Goal: Task Accomplishment & Management: Use online tool/utility

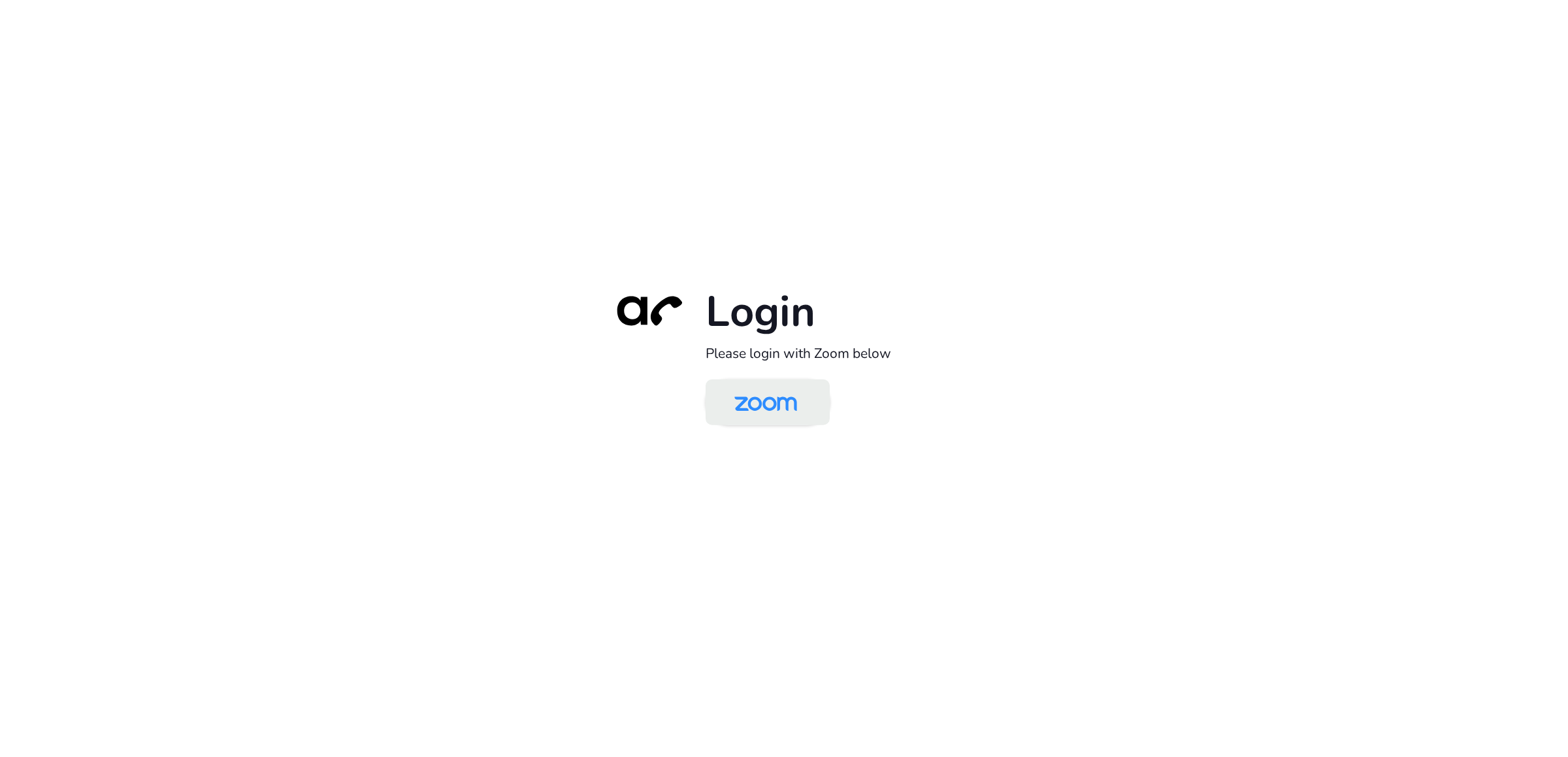
click at [775, 400] on img at bounding box center [765, 403] width 90 height 42
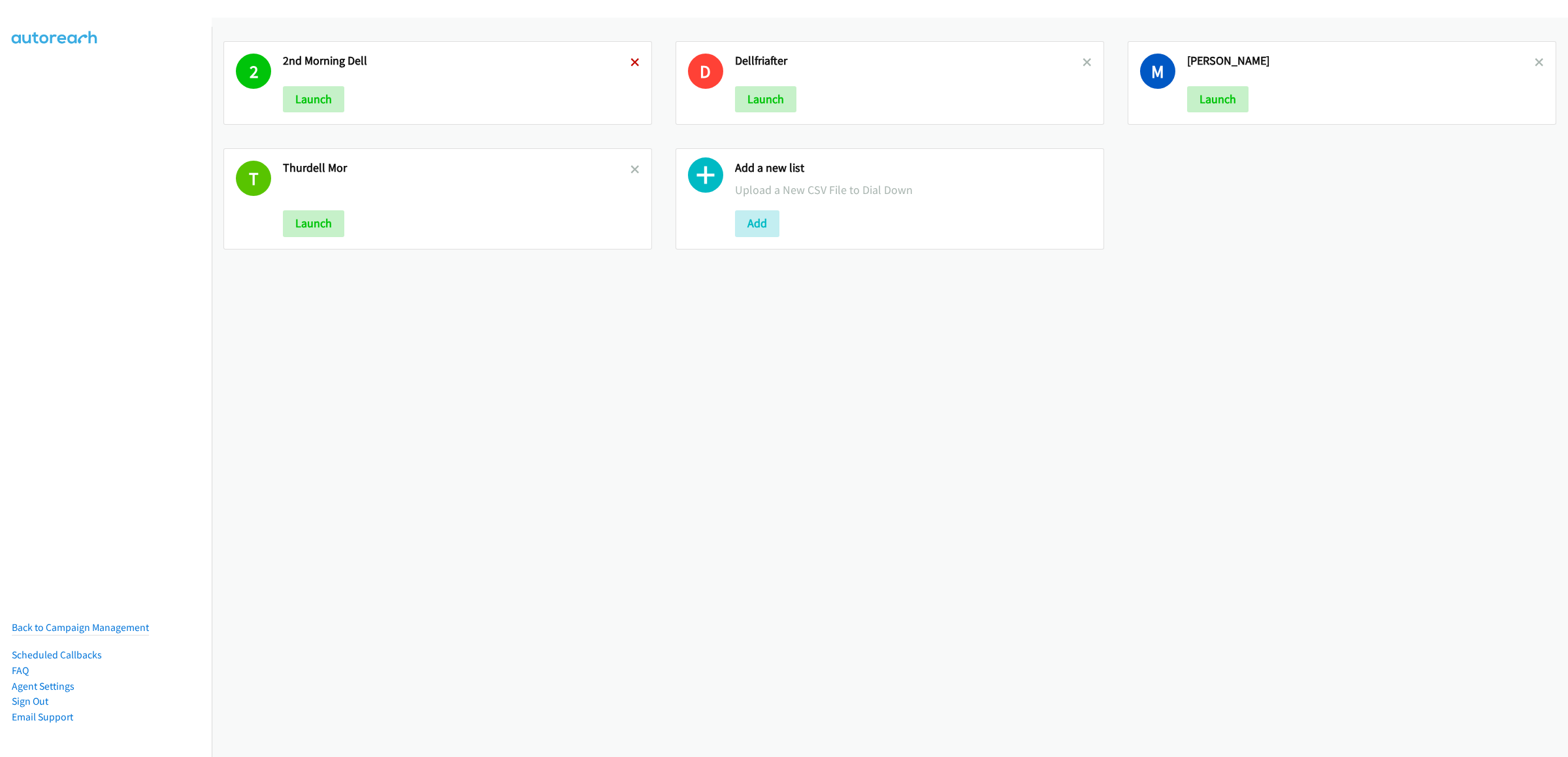
click at [630, 63] on icon at bounding box center [635, 63] width 9 height 9
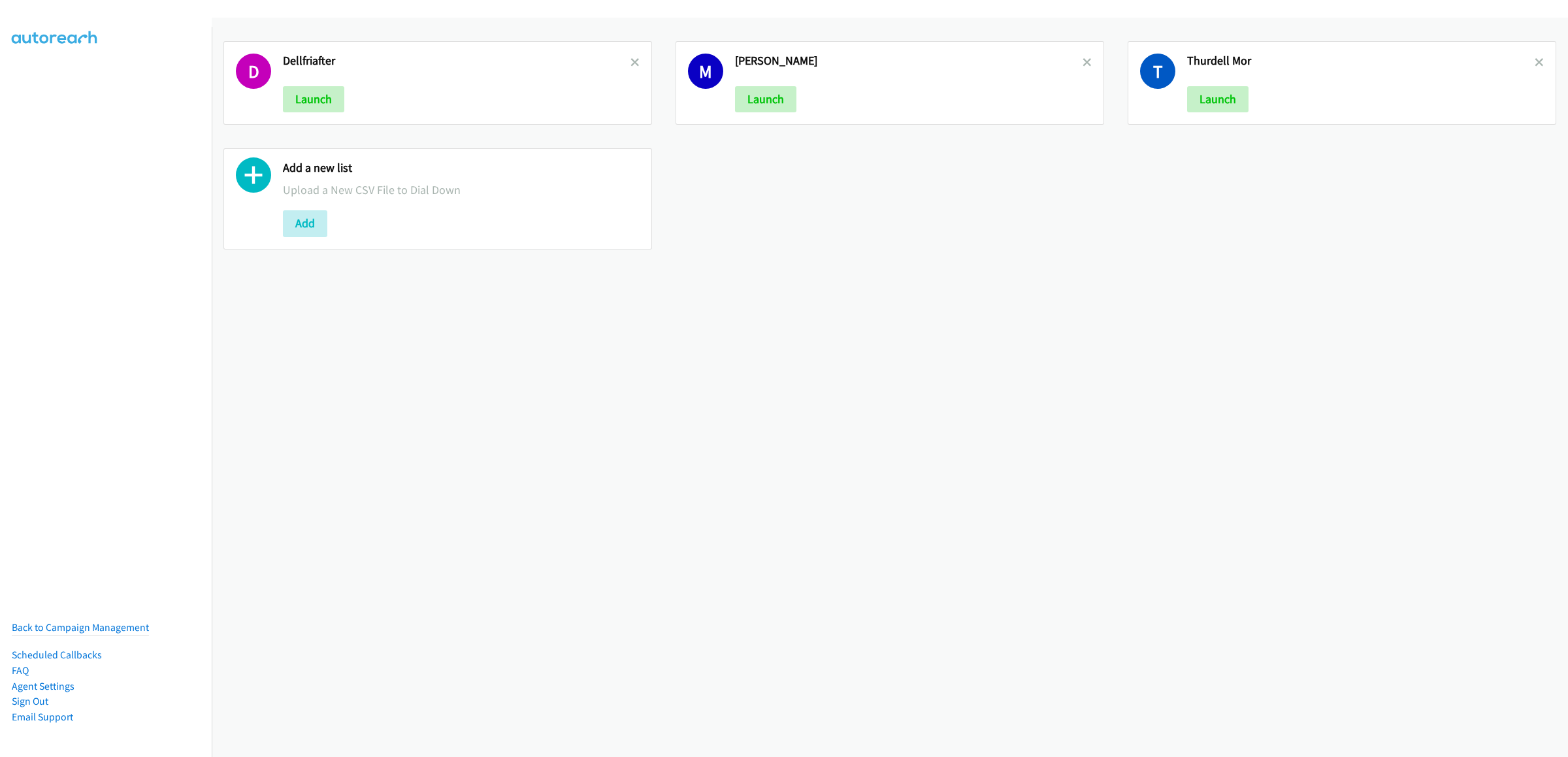
click at [630, 63] on icon at bounding box center [635, 63] width 9 height 9
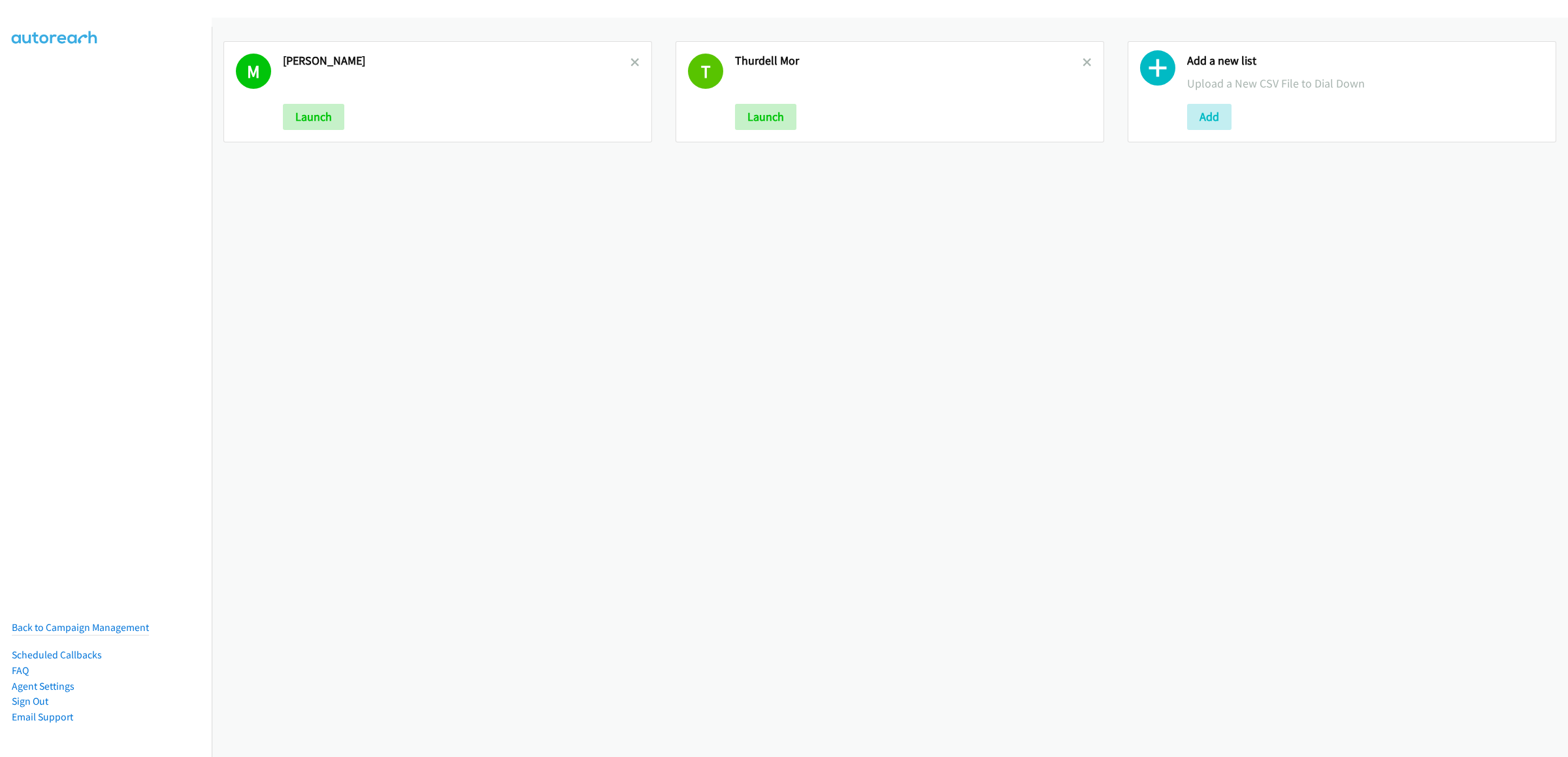
click at [630, 63] on icon at bounding box center [635, 63] width 9 height 9
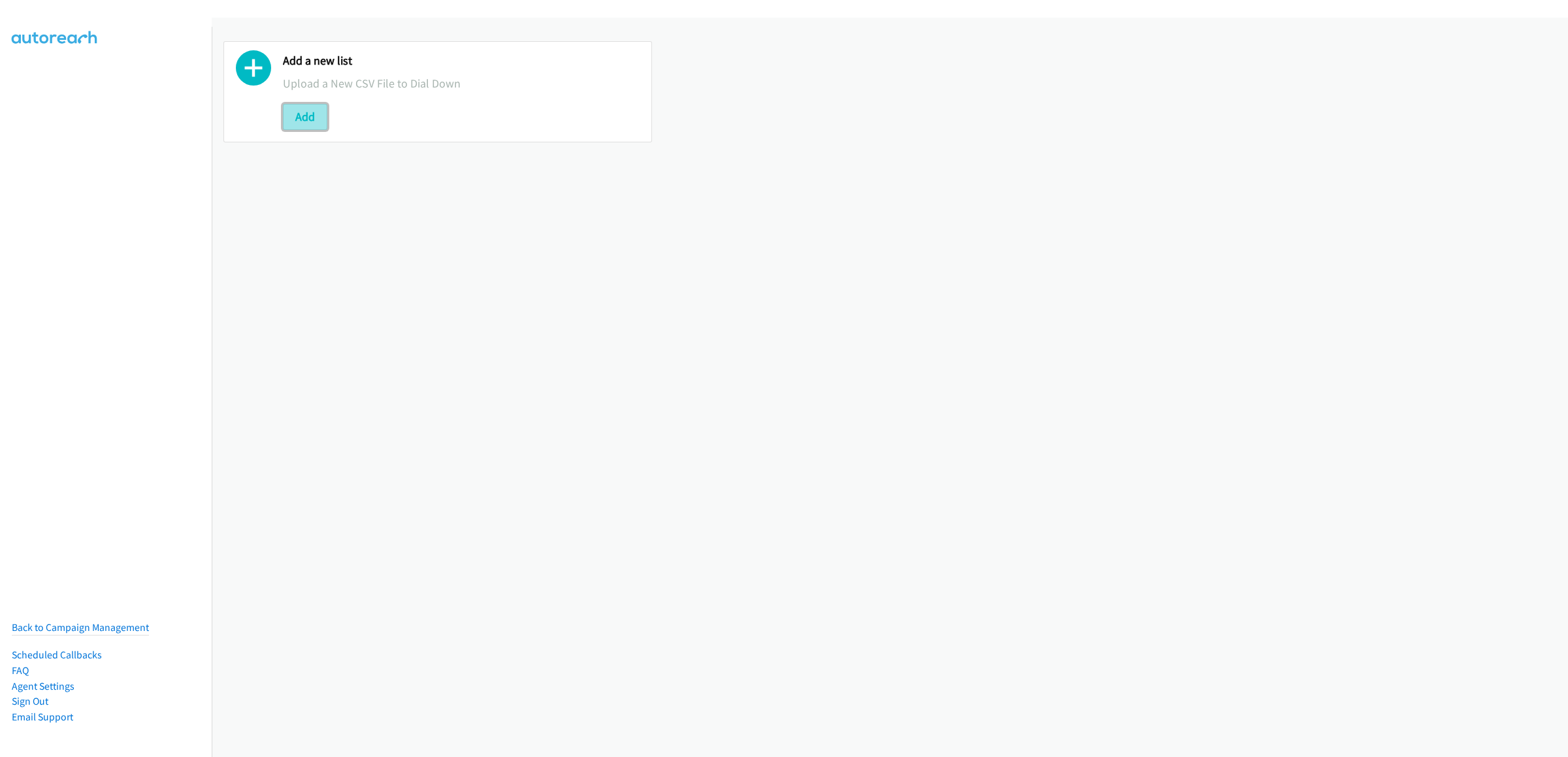
click at [320, 114] on button "Add" at bounding box center [305, 117] width 45 height 26
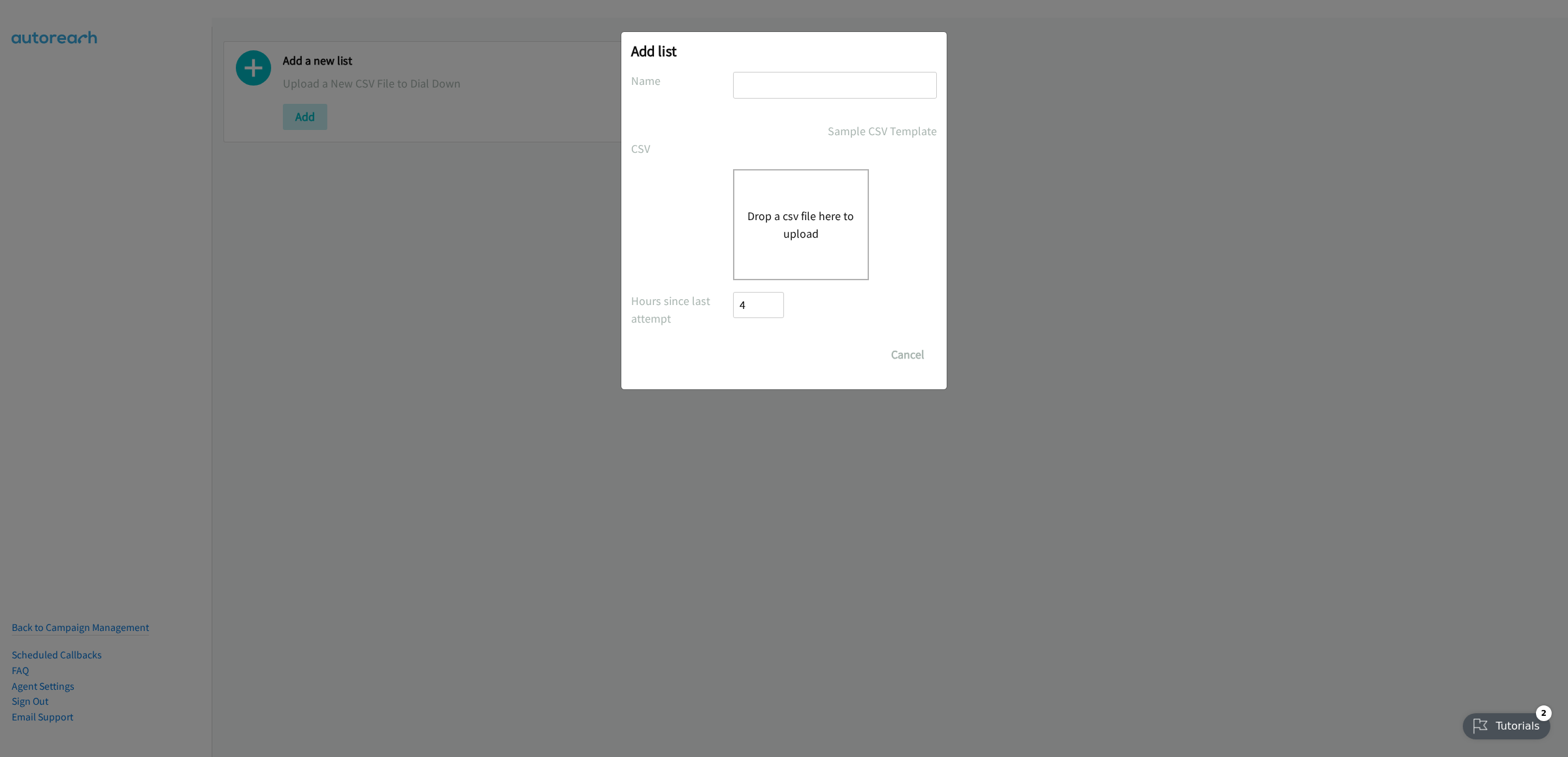
click at [784, 96] on input "text" at bounding box center [835, 85] width 204 height 26
type input "termonmor"
click at [792, 232] on button "Drop a csv file here to upload" at bounding box center [801, 224] width 107 height 36
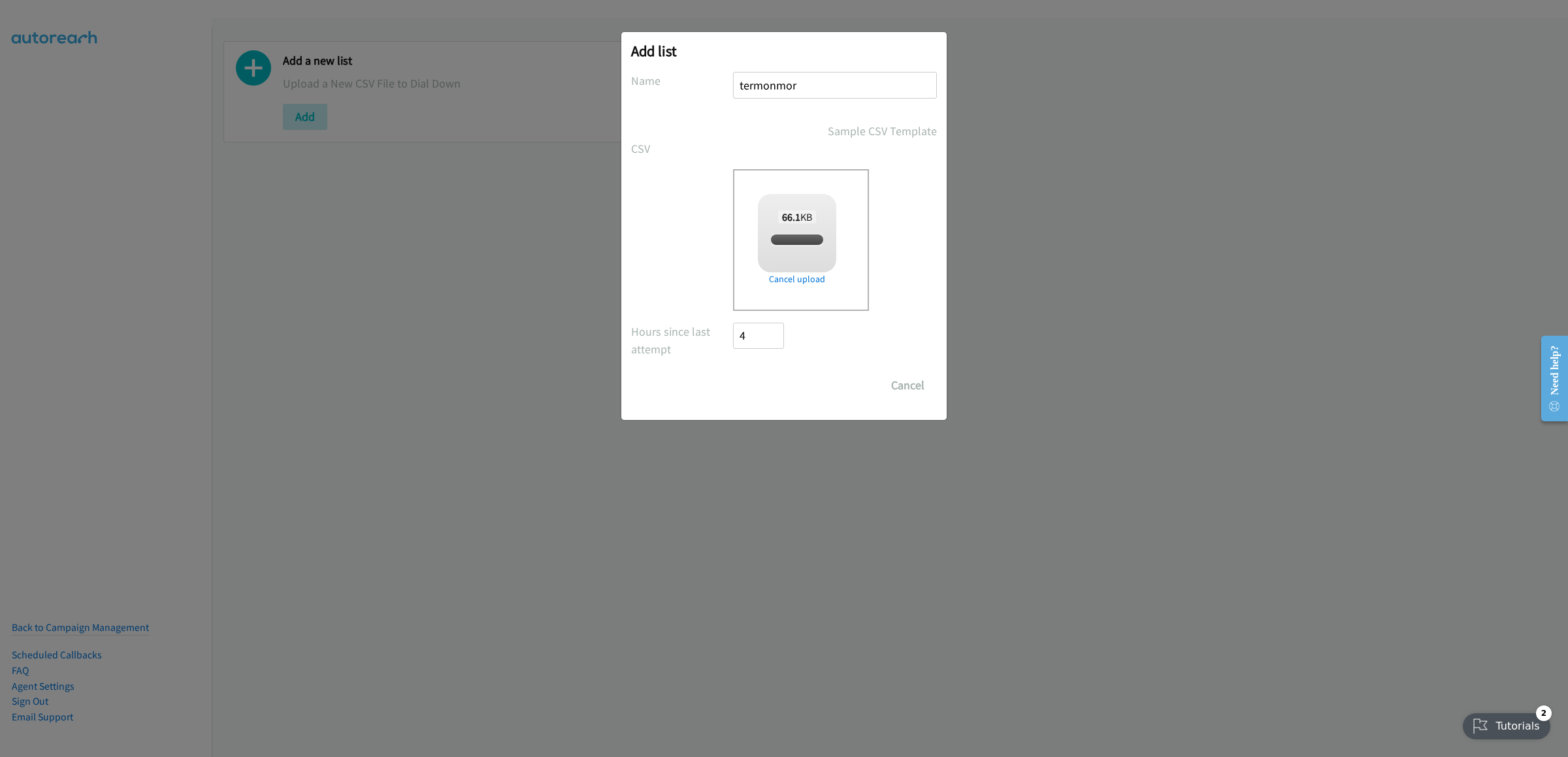
checkbox input "true"
click at [759, 389] on input "Save List" at bounding box center [767, 386] width 68 height 26
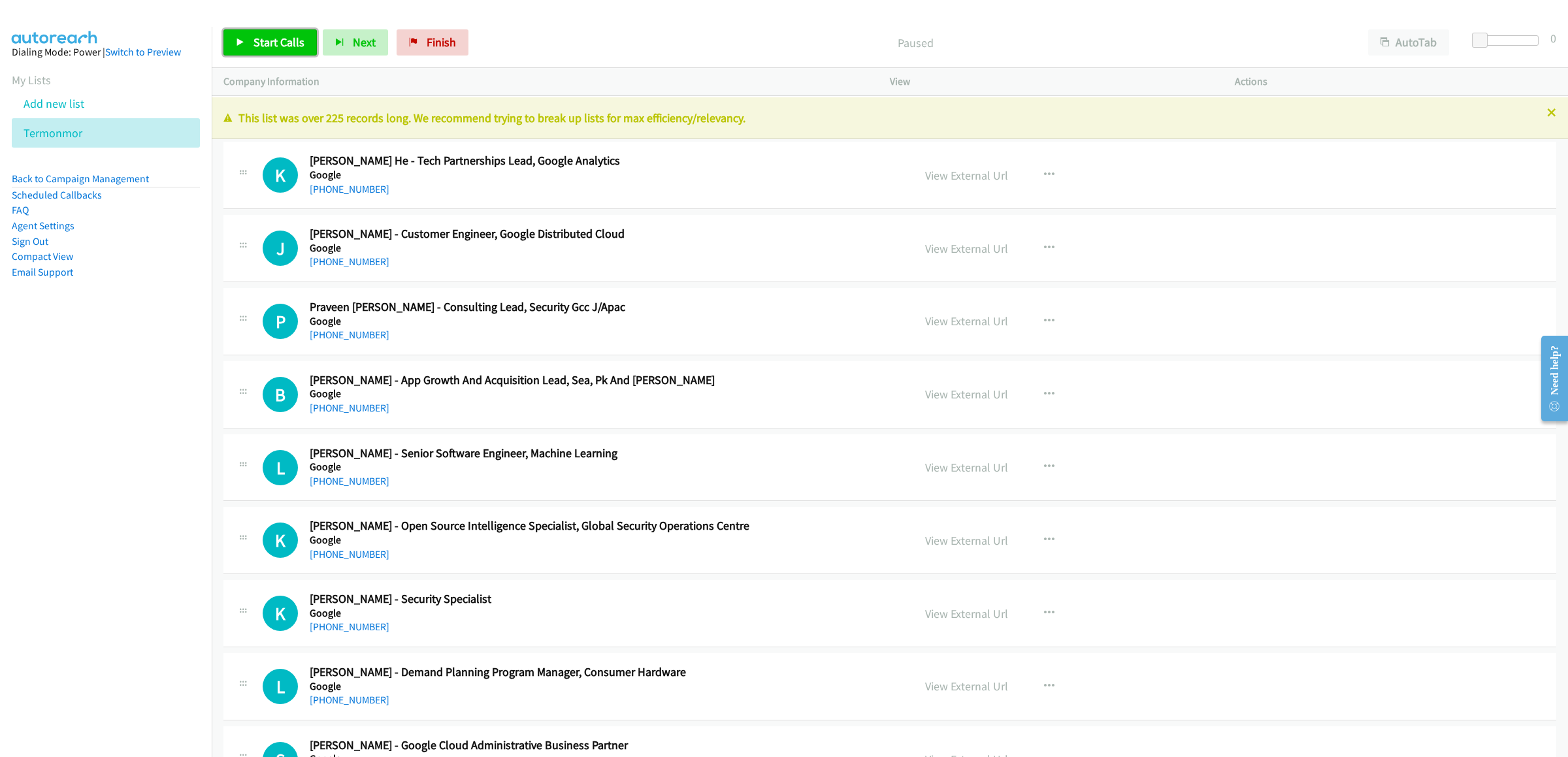
click at [268, 30] on link "Start Calls" at bounding box center [270, 42] width 93 height 26
click at [1409, 57] on div "Start Calls Pause Next Finish Started AutoTab AutoTab 0" at bounding box center [890, 42] width 1356 height 50
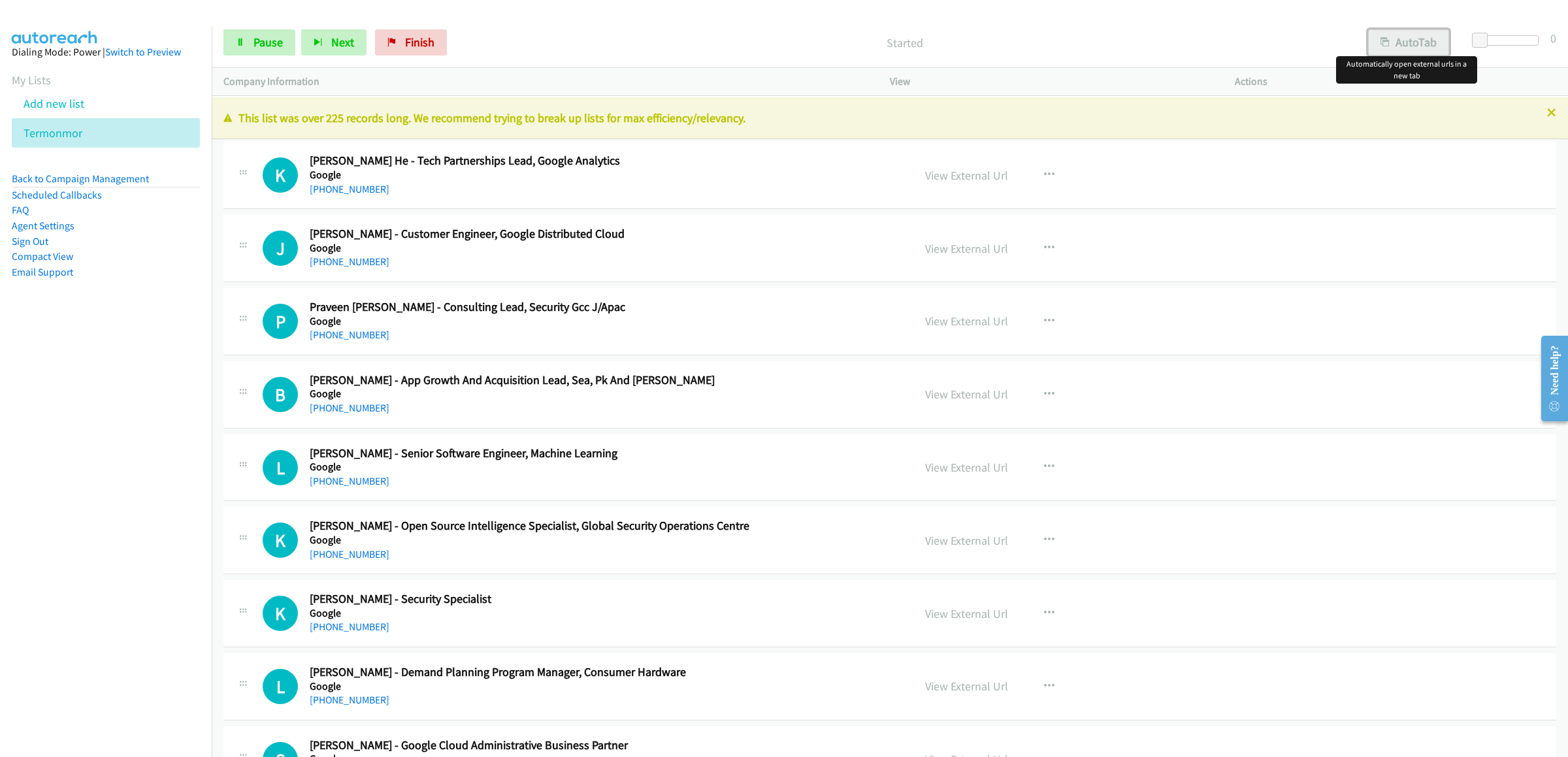
click at [1421, 52] on button "AutoTab" at bounding box center [1408, 42] width 81 height 26
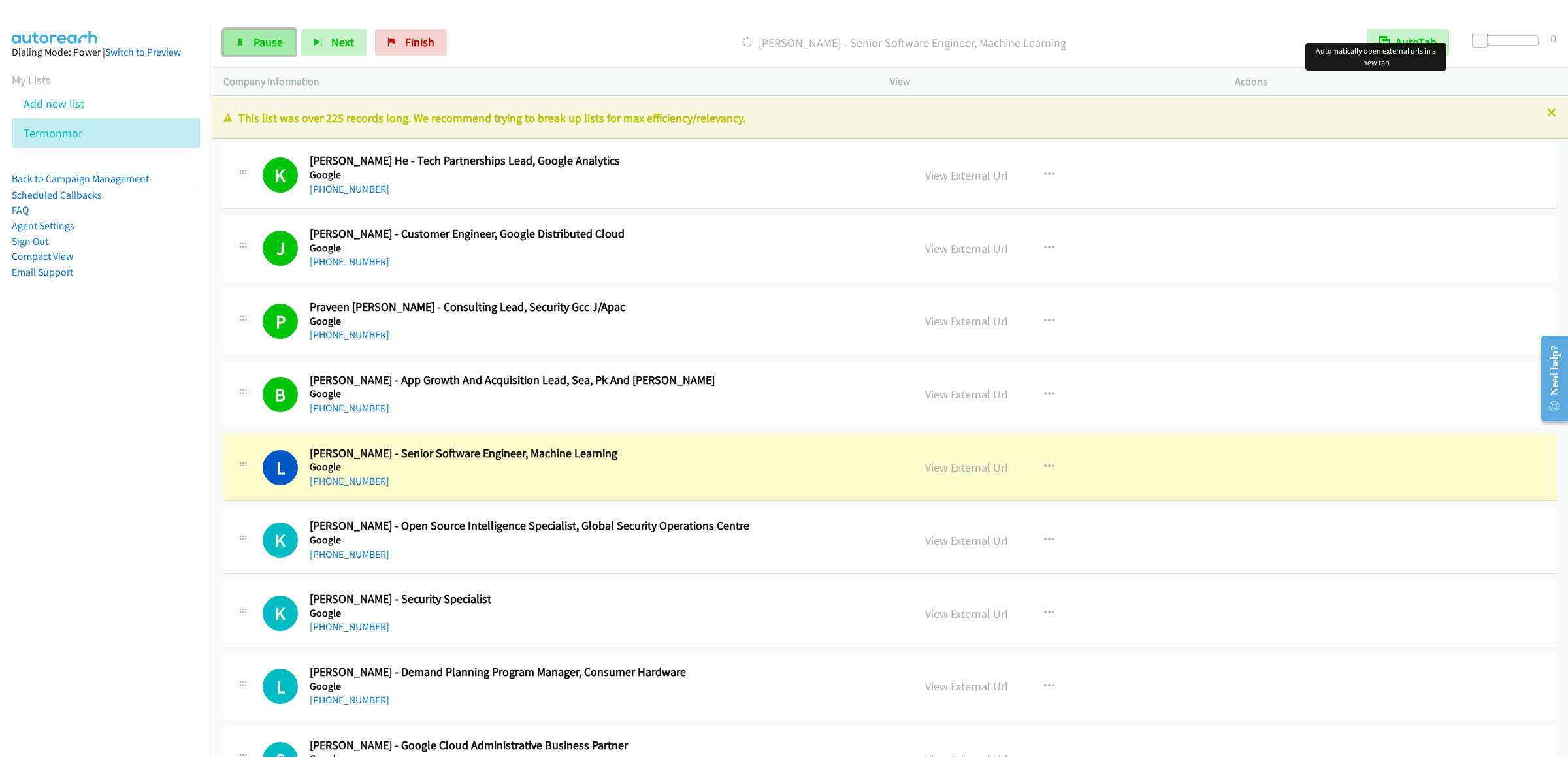
click at [269, 36] on span "Pause" at bounding box center [268, 42] width 29 height 15
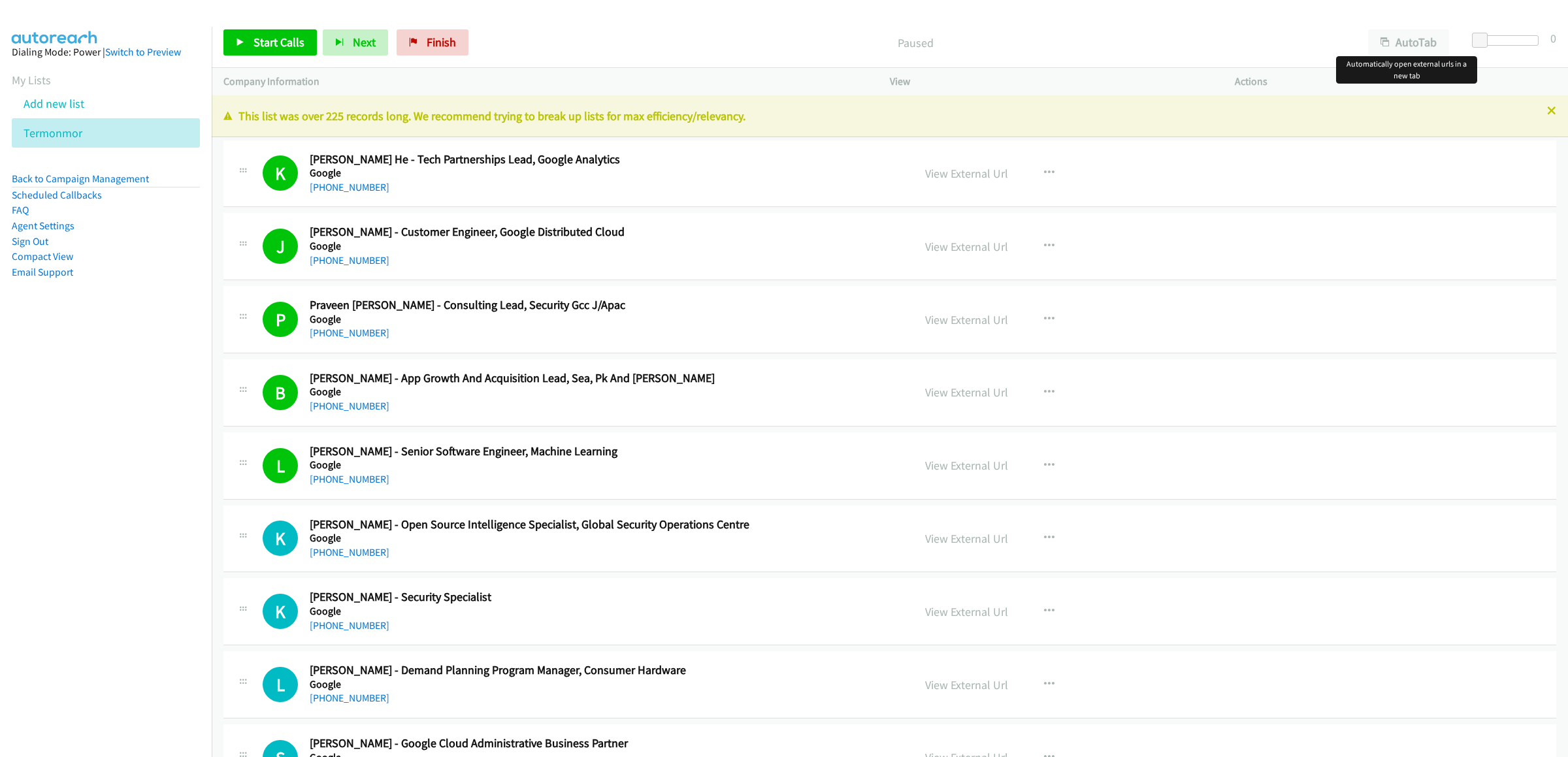
click at [1394, 41] on button "AutoTab" at bounding box center [1408, 42] width 81 height 26
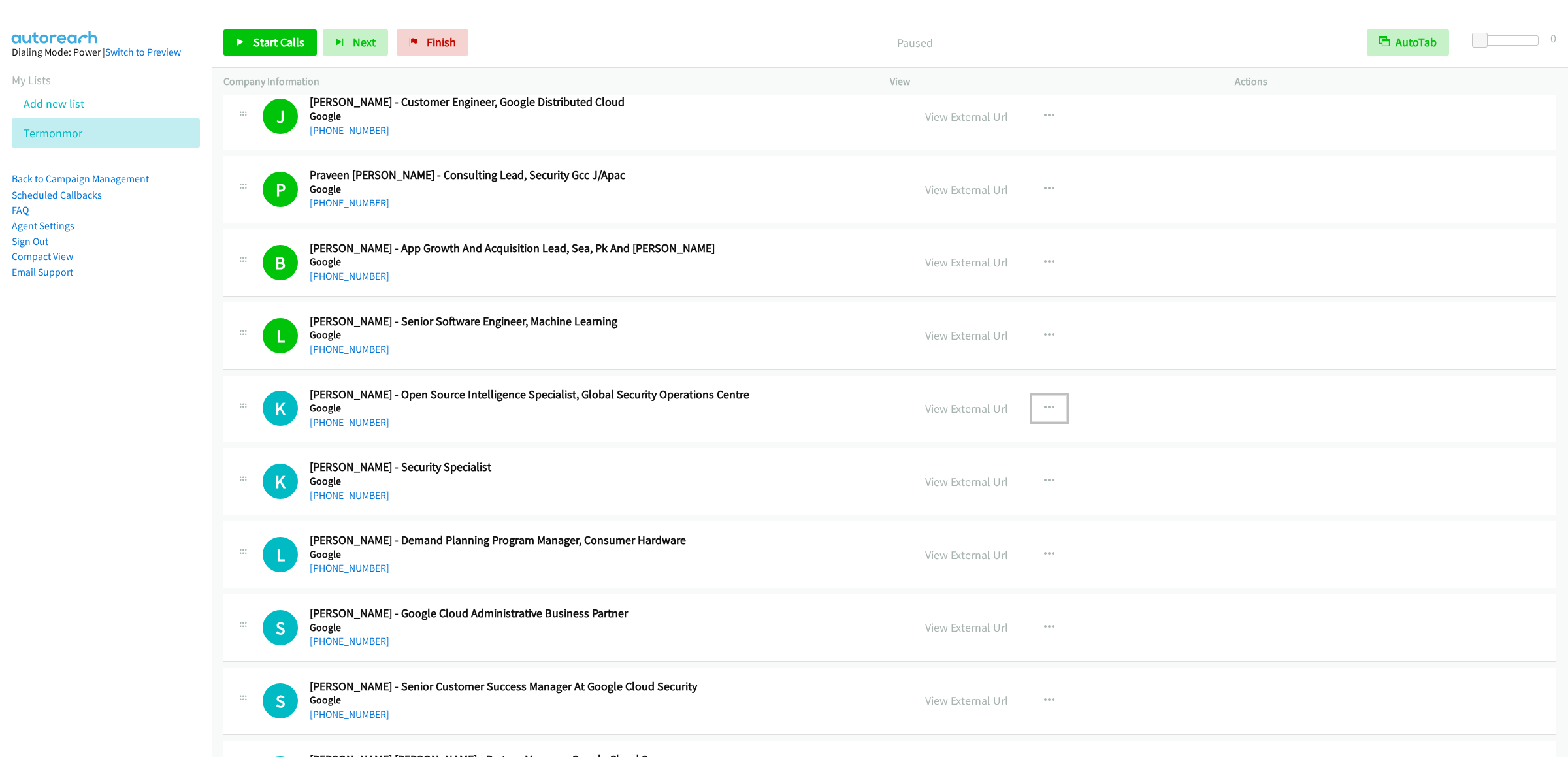
click at [1049, 410] on button "button" at bounding box center [1049, 408] width 36 height 26
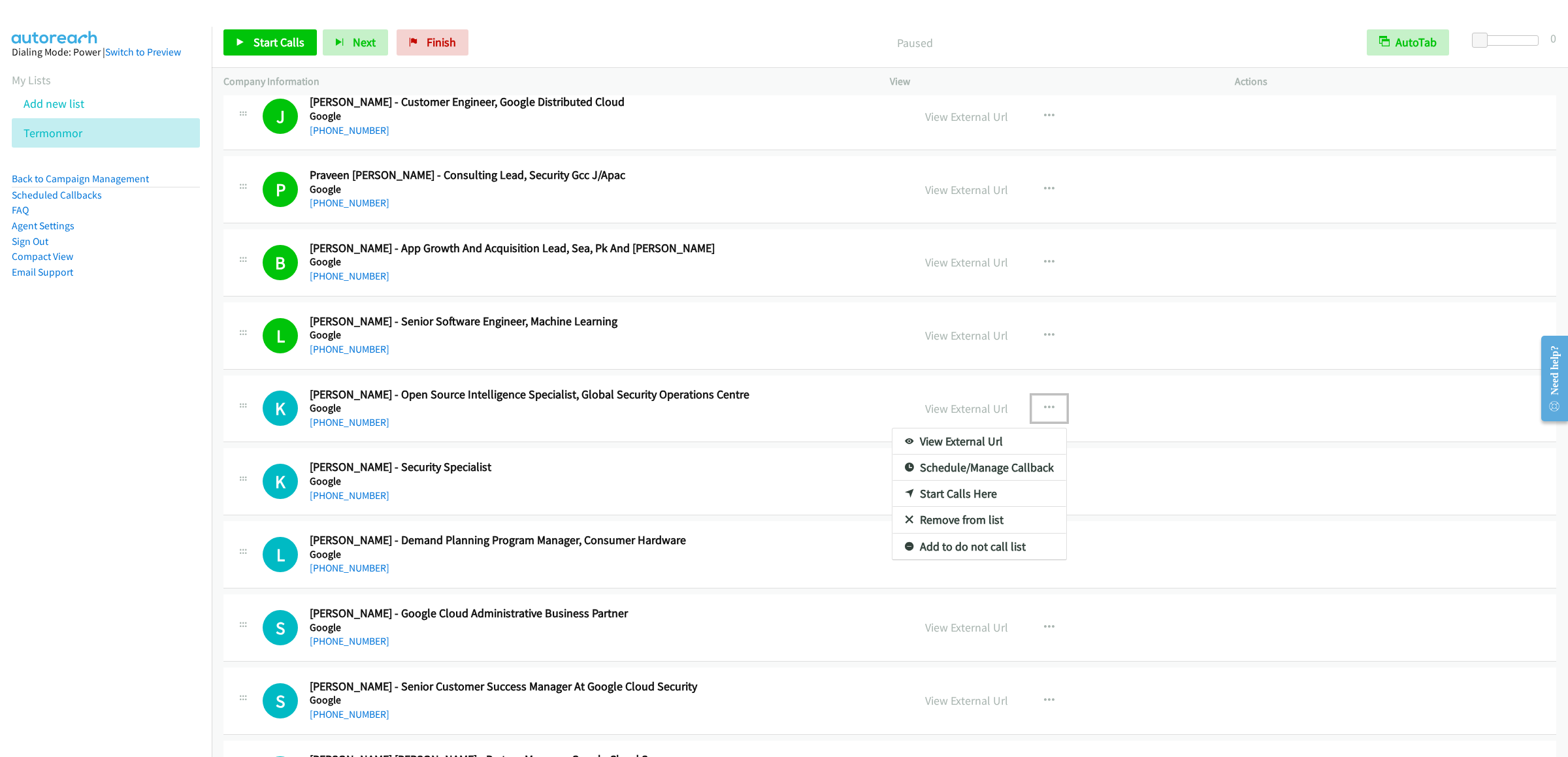
click at [957, 506] on link "Start Calls Here" at bounding box center [979, 494] width 173 height 26
click at [258, 36] on span "Start Calls" at bounding box center [279, 42] width 51 height 15
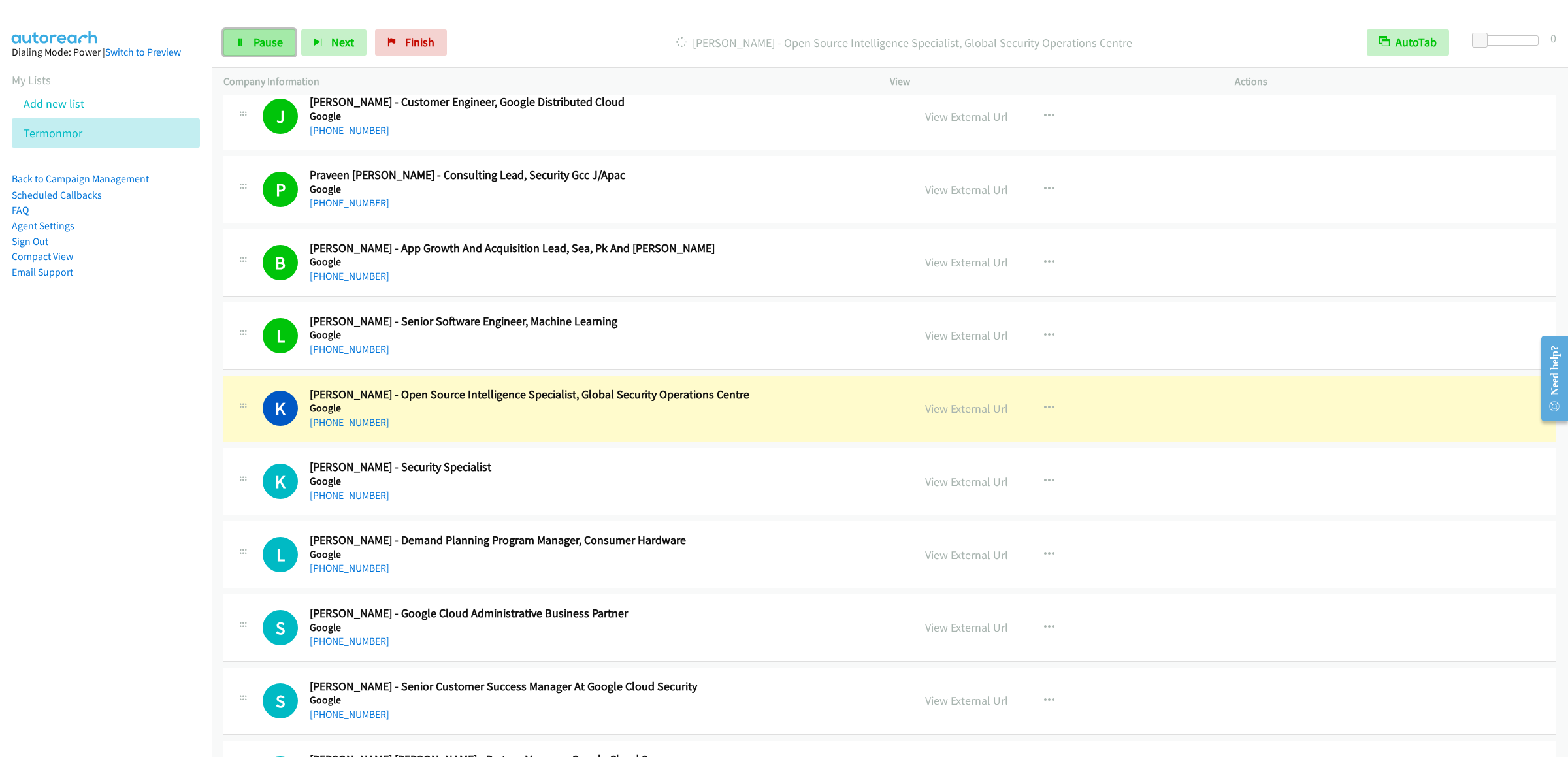
click at [247, 45] on link "Pause" at bounding box center [259, 42] width 72 height 26
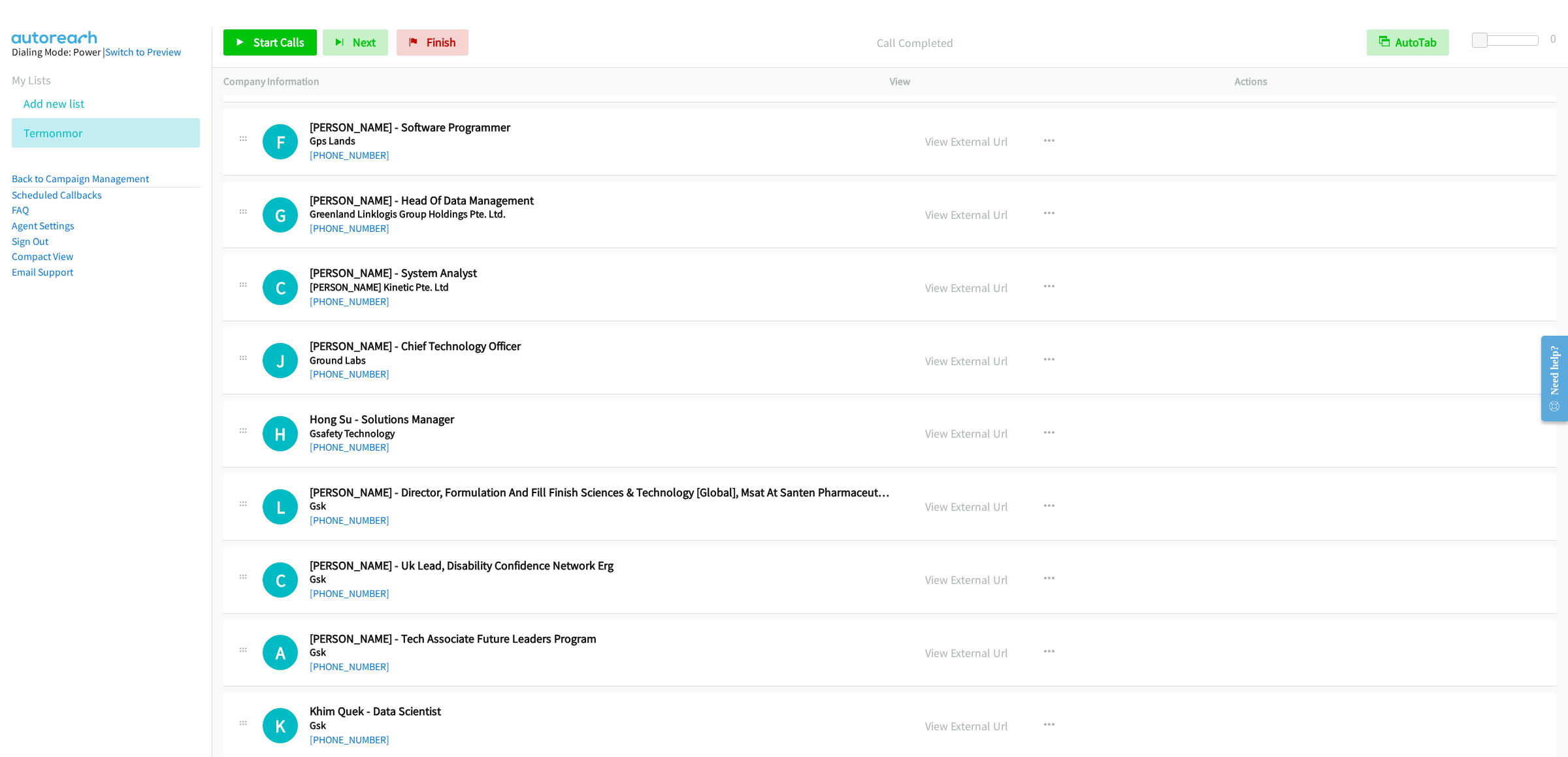
scroll to position [6140, 0]
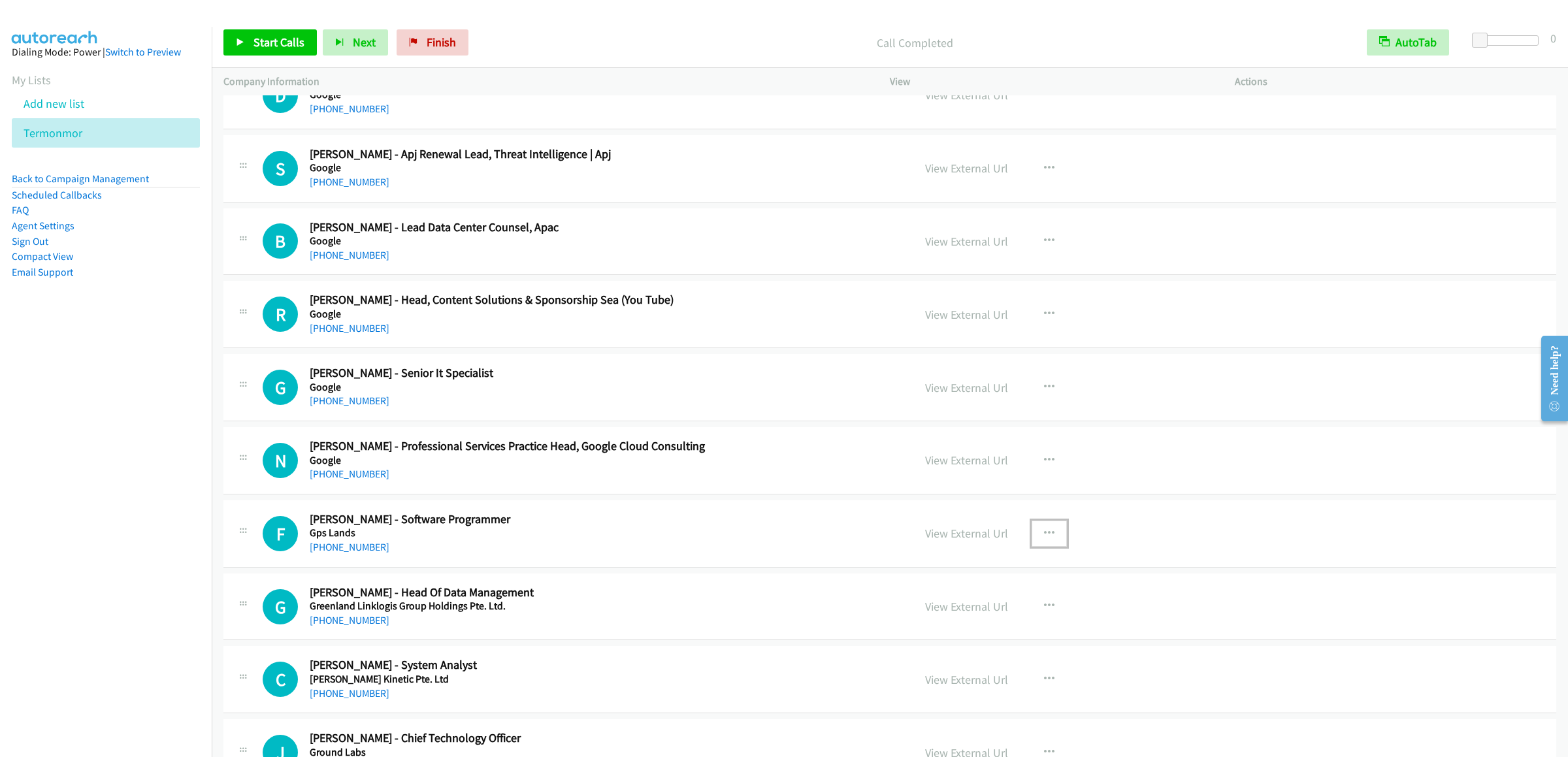
click at [1044, 539] on icon "button" at bounding box center [1049, 533] width 10 height 10
click at [933, 632] on link "Start Calls Here" at bounding box center [979, 618] width 173 height 26
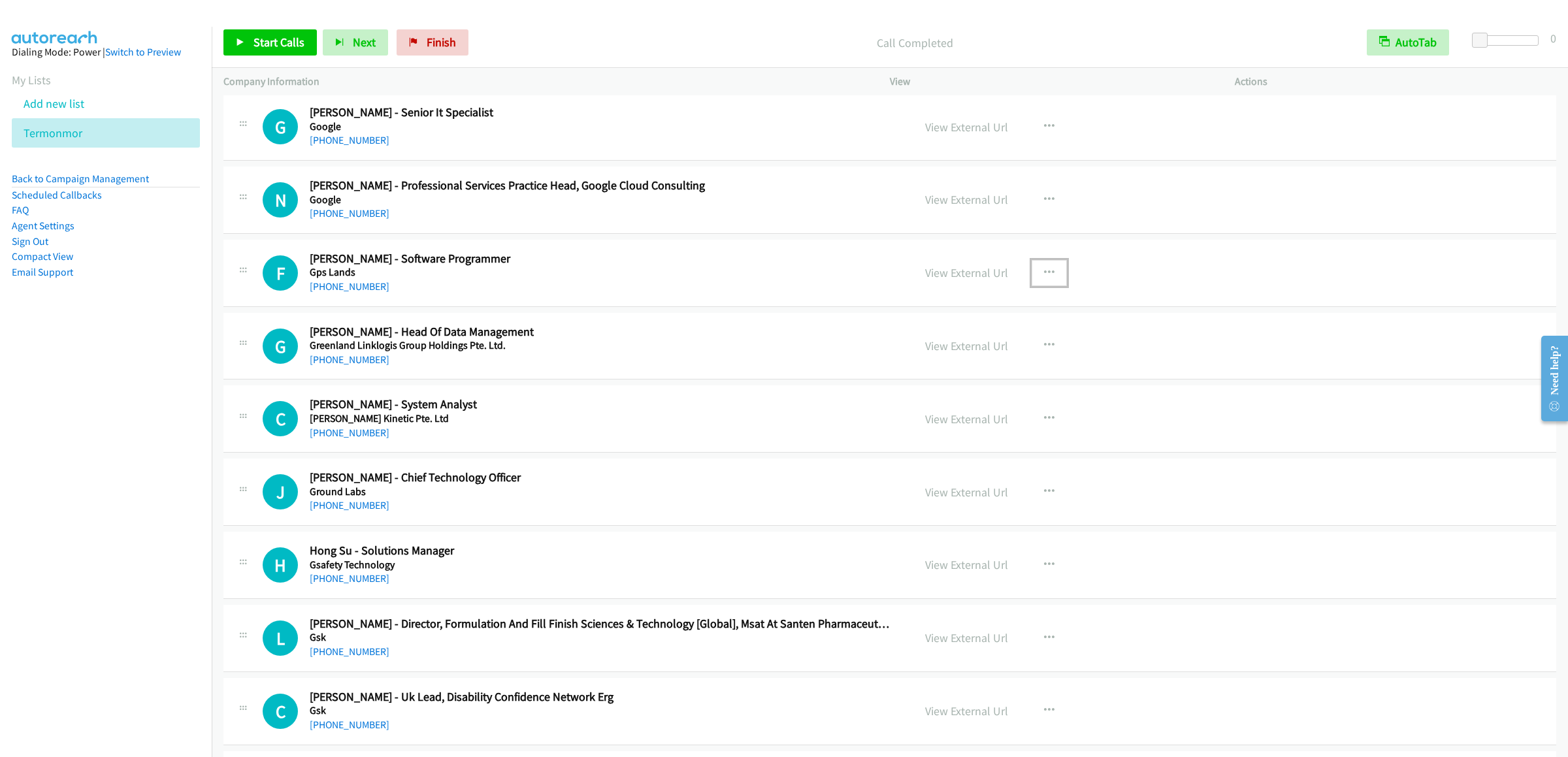
scroll to position [6531, 0]
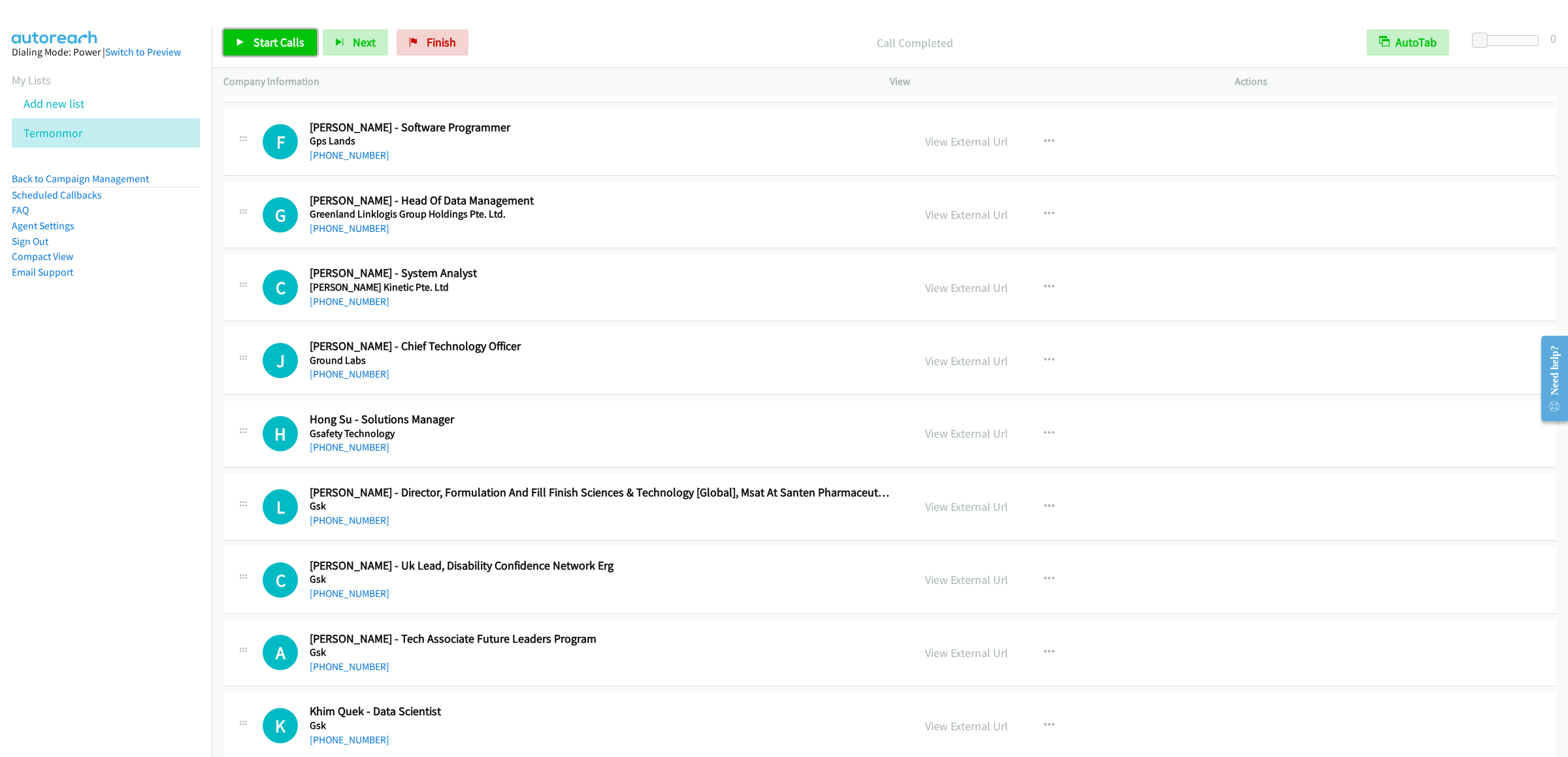
click at [271, 53] on link "Start Calls" at bounding box center [270, 42] width 93 height 26
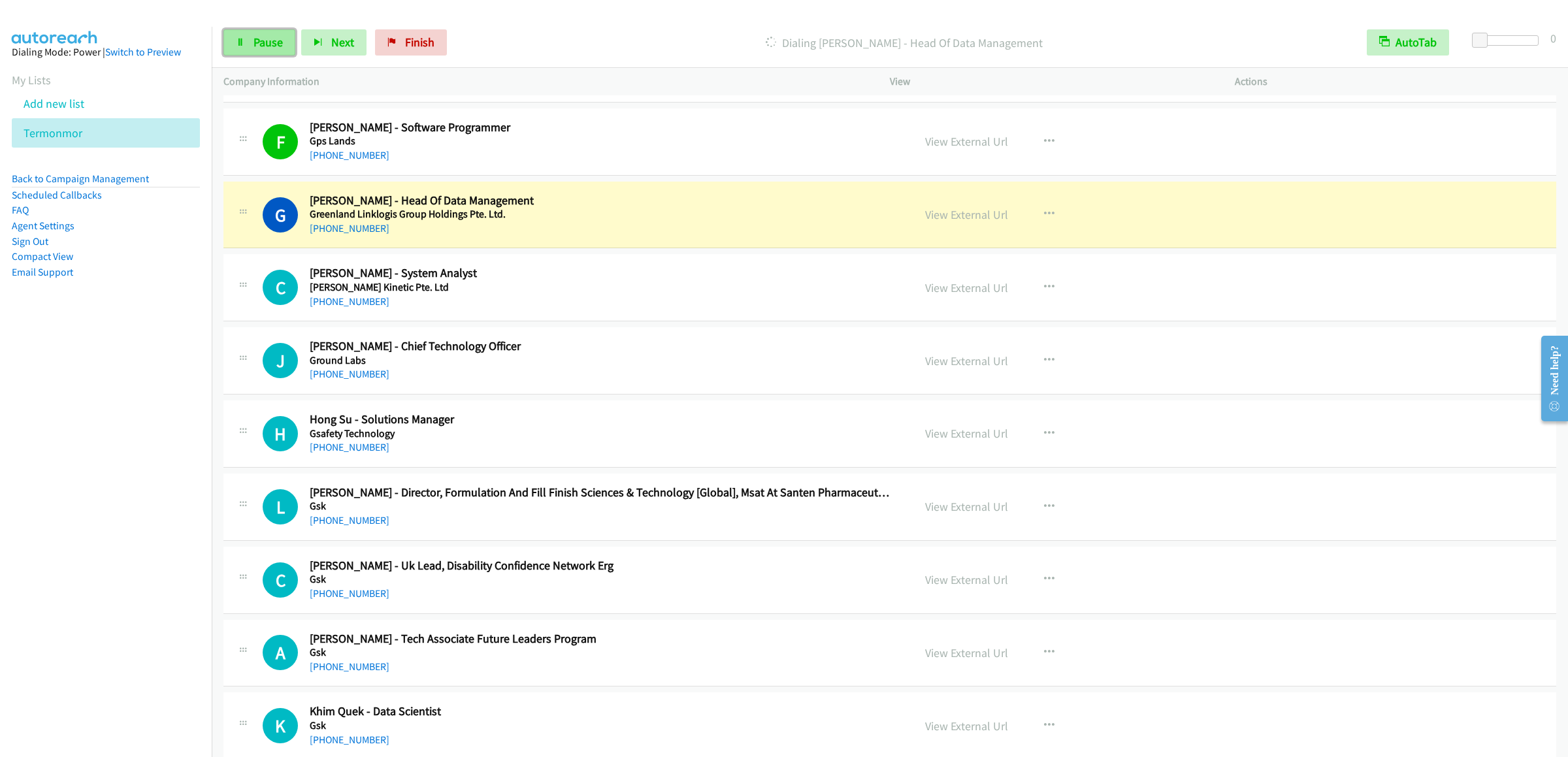
click at [237, 32] on link "Pause" at bounding box center [259, 42] width 72 height 26
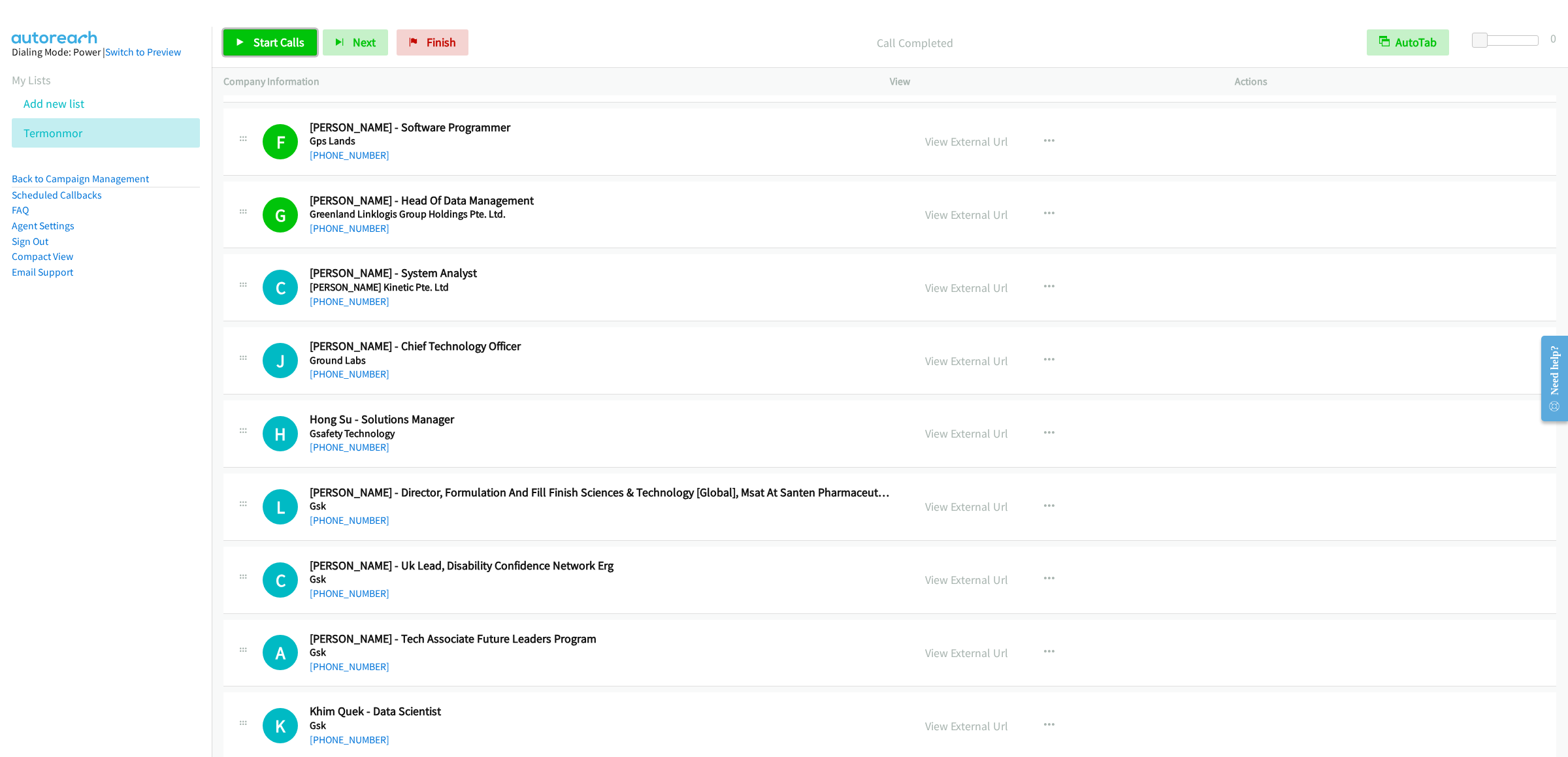
click at [263, 43] on span "Start Calls" at bounding box center [279, 42] width 51 height 15
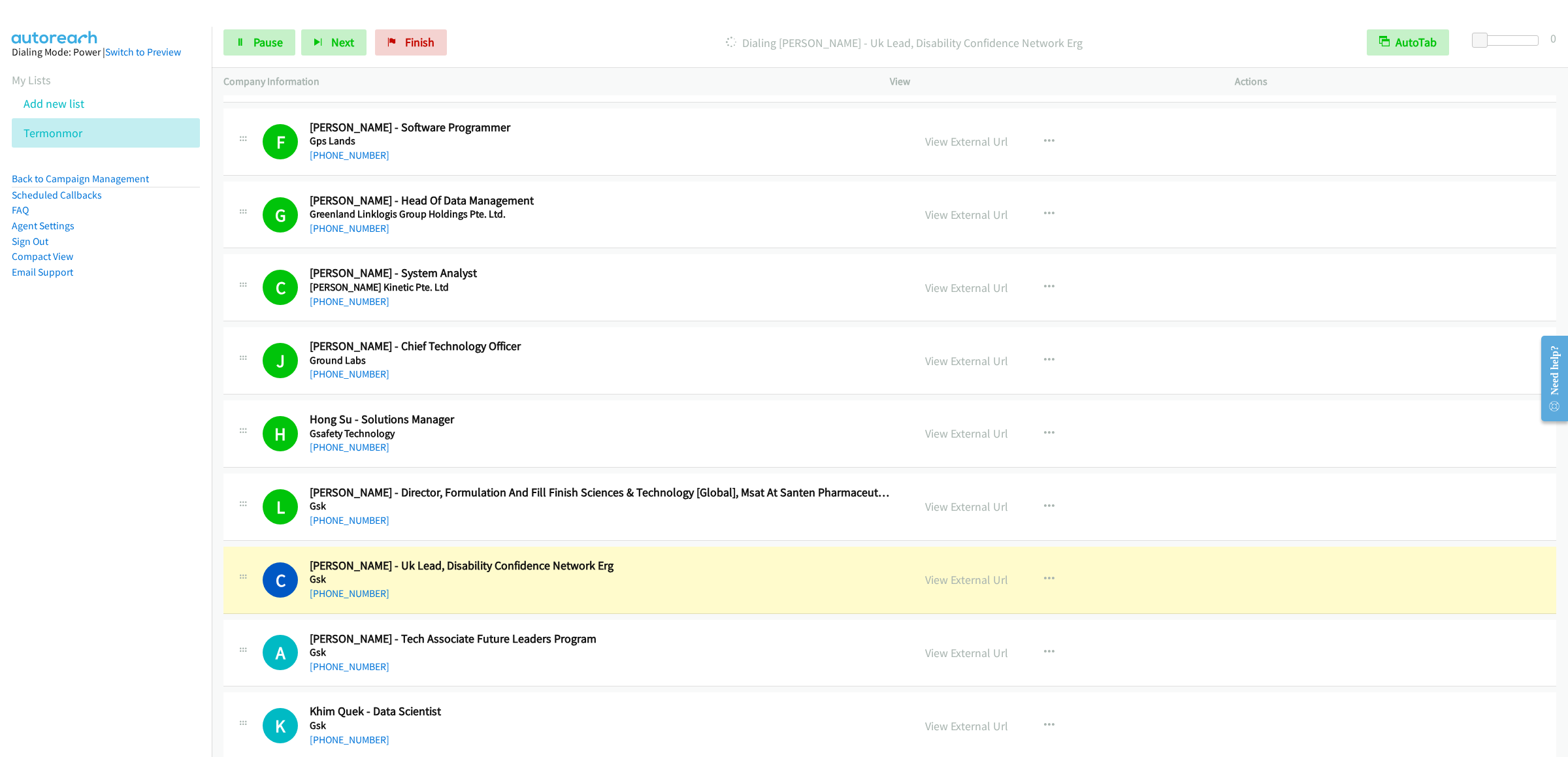
scroll to position [6923, 0]
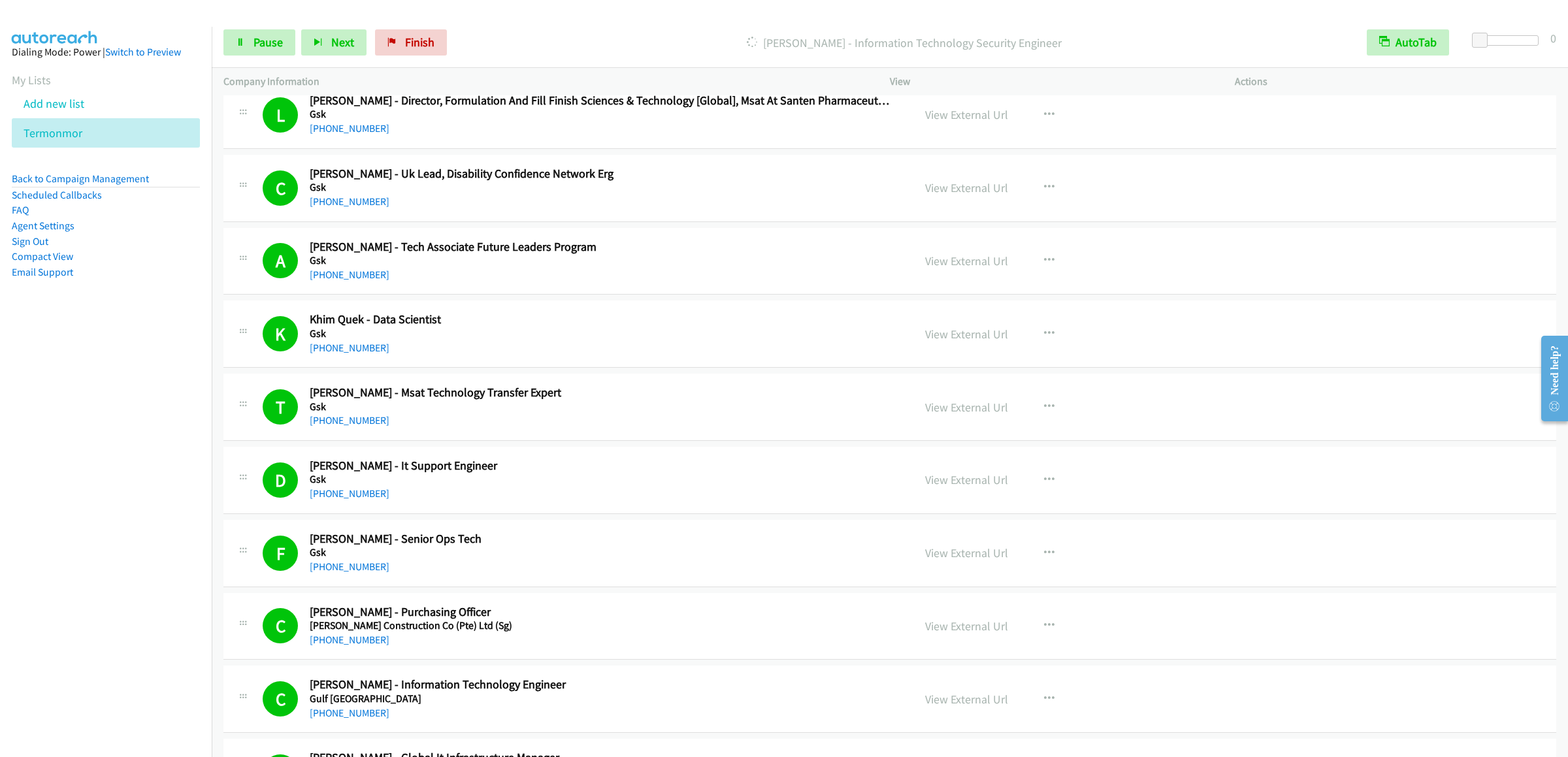
click at [261, 27] on div "Start Calls Pause Next Finish [PERSON_NAME] - Information Technology Security E…" at bounding box center [890, 42] width 1356 height 50
click at [258, 34] on link "Pause" at bounding box center [259, 42] width 72 height 26
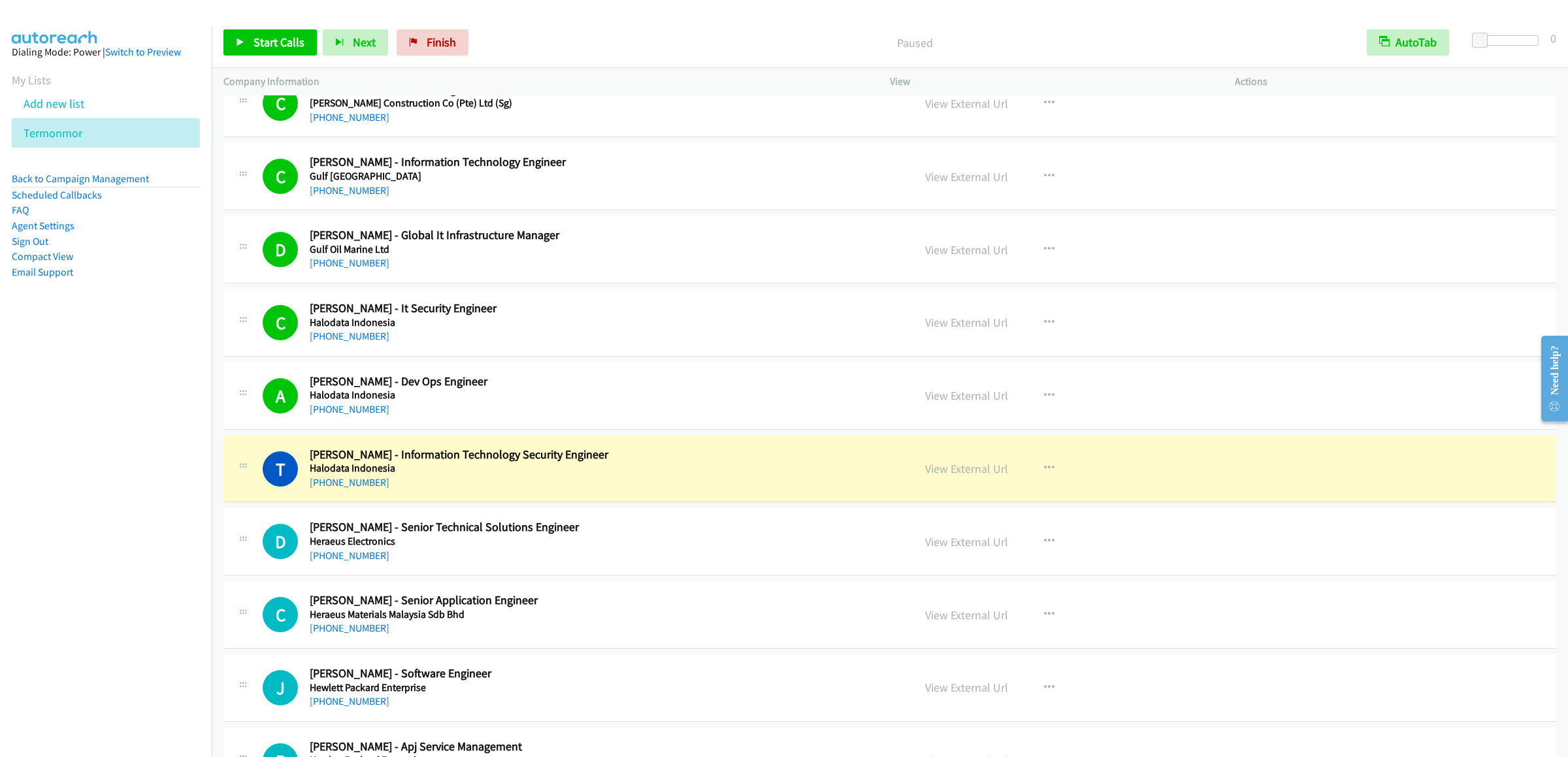
scroll to position [7707, 0]
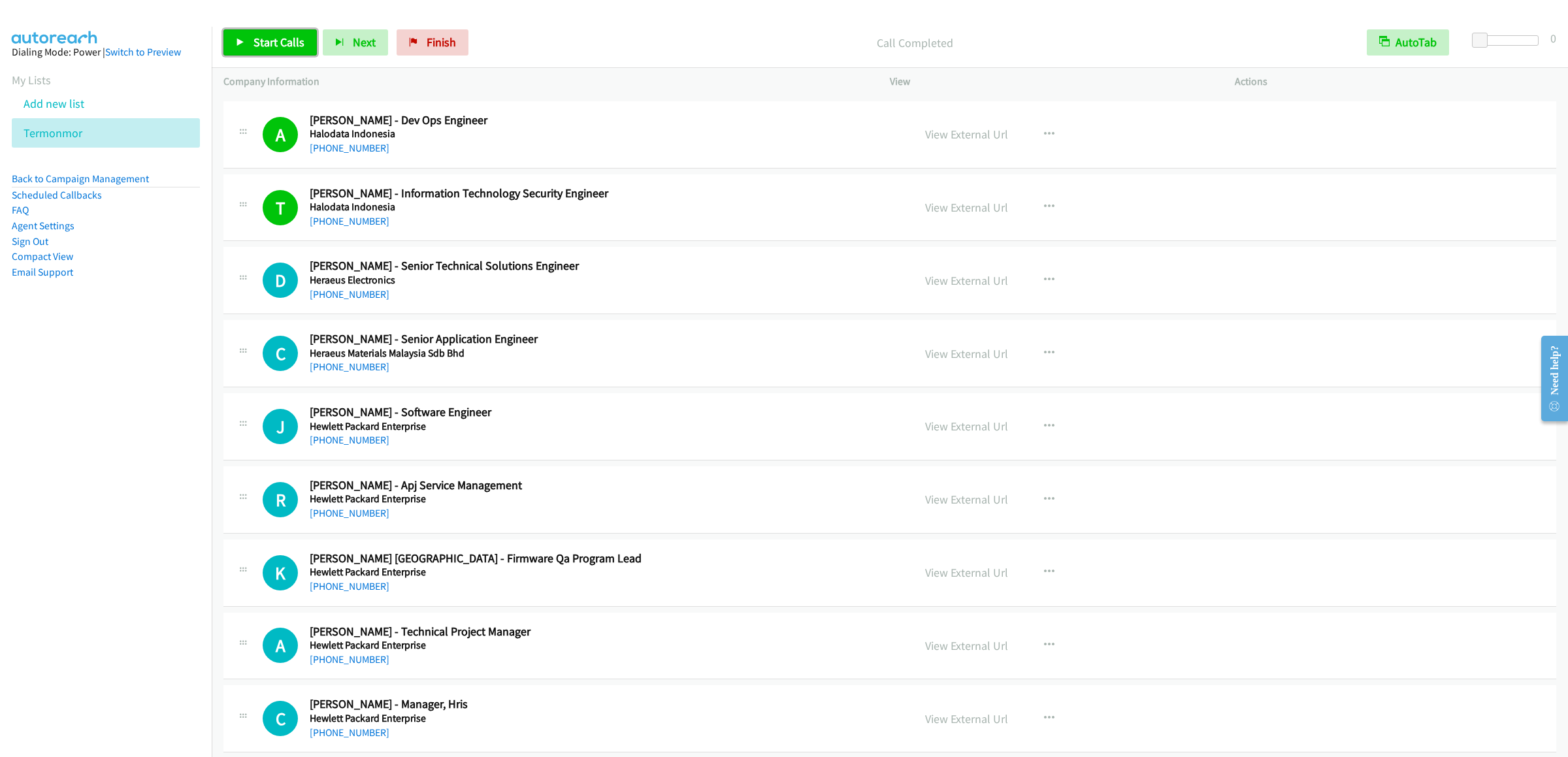
click at [251, 39] on link "Start Calls" at bounding box center [270, 42] width 93 height 26
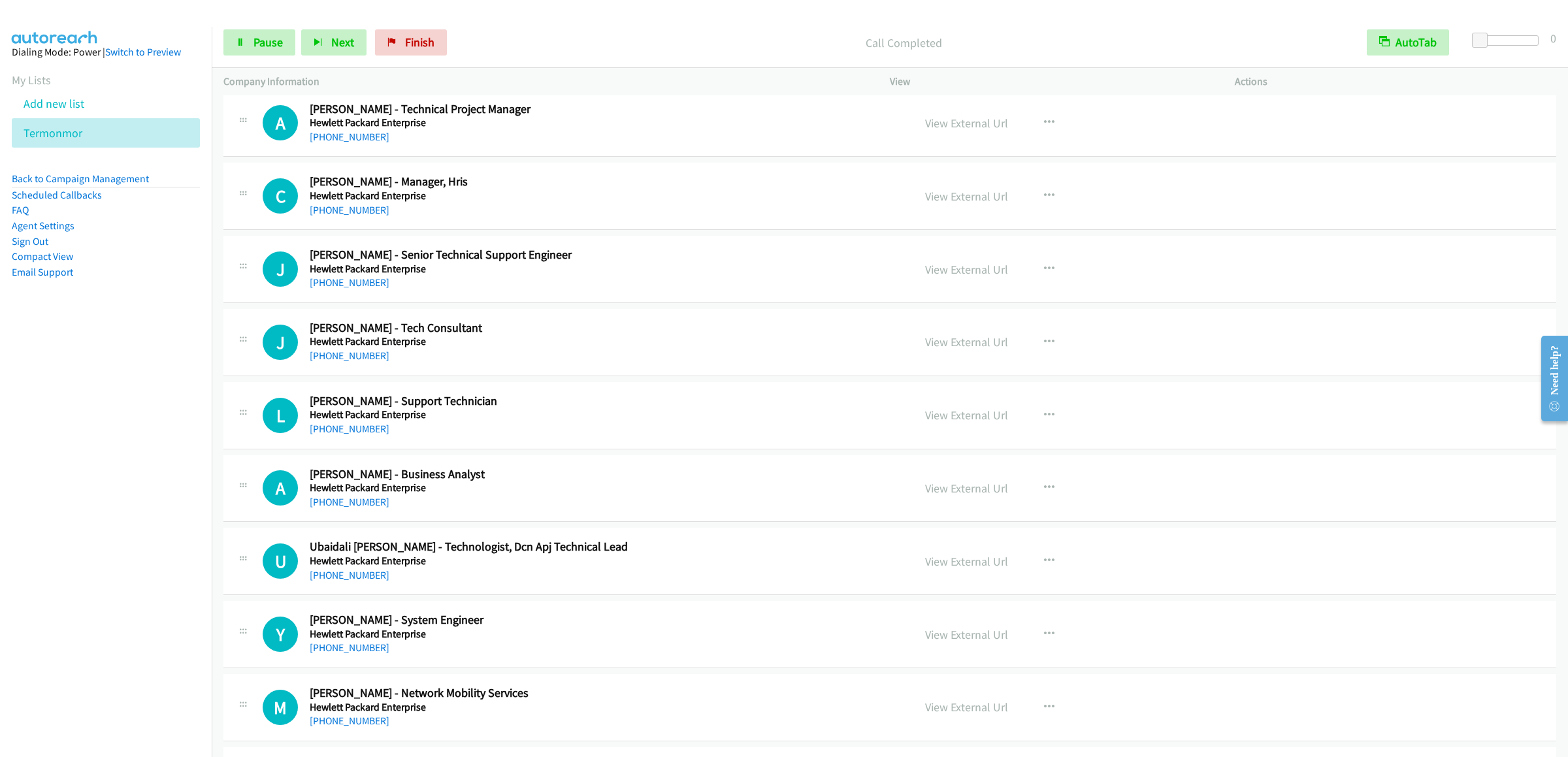
scroll to position [7968, 0]
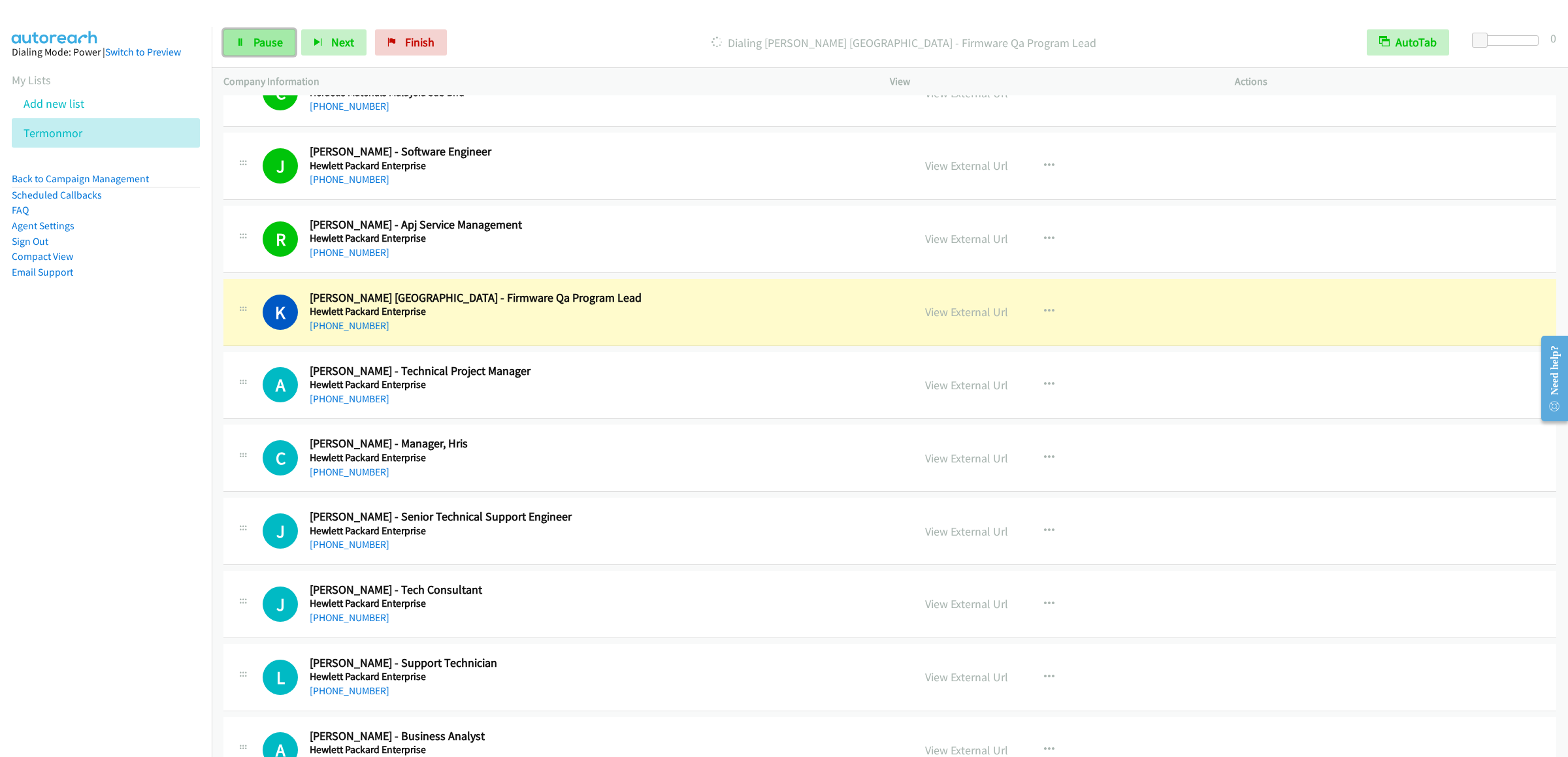
click at [241, 33] on link "Pause" at bounding box center [259, 42] width 72 height 26
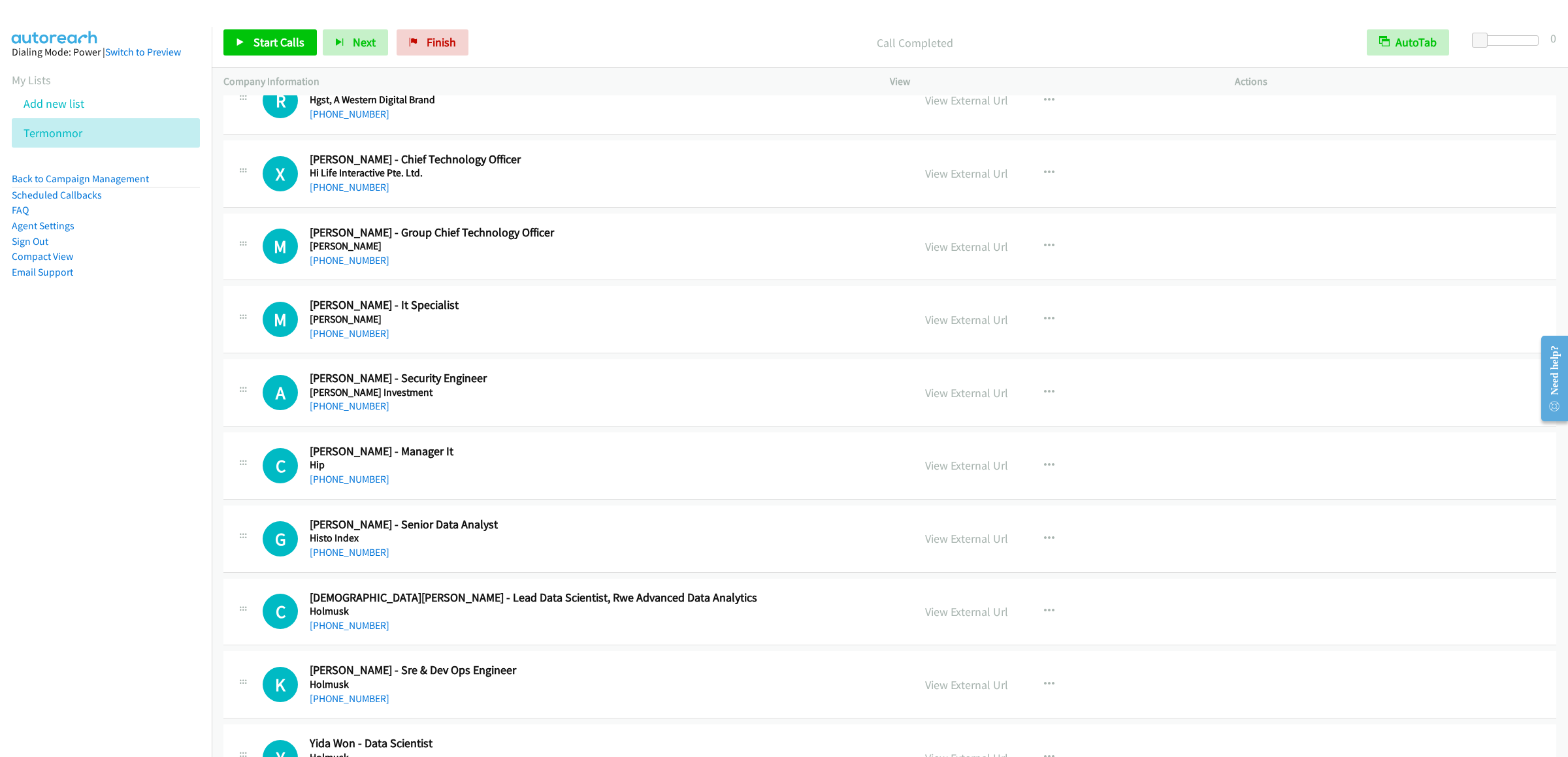
scroll to position [9143, 0]
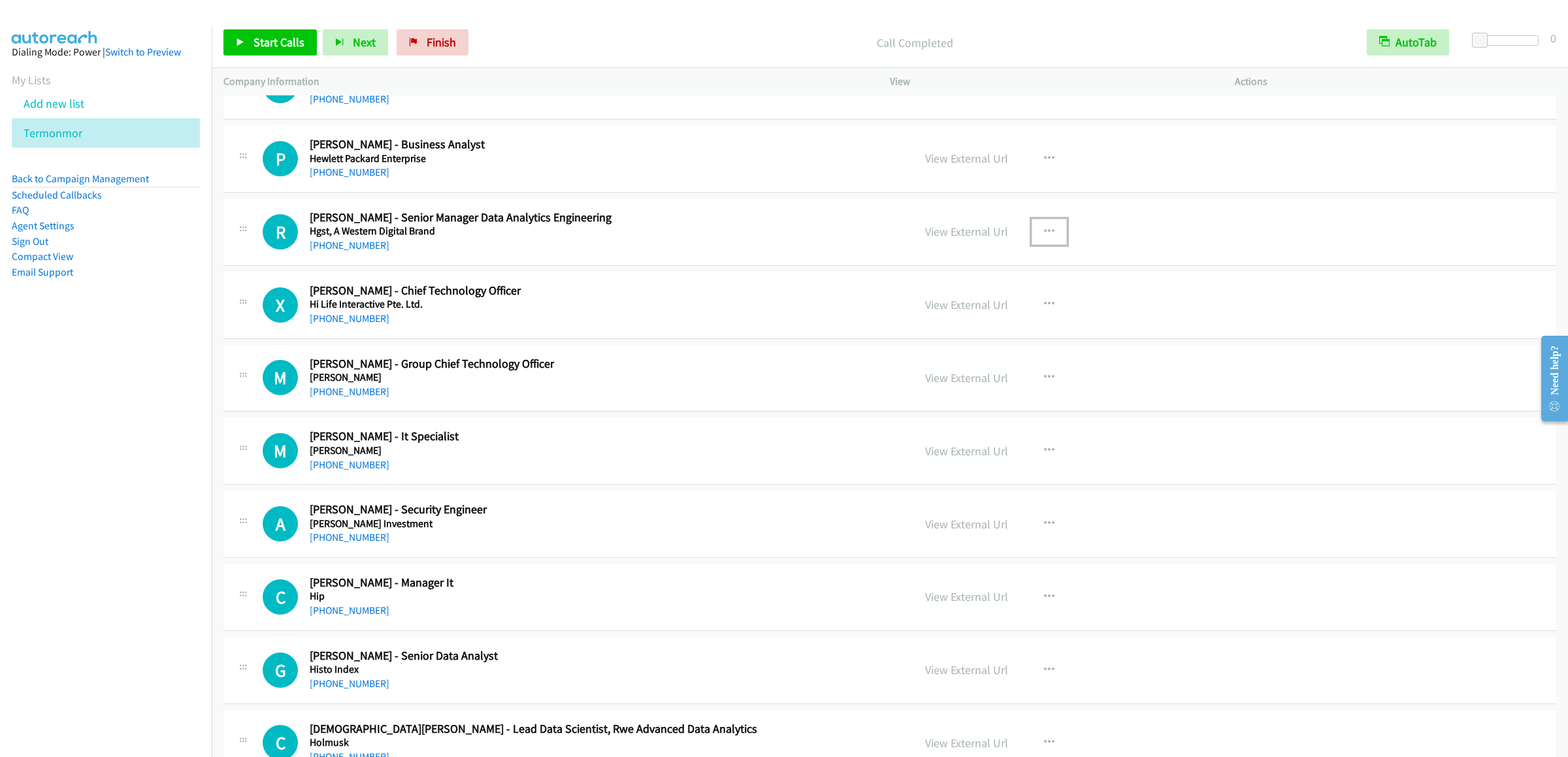
click at [1049, 245] on button "button" at bounding box center [1049, 232] width 36 height 26
click at [958, 330] on link "Start Calls Here" at bounding box center [979, 317] width 173 height 26
click at [286, 49] on span "Start Calls" at bounding box center [279, 42] width 51 height 15
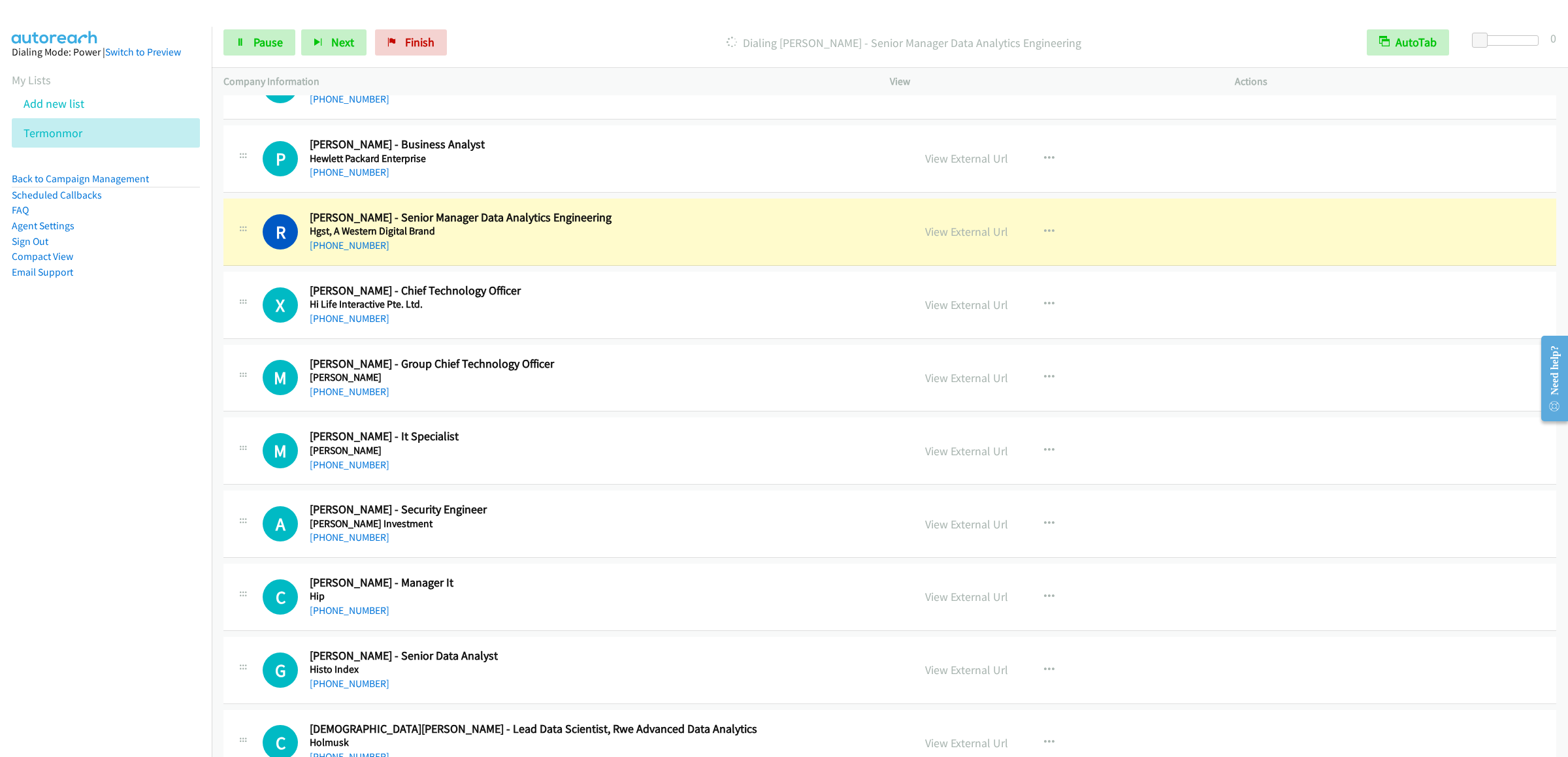
click at [253, 61] on div "Start Calls Pause Next Finish Dialing [PERSON_NAME] - Senior Manager Data Analy…" at bounding box center [890, 42] width 1356 height 50
click at [265, 32] on link "Pause" at bounding box center [259, 42] width 72 height 26
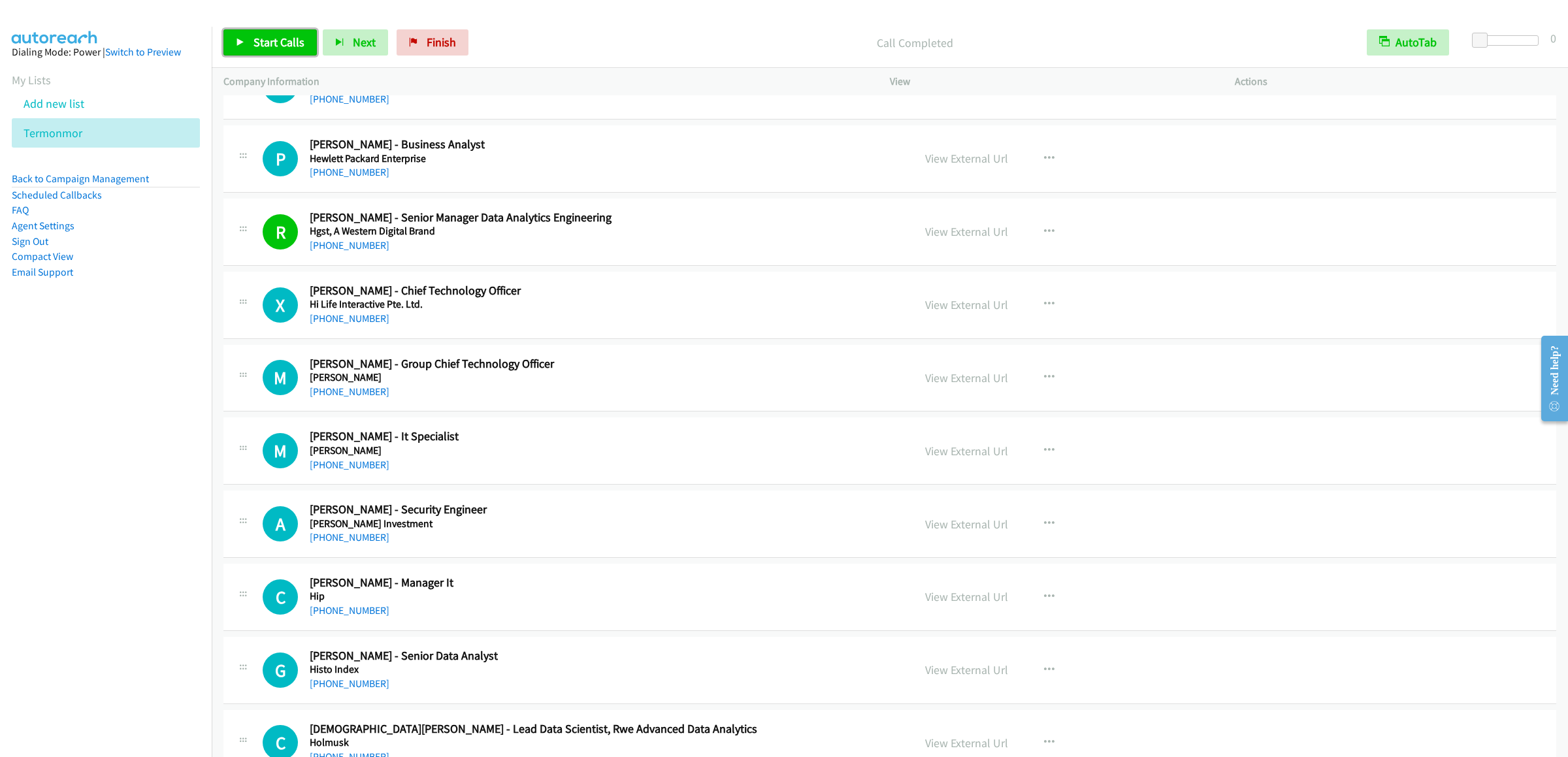
click at [261, 46] on span "Start Calls" at bounding box center [279, 42] width 51 height 15
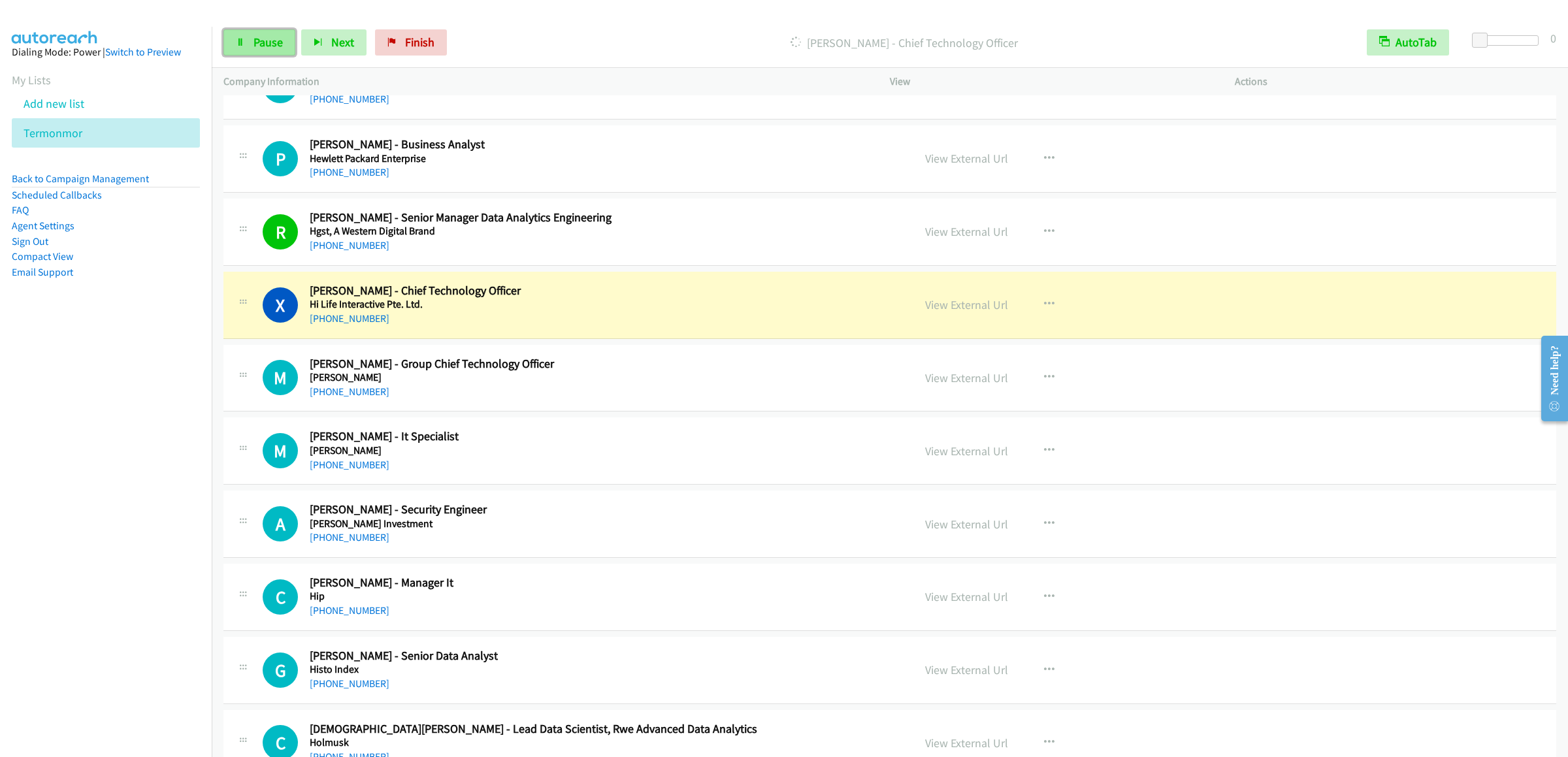
click at [255, 41] on span "Pause" at bounding box center [268, 42] width 29 height 15
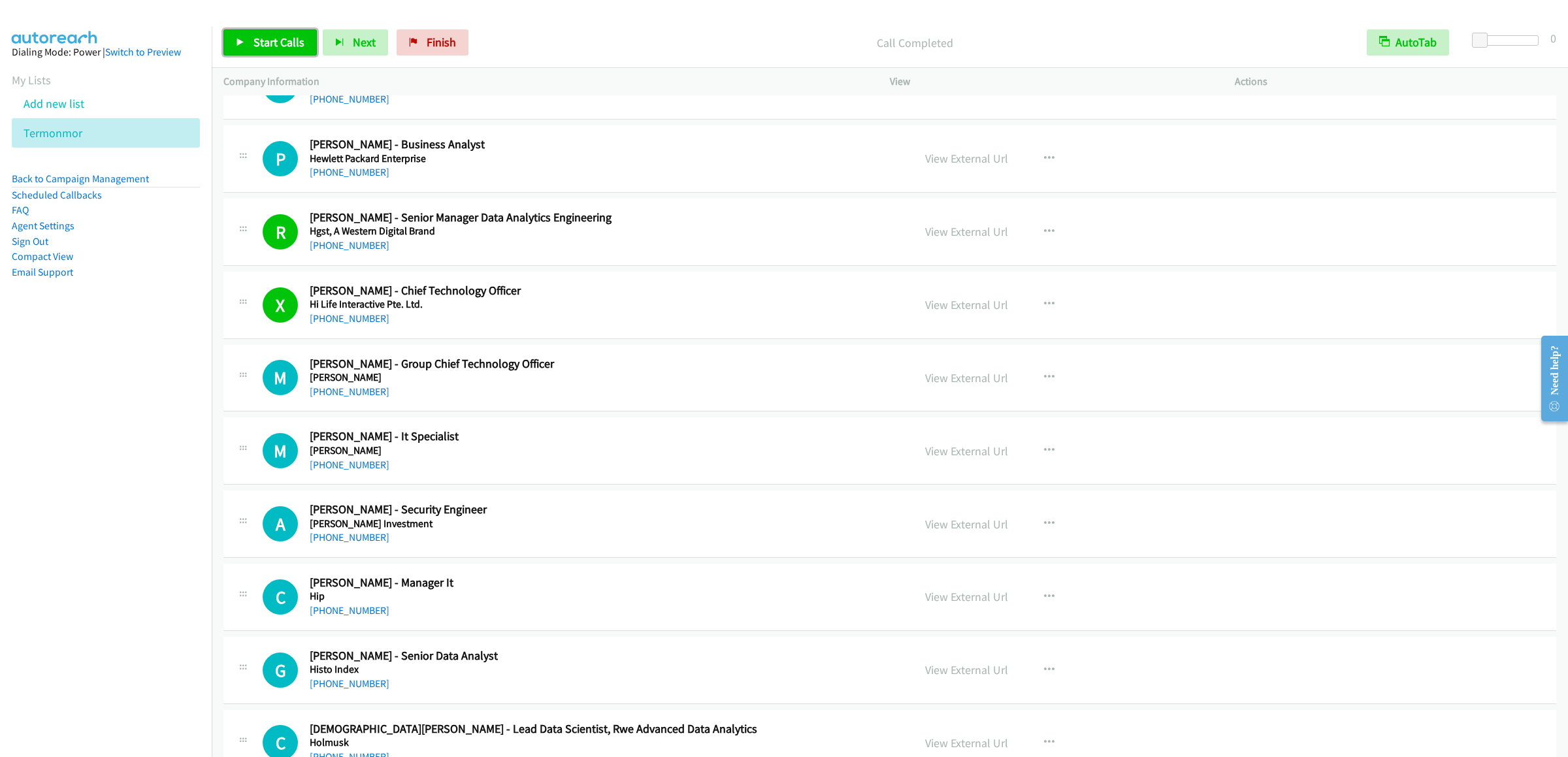
click at [270, 53] on link "Start Calls" at bounding box center [270, 42] width 93 height 26
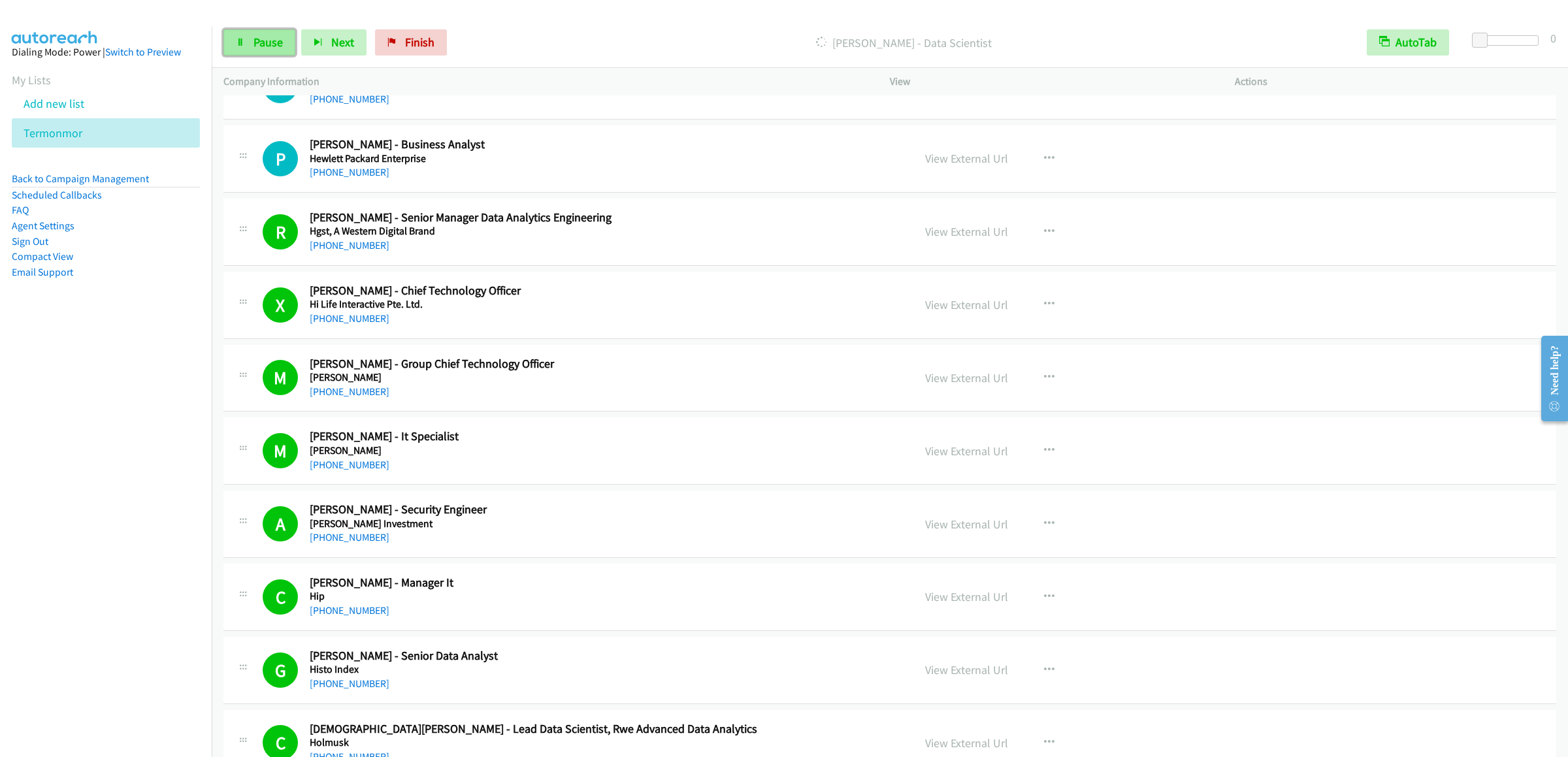
click at [267, 43] on span "Pause" at bounding box center [268, 42] width 29 height 15
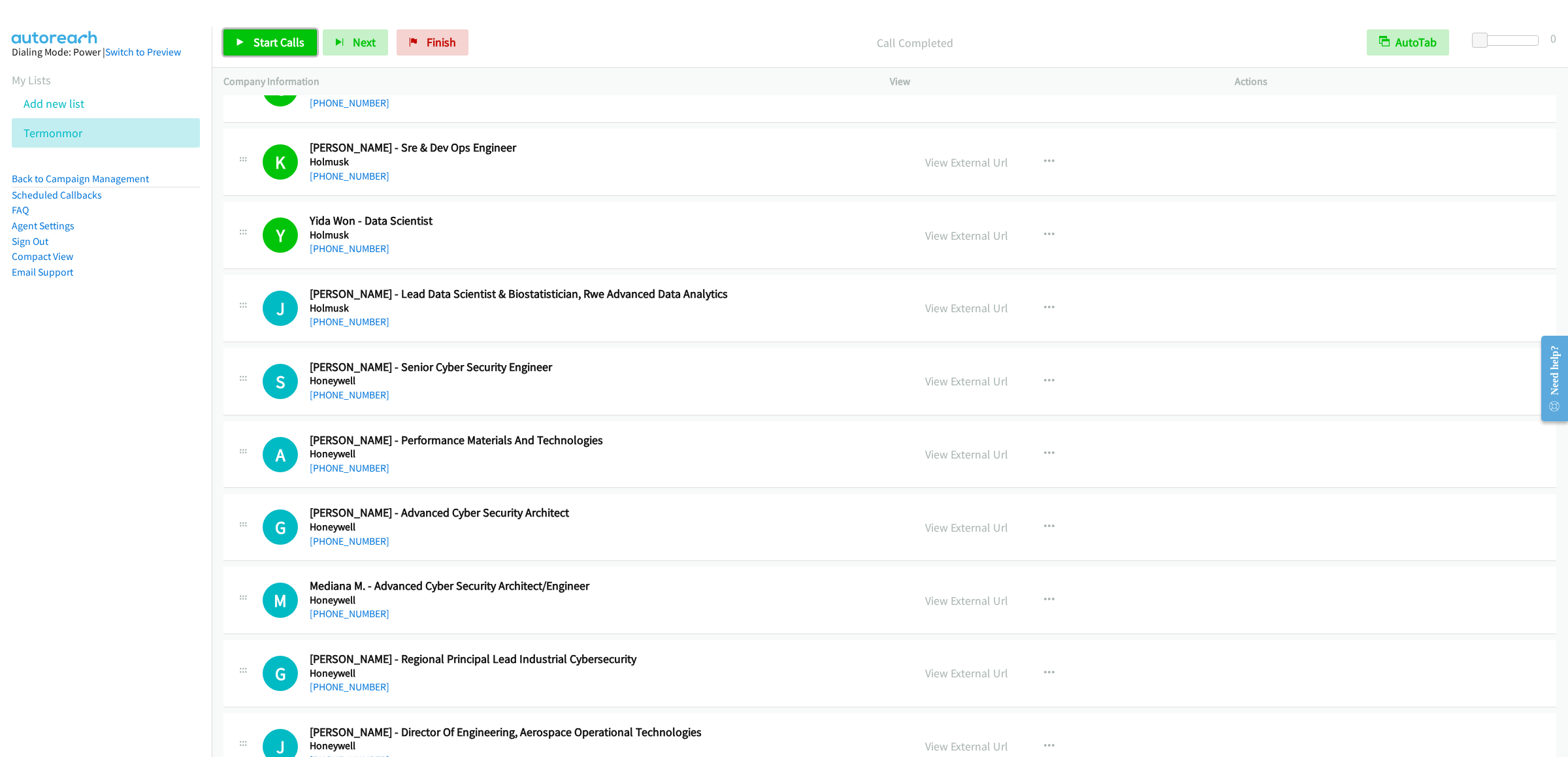
drag, startPoint x: 265, startPoint y: 44, endPoint x: 310, endPoint y: 34, distance: 46.1
click at [265, 44] on span "Start Calls" at bounding box center [279, 42] width 51 height 15
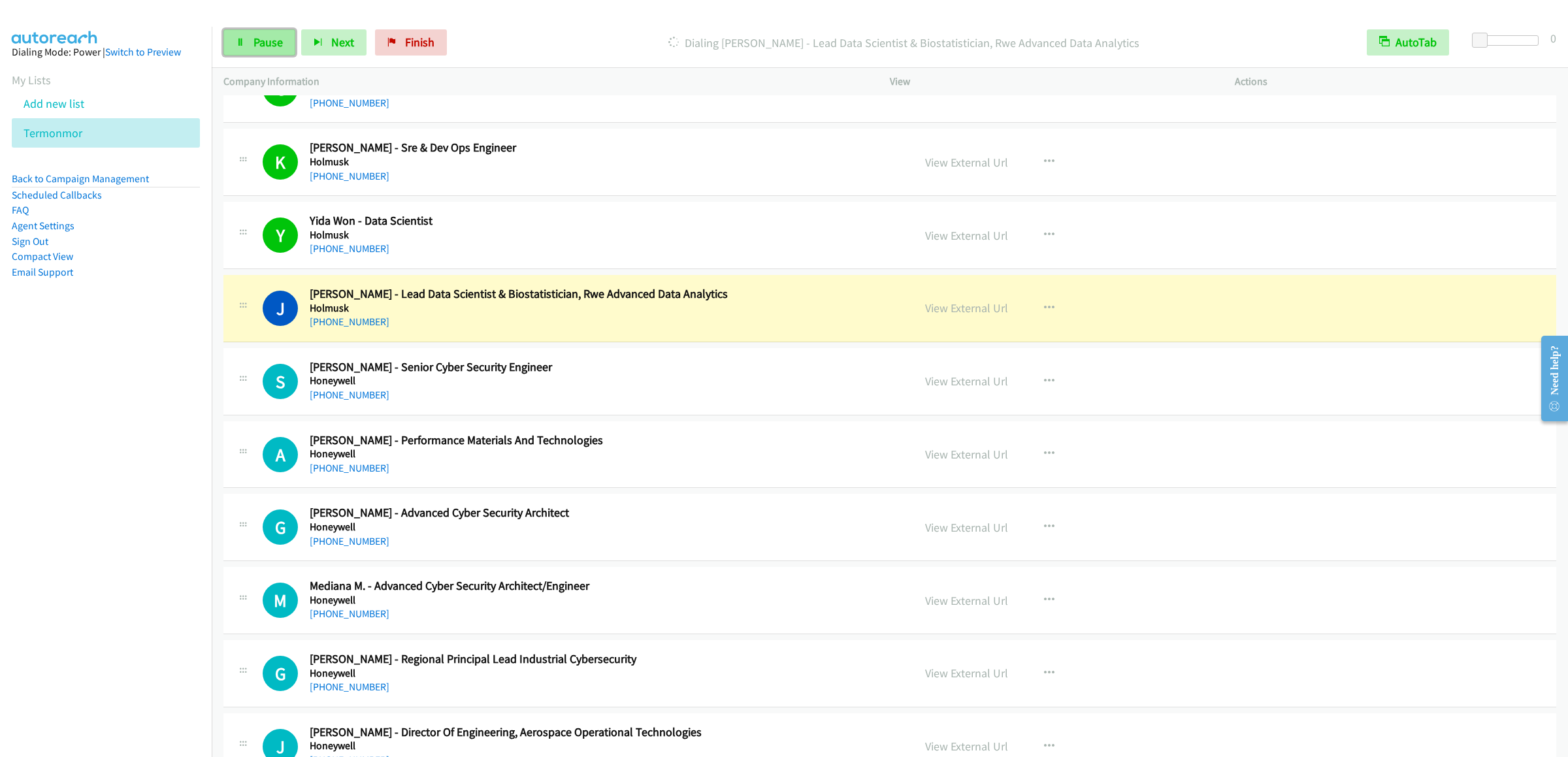
click at [245, 51] on link "Pause" at bounding box center [259, 42] width 72 height 26
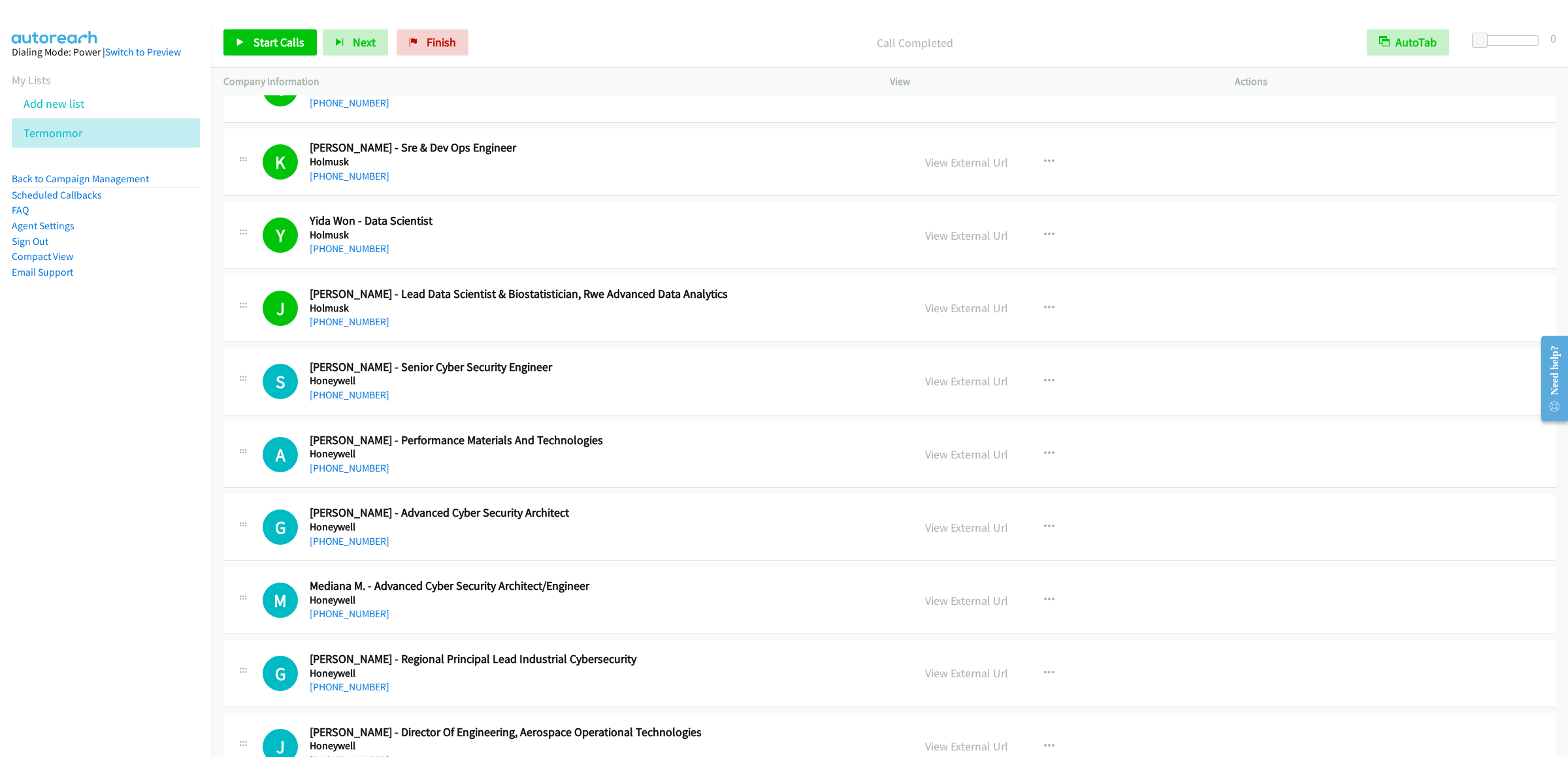
click at [226, 26] on div "Start Calls Pause Next Finish Call Completed AutoTab AutoTab 0" at bounding box center [890, 42] width 1356 height 50
click at [242, 33] on link "Start Calls" at bounding box center [270, 42] width 93 height 26
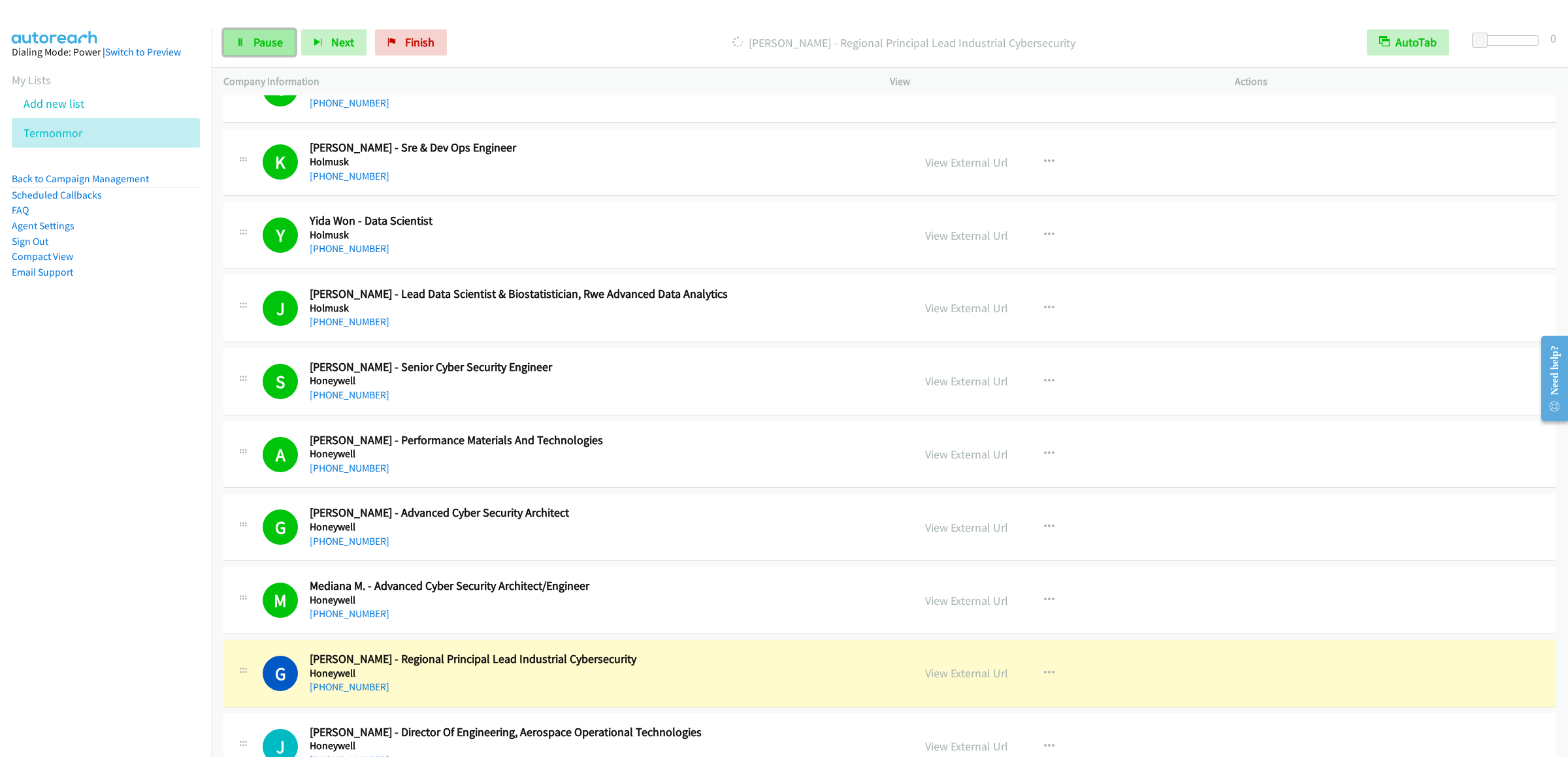
click at [277, 43] on span "Pause" at bounding box center [268, 42] width 29 height 15
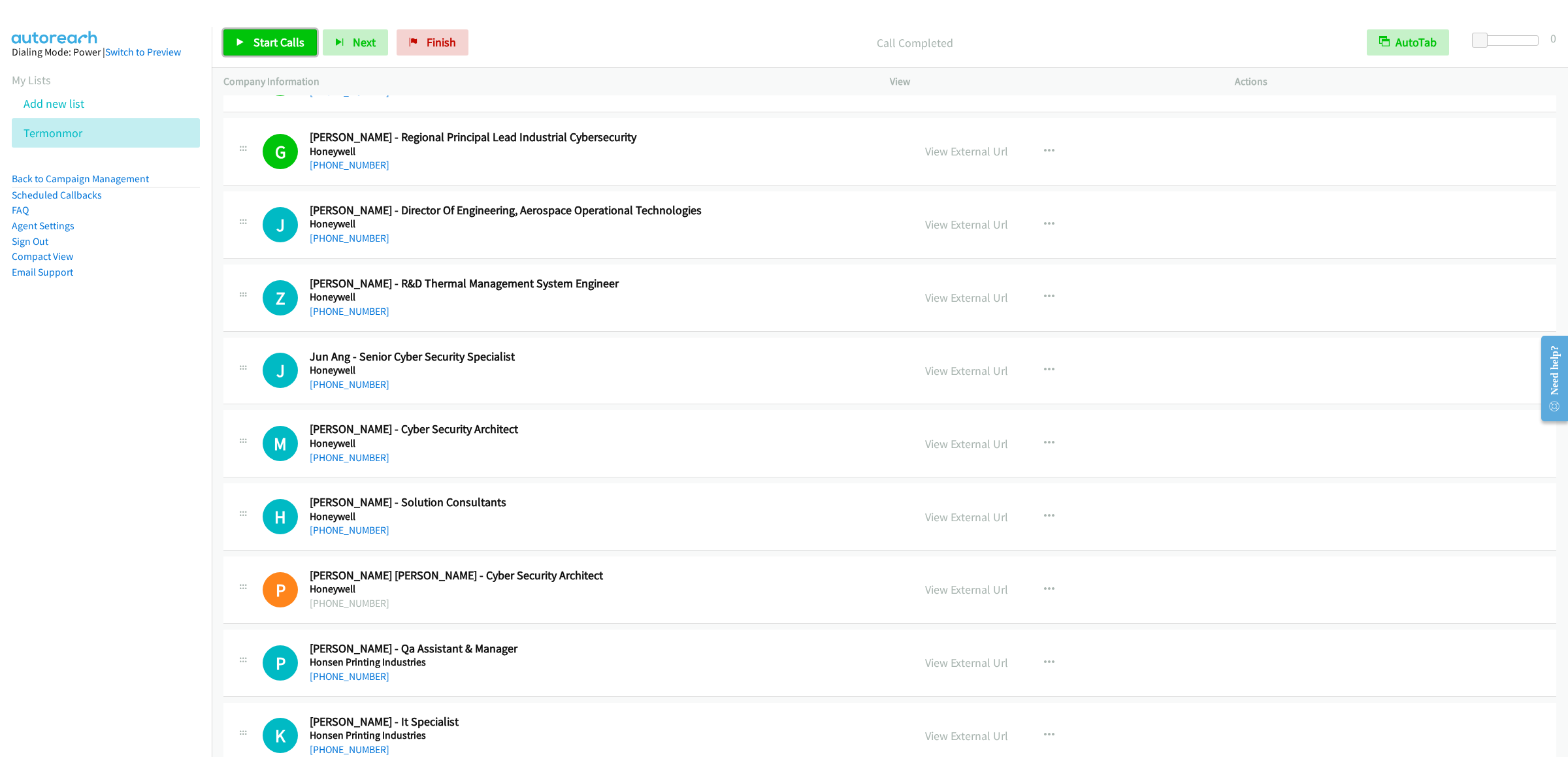
click at [279, 40] on span "Start Calls" at bounding box center [279, 42] width 51 height 15
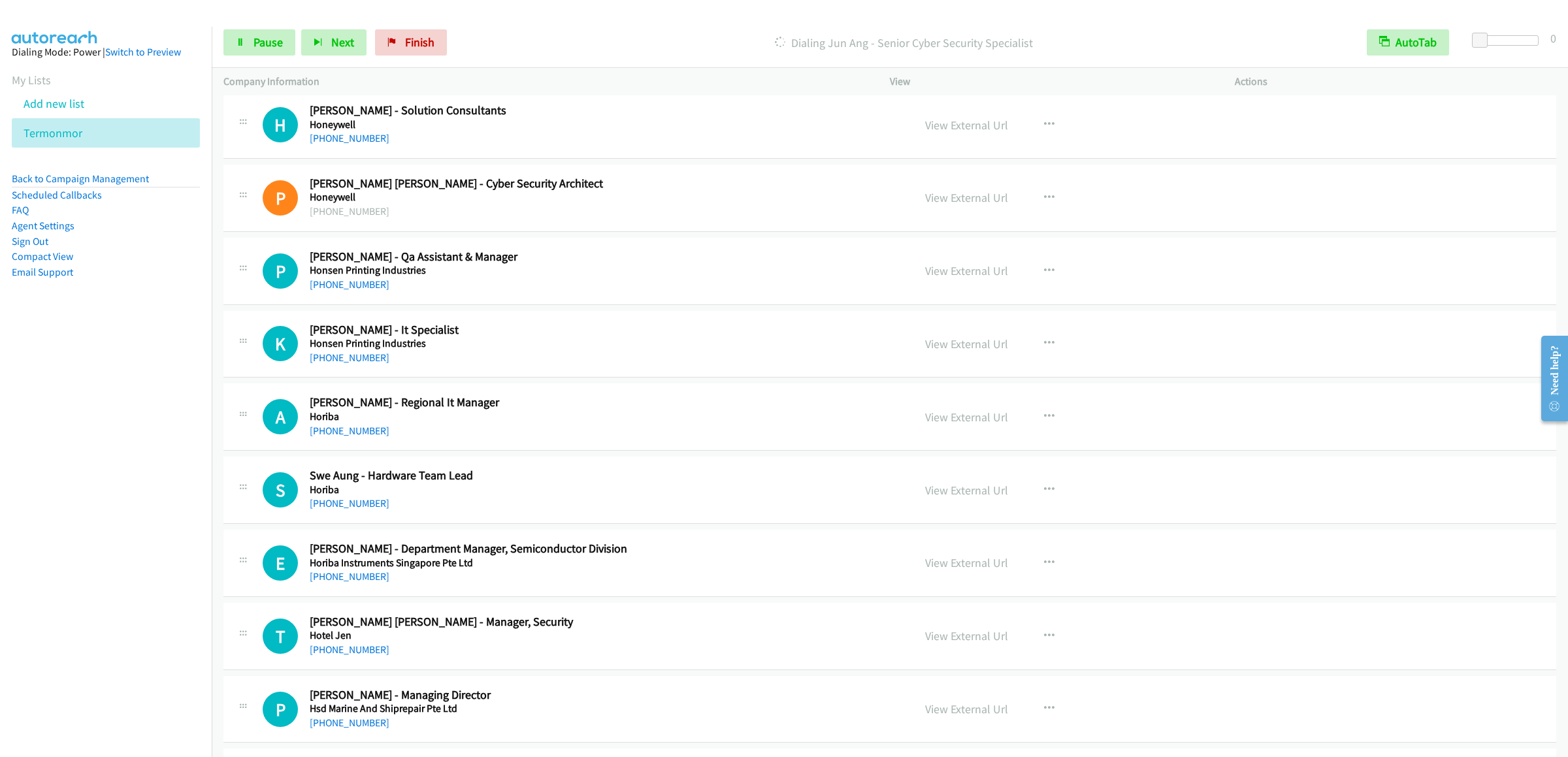
scroll to position [10581, 0]
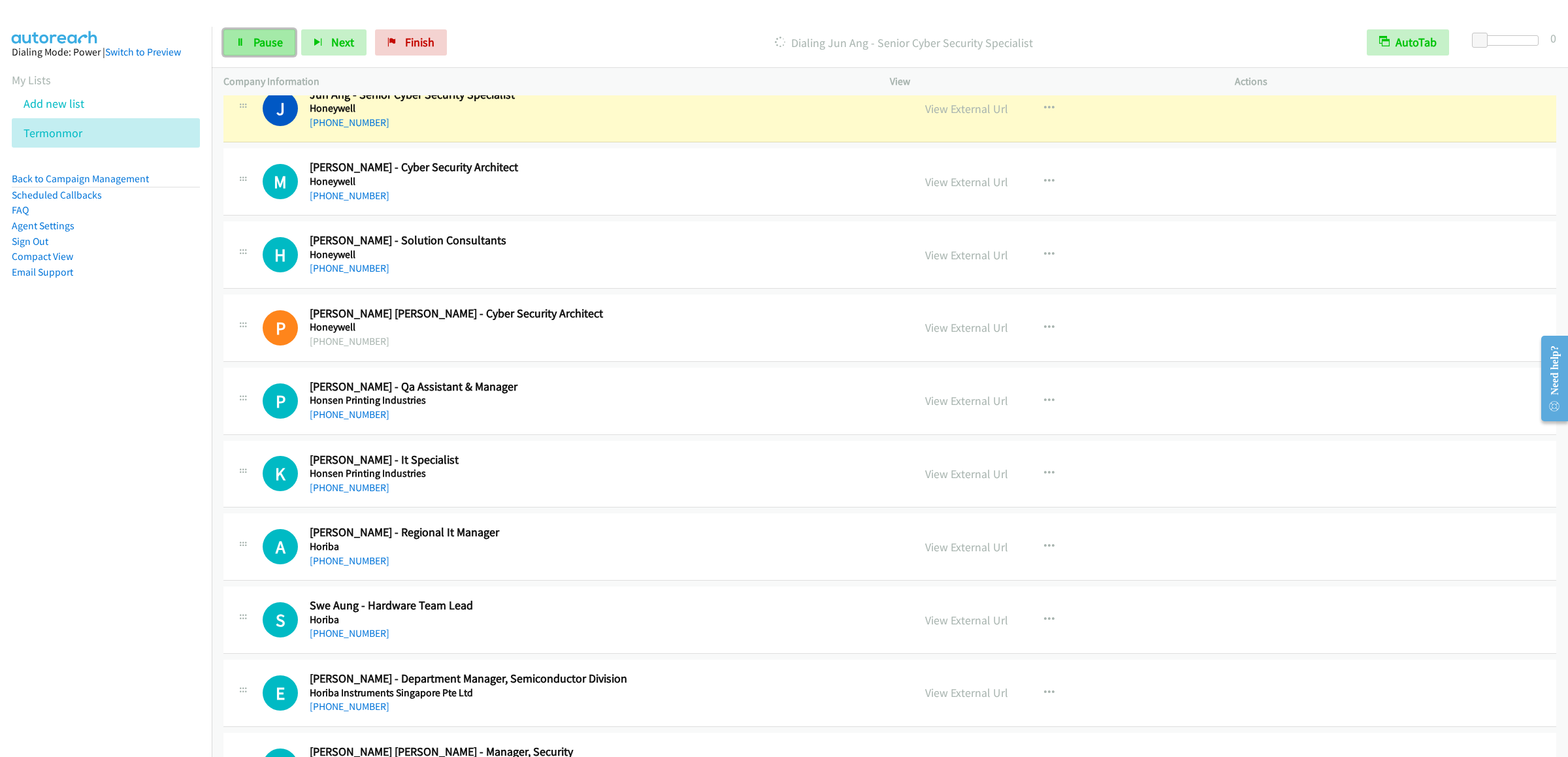
click at [254, 38] on span "Pause" at bounding box center [268, 42] width 29 height 15
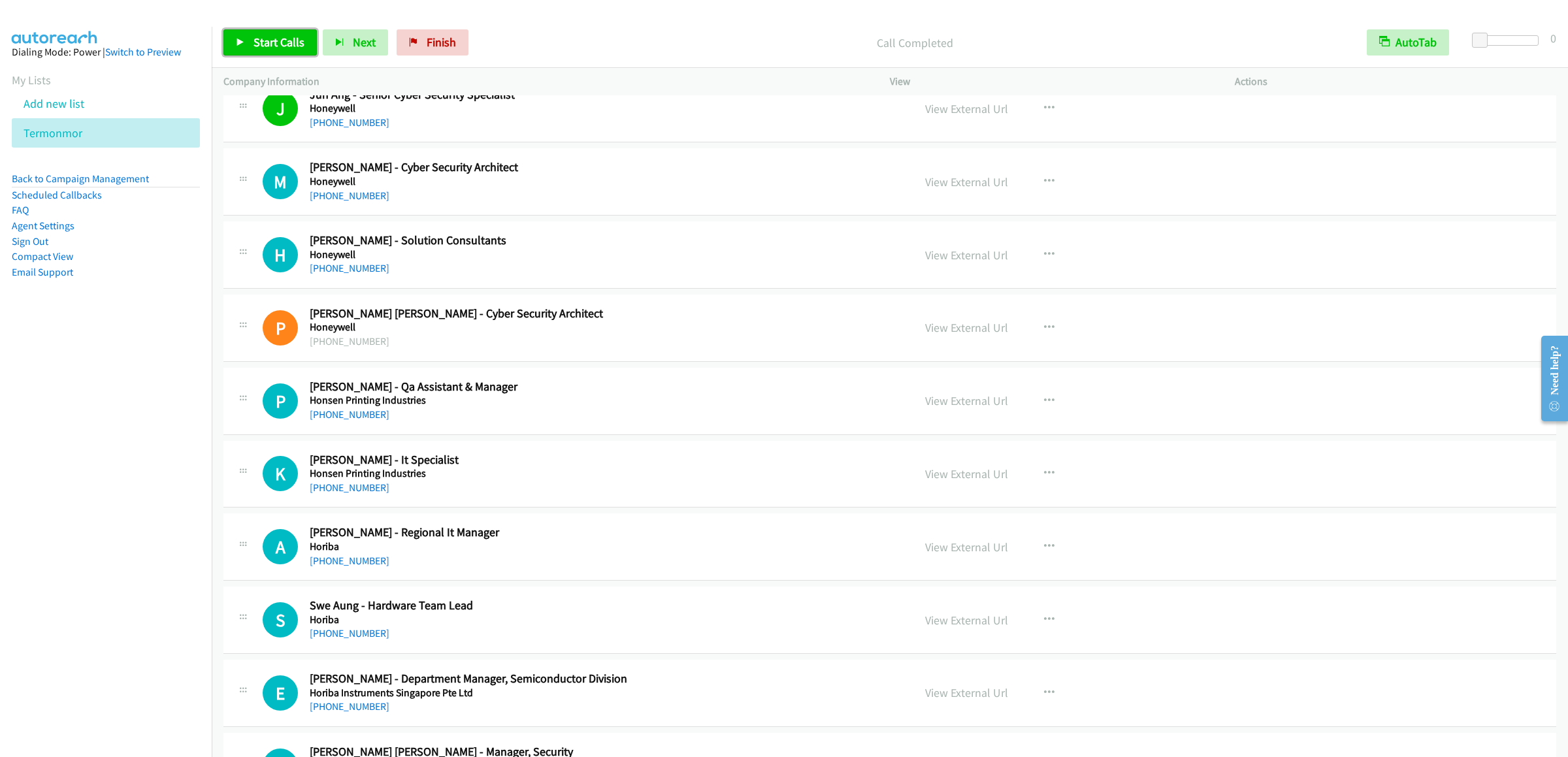
click at [261, 47] on span "Start Calls" at bounding box center [279, 42] width 51 height 15
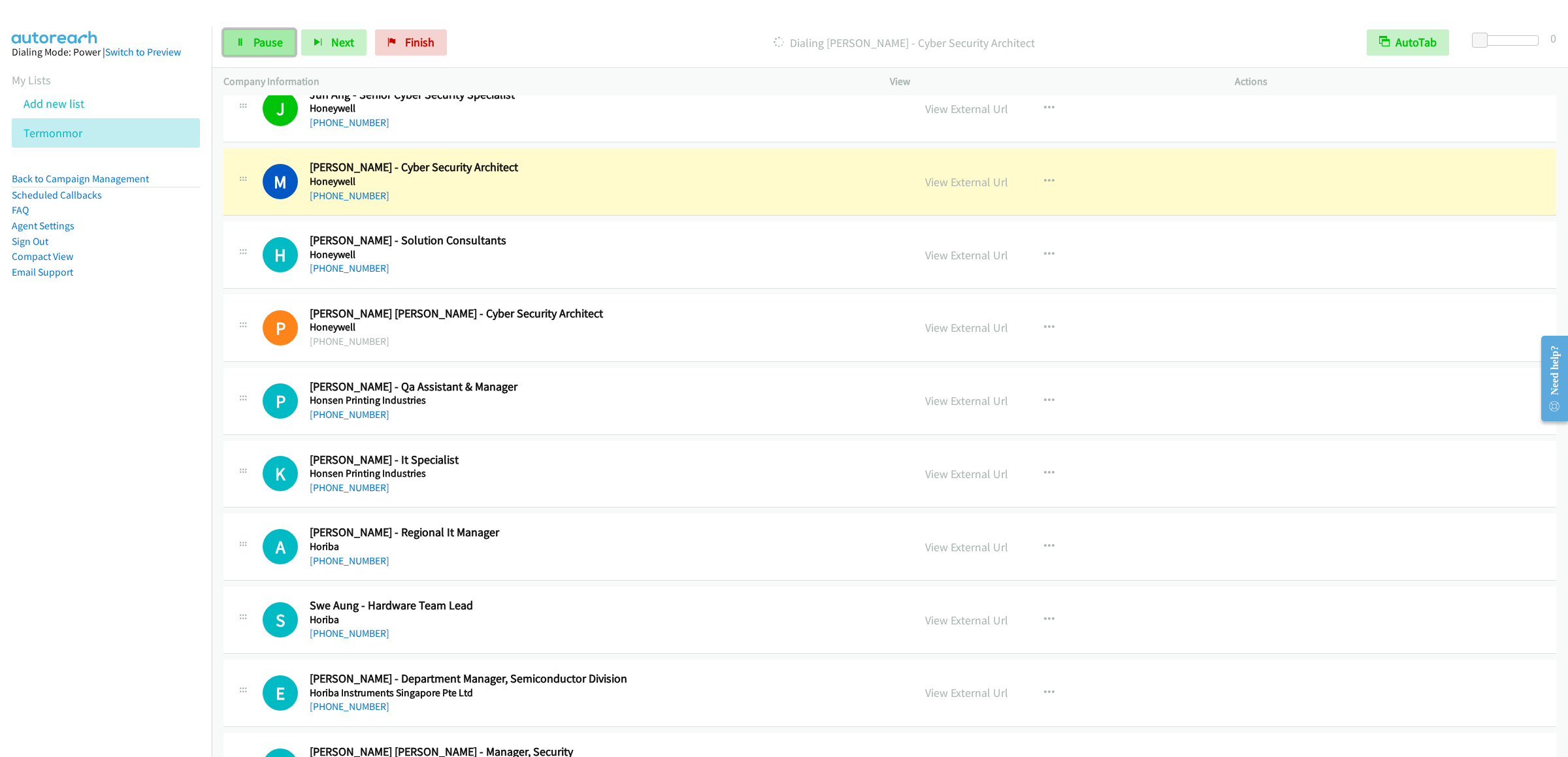
click at [275, 43] on span "Pause" at bounding box center [268, 42] width 29 height 15
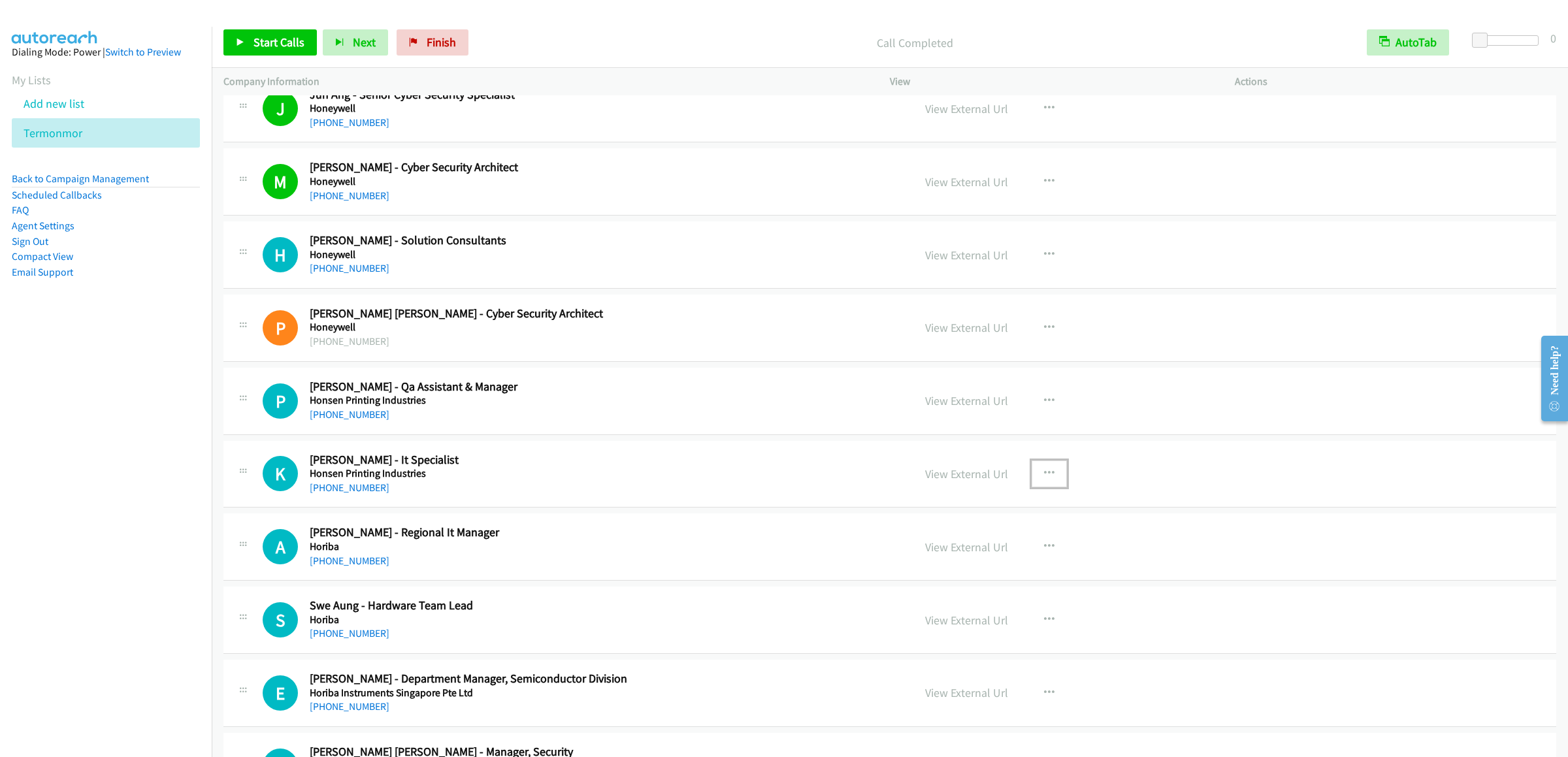
click at [1035, 487] on button "button" at bounding box center [1049, 474] width 36 height 26
click at [938, 572] on link "Start Calls Here" at bounding box center [979, 559] width 173 height 26
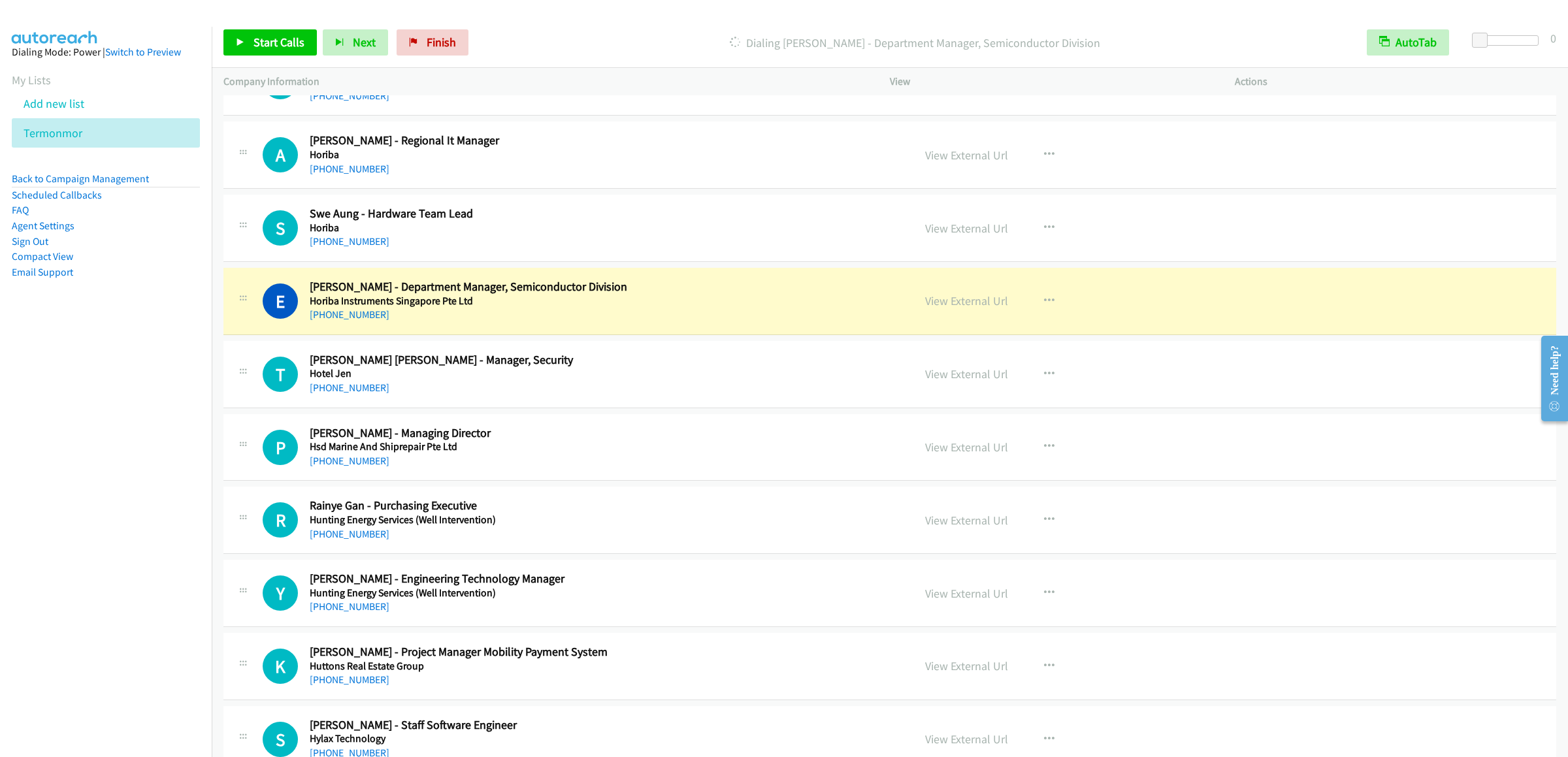
scroll to position [11102, 0]
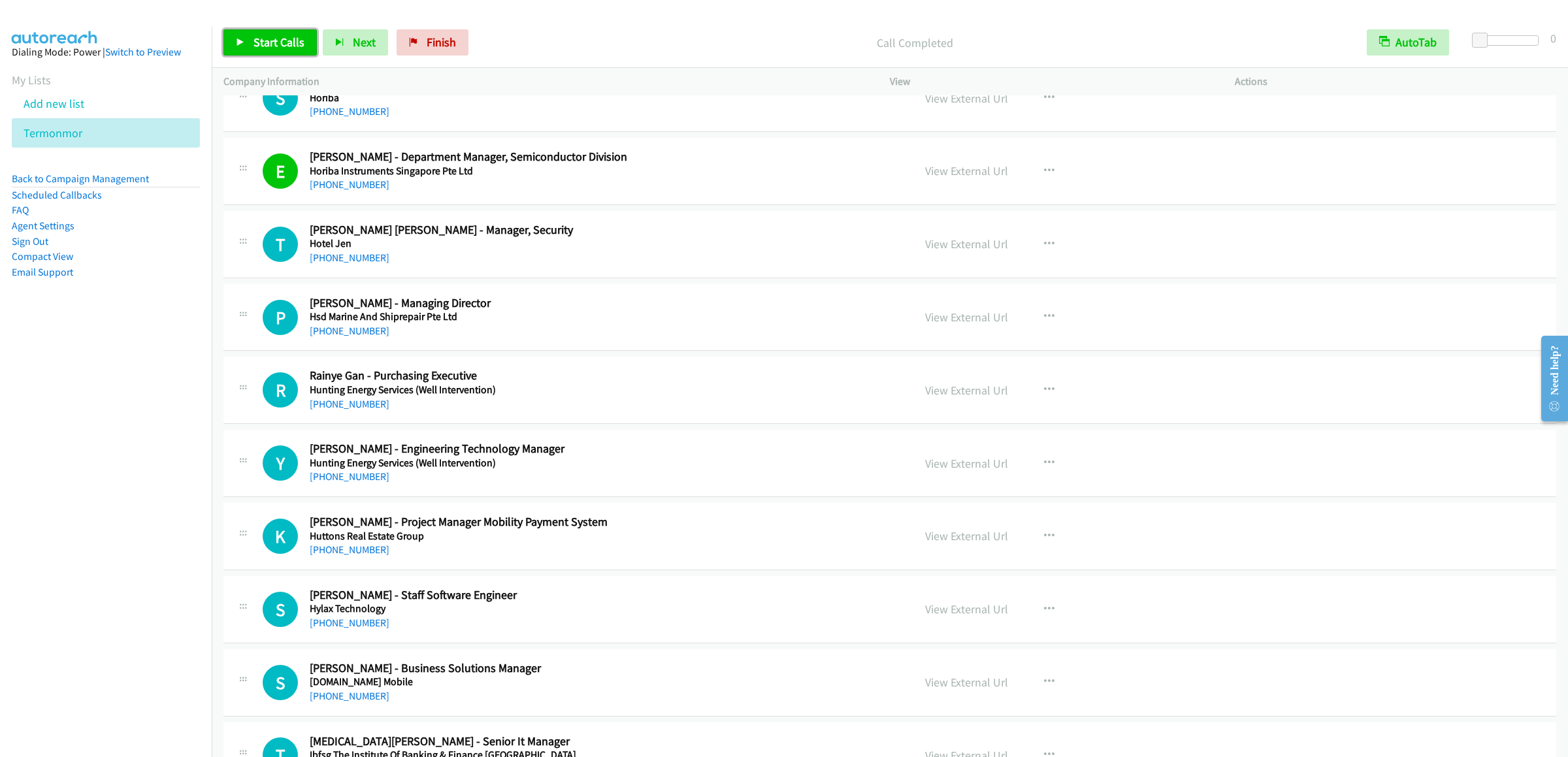
click at [247, 45] on link "Start Calls" at bounding box center [270, 42] width 93 height 26
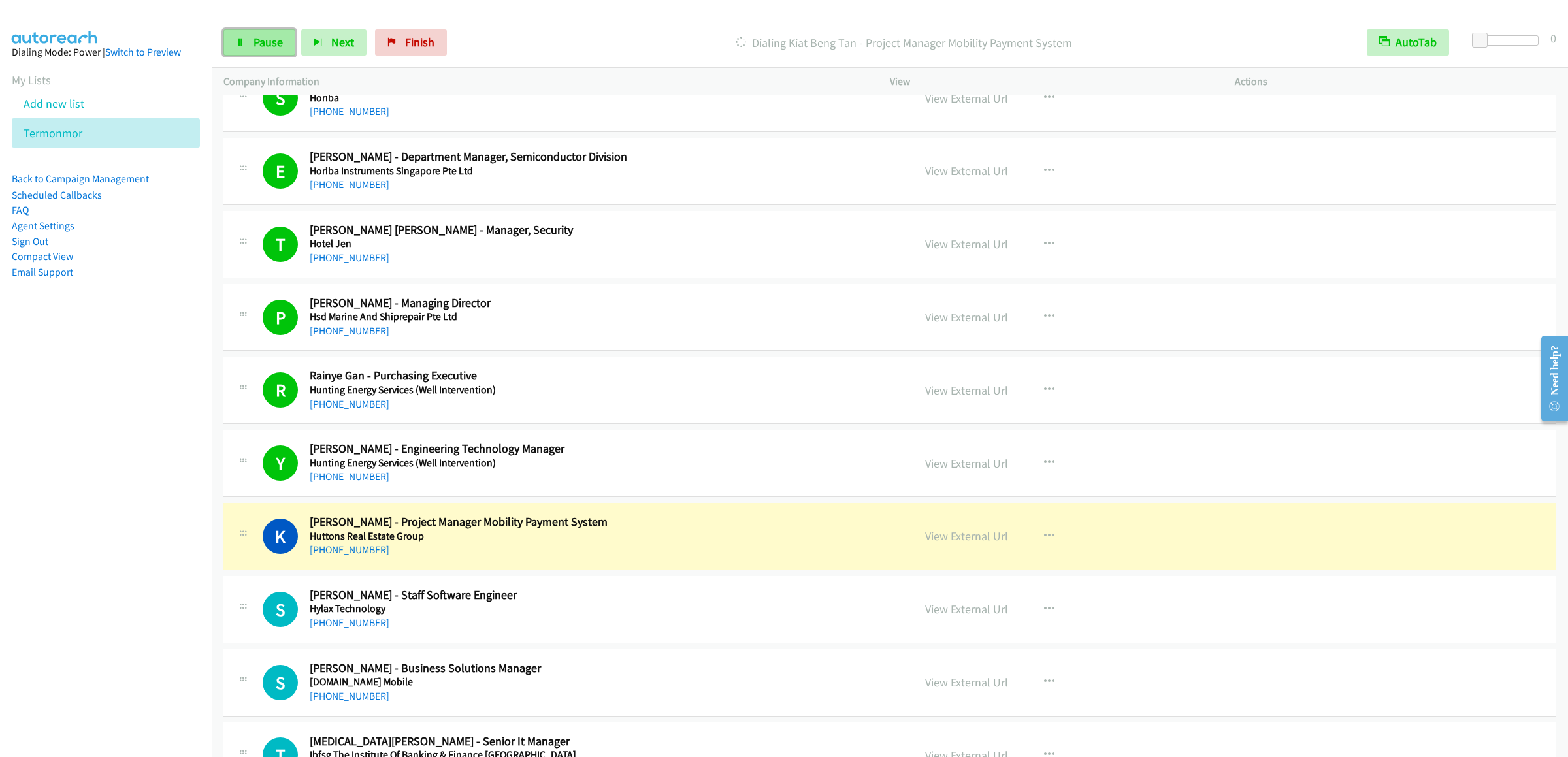
click at [284, 47] on link "Pause" at bounding box center [259, 42] width 72 height 26
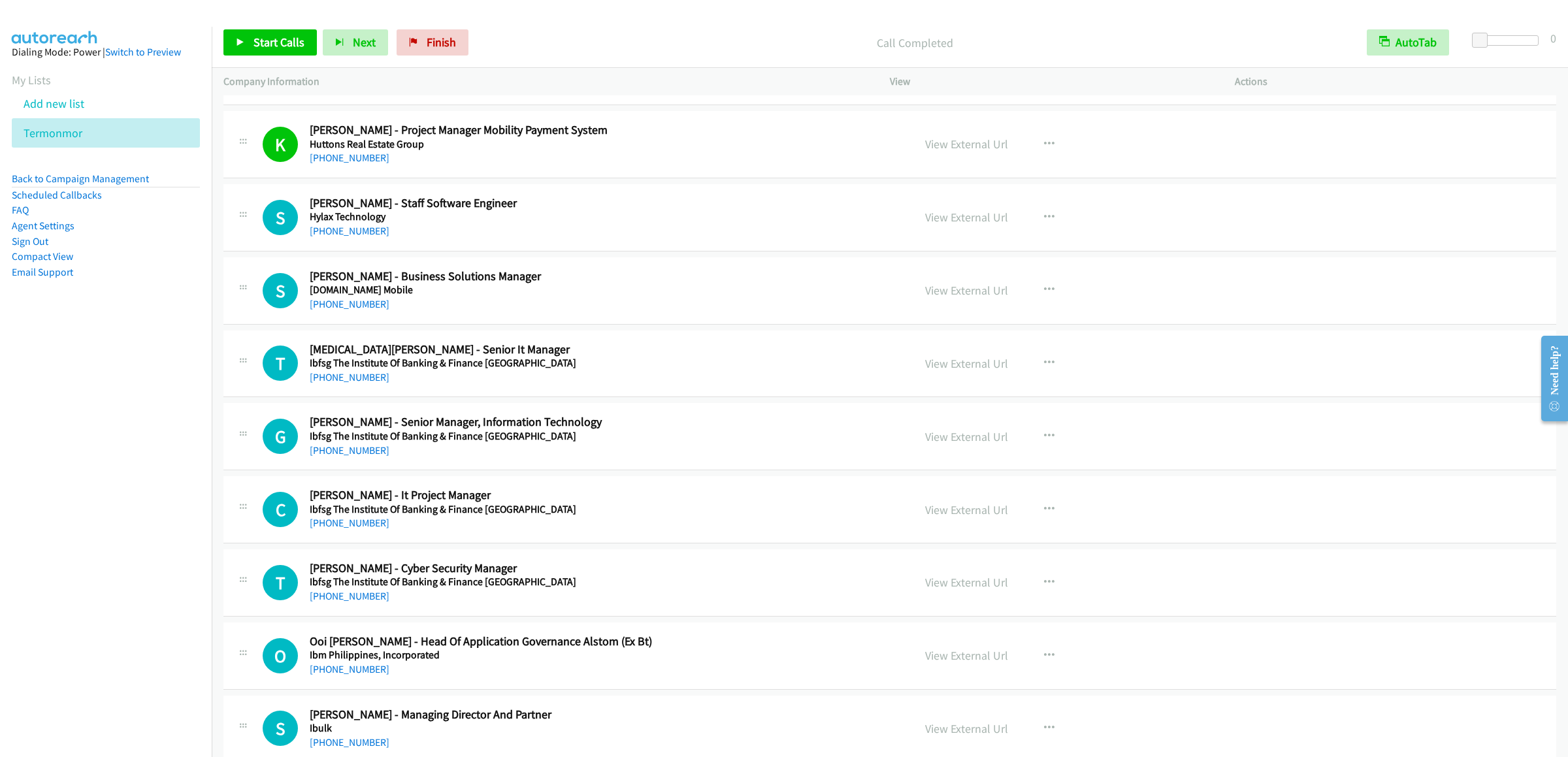
scroll to position [11626, 0]
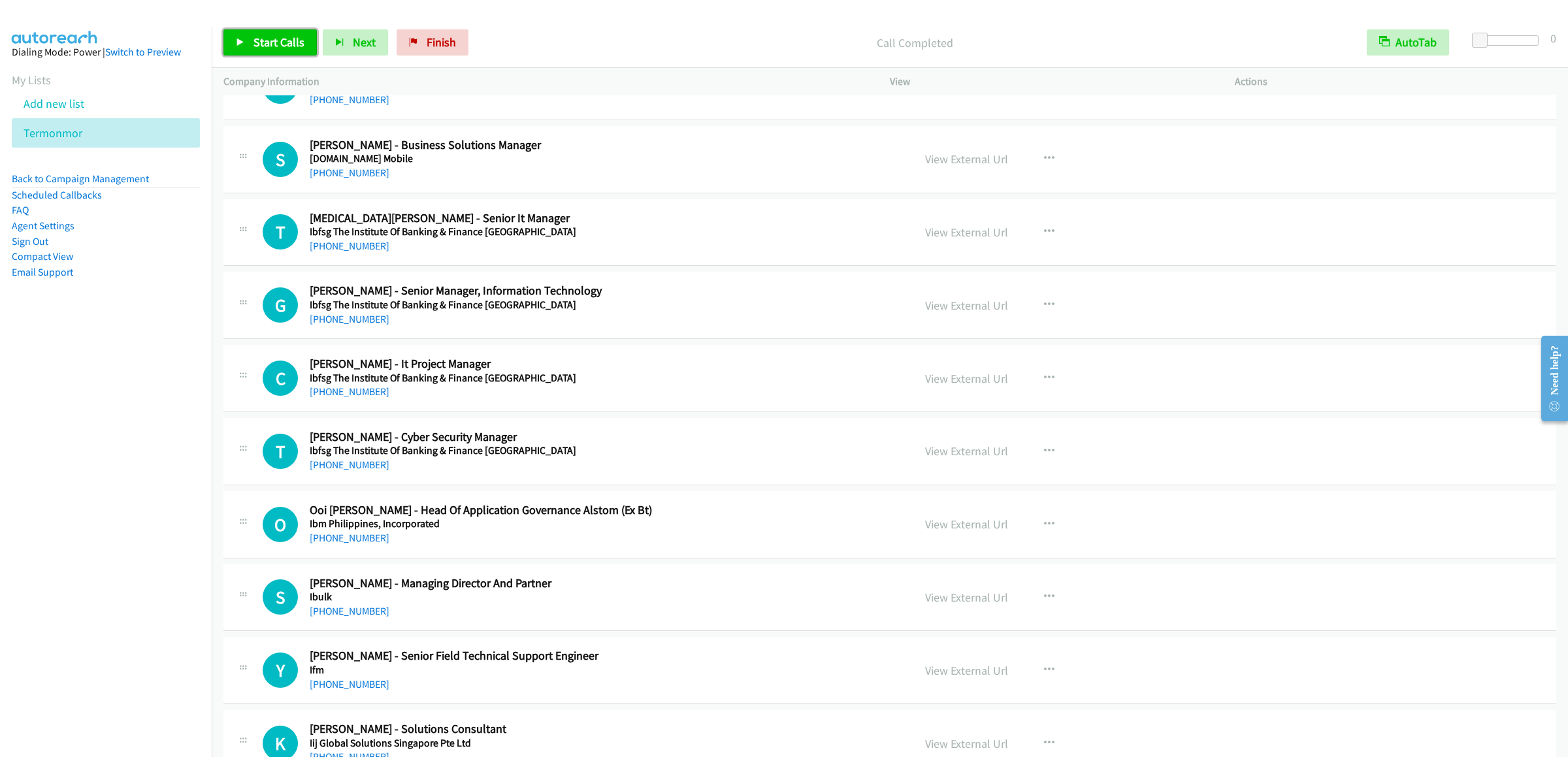
click at [268, 37] on span "Start Calls" at bounding box center [279, 42] width 51 height 15
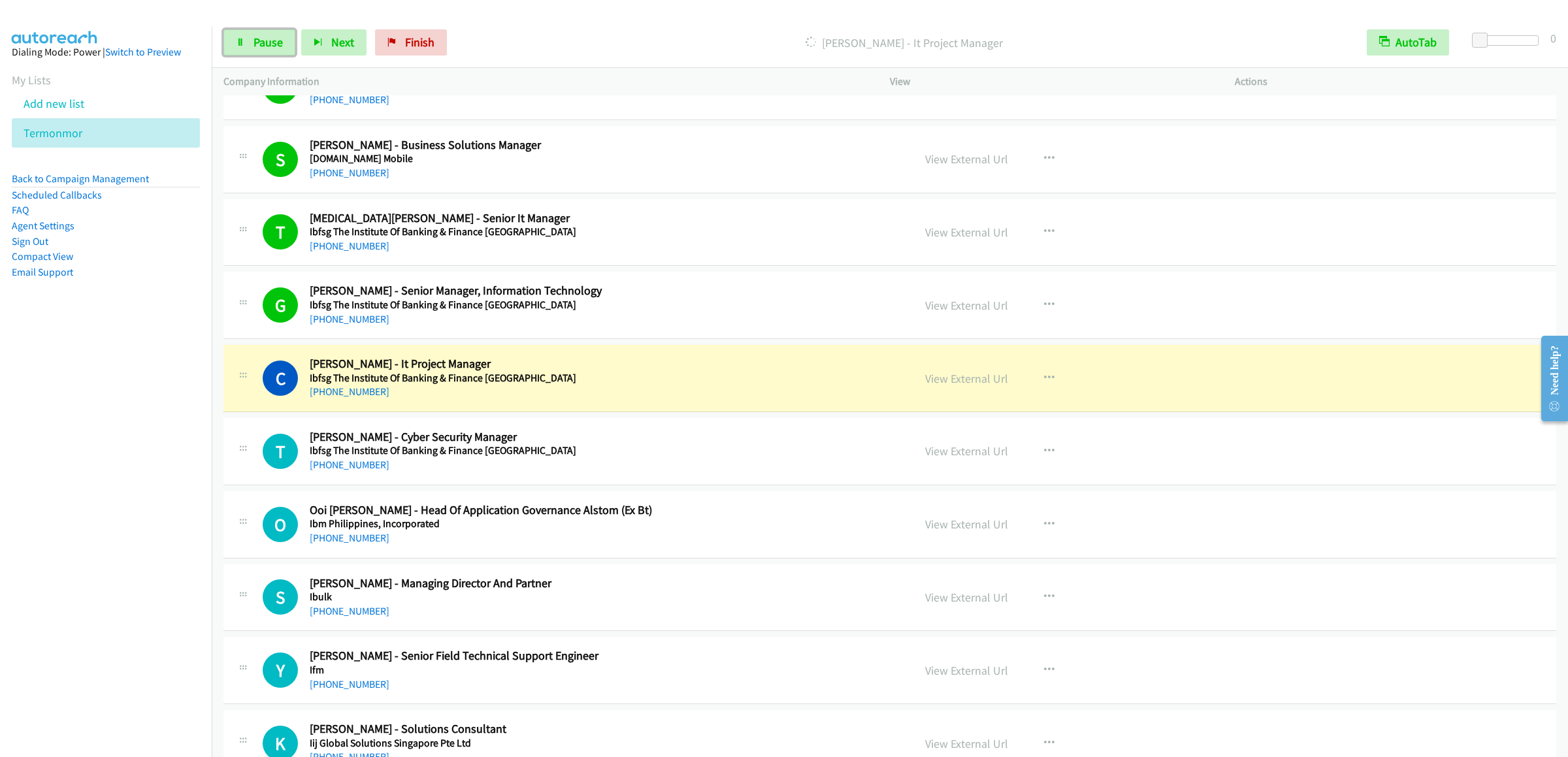
drag, startPoint x: 261, startPoint y: 46, endPoint x: 698, endPoint y: 77, distance: 438.1
click at [261, 46] on span "Pause" at bounding box center [268, 42] width 29 height 15
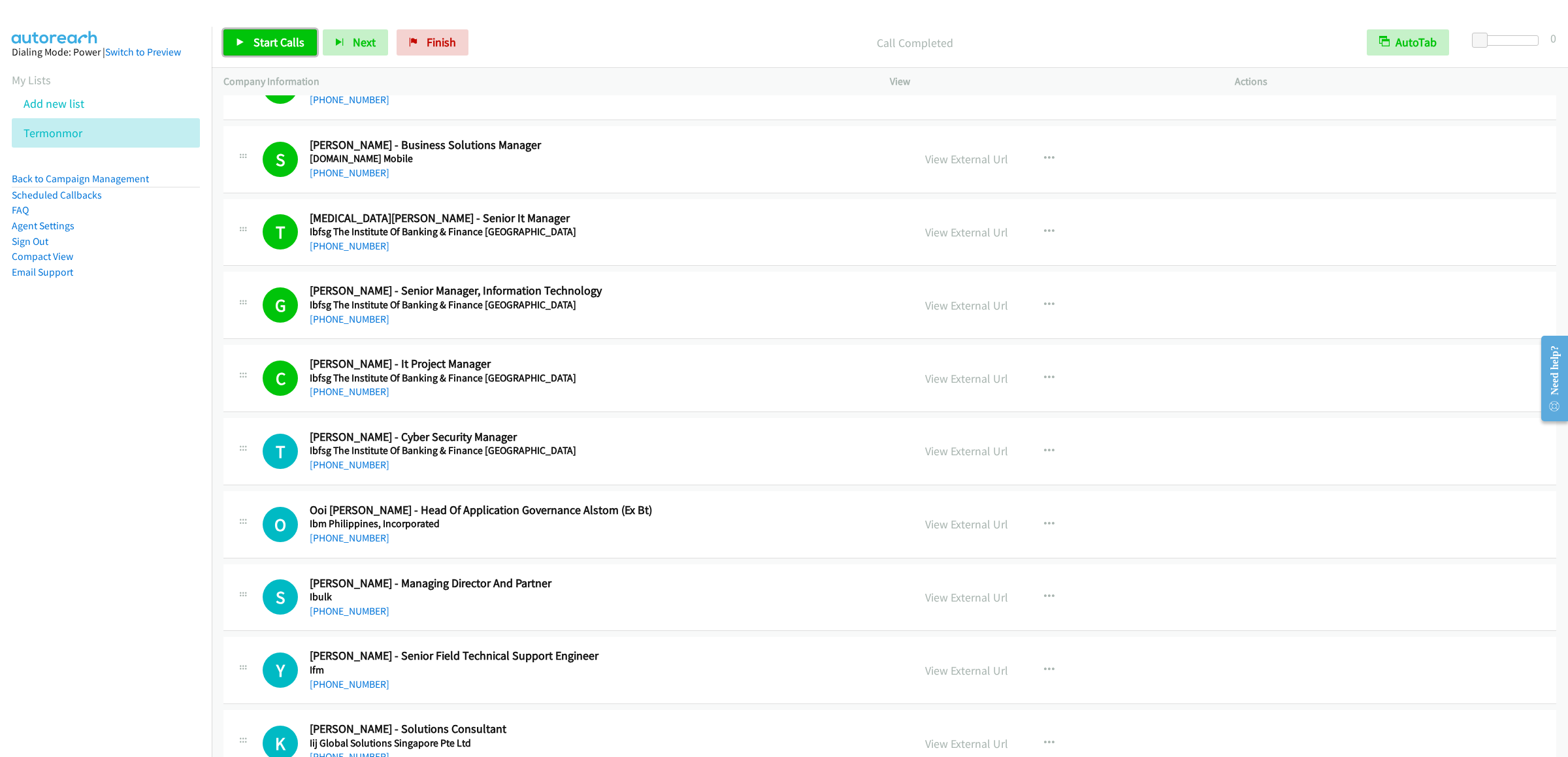
click at [279, 46] on span "Start Calls" at bounding box center [279, 42] width 51 height 15
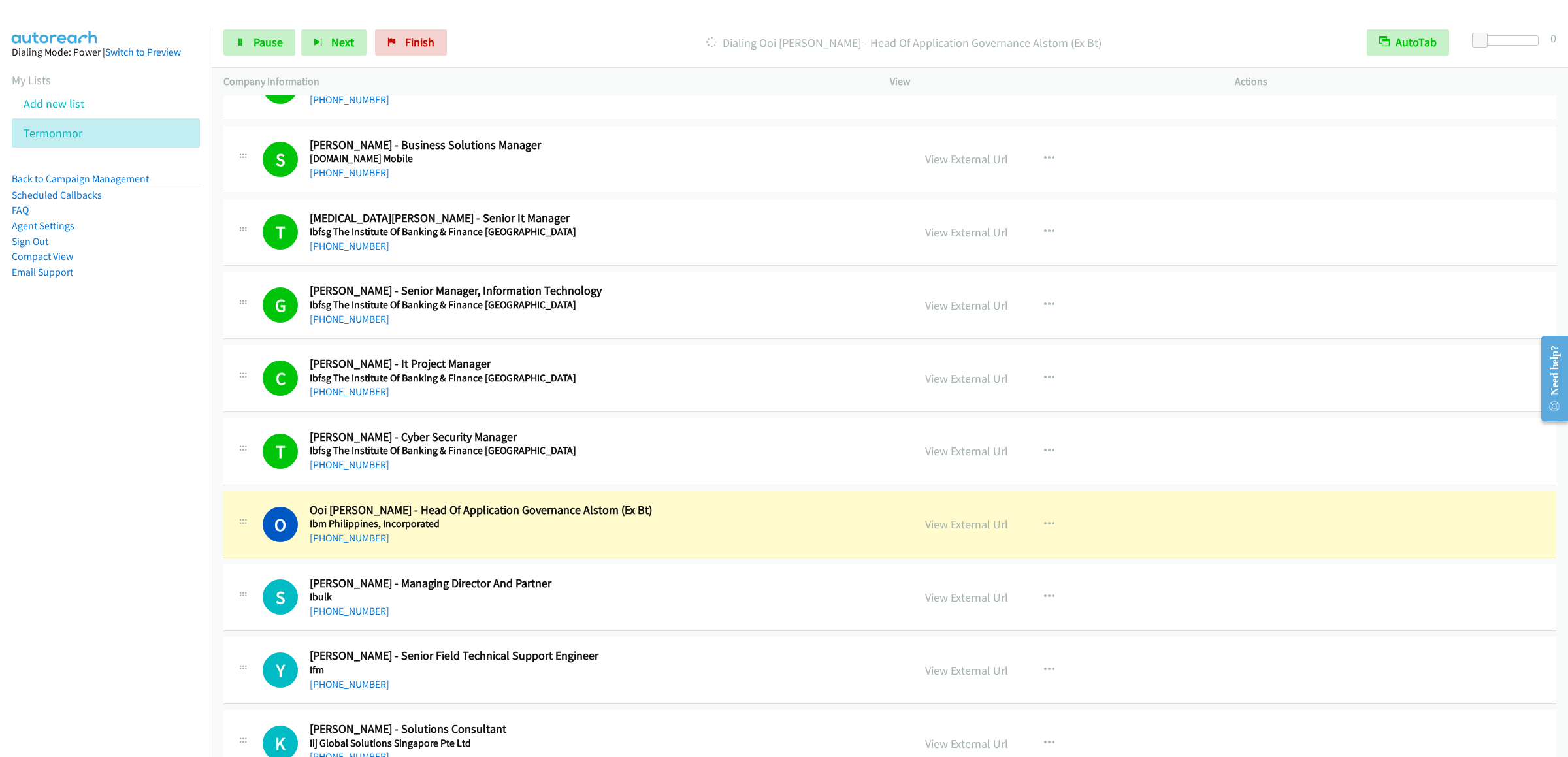
scroll to position [12017, 0]
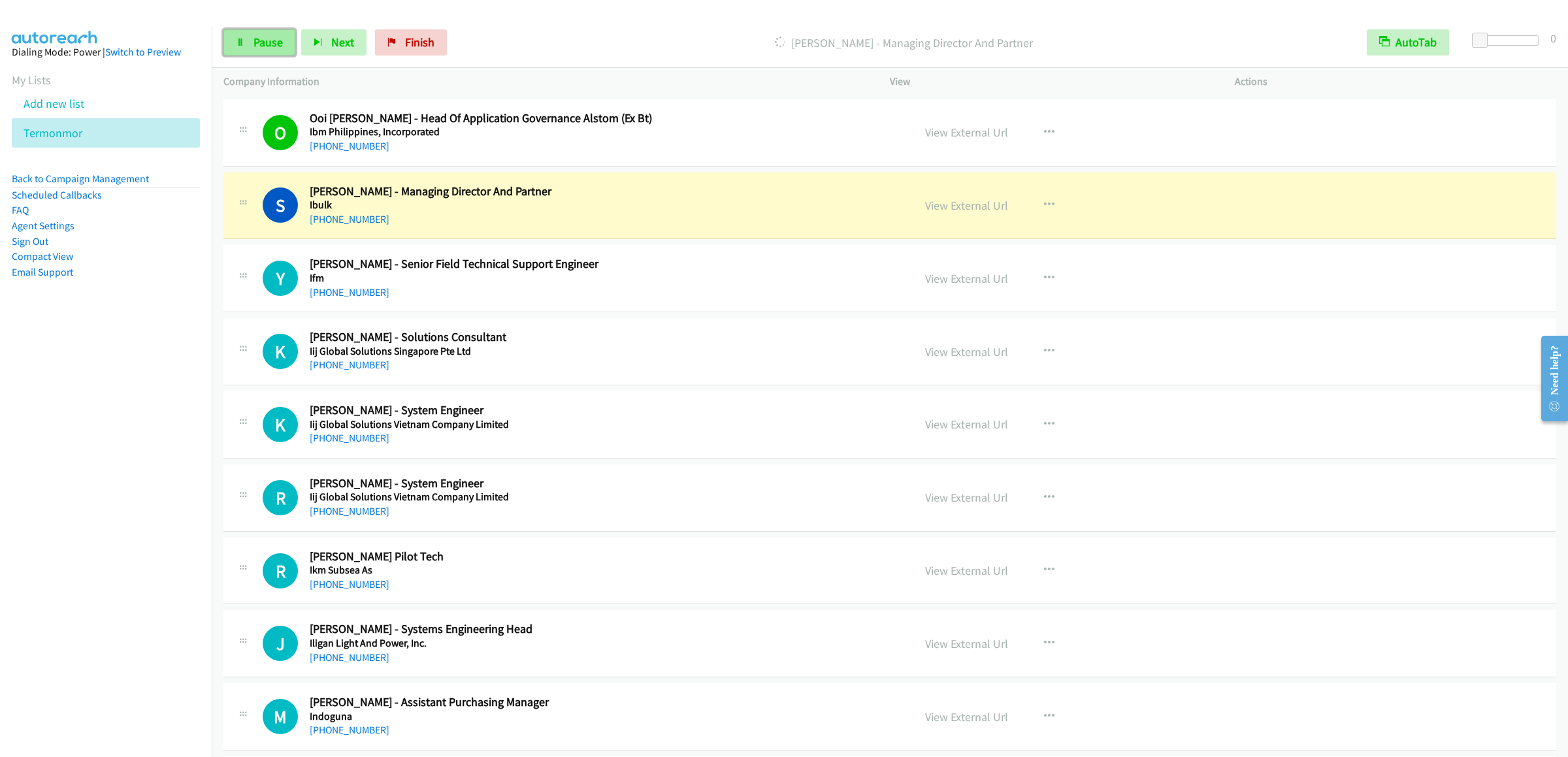
click at [251, 33] on link "Pause" at bounding box center [259, 42] width 72 height 26
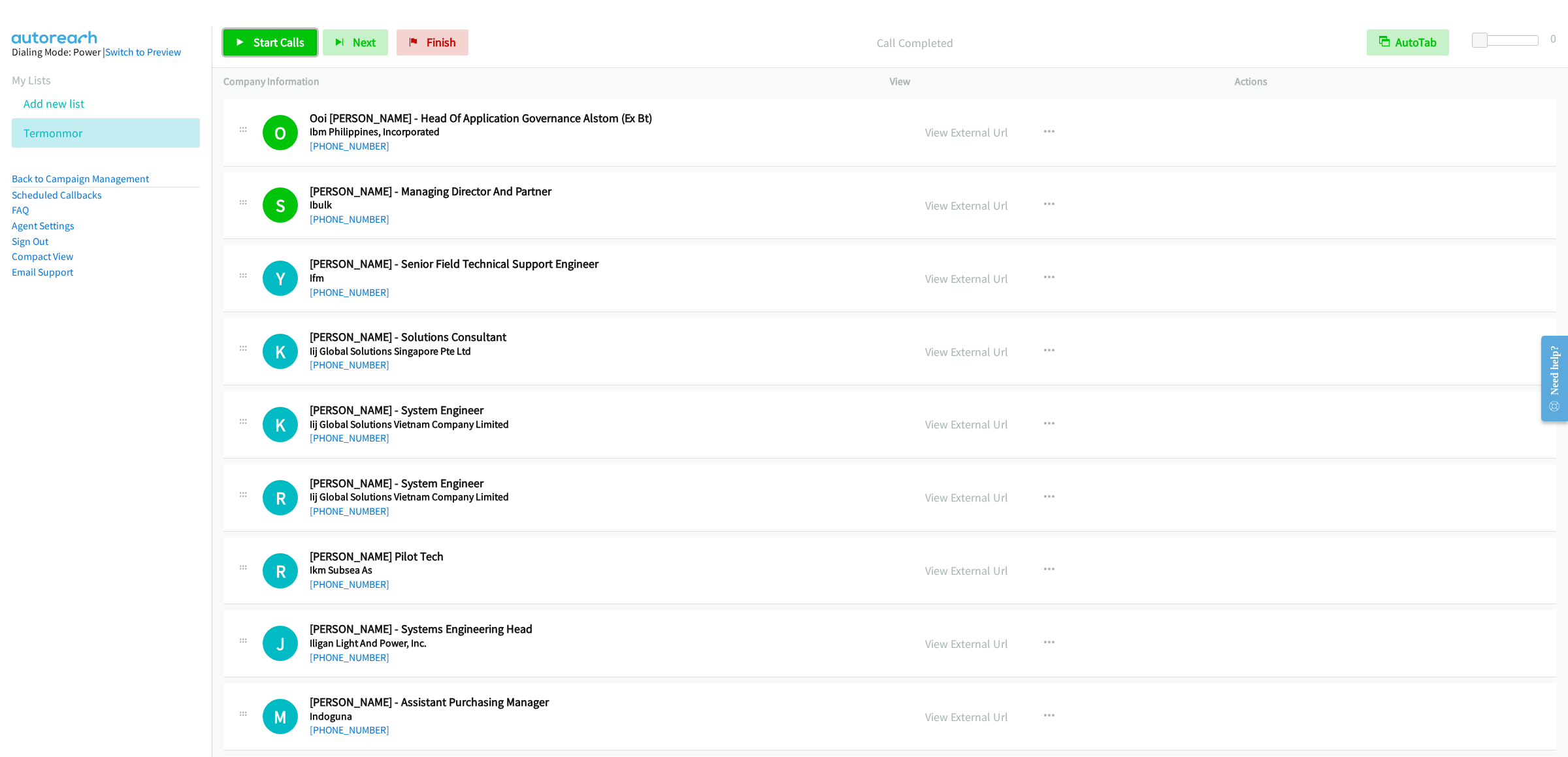
click at [289, 33] on link "Start Calls" at bounding box center [270, 42] width 93 height 26
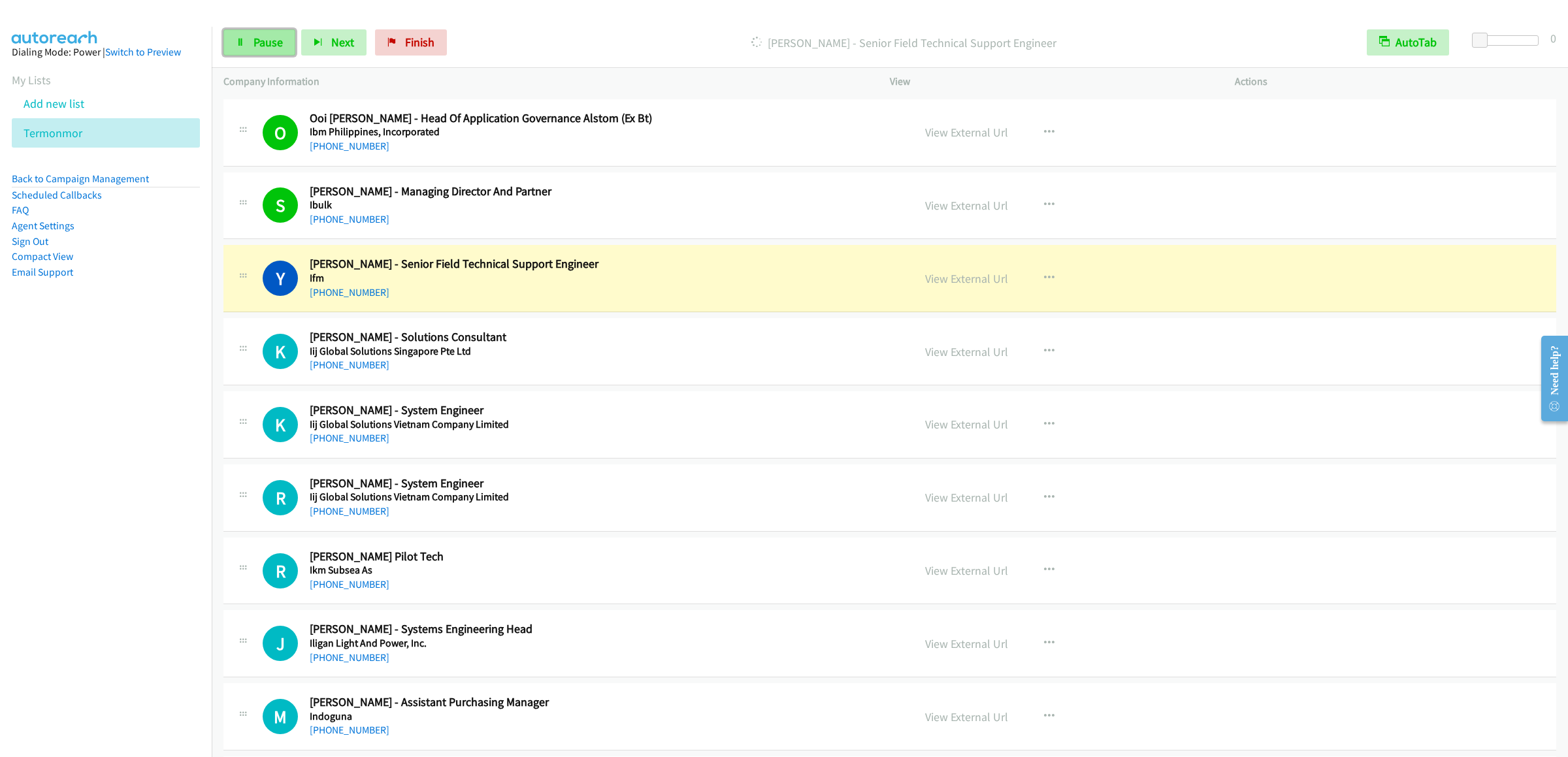
drag, startPoint x: 232, startPoint y: 41, endPoint x: 240, endPoint y: 39, distance: 8.2
click at [232, 41] on link "Pause" at bounding box center [259, 42] width 72 height 26
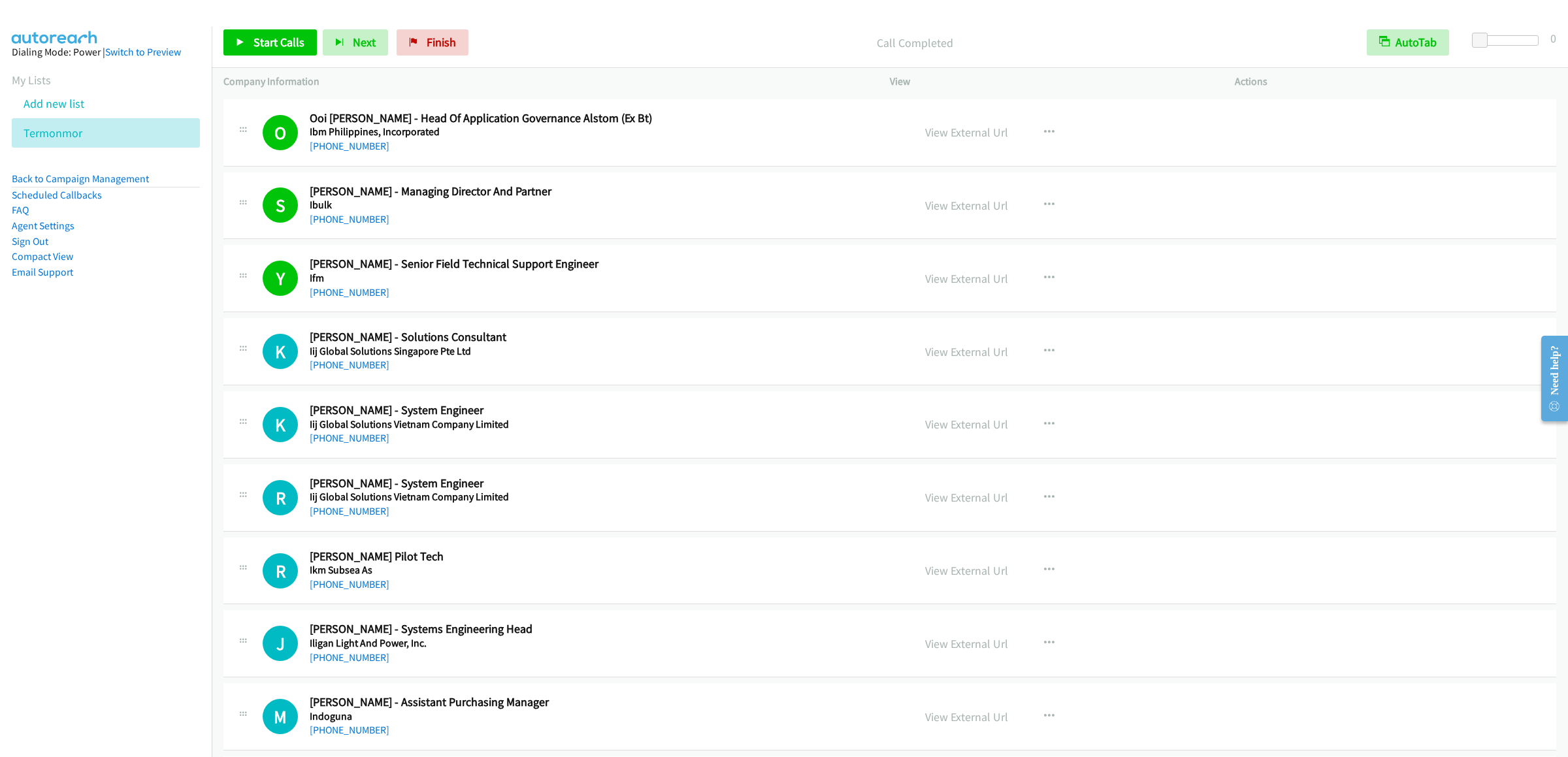
click at [220, 30] on div "Start Calls Pause Next Finish Call Completed AutoTab AutoTab 0" at bounding box center [890, 42] width 1356 height 50
click at [241, 36] on link "Start Calls" at bounding box center [270, 42] width 93 height 26
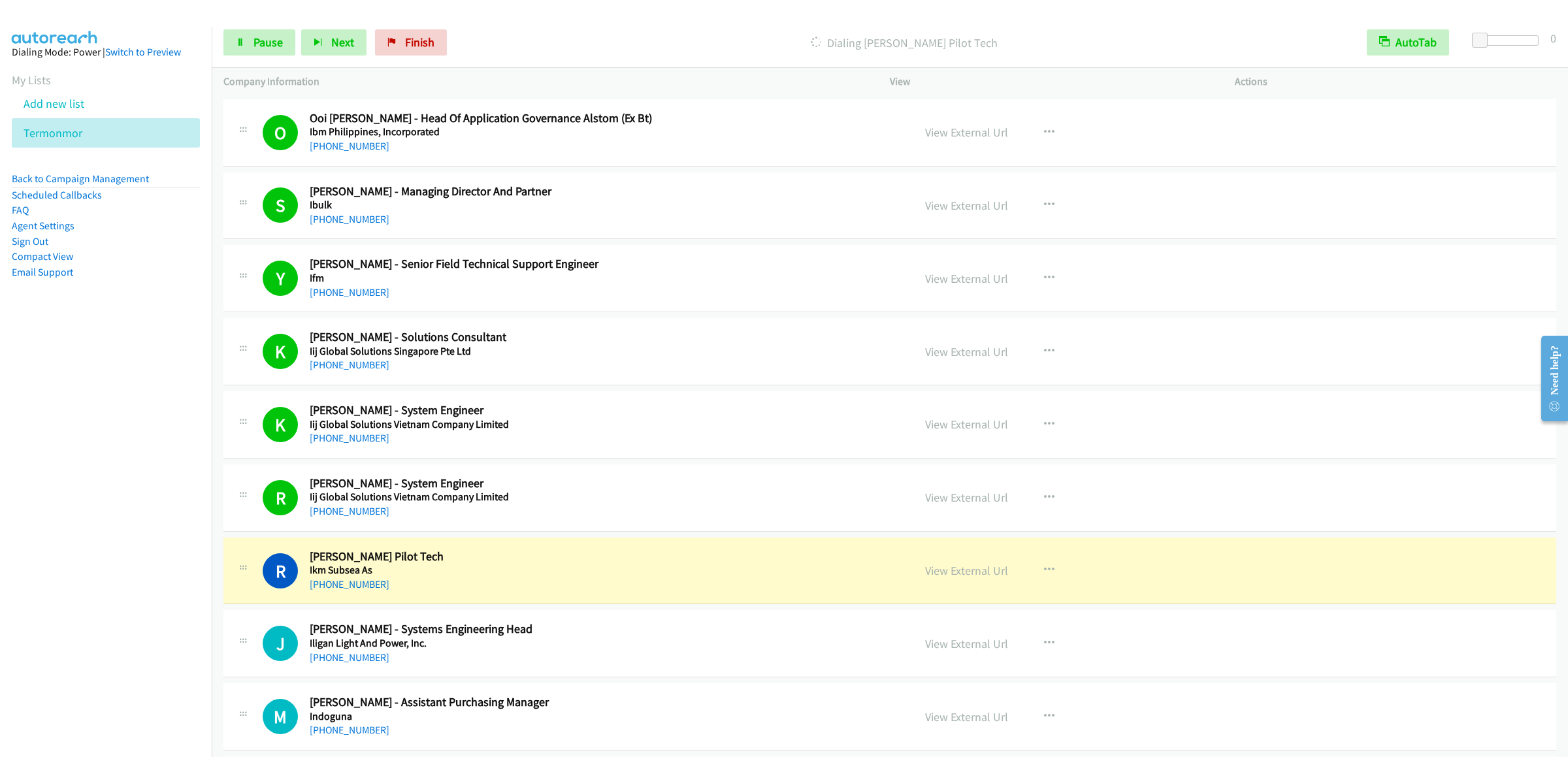
scroll to position [12278, 0]
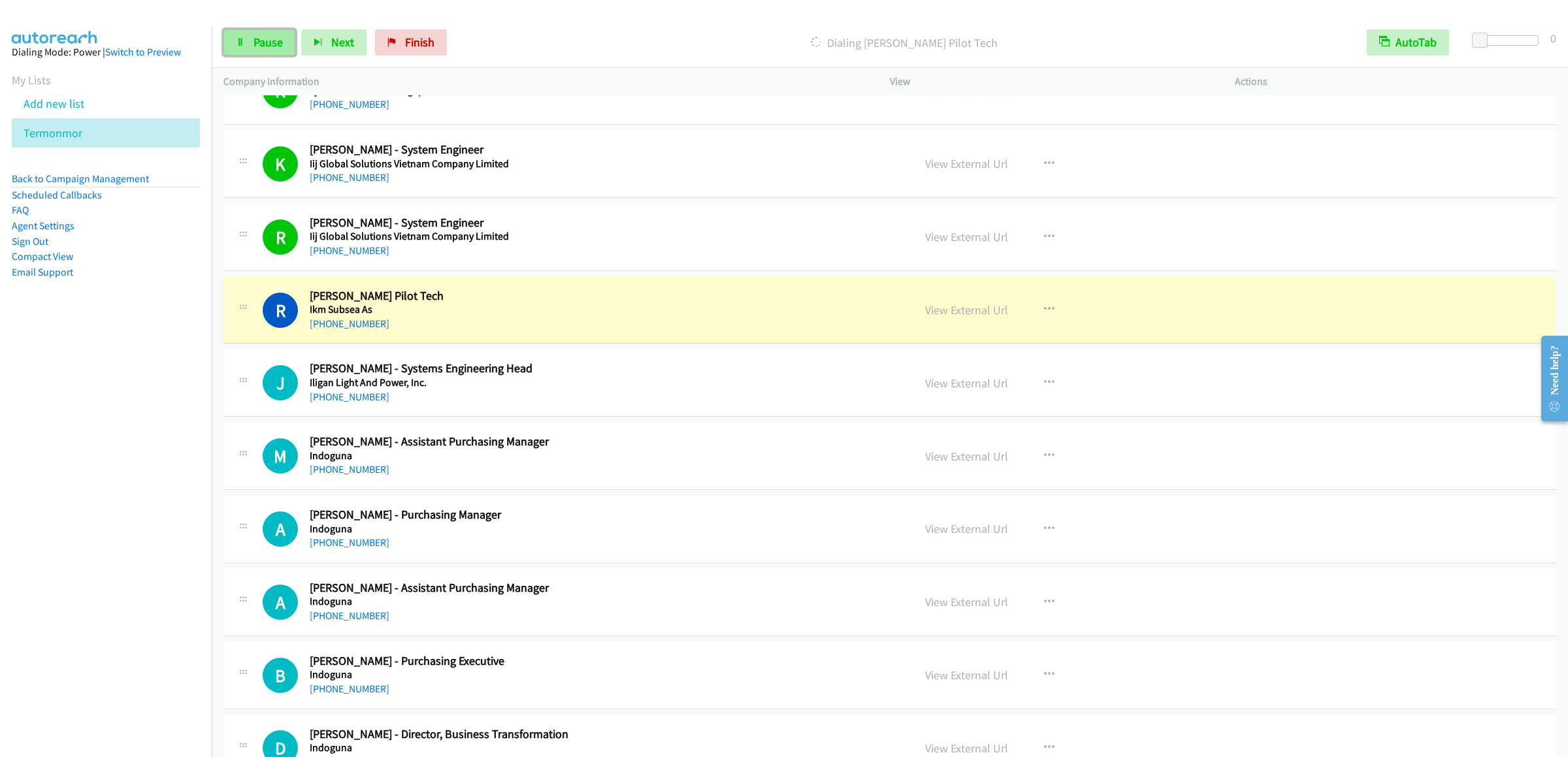
click at [261, 46] on span "Pause" at bounding box center [268, 42] width 29 height 15
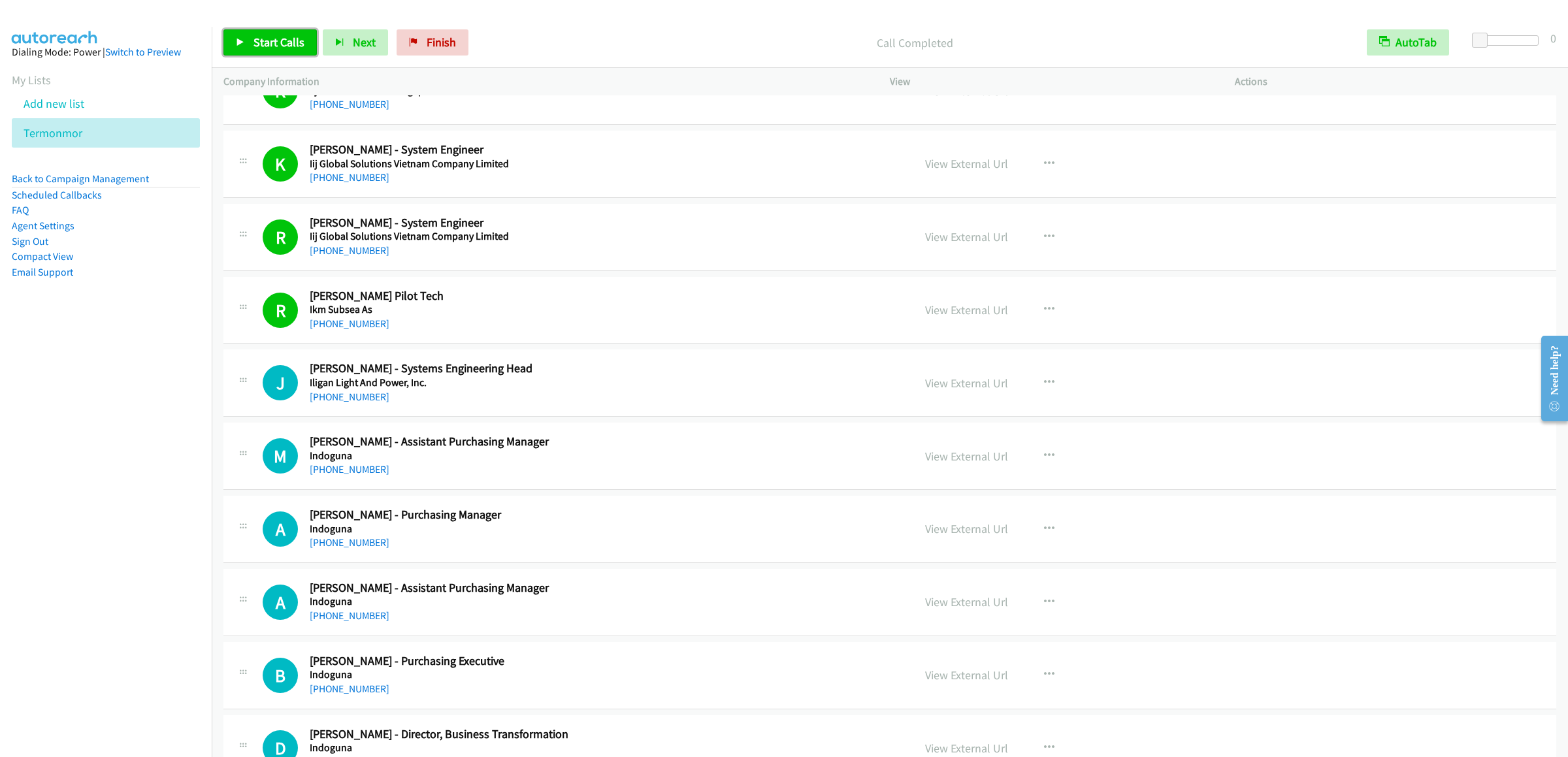
click at [284, 43] on span "Start Calls" at bounding box center [279, 42] width 51 height 15
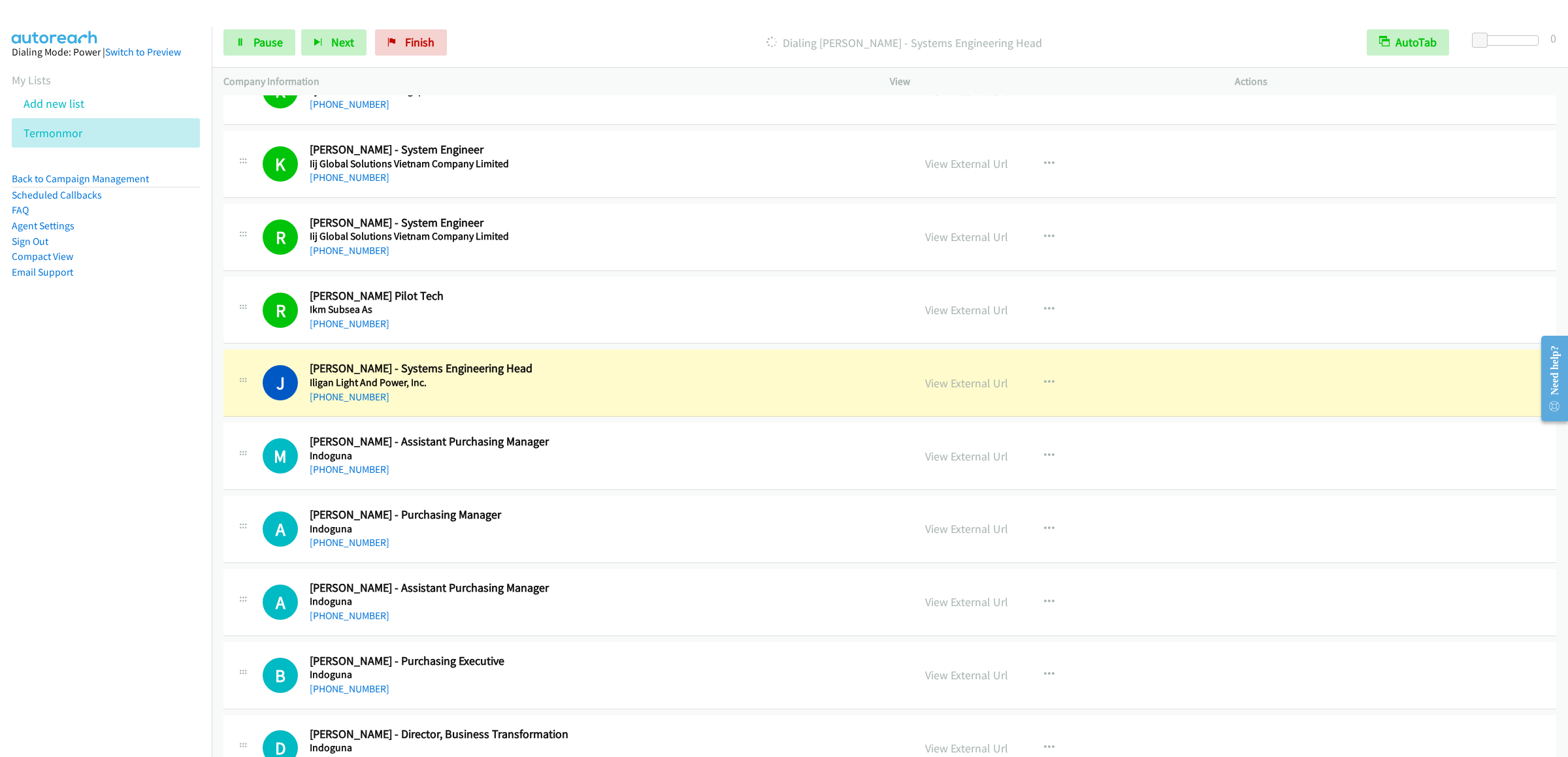
scroll to position [12540, 0]
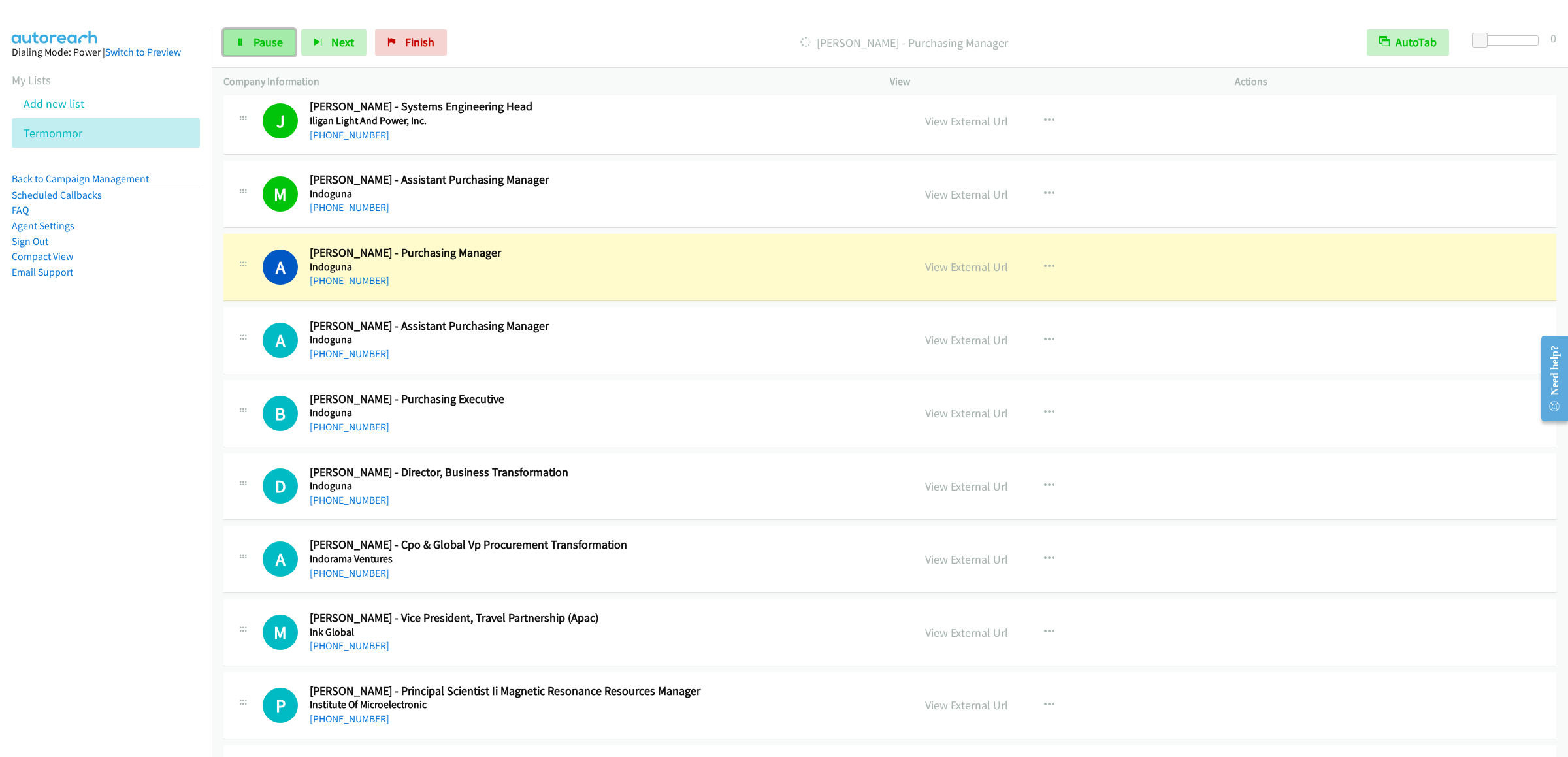
click at [273, 49] on link "Pause" at bounding box center [259, 42] width 72 height 26
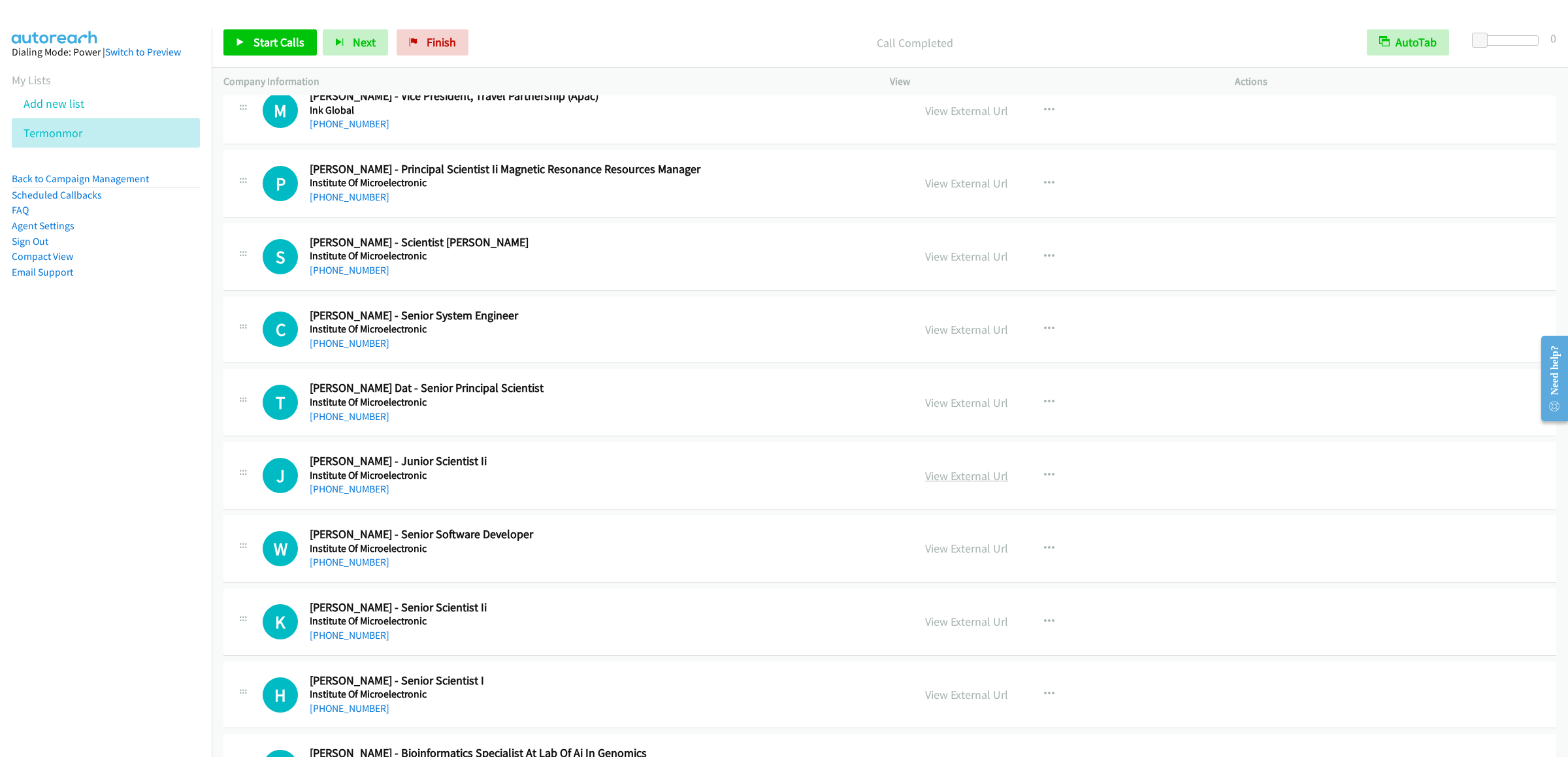
scroll to position [13324, 0]
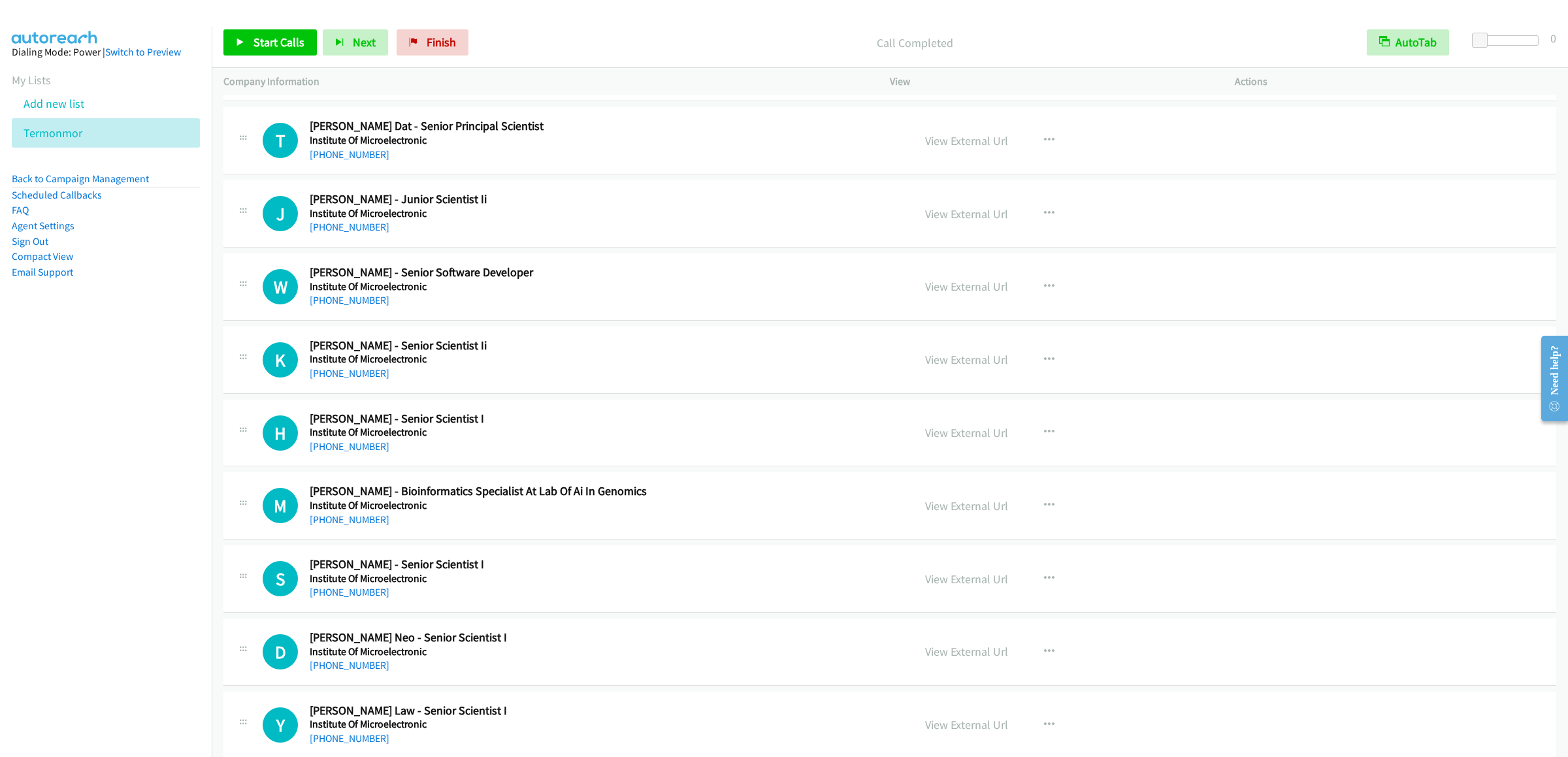
click at [1050, 80] on button "button" at bounding box center [1049, 68] width 36 height 26
click at [954, 166] on link "Start Calls Here" at bounding box center [979, 153] width 173 height 26
click at [239, 36] on link "Start Calls" at bounding box center [270, 42] width 93 height 26
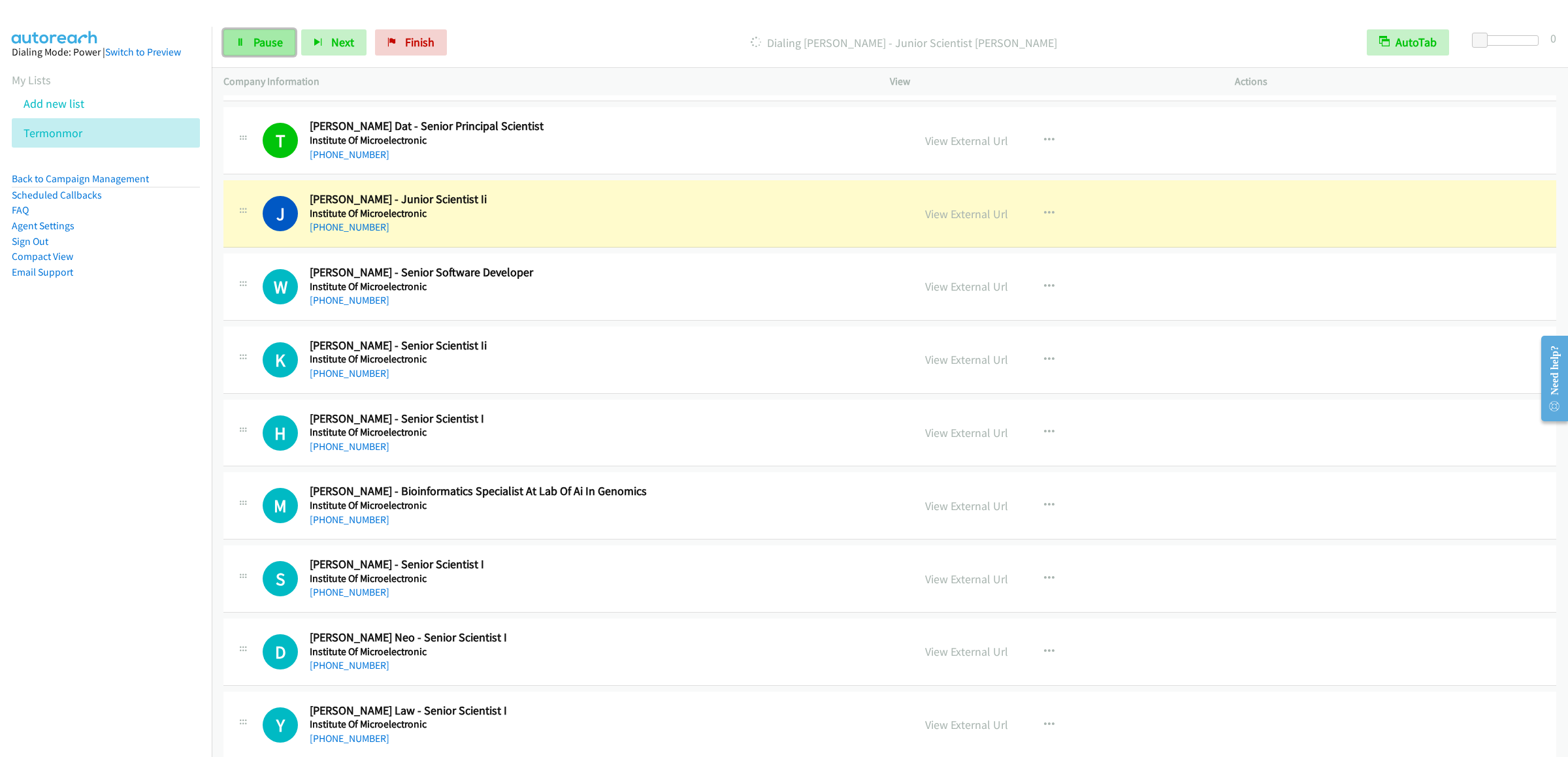
click at [249, 37] on link "Pause" at bounding box center [259, 42] width 72 height 26
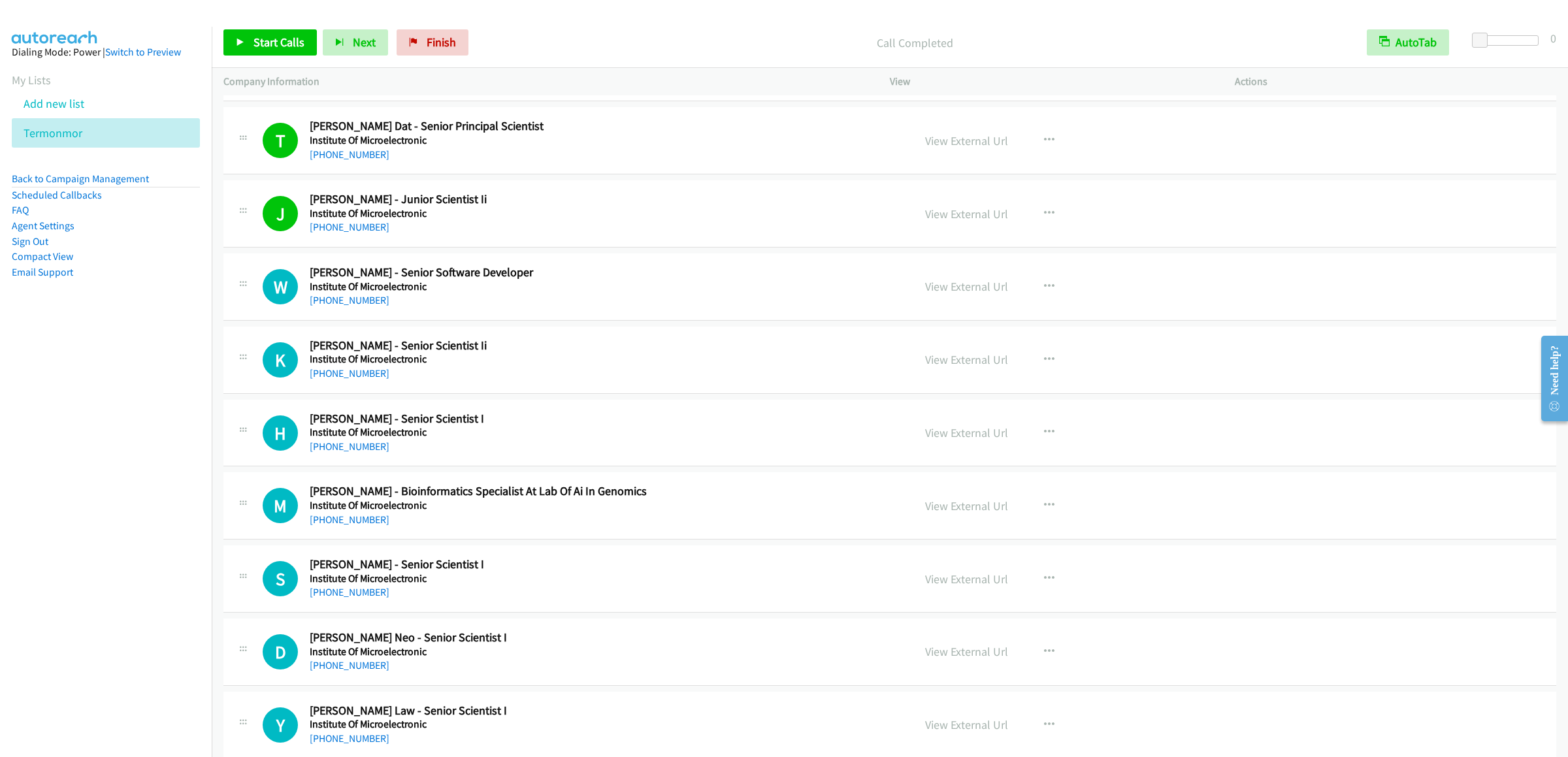
scroll to position [13585, 0]
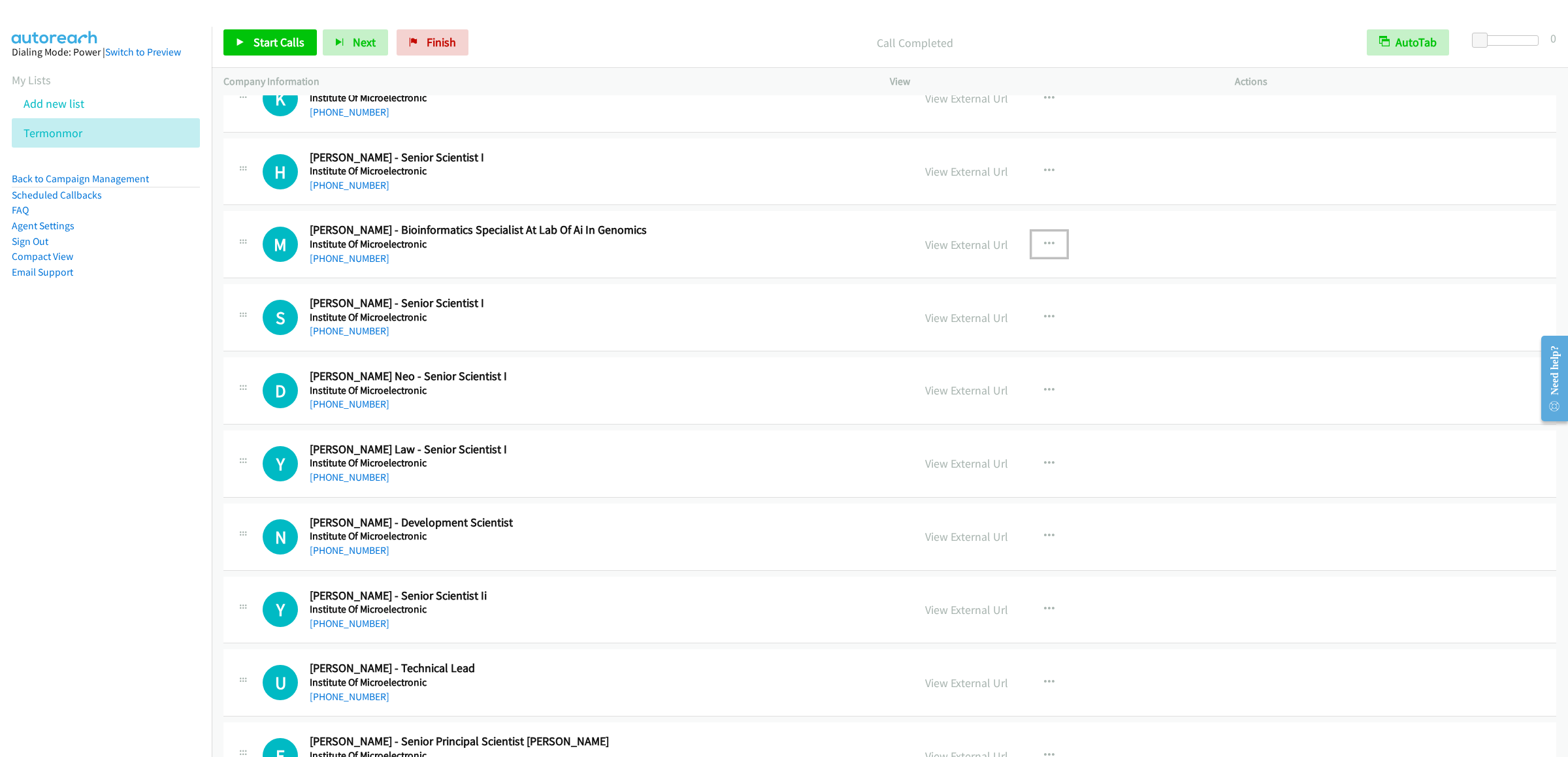
click at [1056, 258] on button "button" at bounding box center [1049, 244] width 36 height 26
click at [1046, 302] on div at bounding box center [784, 378] width 1568 height 757
click at [1044, 249] on icon "button" at bounding box center [1049, 244] width 10 height 10
click at [974, 343] on link "Start Calls Here" at bounding box center [979, 330] width 173 height 26
click at [274, 47] on span "Start Calls" at bounding box center [279, 42] width 51 height 15
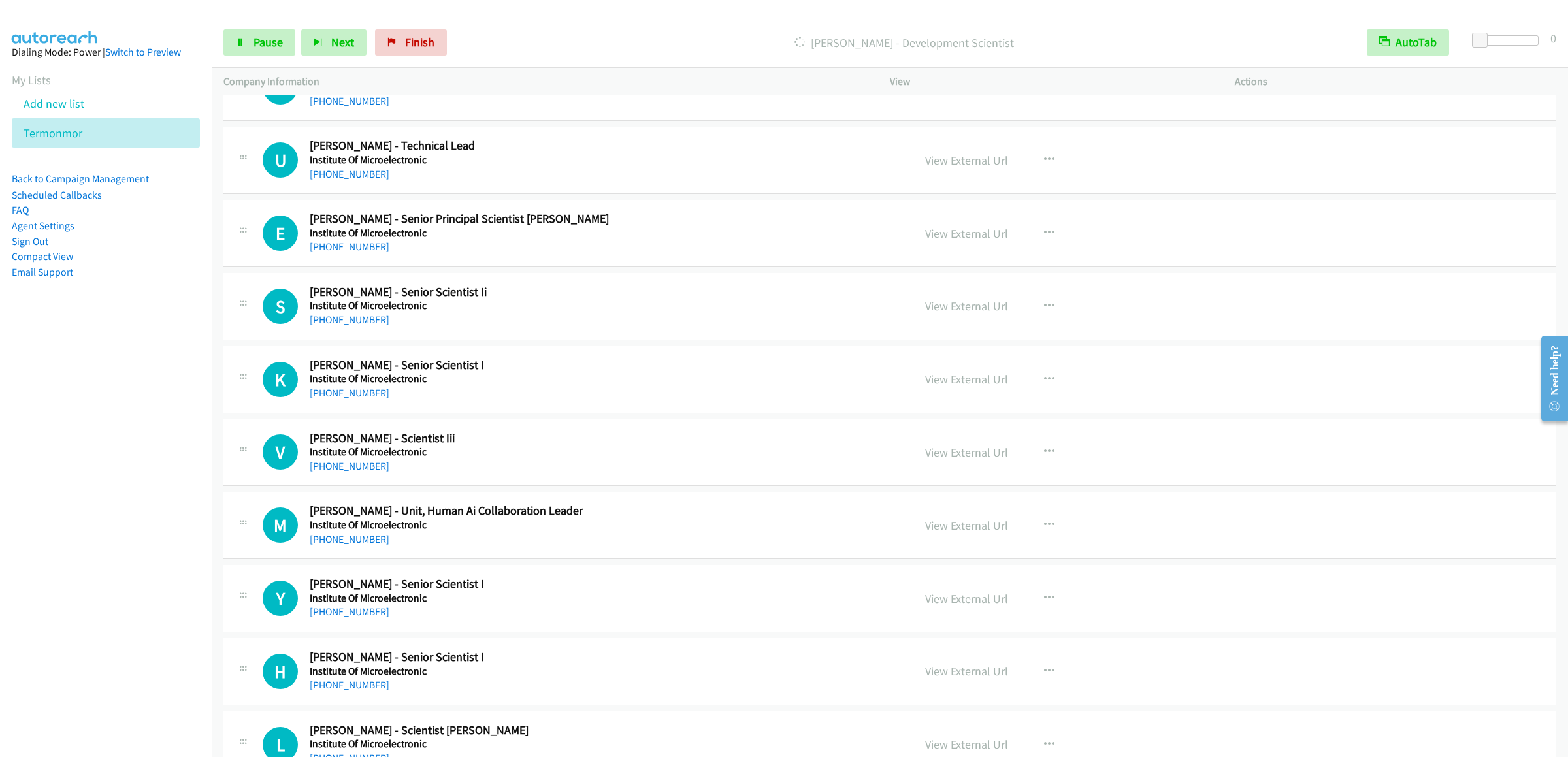
scroll to position [13977, 0]
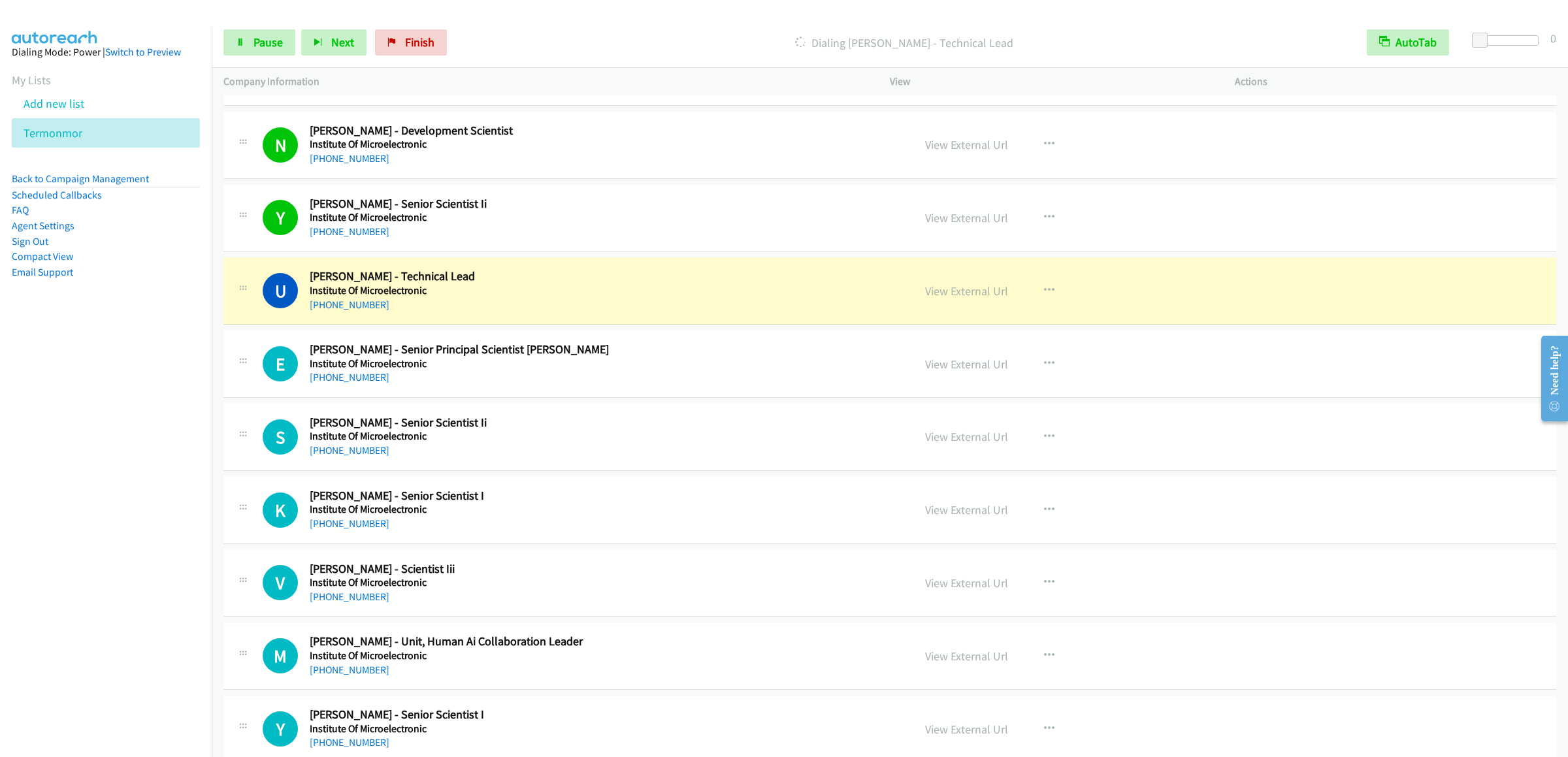
click at [296, 46] on div "Start Calls Pause Next Finish" at bounding box center [338, 42] width 229 height 26
click at [255, 46] on span "Pause" at bounding box center [268, 42] width 29 height 15
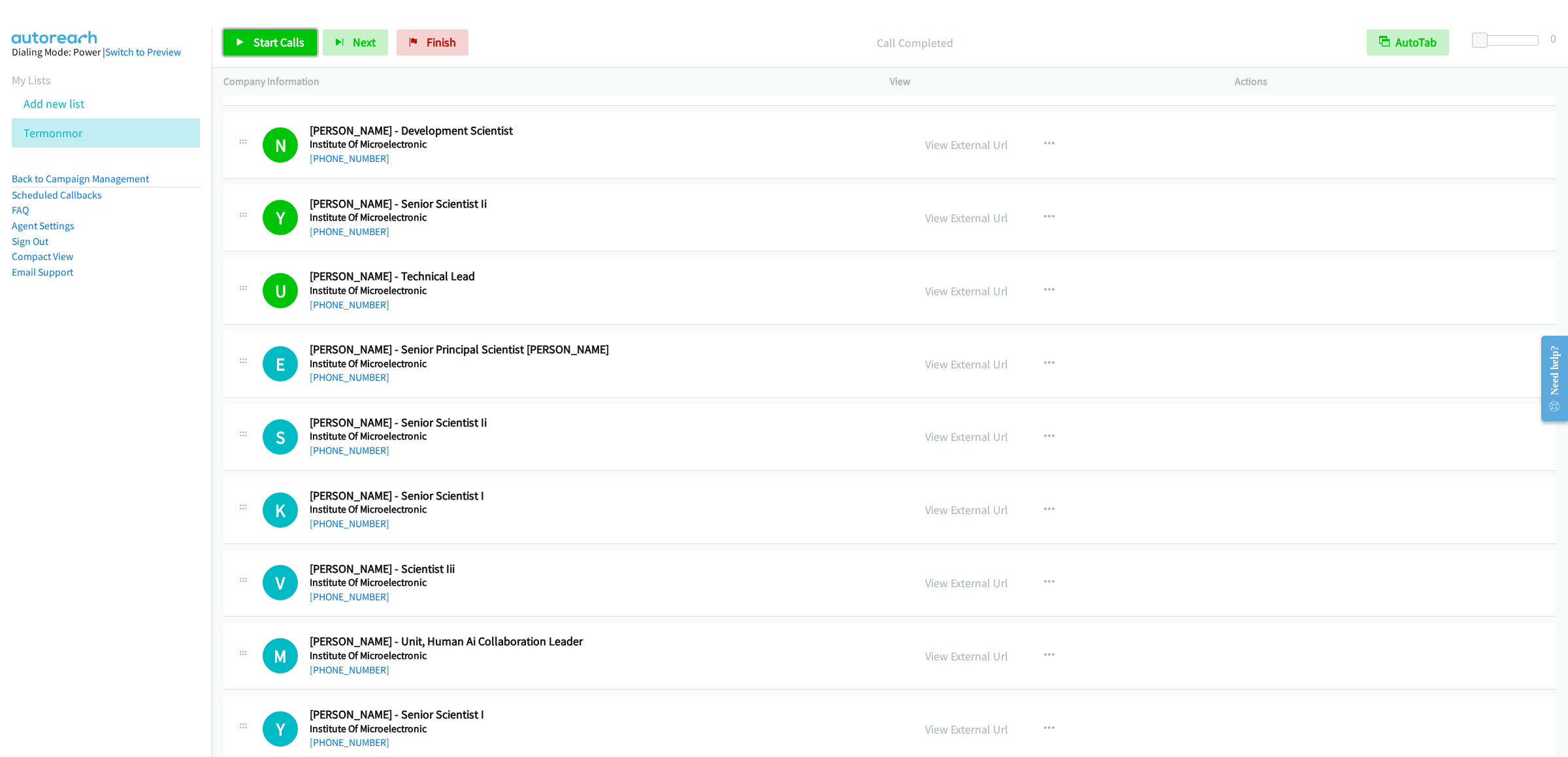
click at [267, 49] on link "Start Calls" at bounding box center [270, 42] width 93 height 26
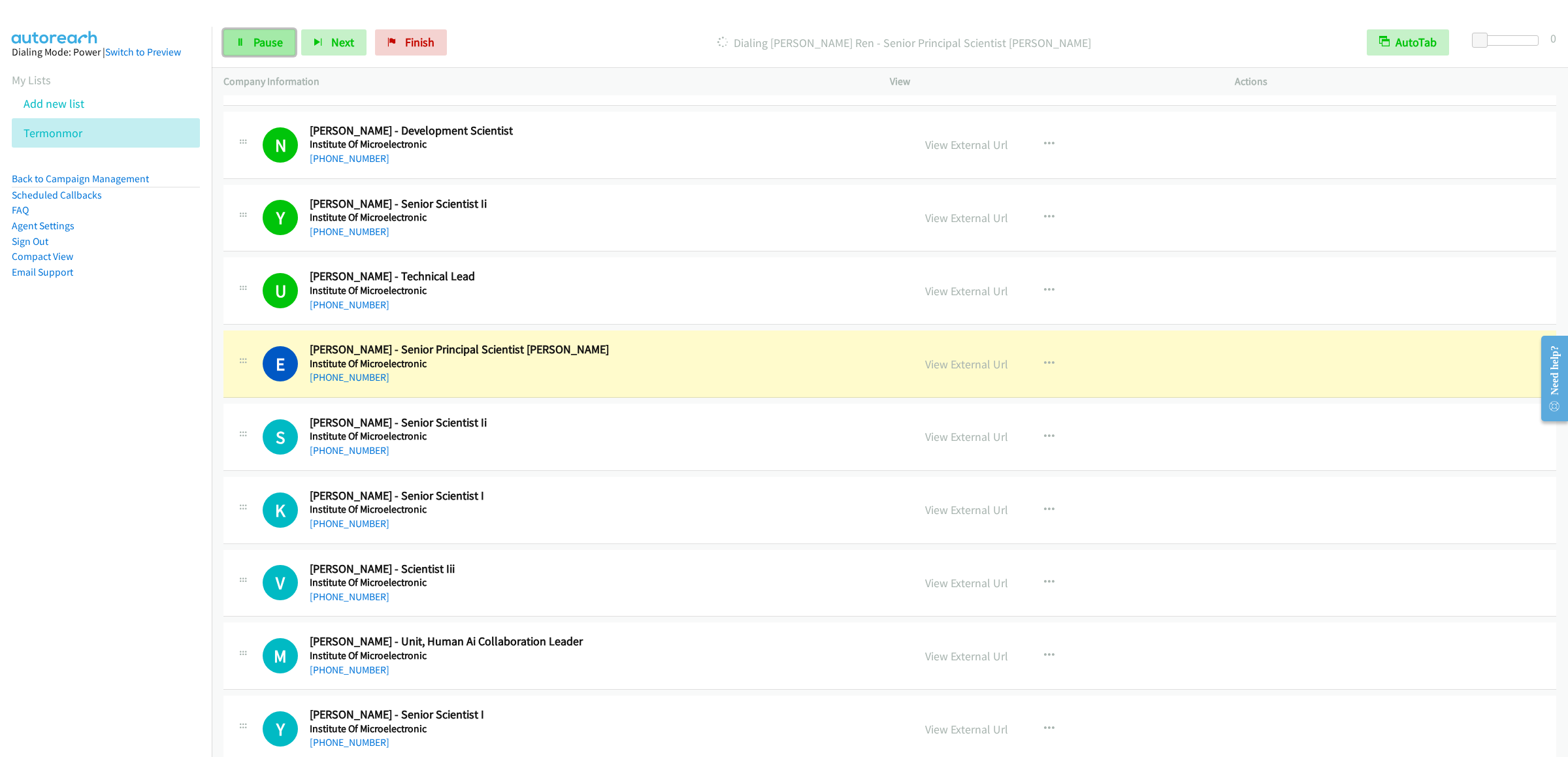
click at [226, 40] on link "Pause" at bounding box center [259, 42] width 72 height 26
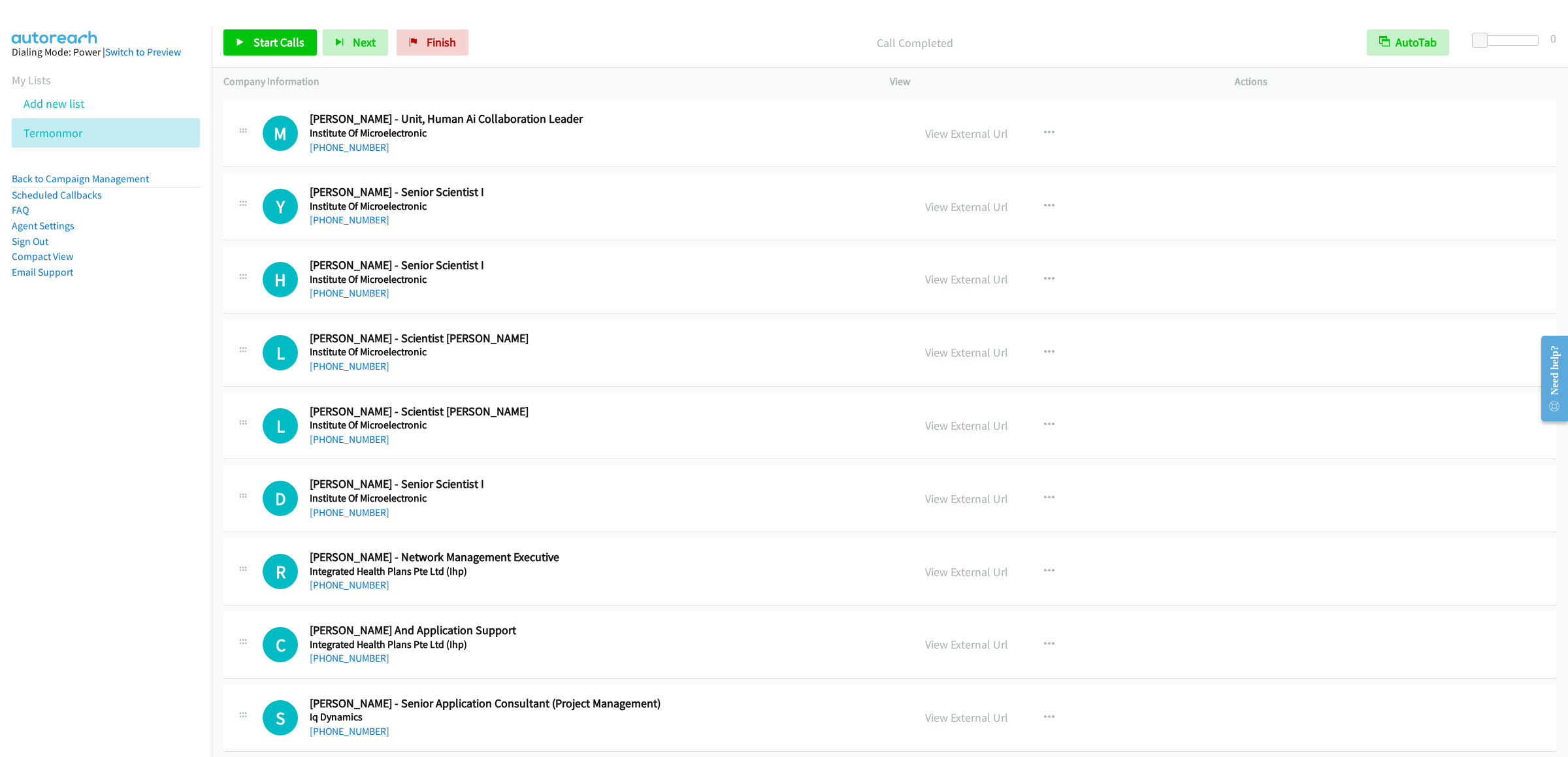
scroll to position [14630, 0]
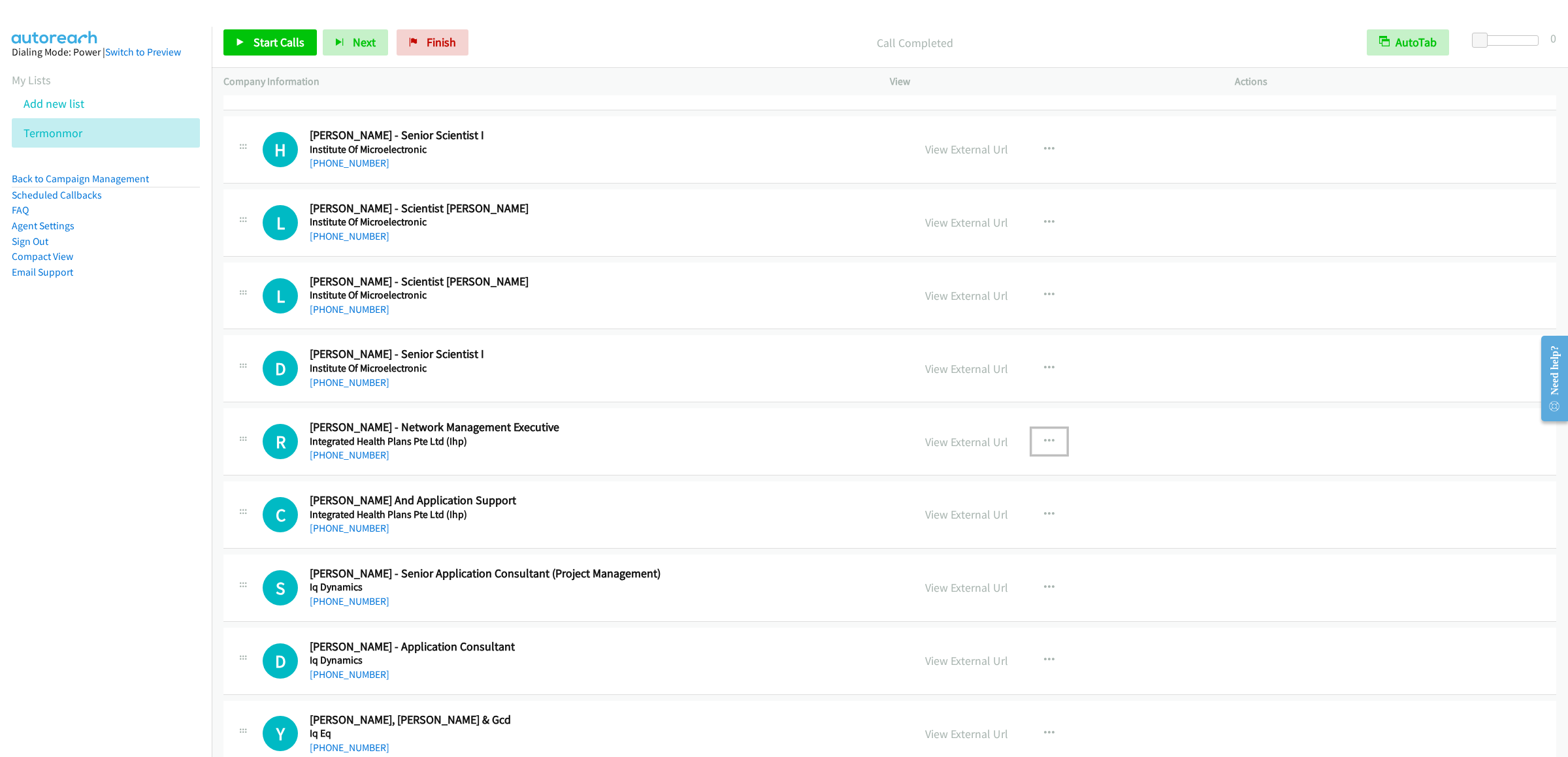
click at [1044, 446] on icon "button" at bounding box center [1049, 441] width 10 height 10
click at [962, 540] on link "Start Calls Here" at bounding box center [979, 527] width 173 height 26
click at [267, 34] on link "Start Calls" at bounding box center [270, 42] width 93 height 26
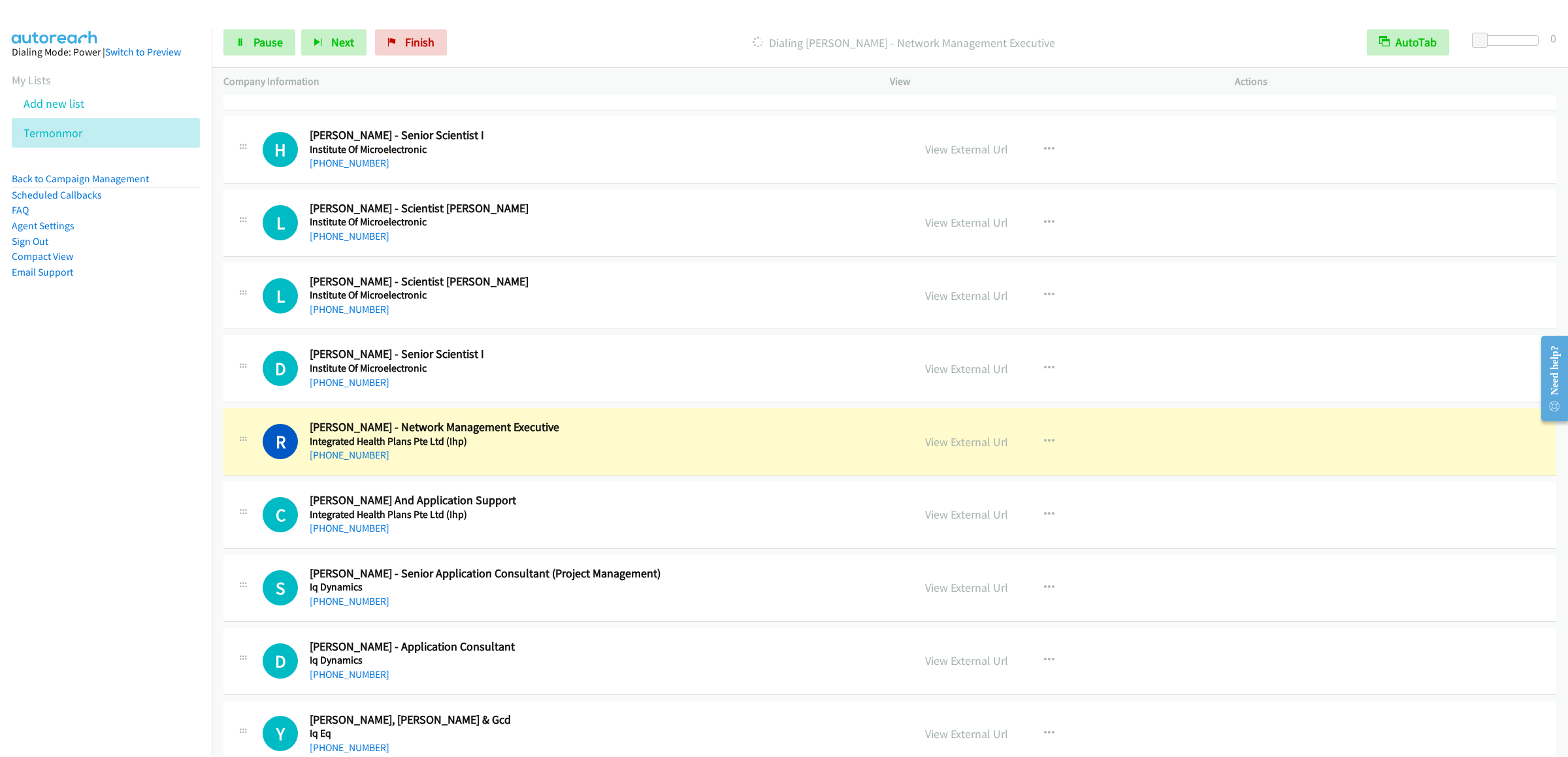
scroll to position [15021, 0]
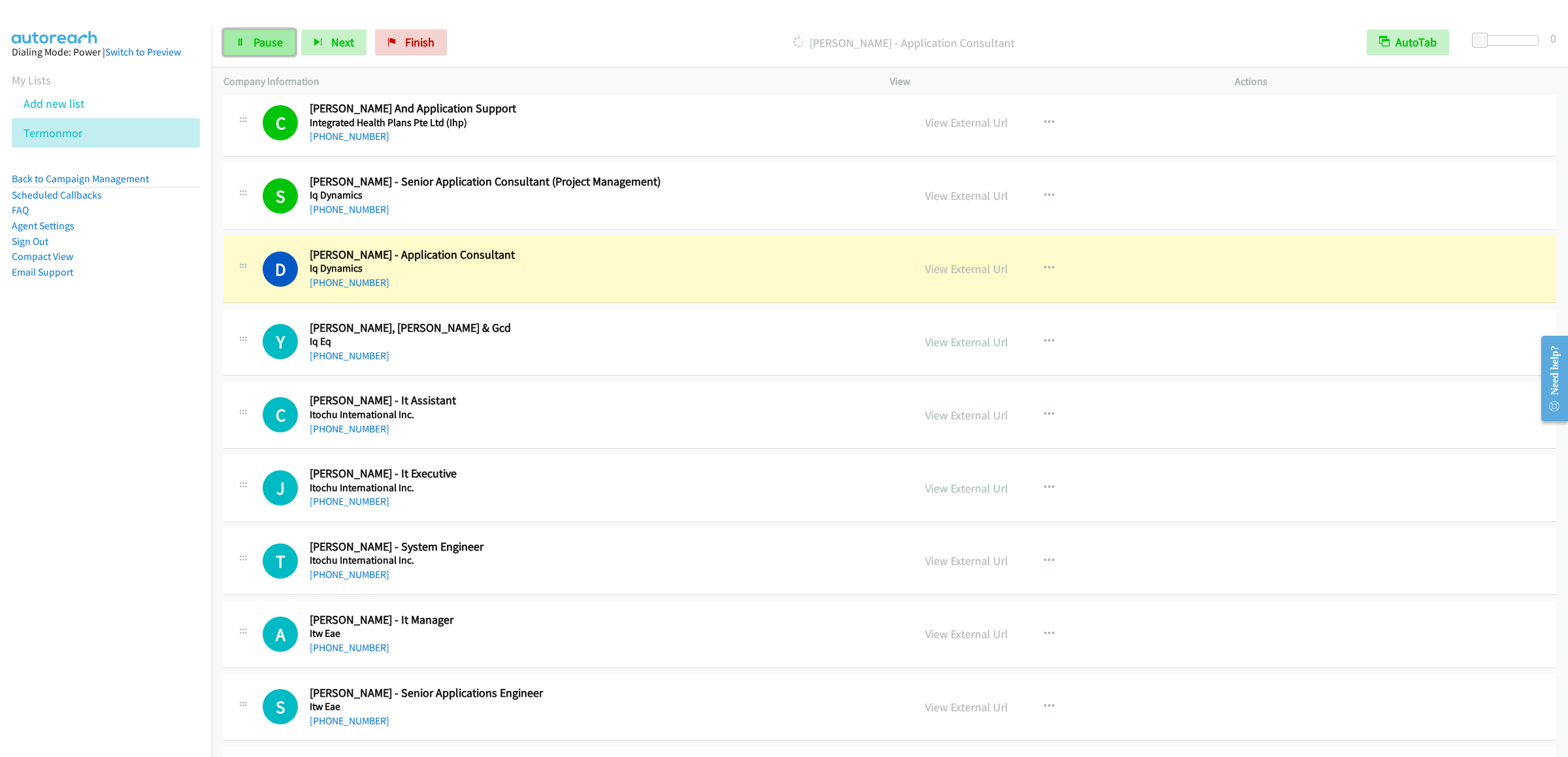
click at [280, 34] on link "Pause" at bounding box center [259, 42] width 72 height 26
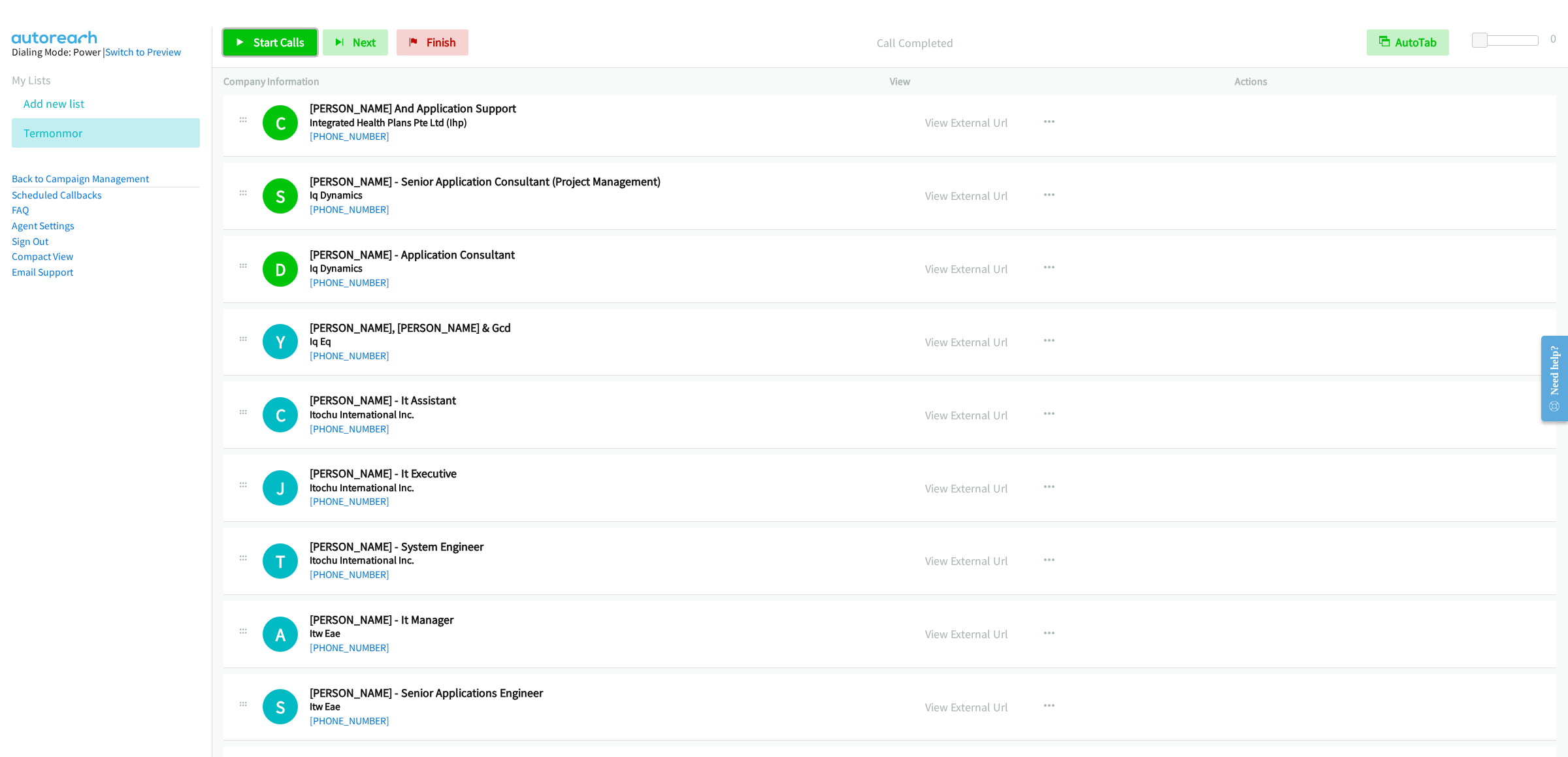
click at [277, 55] on link "Start Calls" at bounding box center [270, 42] width 93 height 26
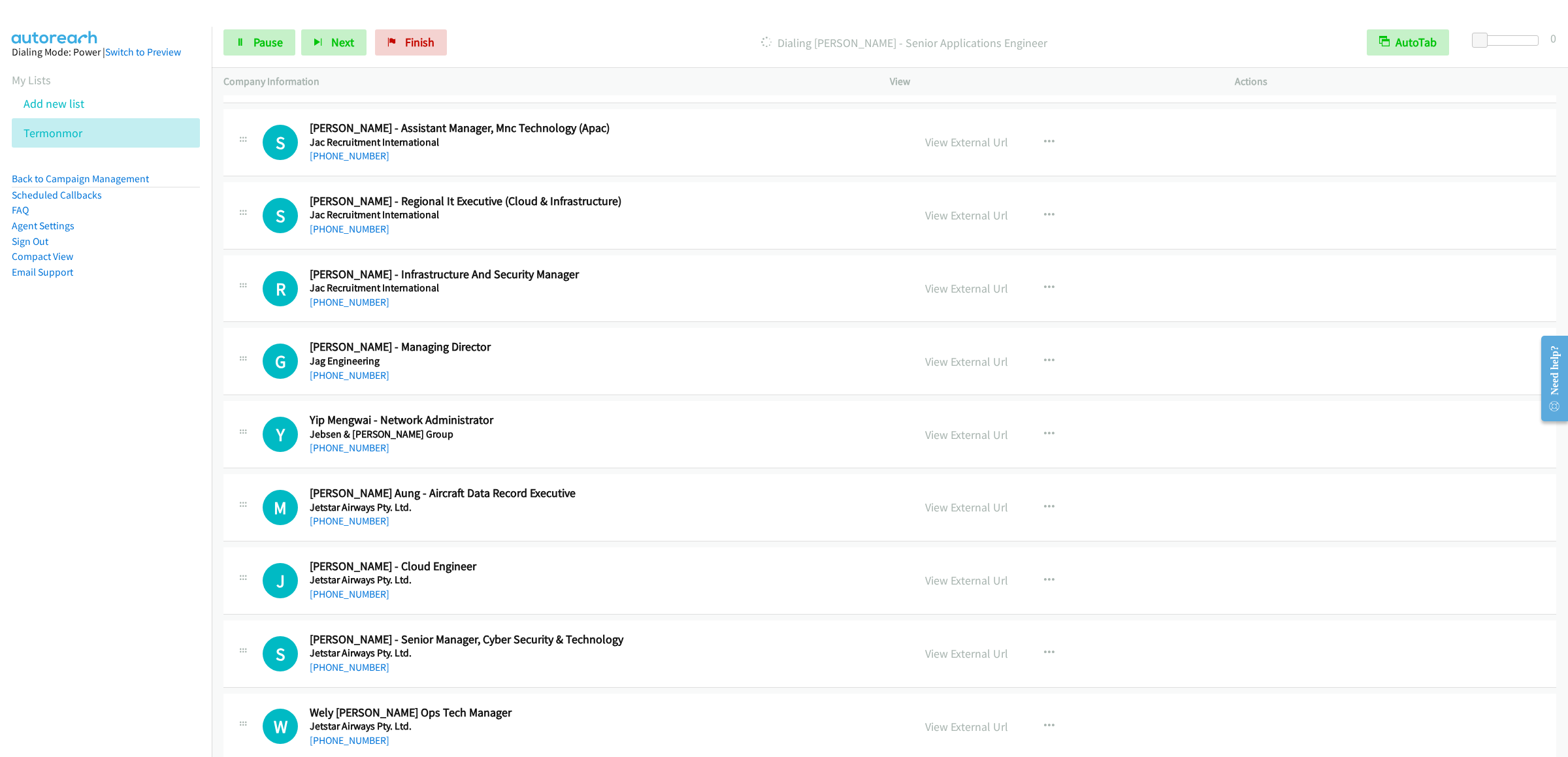
scroll to position [15545, 0]
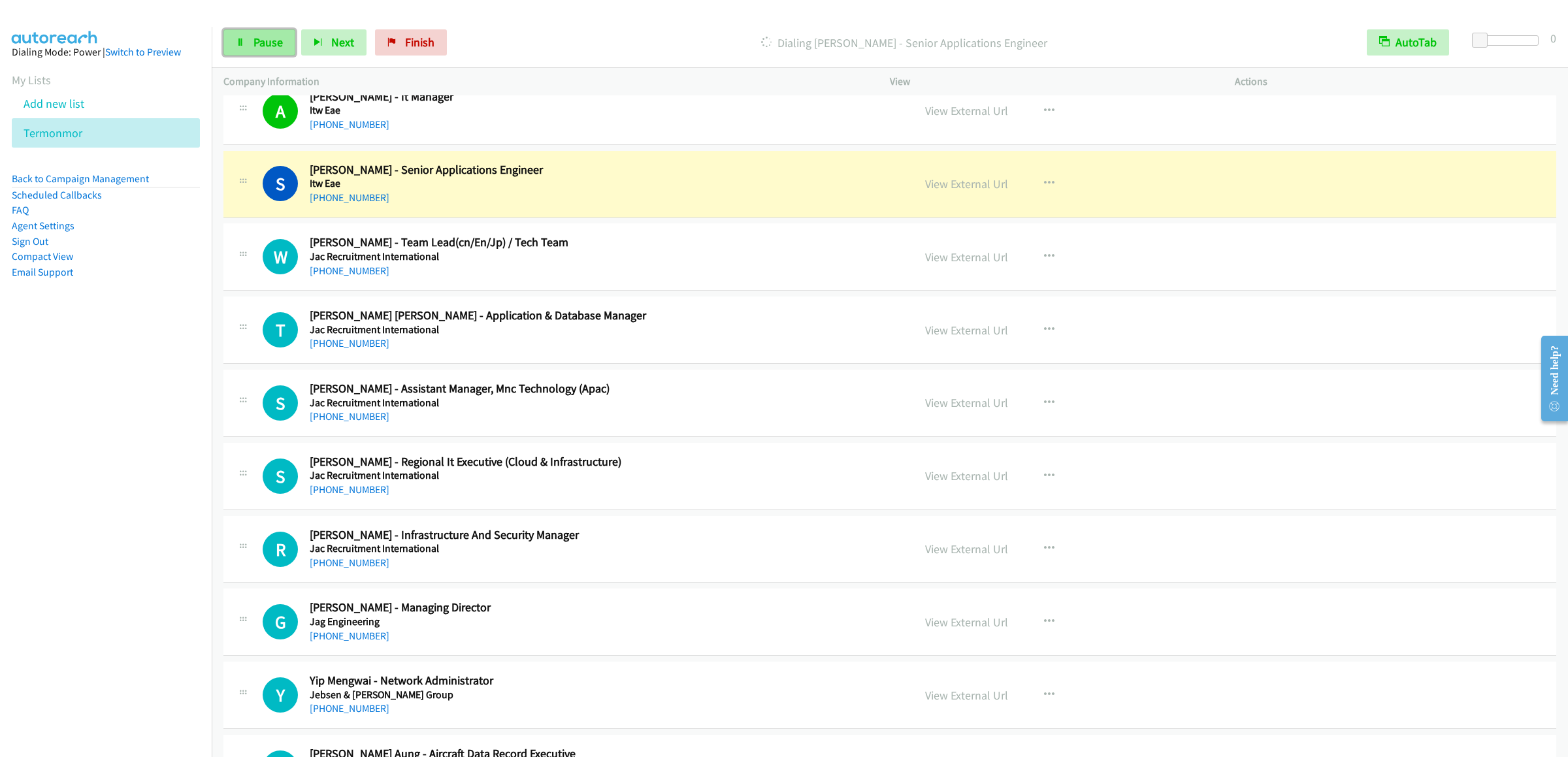
click at [255, 45] on span "Pause" at bounding box center [268, 42] width 29 height 15
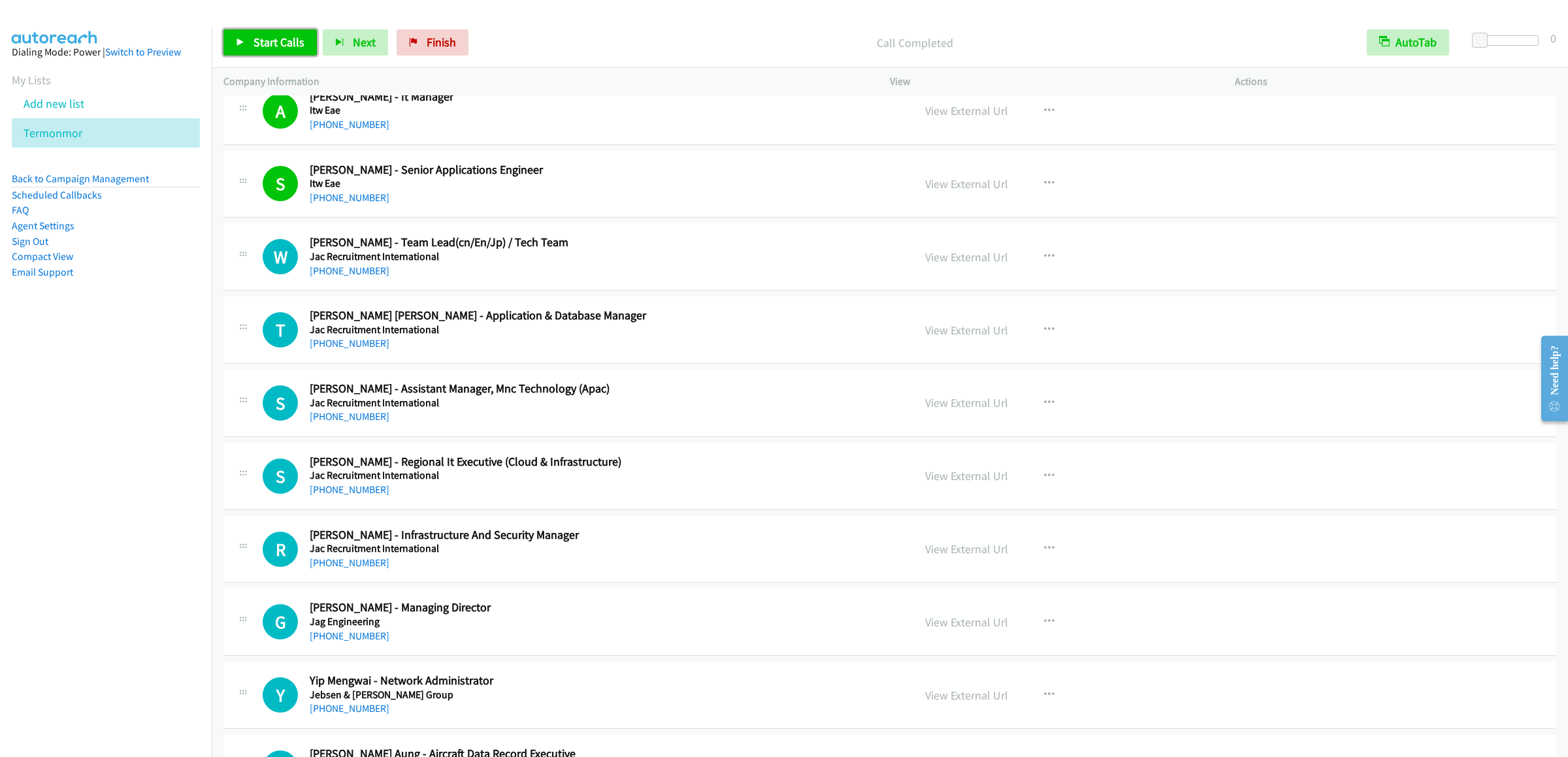
click at [267, 39] on span "Start Calls" at bounding box center [279, 42] width 51 height 15
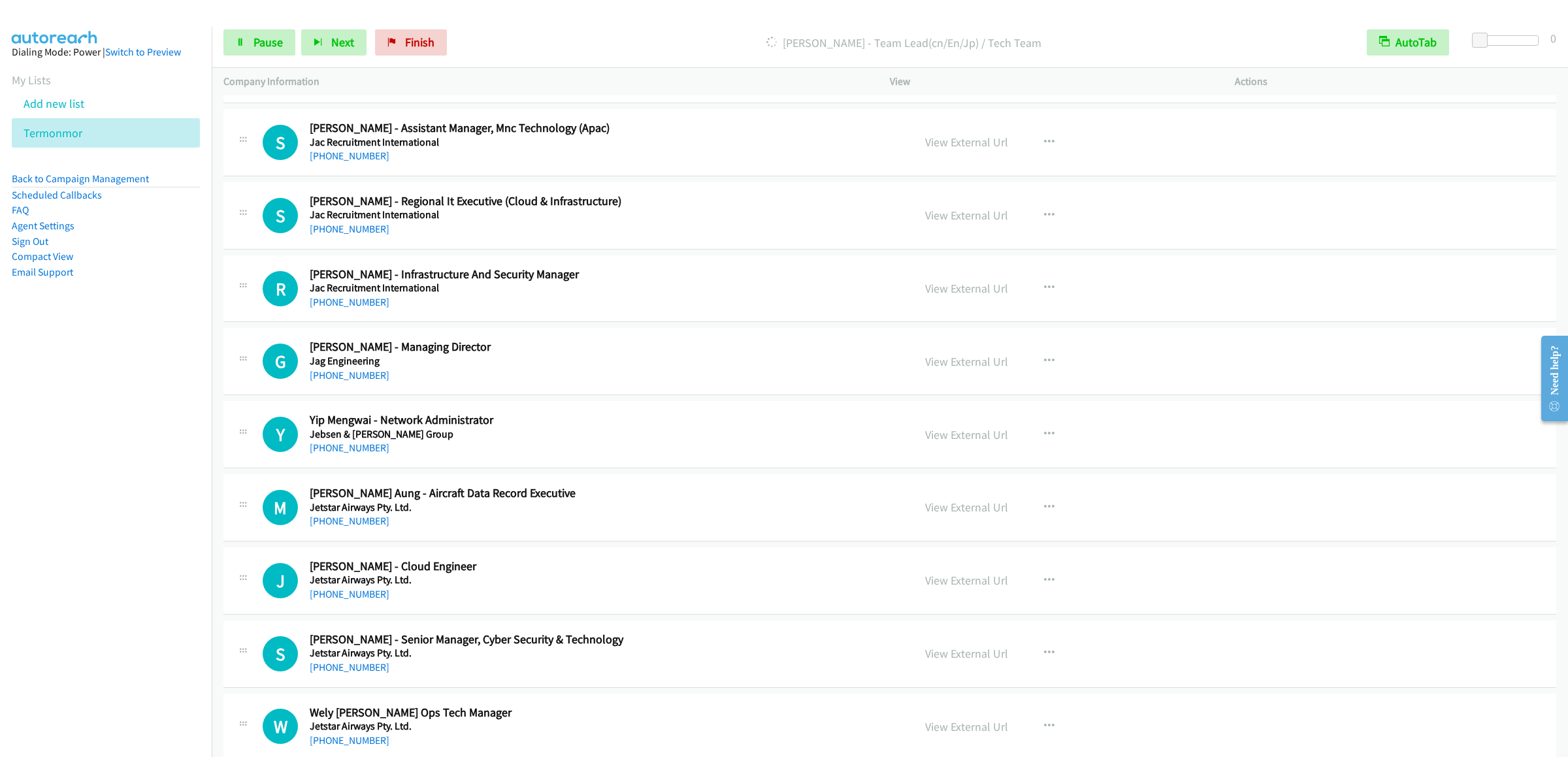
scroll to position [15675, 0]
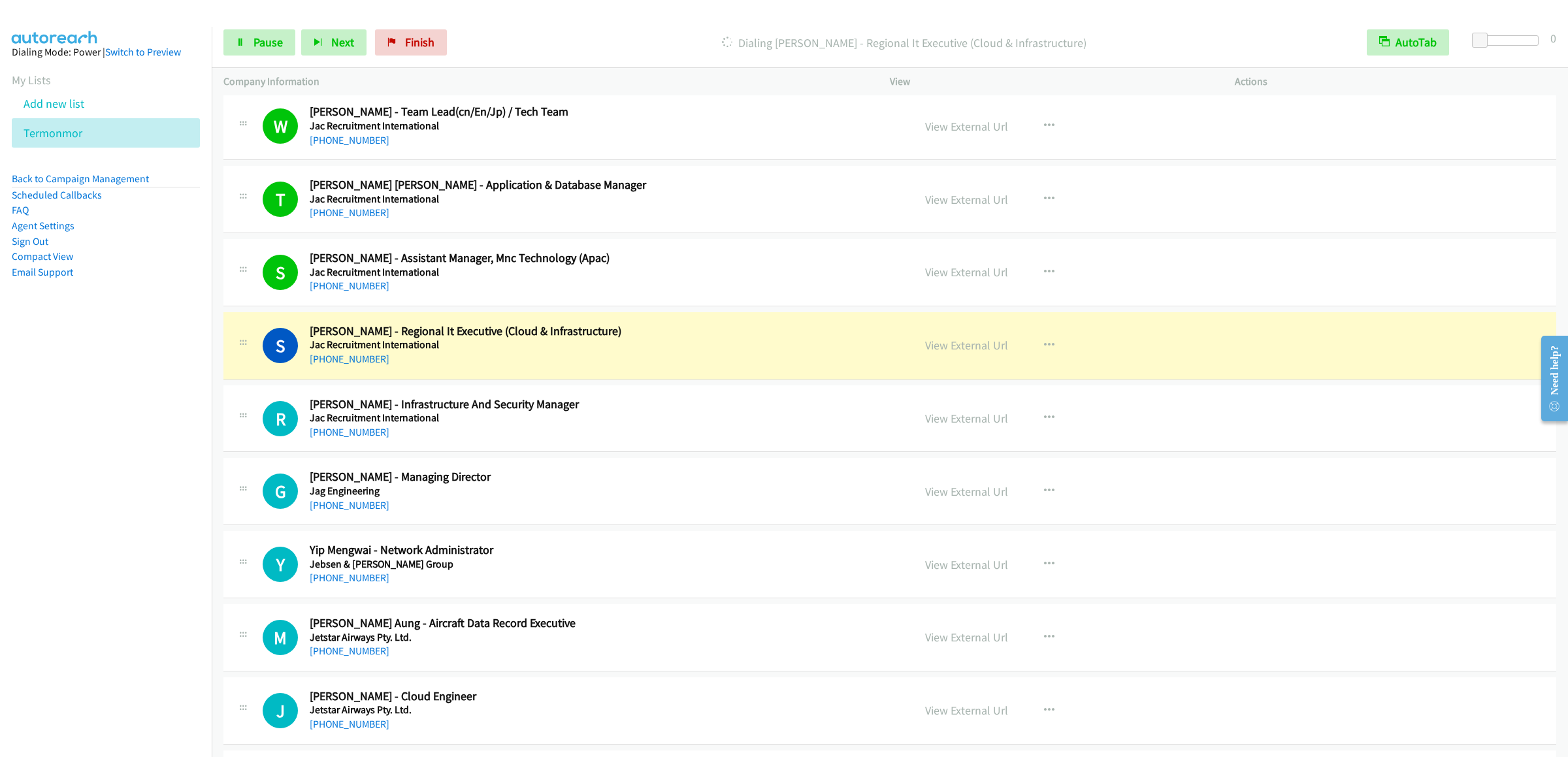
click at [222, 38] on div "Start Calls Pause Next Finish Dialing [PERSON_NAME] - Regional It Executive (Cl…" at bounding box center [890, 42] width 1356 height 50
click at [227, 38] on link "Pause" at bounding box center [259, 42] width 72 height 26
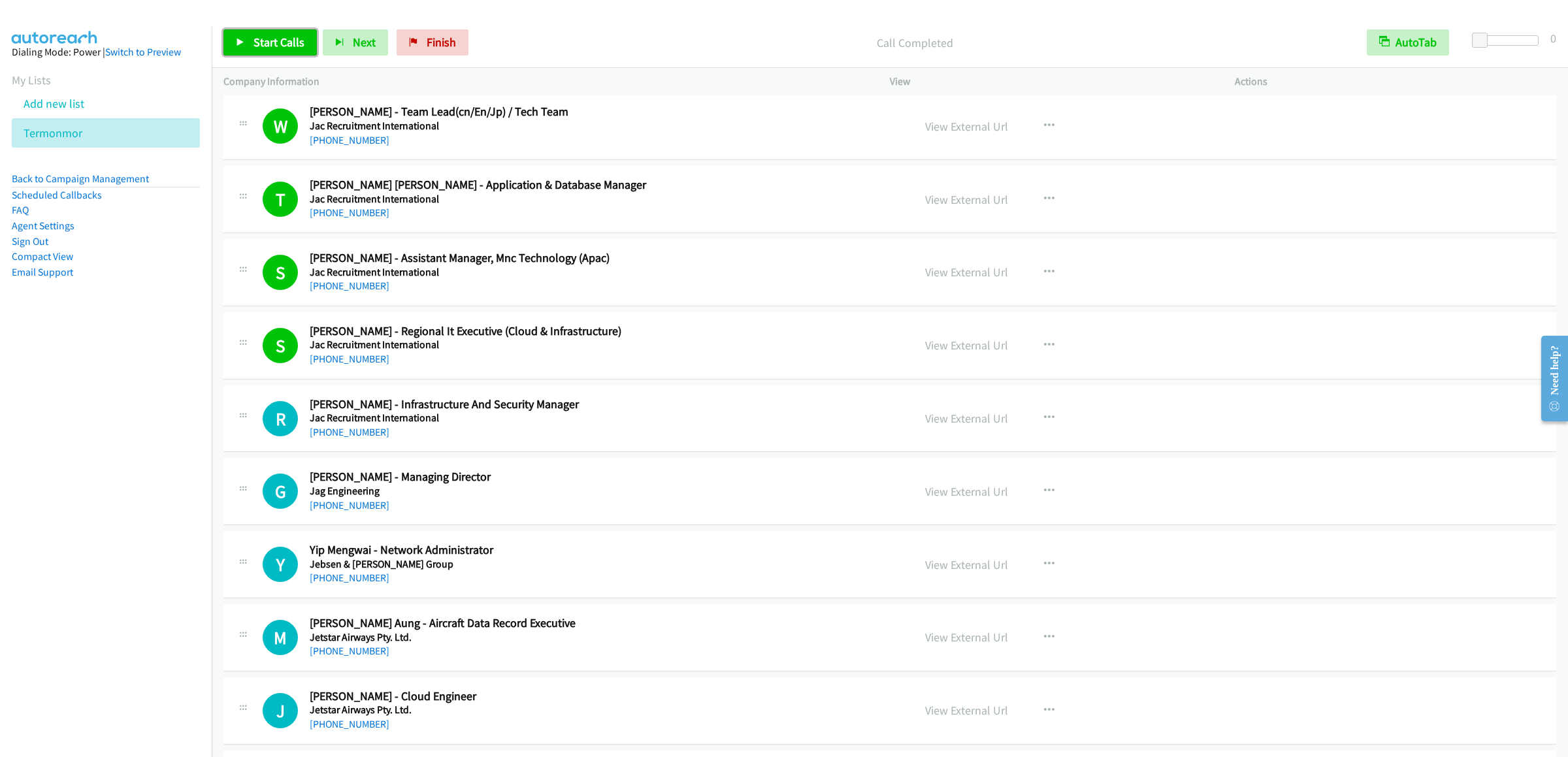
click at [258, 38] on span "Start Calls" at bounding box center [279, 42] width 51 height 15
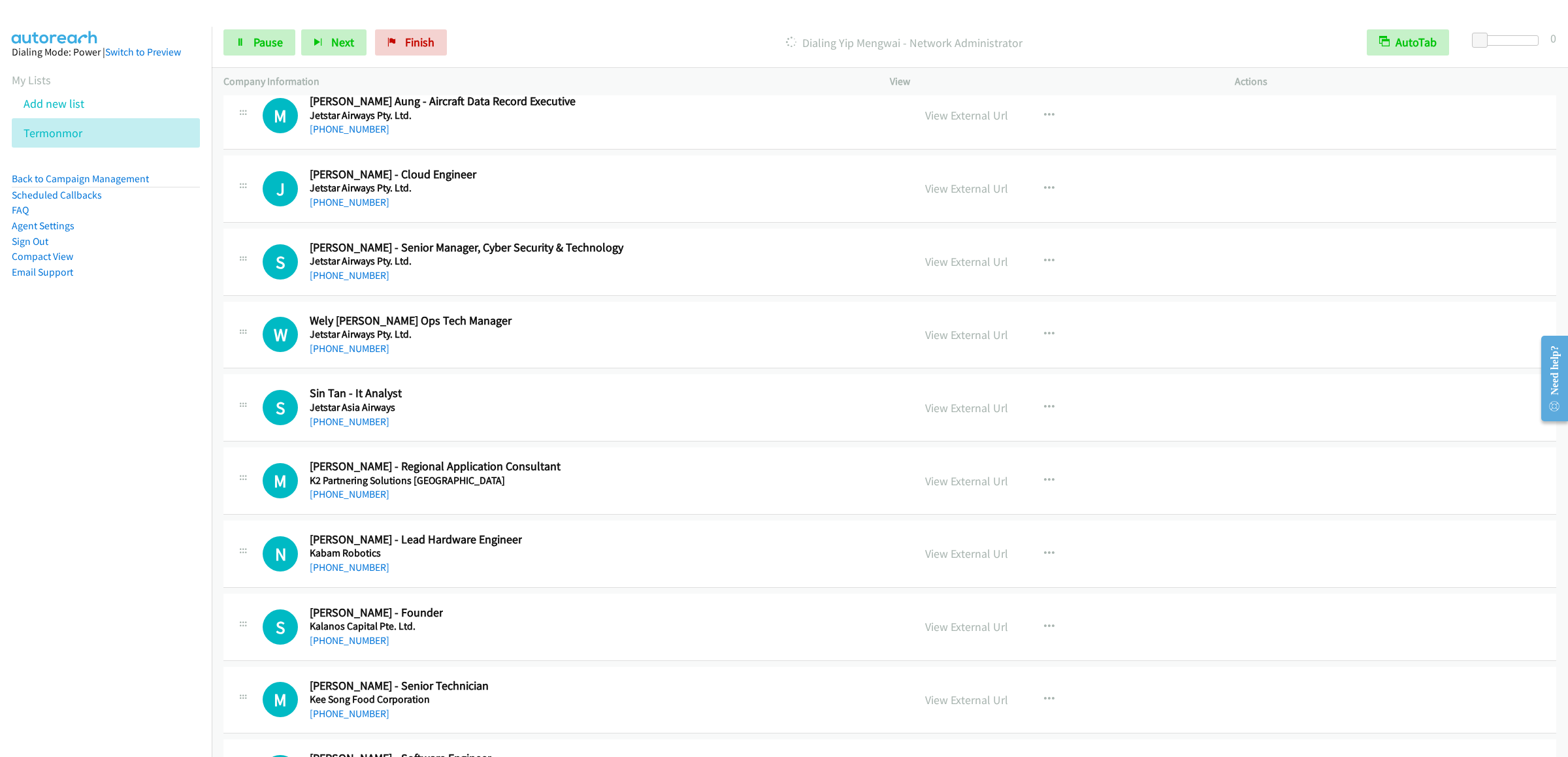
scroll to position [16067, 0]
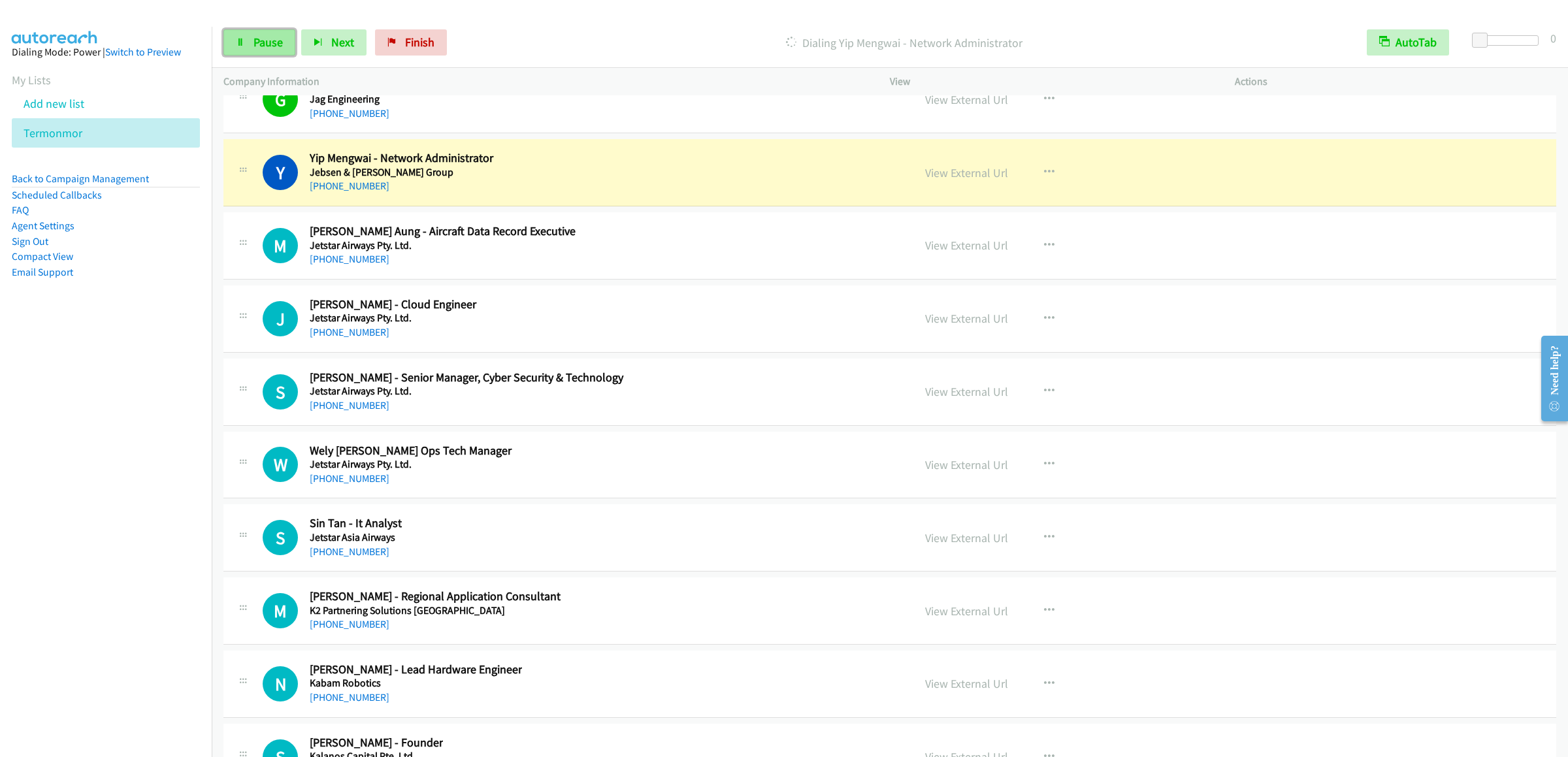
click at [263, 47] on span "Pause" at bounding box center [268, 42] width 29 height 15
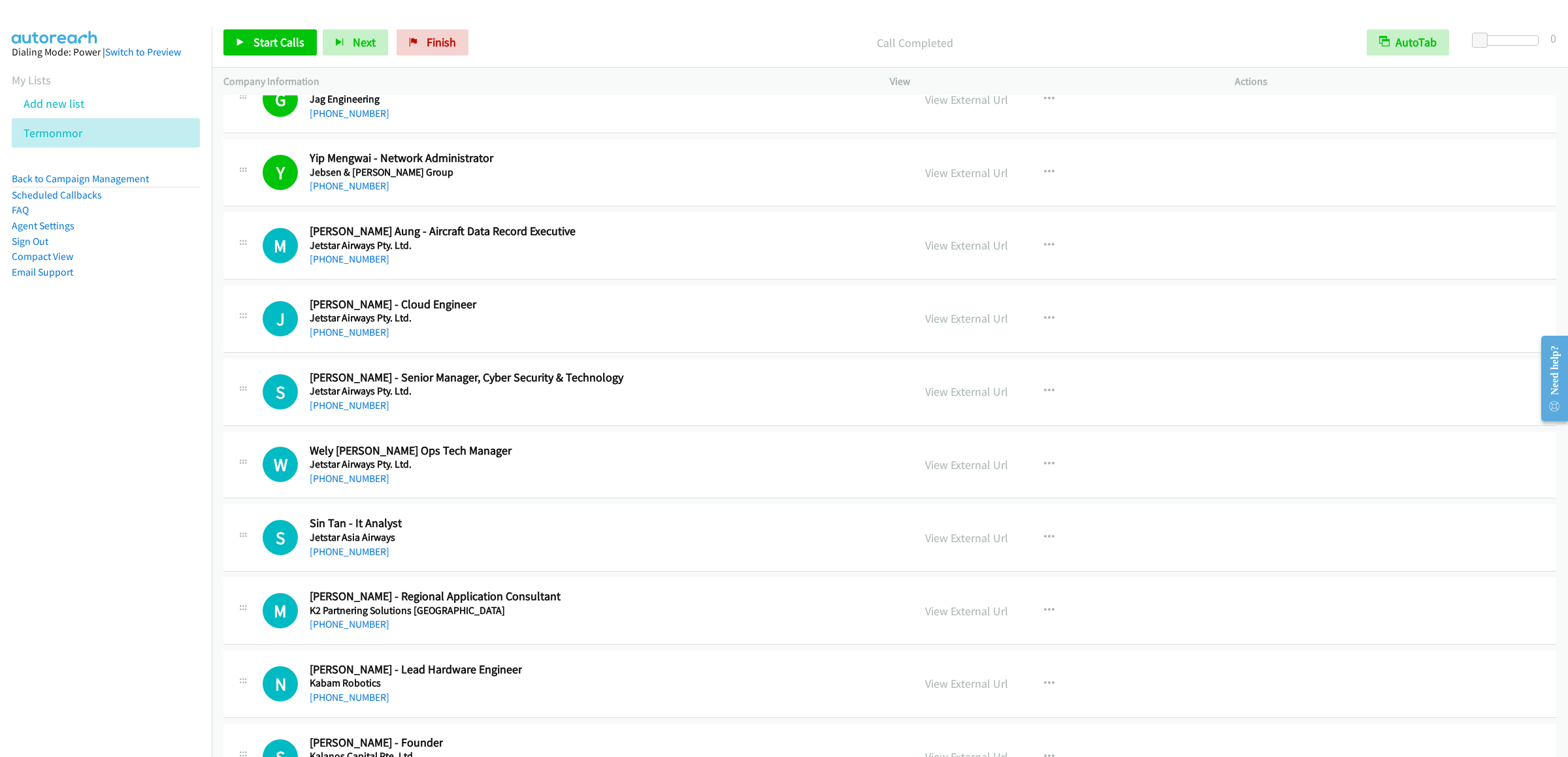
click at [242, 22] on div "Start Calls Pause Next Finish Call Completed AutoTab AutoTab 0" at bounding box center [890, 42] width 1356 height 50
click at [249, 33] on link "Start Calls" at bounding box center [270, 42] width 93 height 26
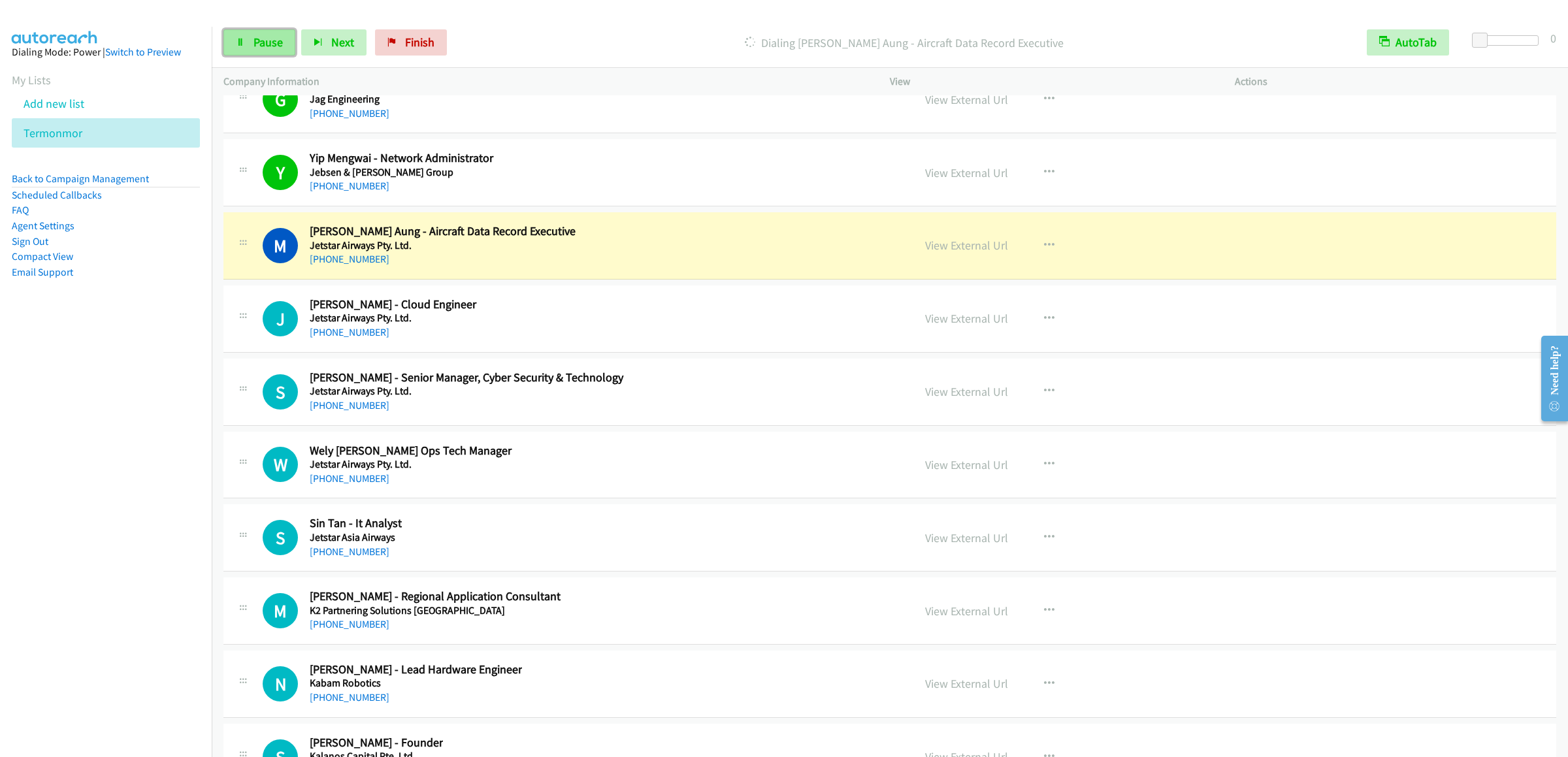
click at [273, 44] on span "Pause" at bounding box center [268, 42] width 29 height 15
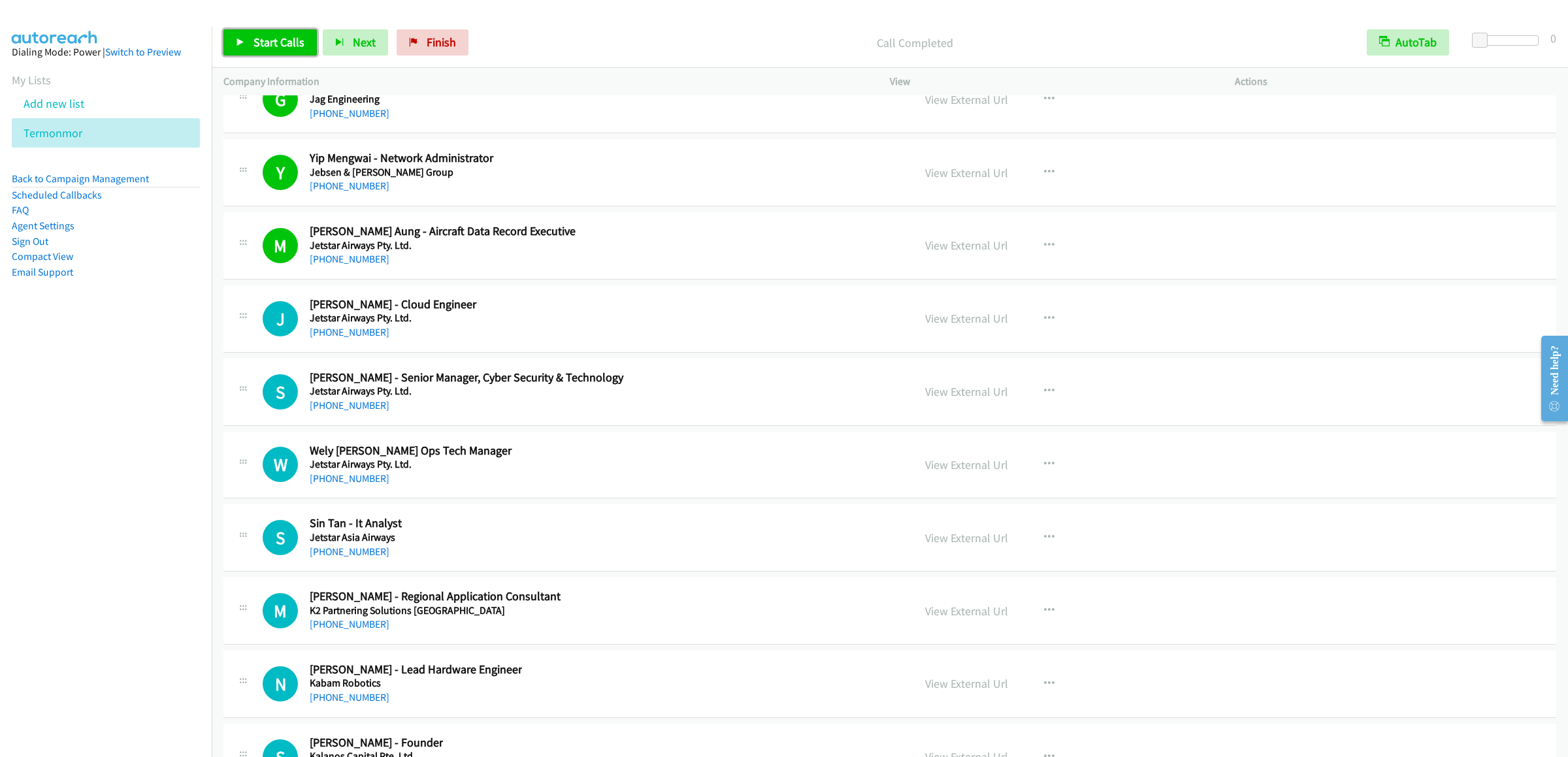
click at [267, 46] on span "Start Calls" at bounding box center [279, 42] width 51 height 15
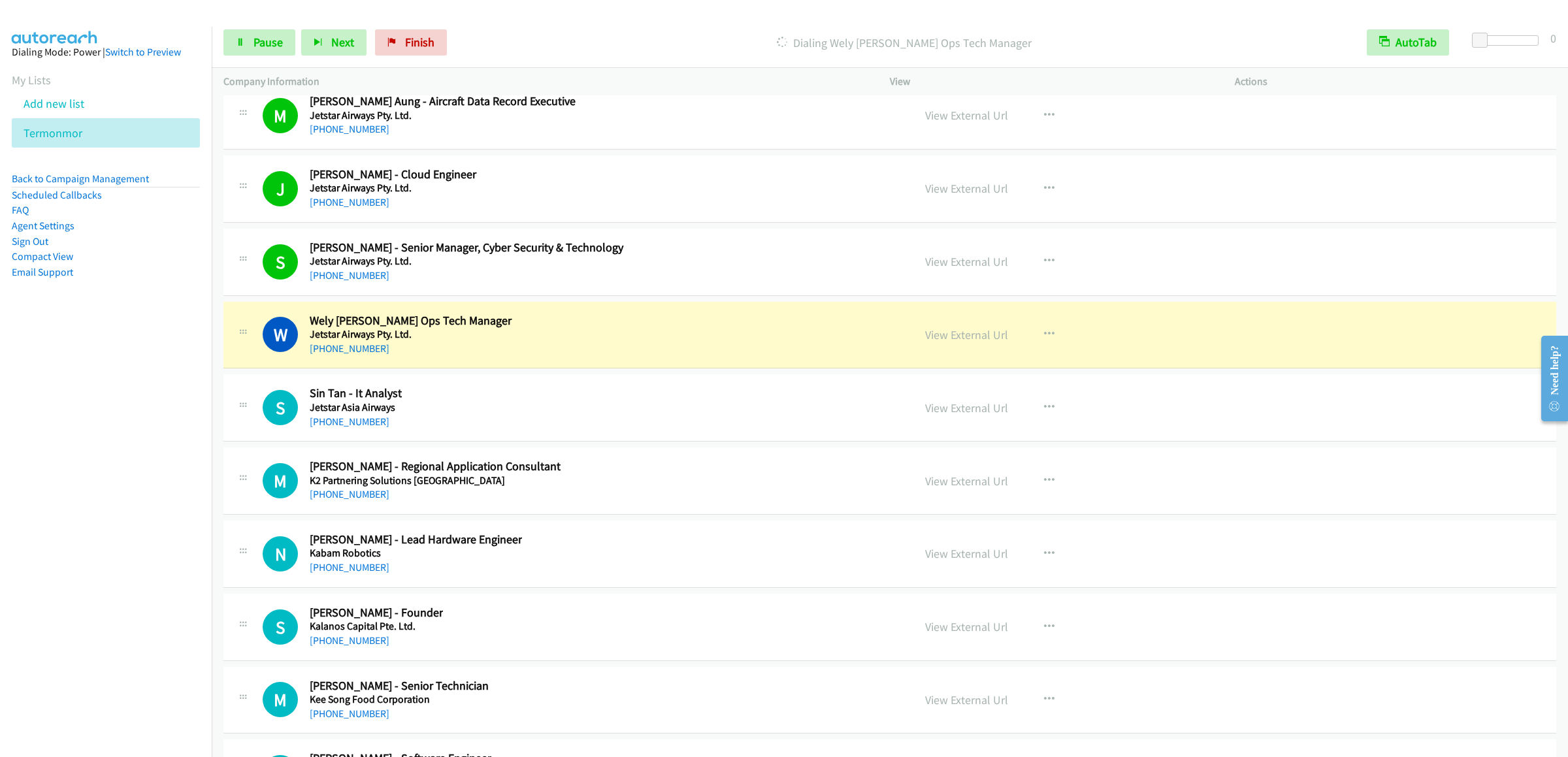
scroll to position [16459, 0]
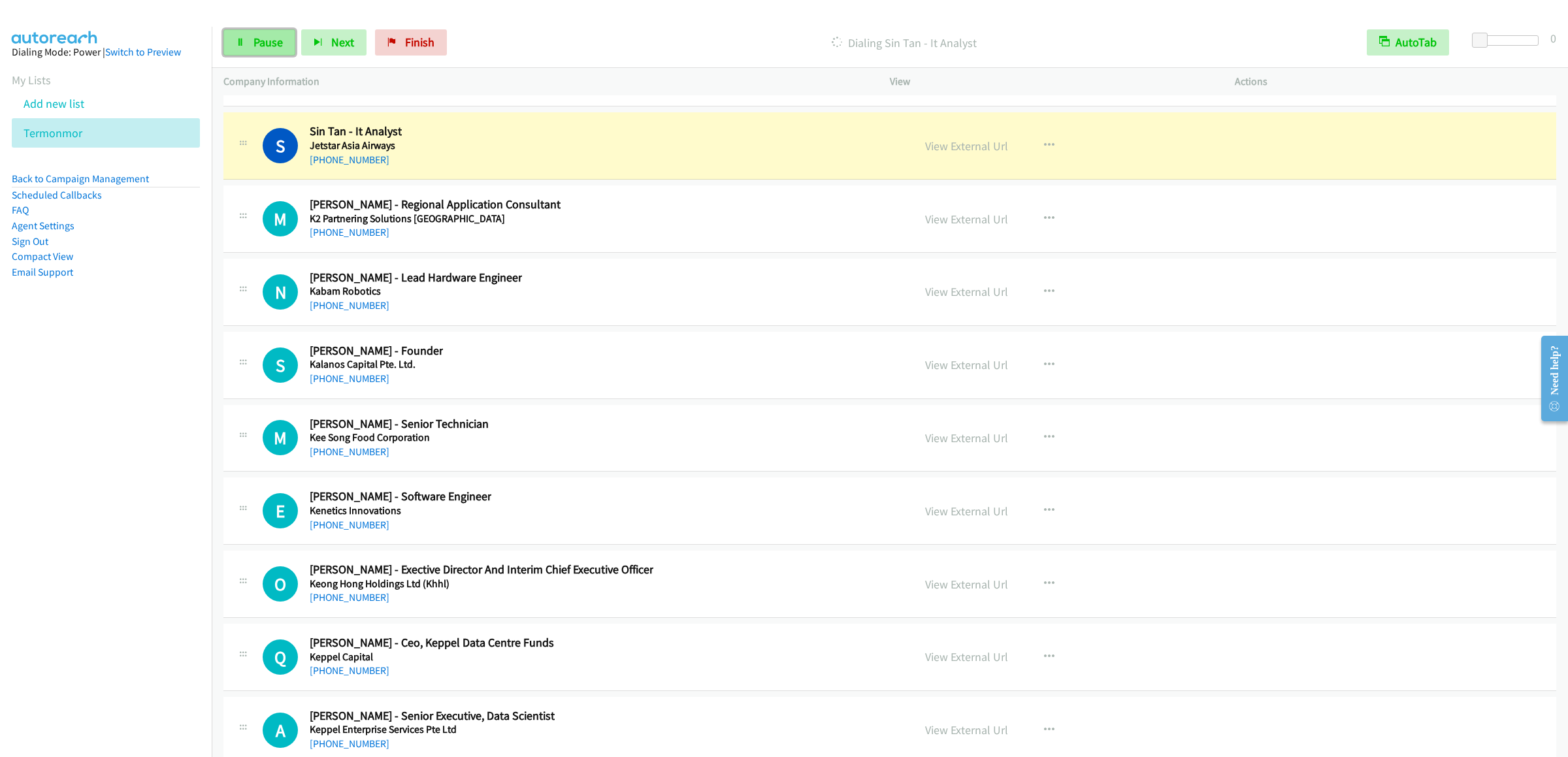
click at [247, 46] on link "Pause" at bounding box center [259, 42] width 72 height 26
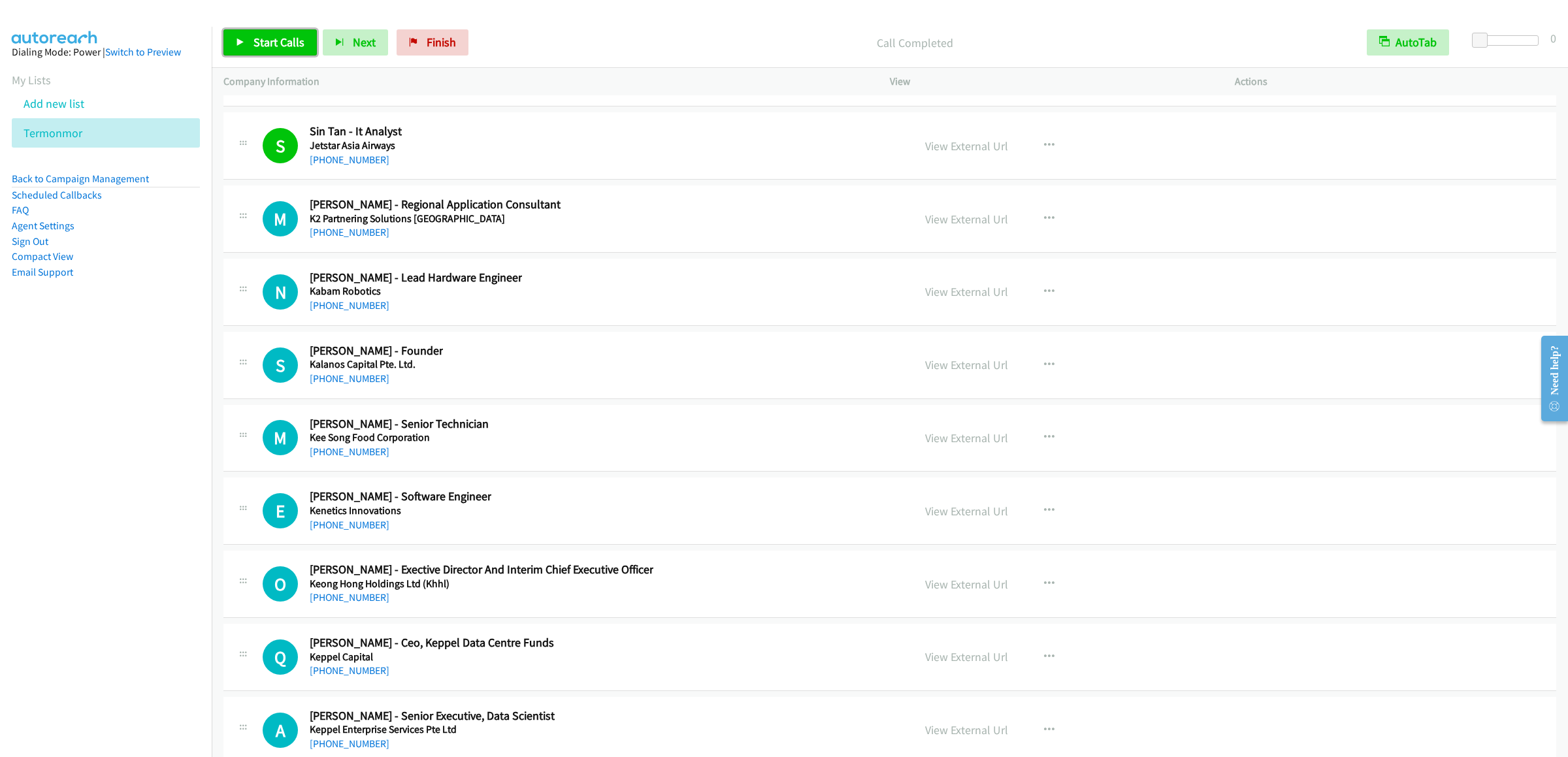
click at [271, 31] on link "Start Calls" at bounding box center [270, 42] width 93 height 26
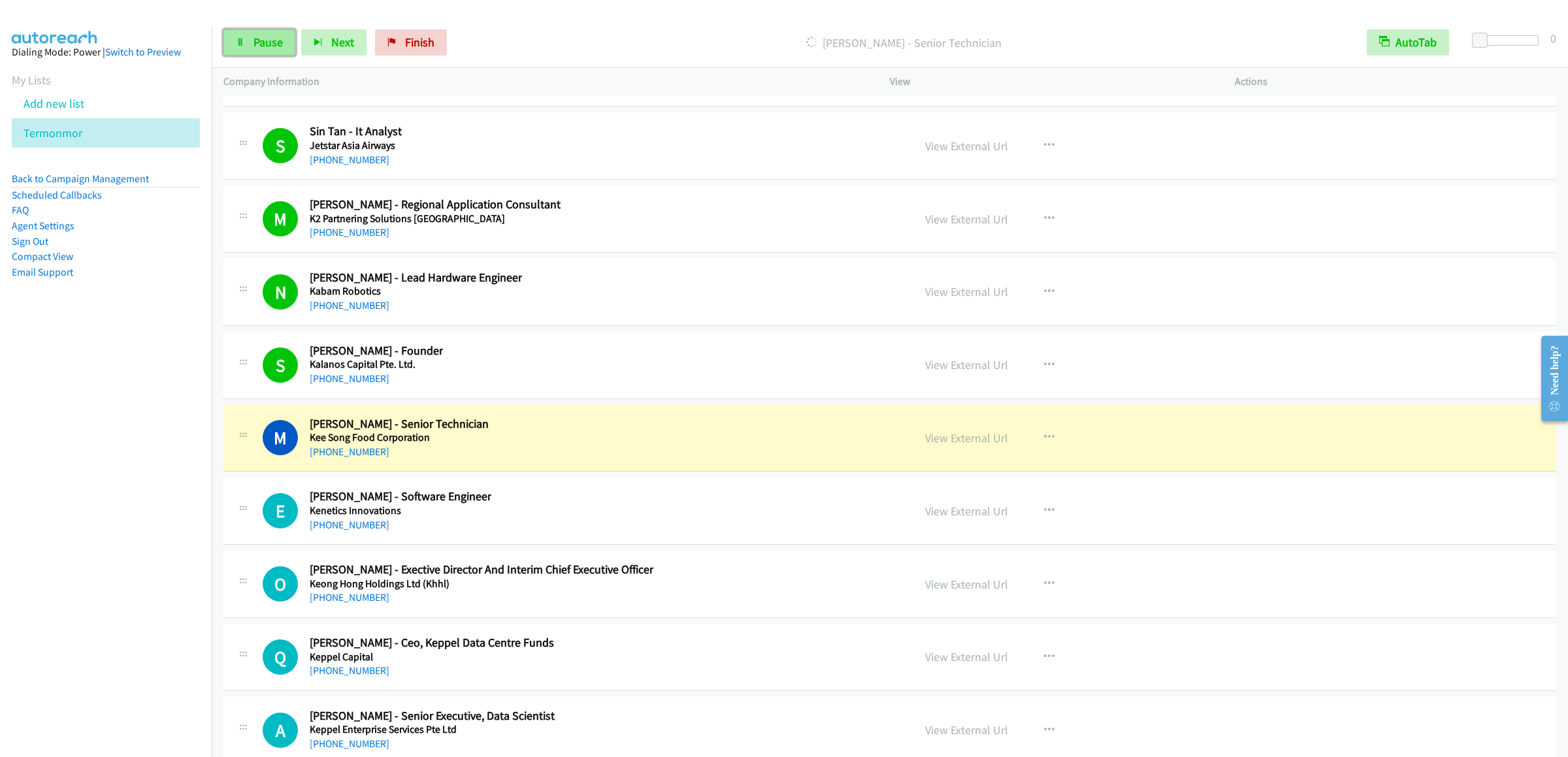
click at [247, 33] on link "Pause" at bounding box center [259, 42] width 72 height 26
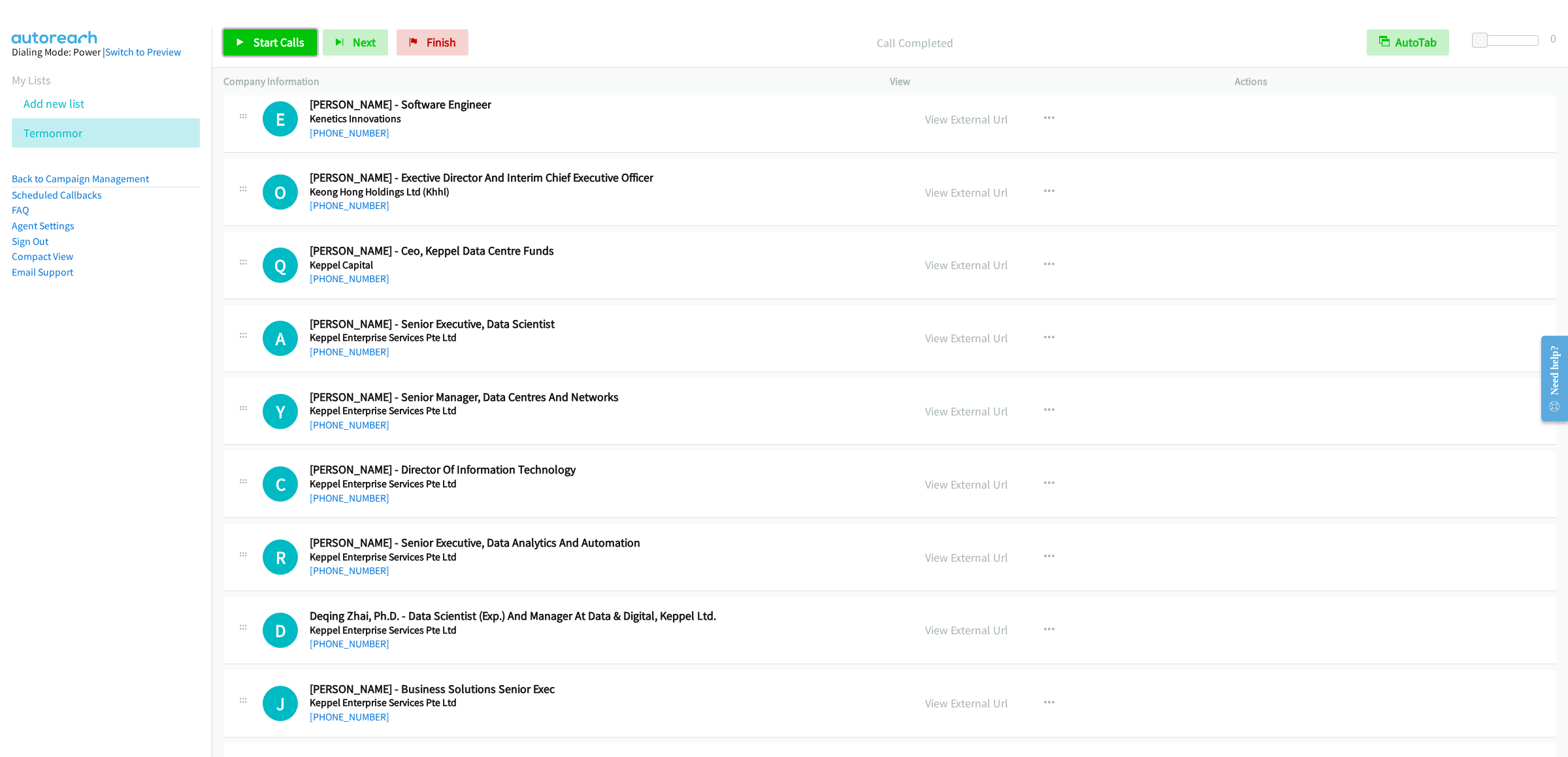
click at [287, 49] on span "Start Calls" at bounding box center [279, 42] width 51 height 15
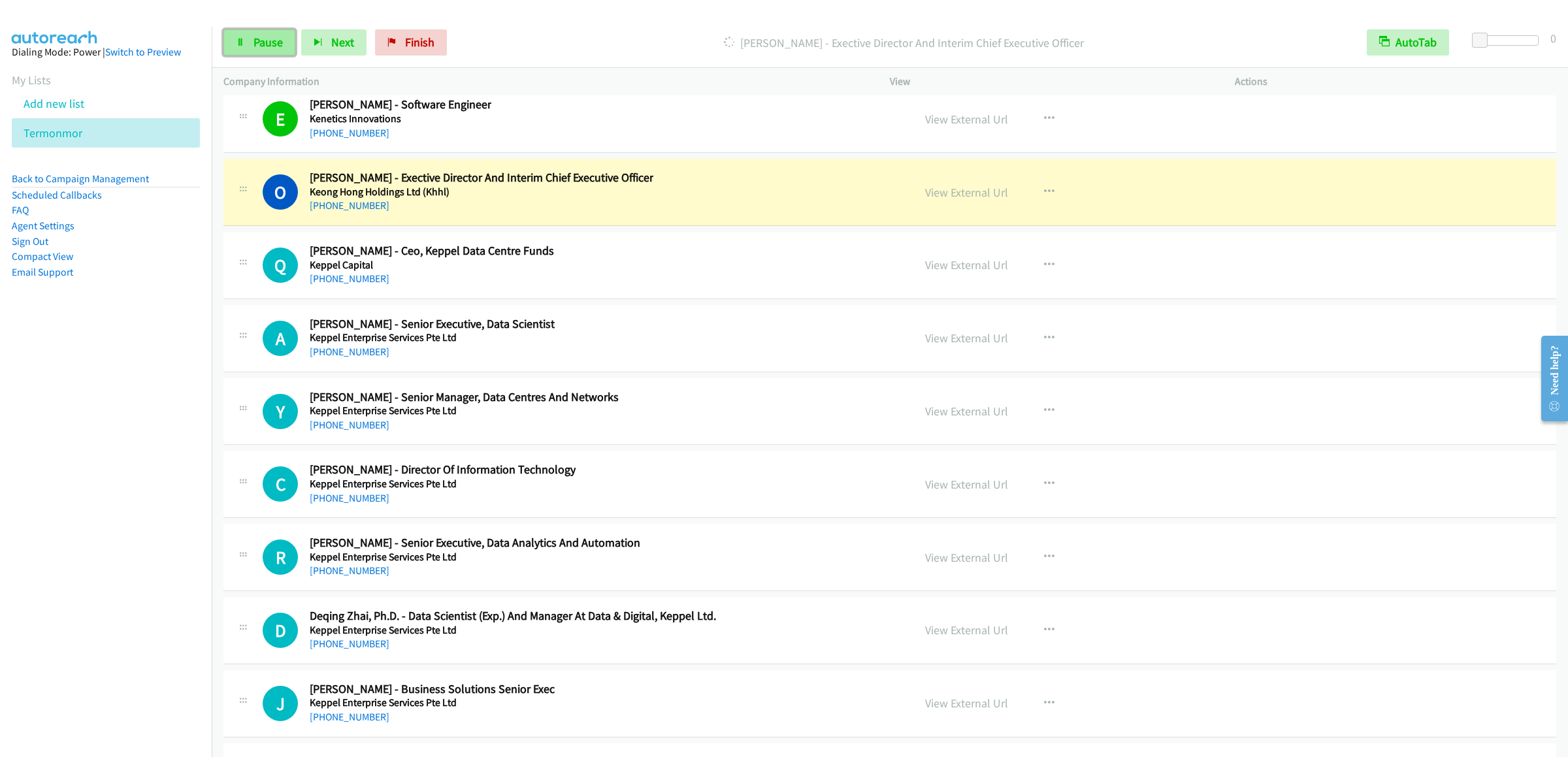
click at [244, 45] on icon at bounding box center [240, 42] width 9 height 9
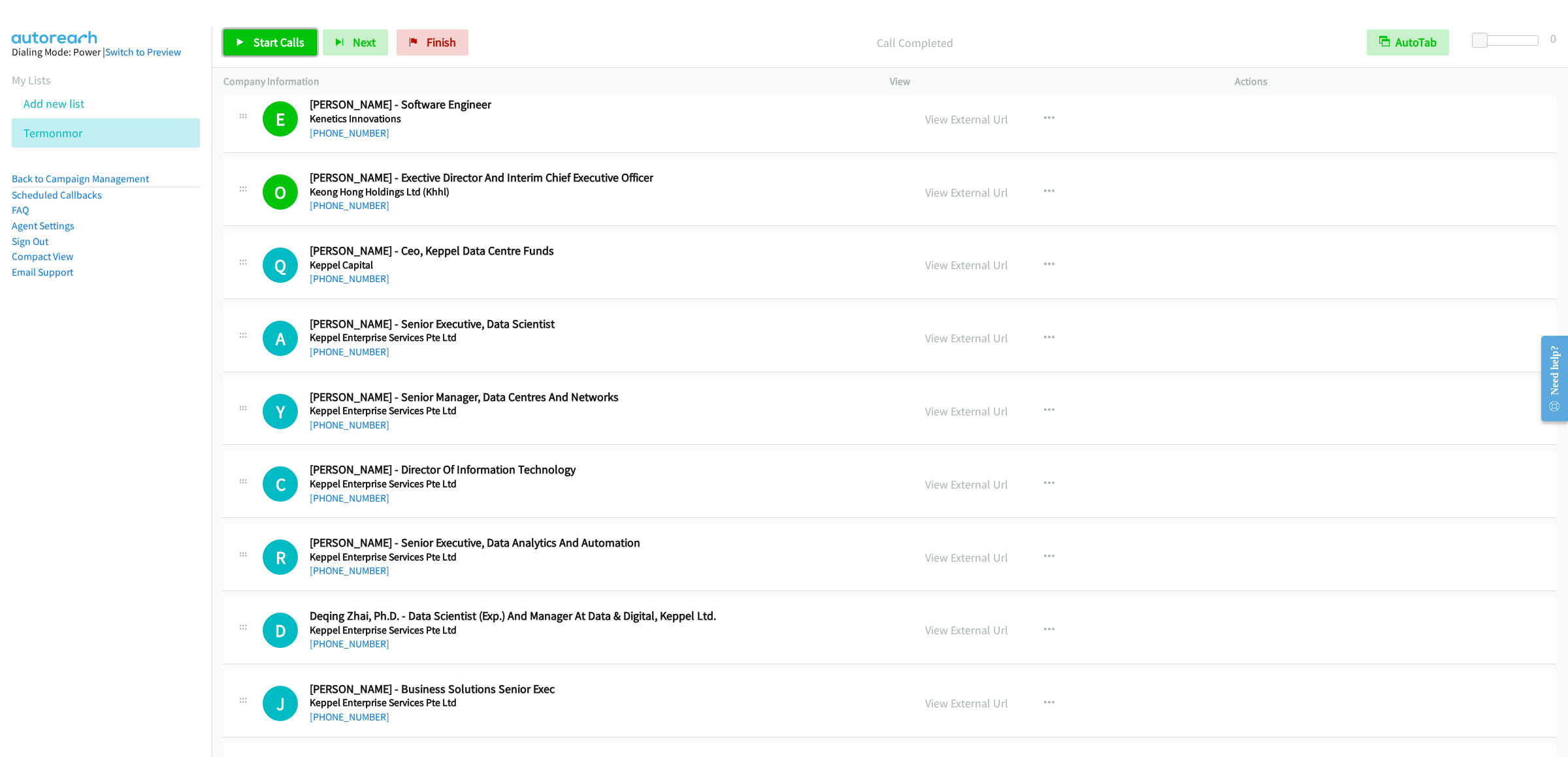
click at [283, 38] on span "Start Calls" at bounding box center [279, 42] width 51 height 15
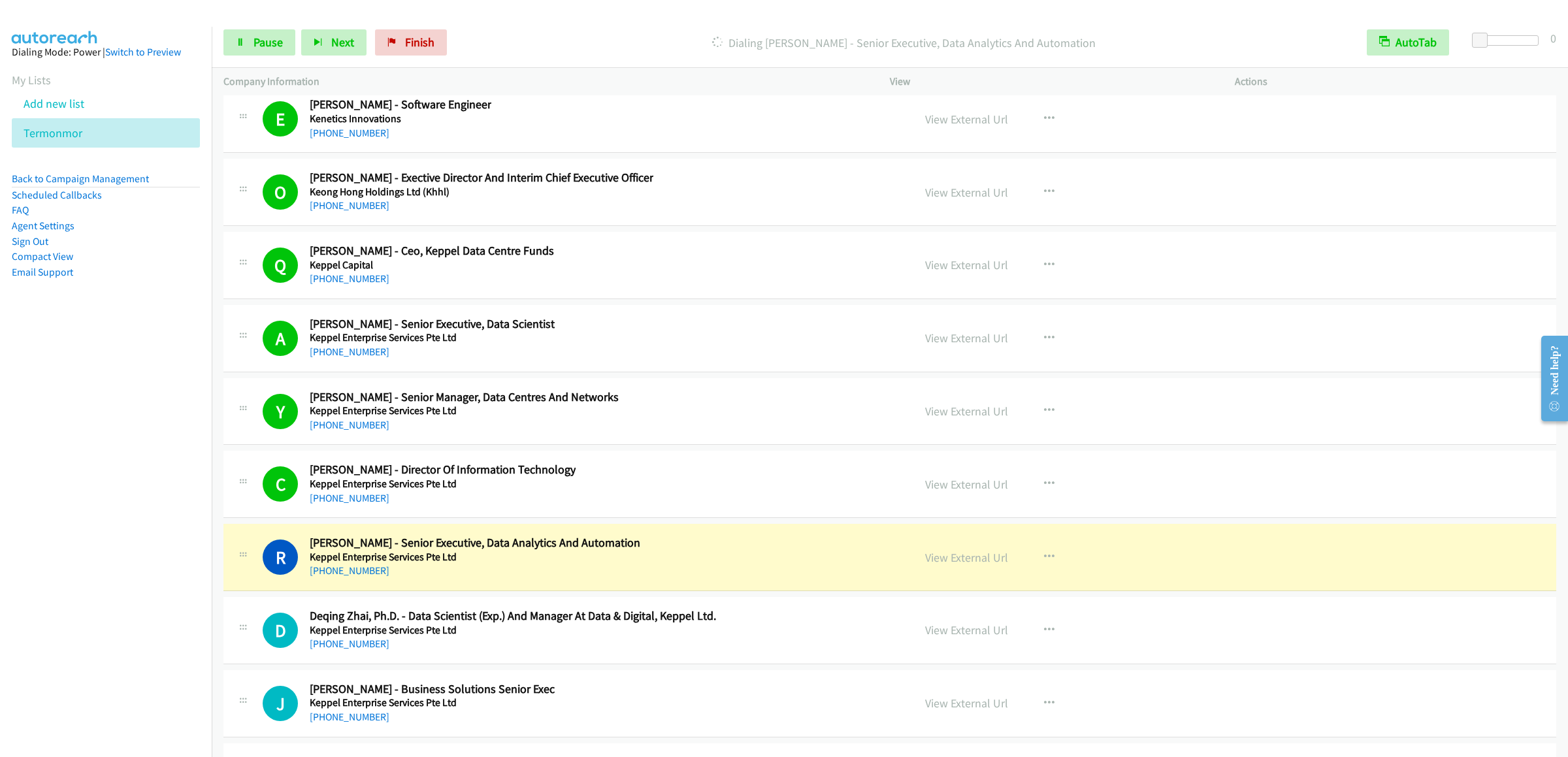
scroll to position [17242, 0]
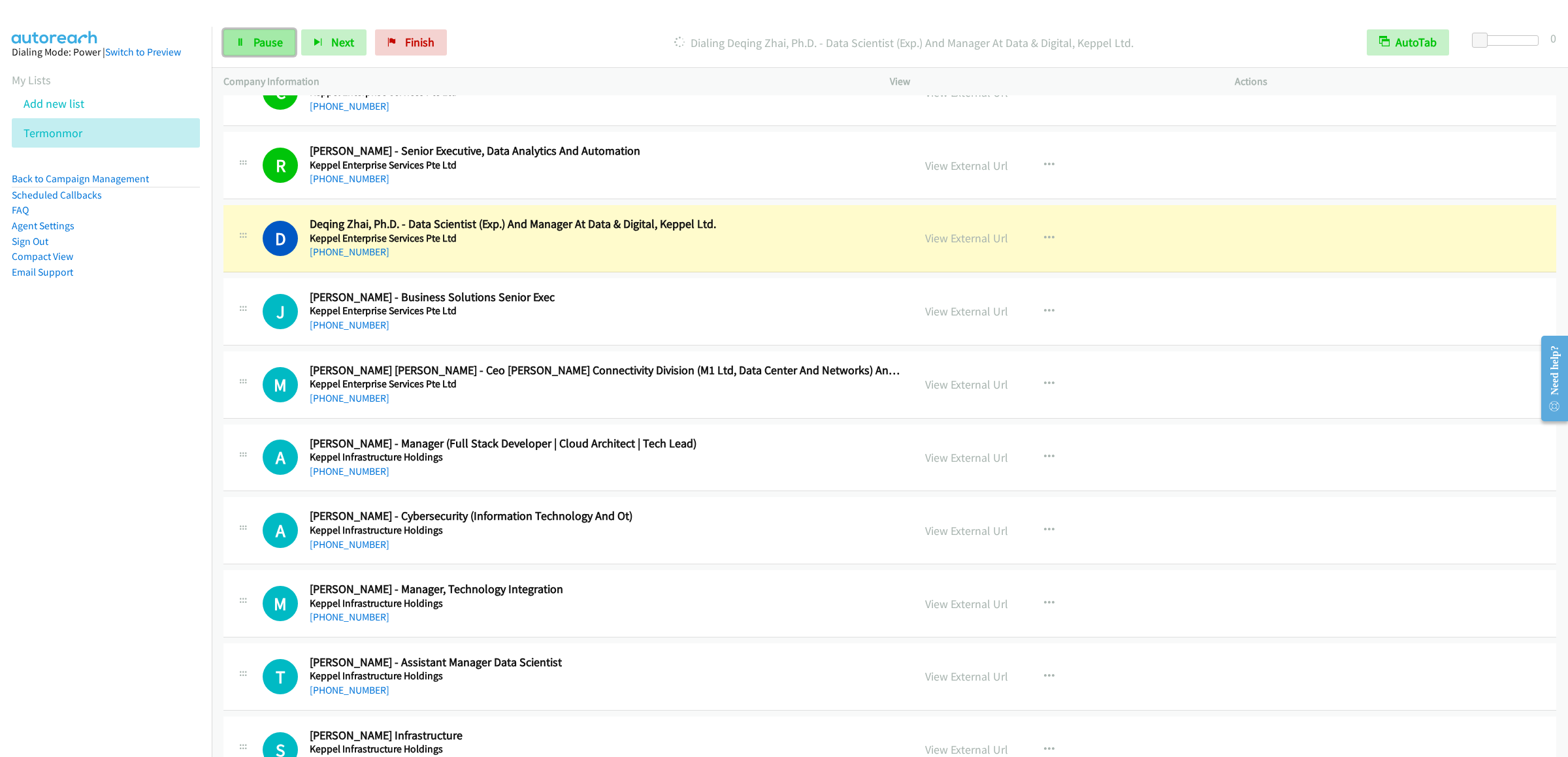
click at [255, 52] on link "Pause" at bounding box center [259, 42] width 72 height 26
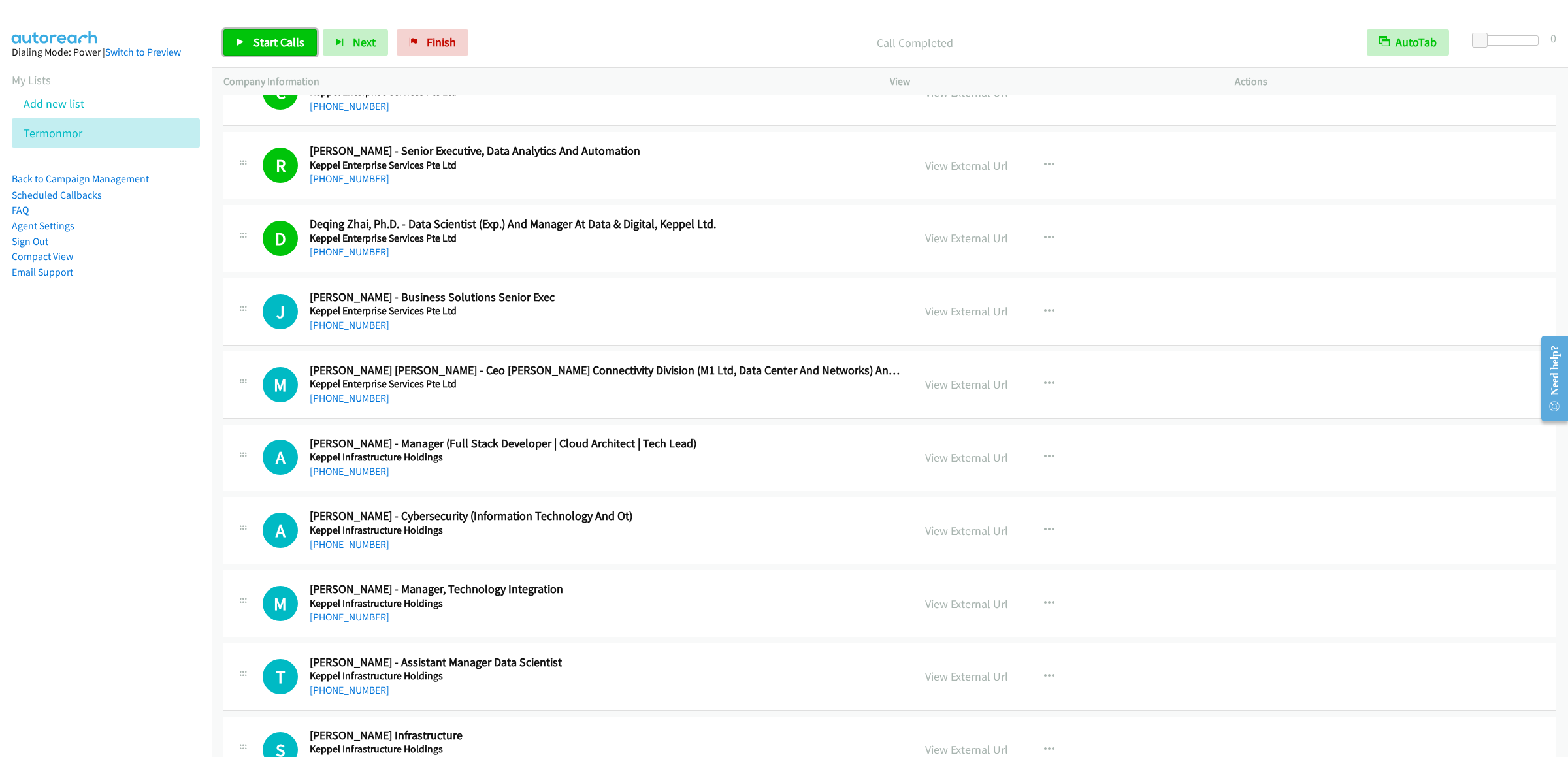
click at [267, 41] on span "Start Calls" at bounding box center [279, 42] width 51 height 15
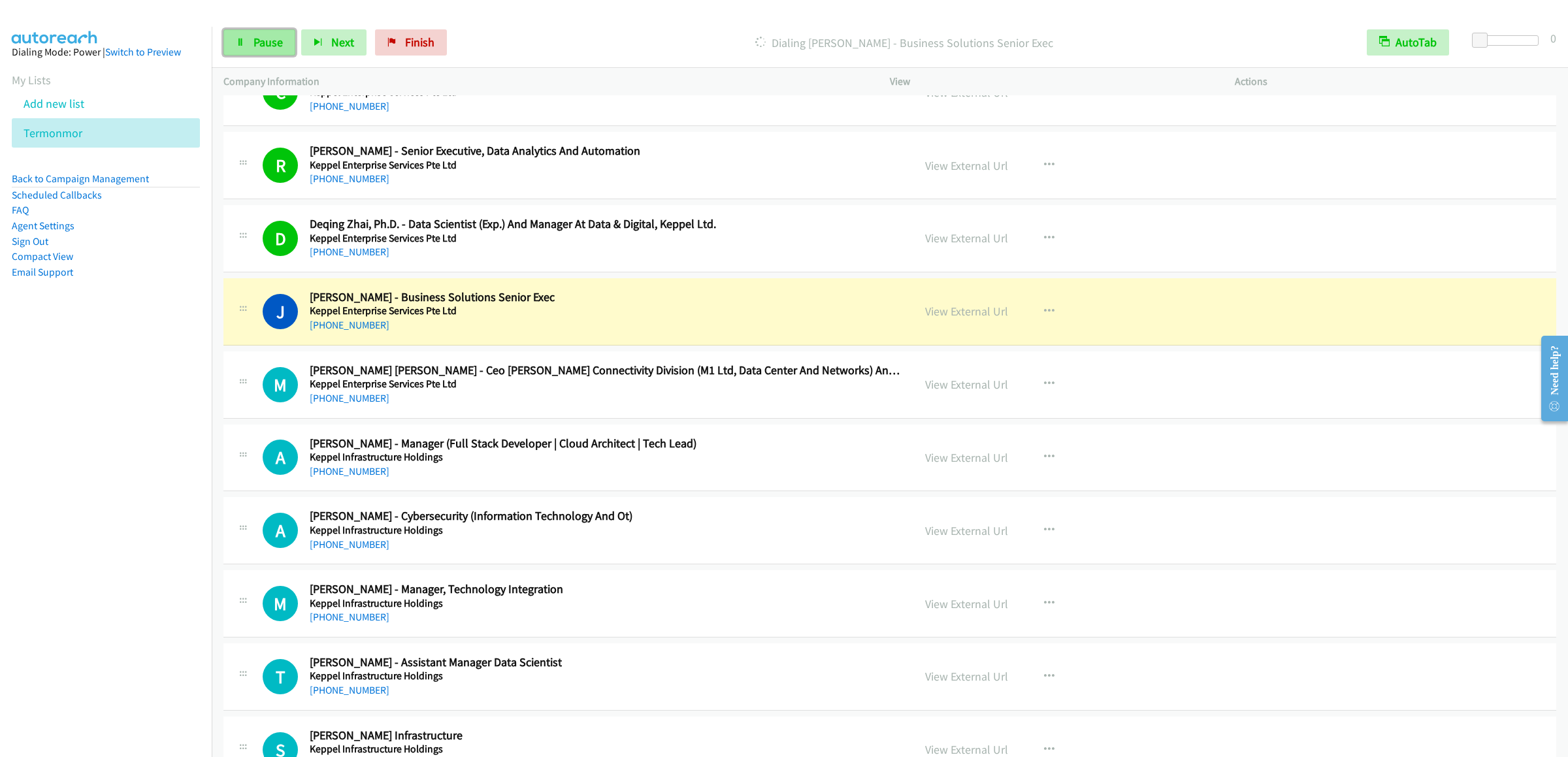
click at [241, 47] on link "Pause" at bounding box center [259, 42] width 72 height 26
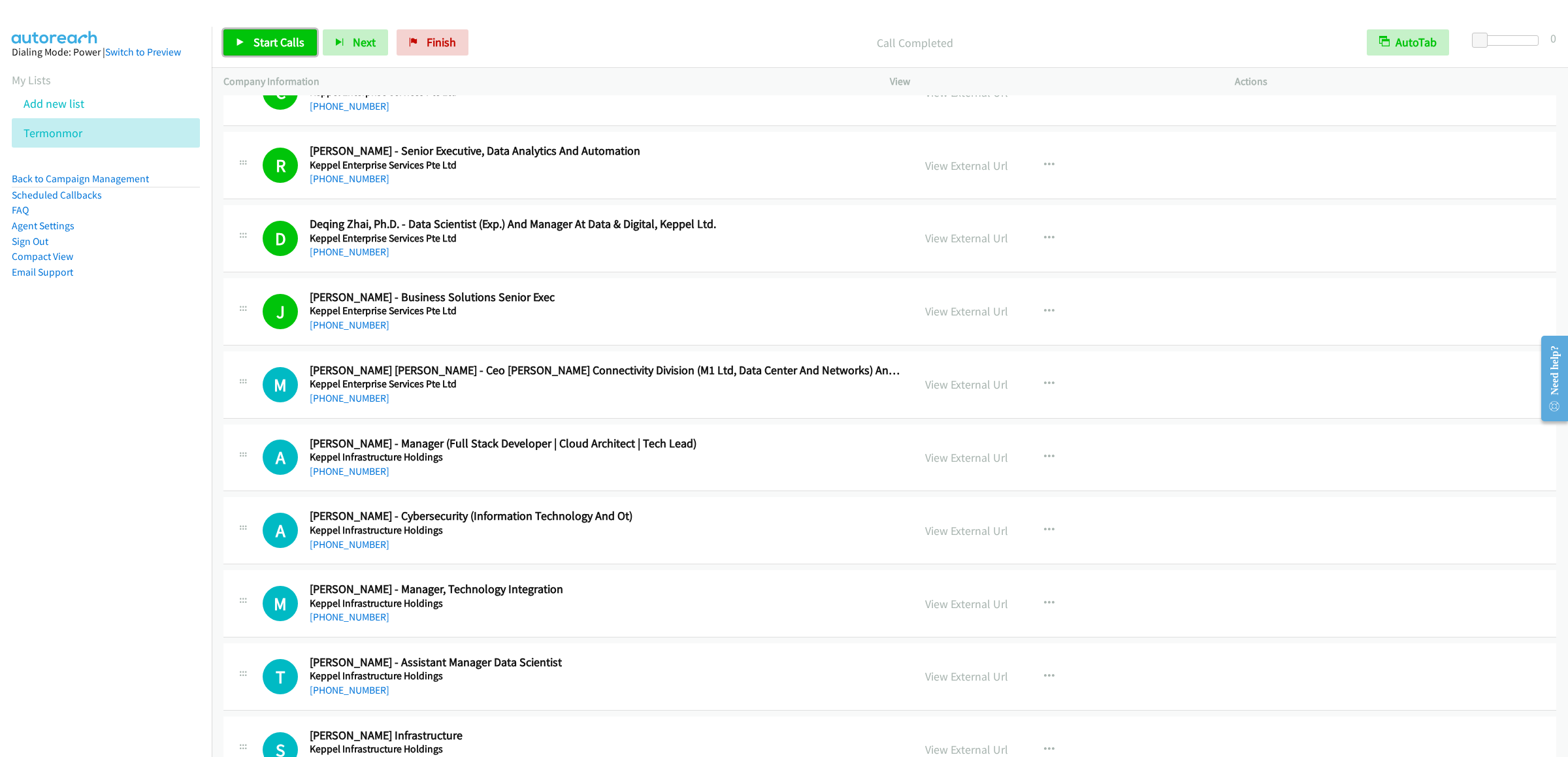
click at [229, 37] on link "Start Calls" at bounding box center [270, 42] width 93 height 26
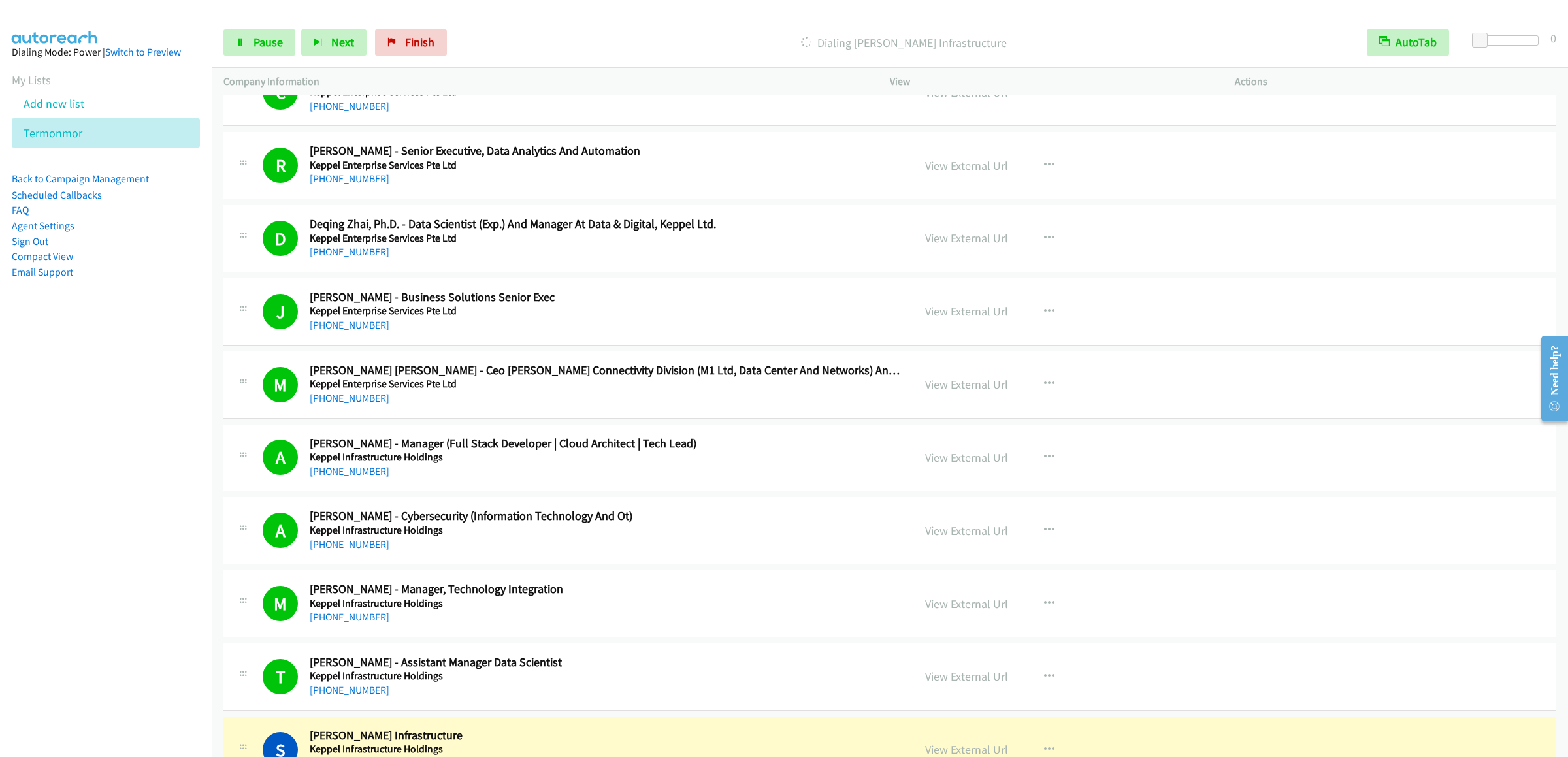
scroll to position [17764, 0]
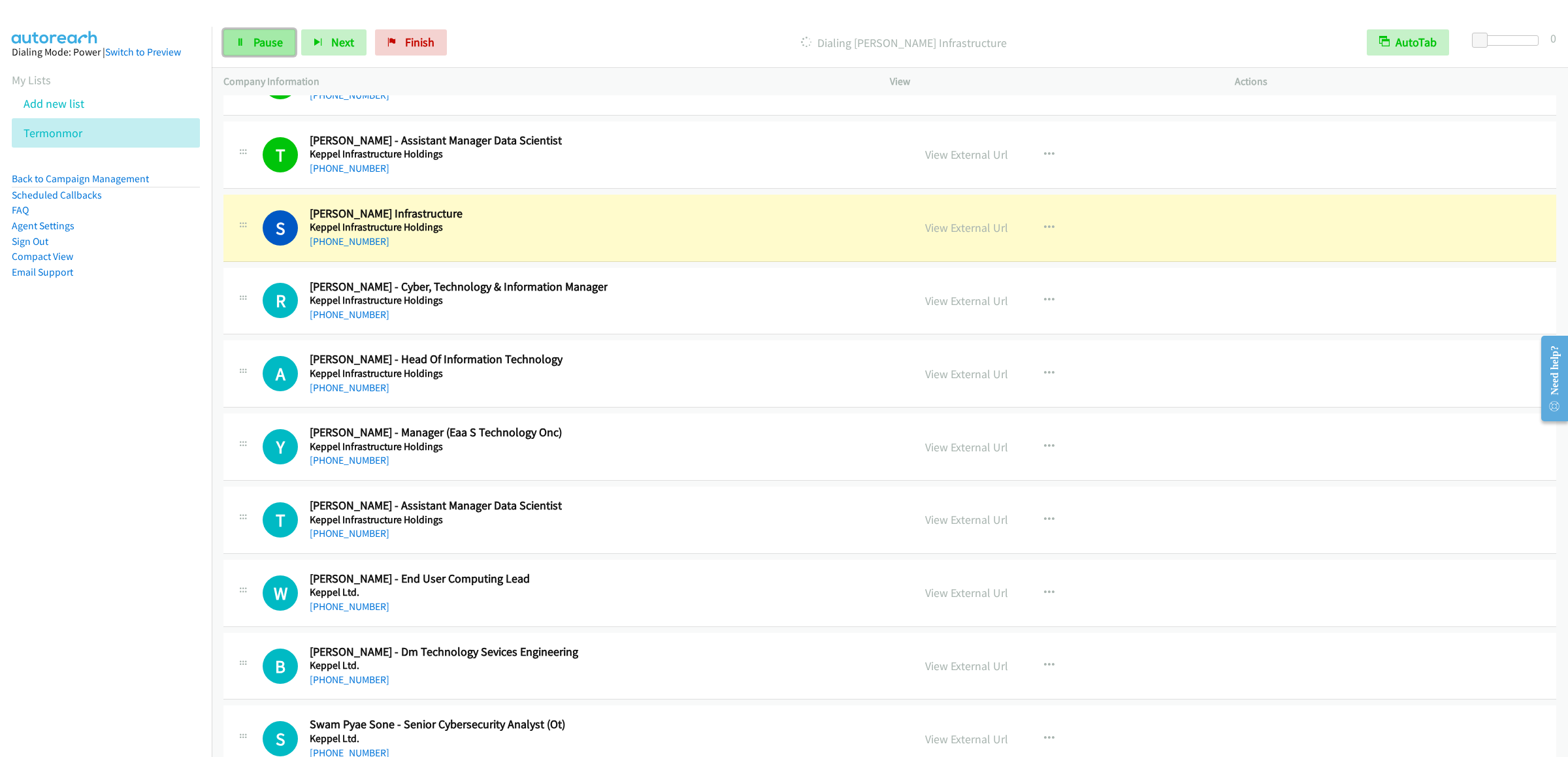
click at [267, 52] on link "Pause" at bounding box center [259, 42] width 72 height 26
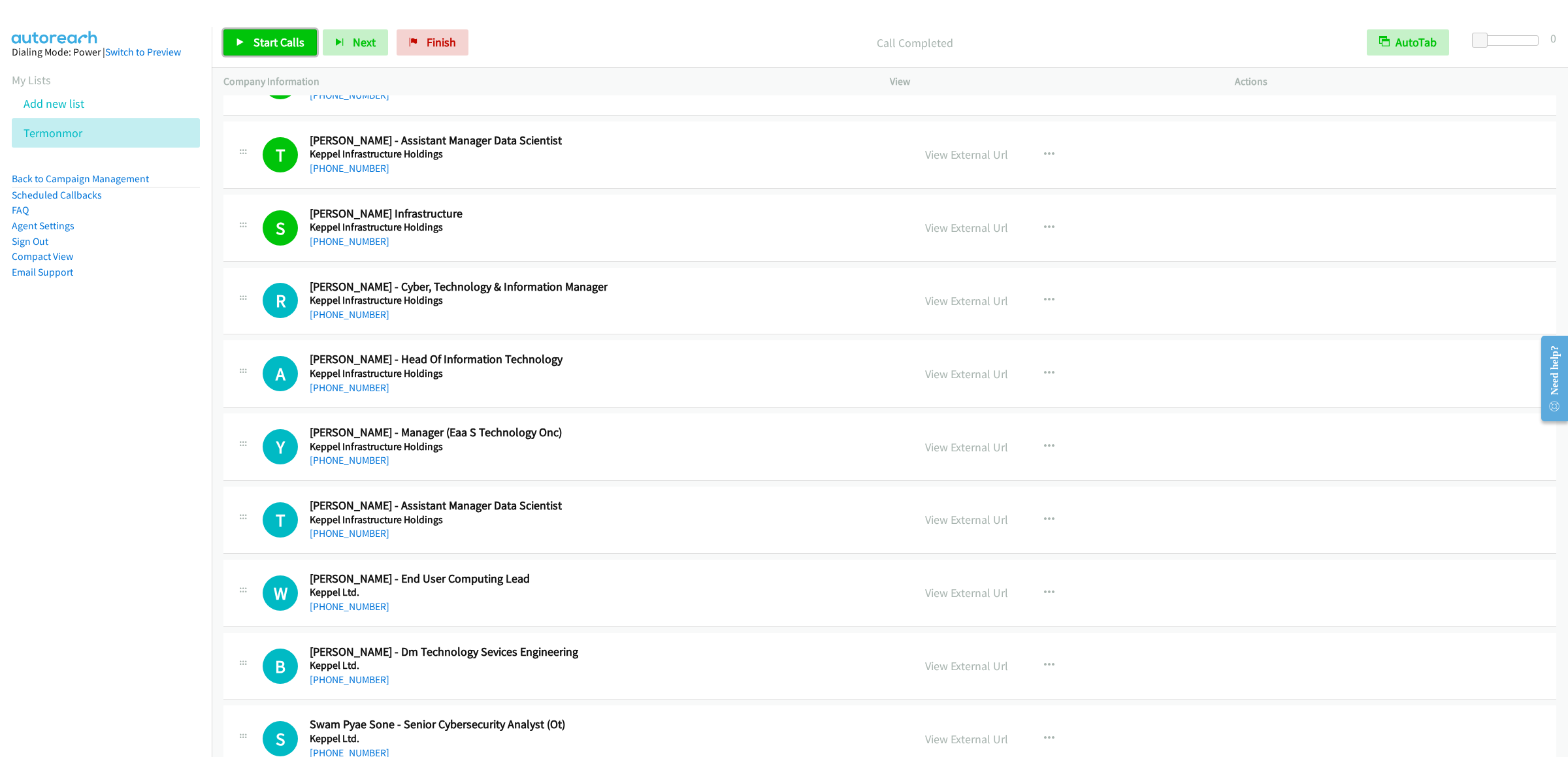
click at [271, 46] on span "Start Calls" at bounding box center [279, 42] width 51 height 15
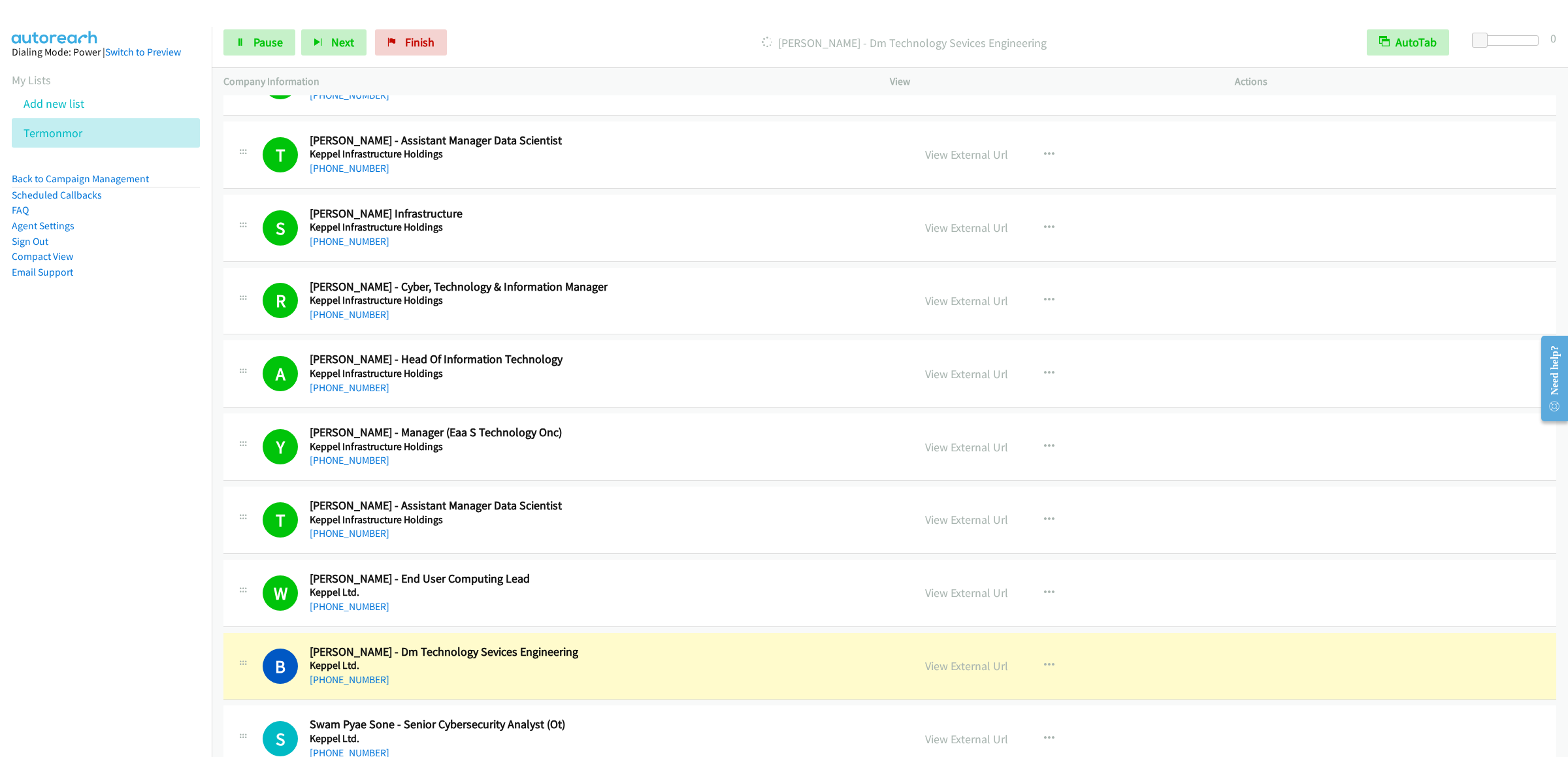
scroll to position [18288, 0]
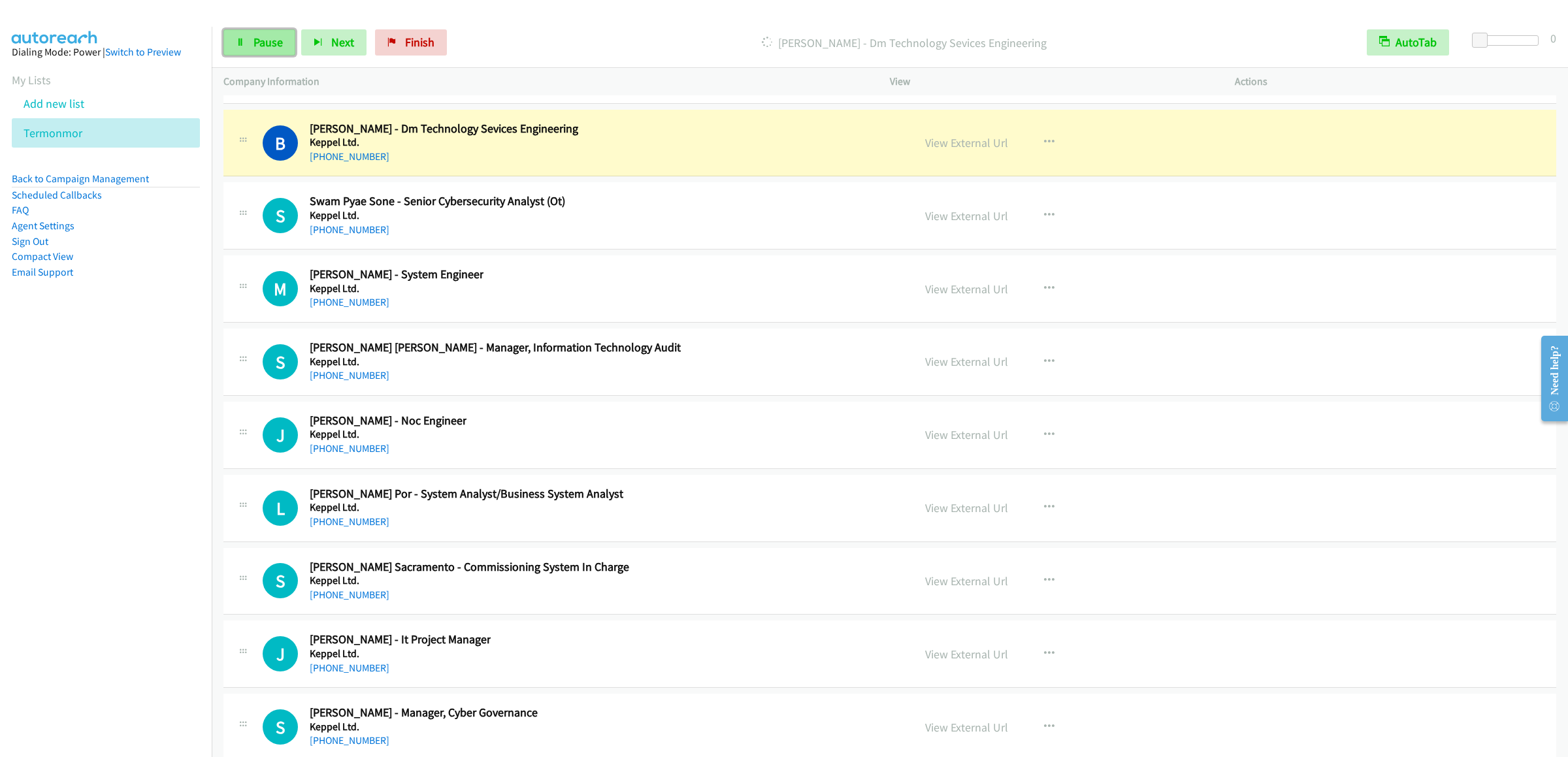
click at [238, 37] on link "Pause" at bounding box center [259, 42] width 72 height 26
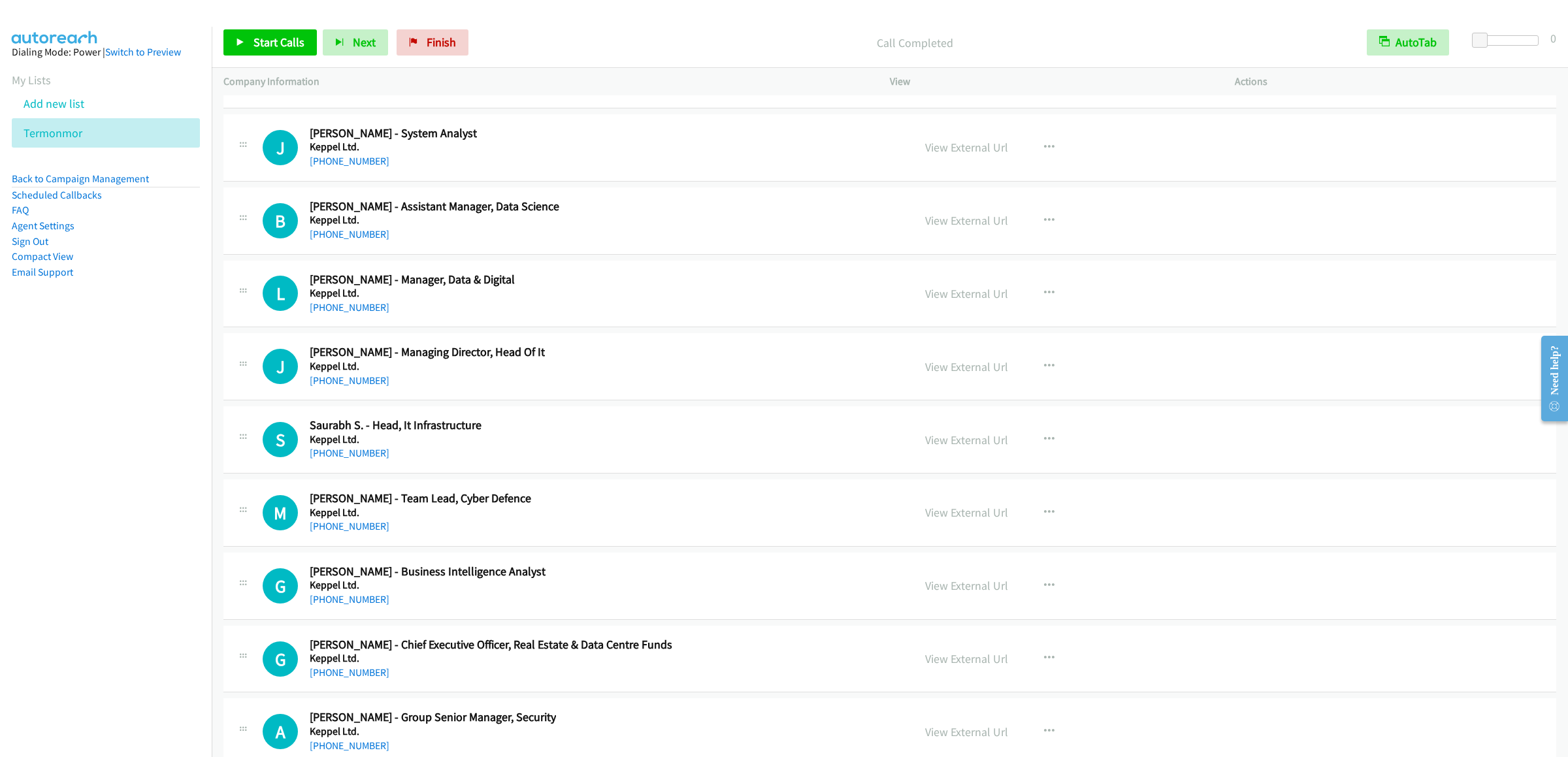
scroll to position [18548, 0]
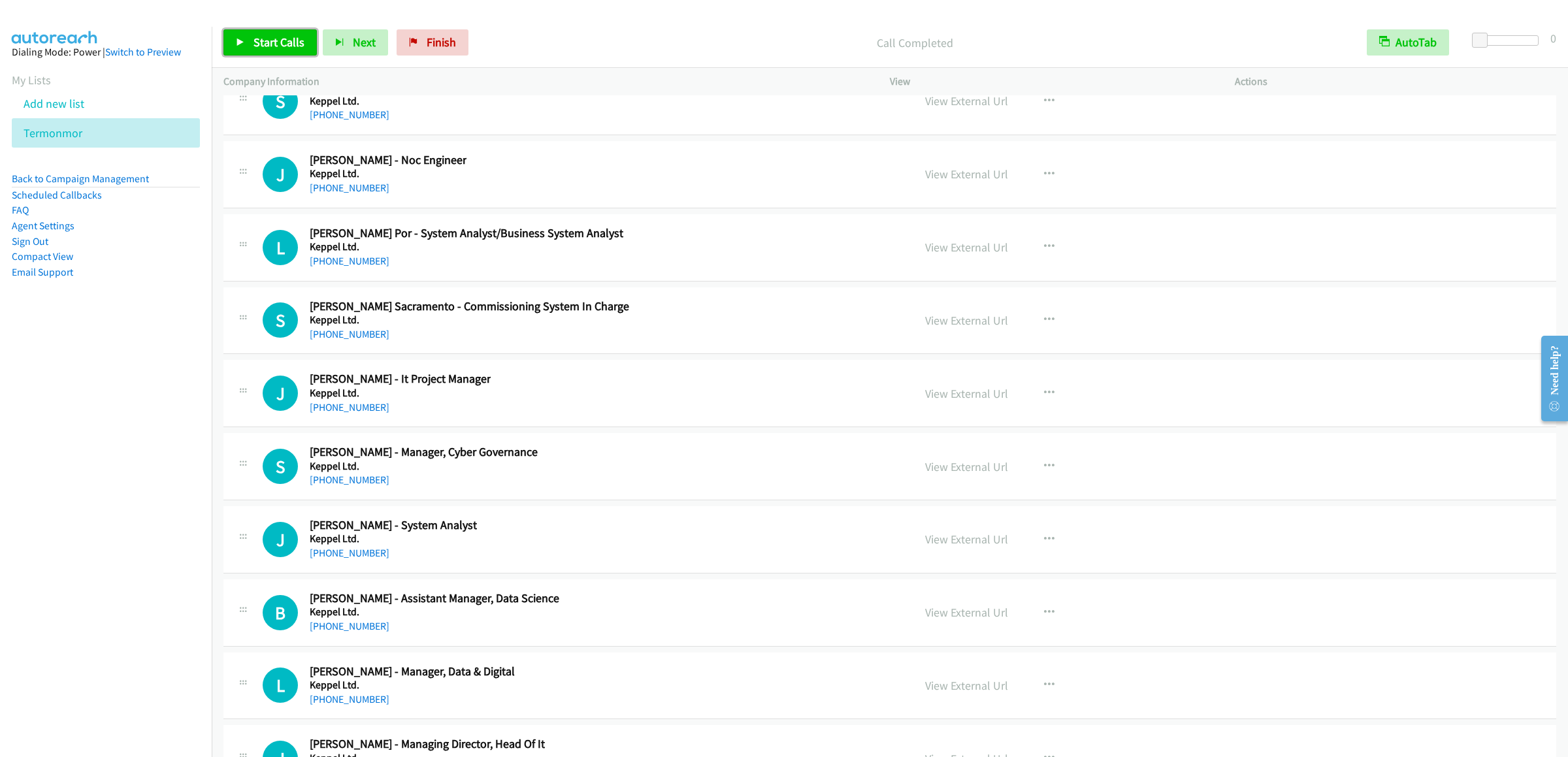
click at [274, 46] on span "Start Calls" at bounding box center [279, 42] width 51 height 15
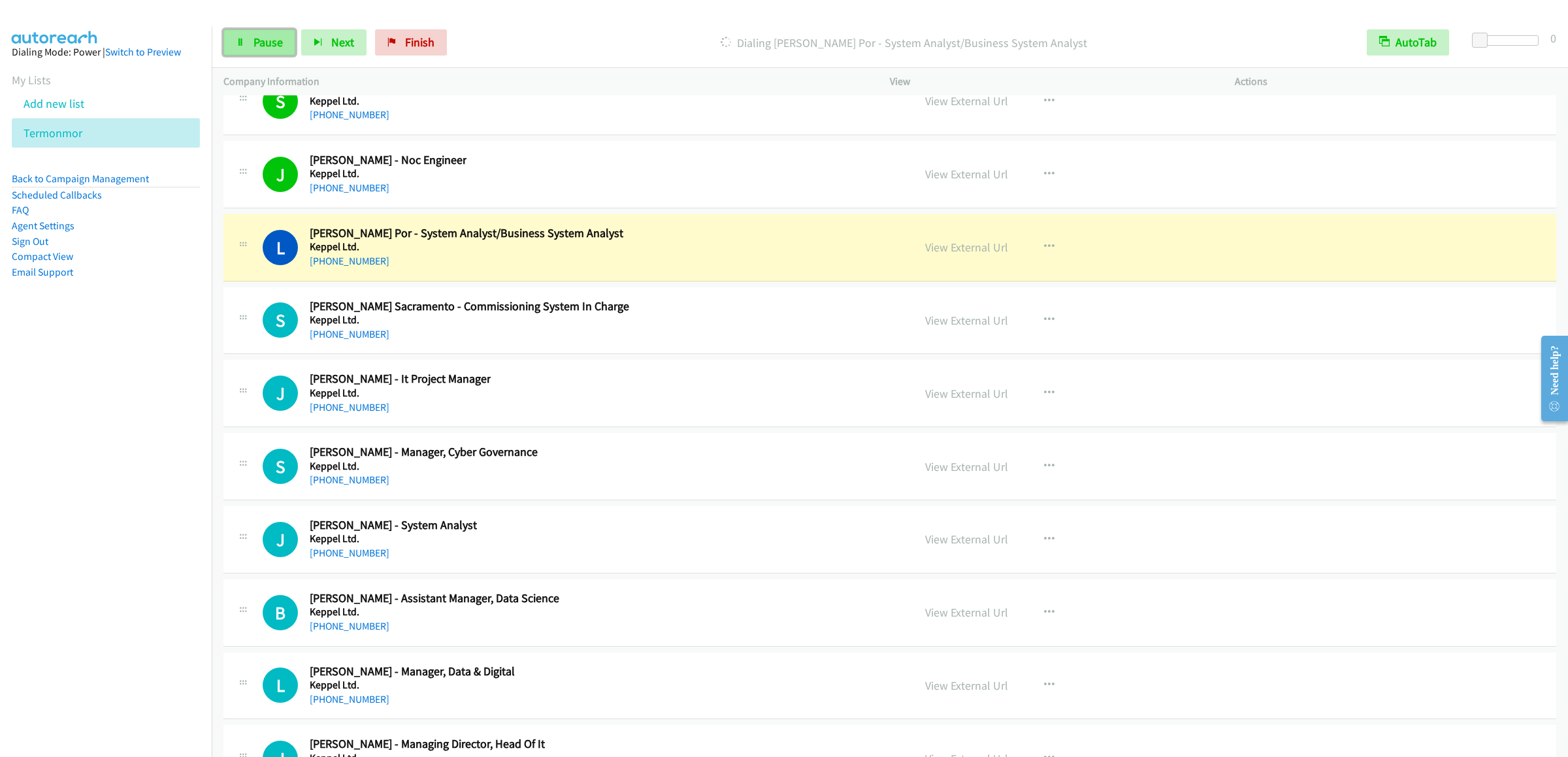
click at [261, 44] on span "Pause" at bounding box center [268, 42] width 29 height 15
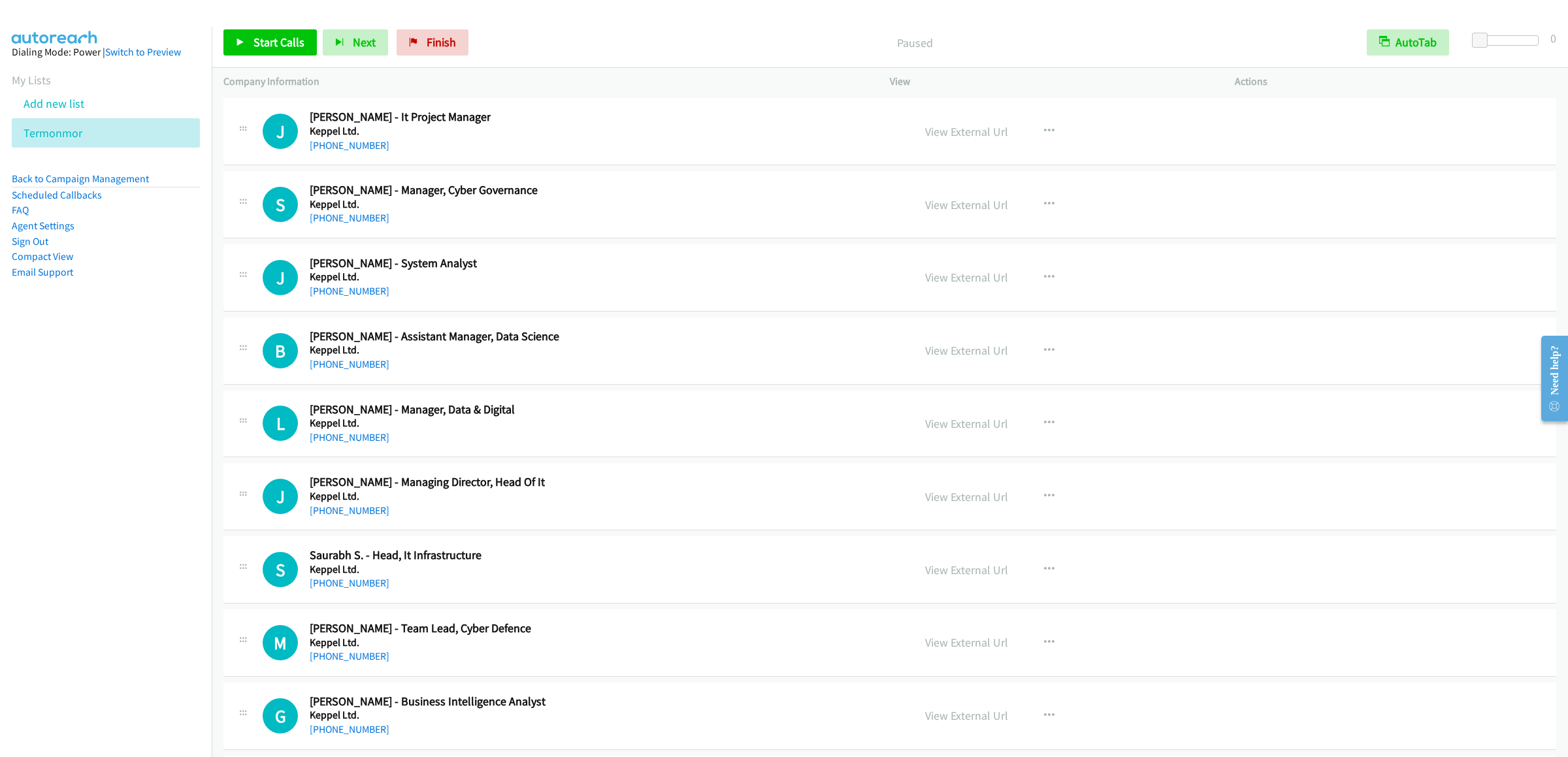
scroll to position [18679, 0]
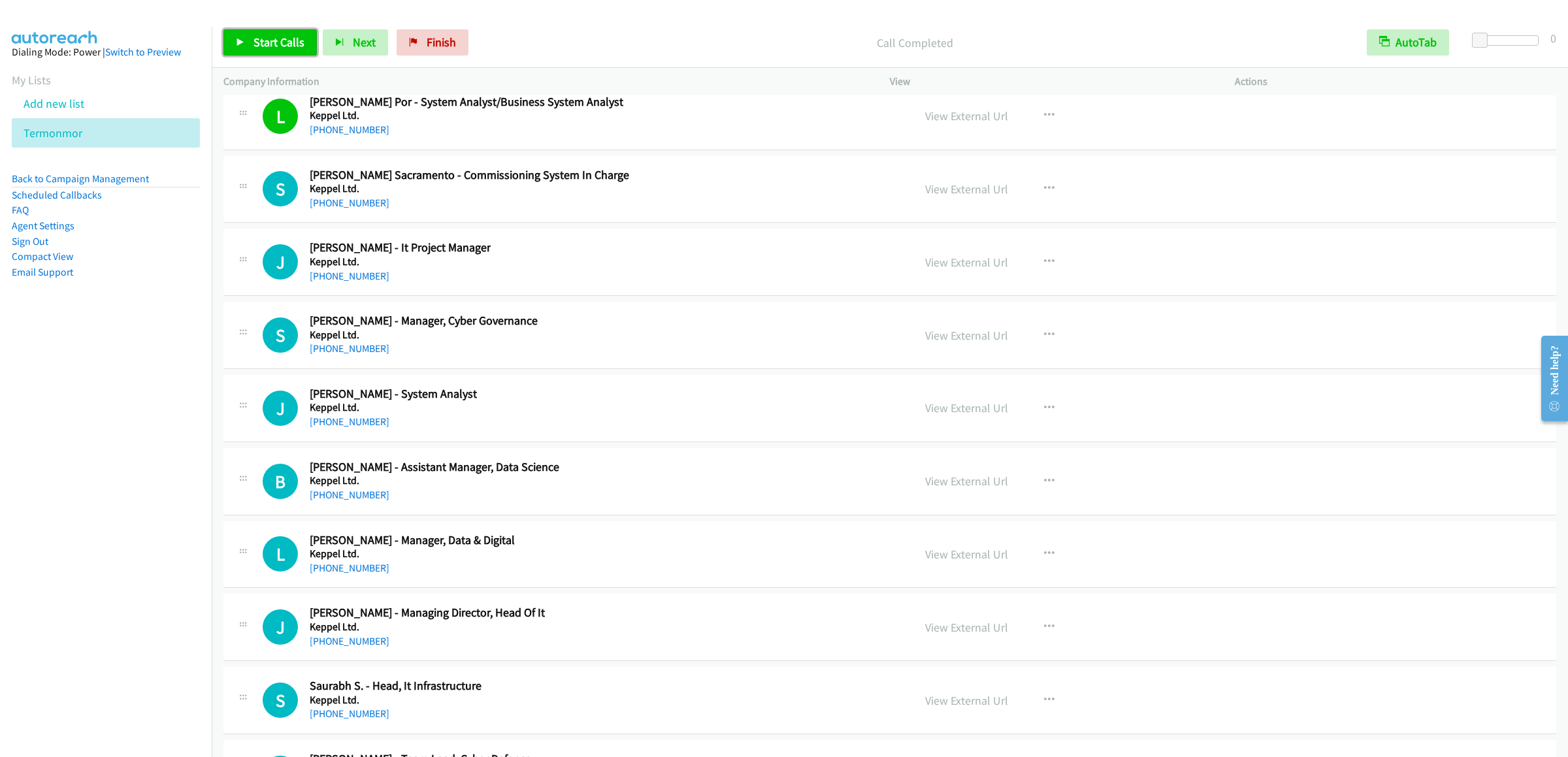
click at [274, 38] on span "Start Calls" at bounding box center [279, 42] width 51 height 15
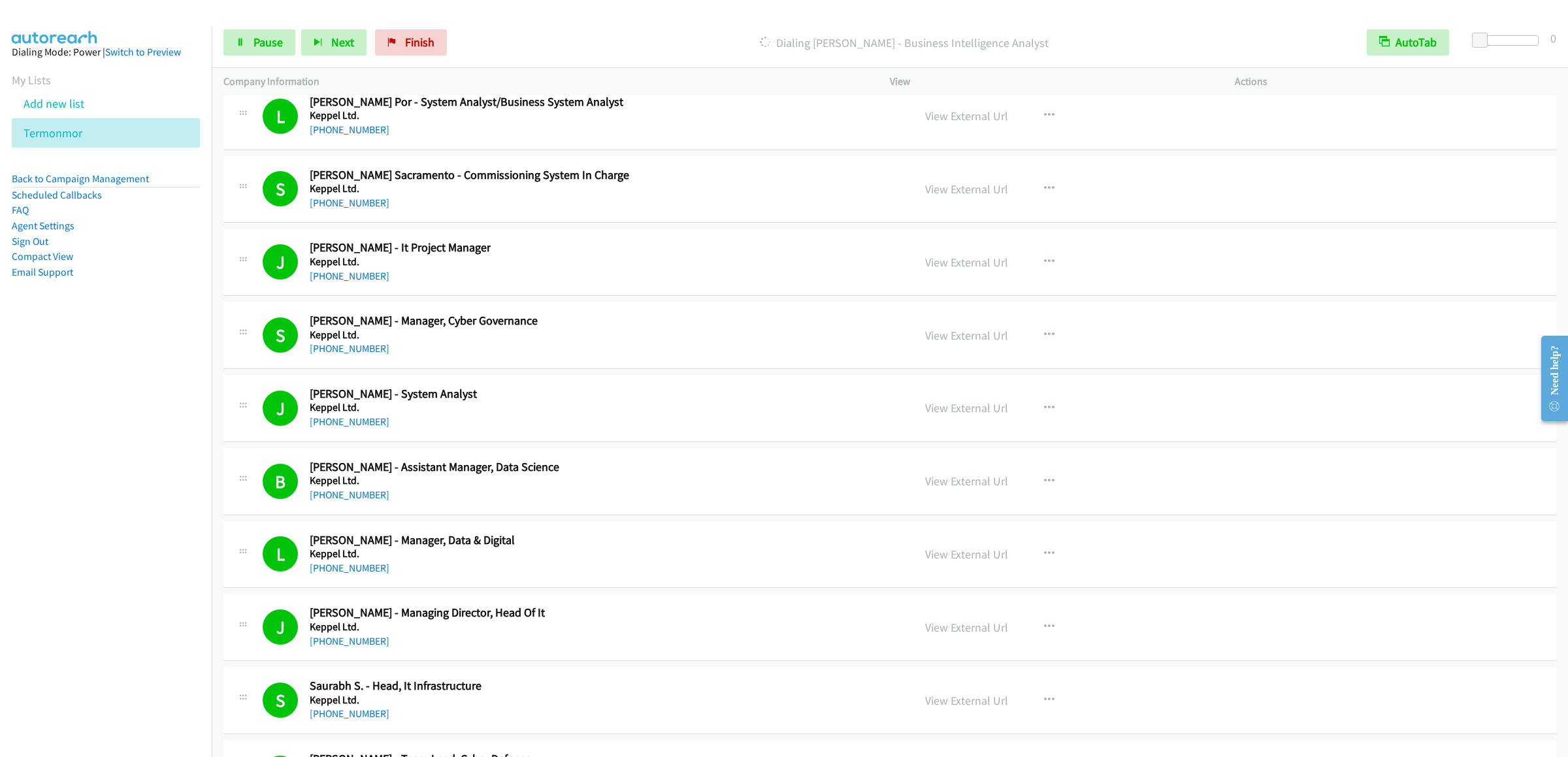
scroll to position [19202, 0]
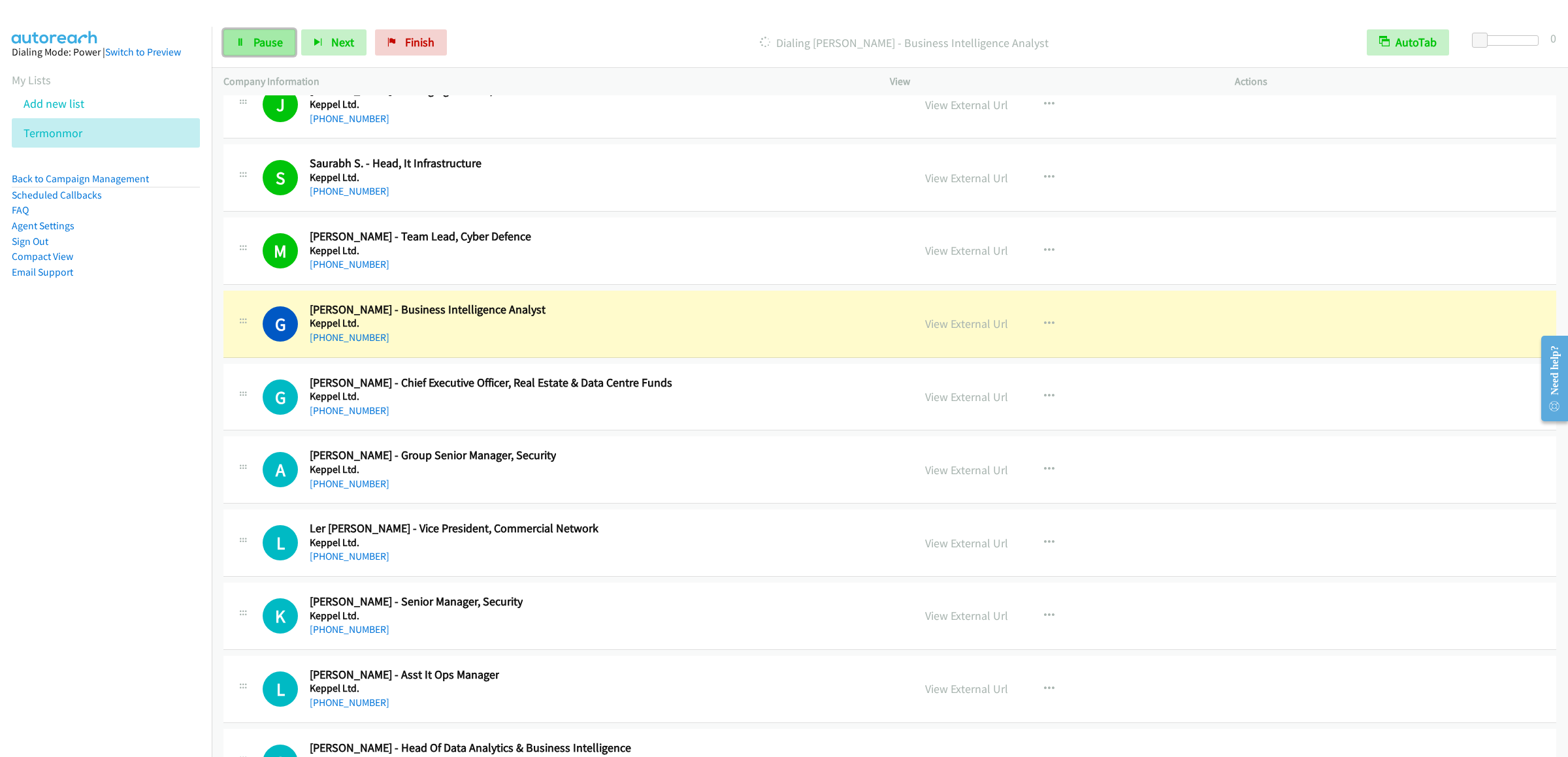
click at [272, 41] on span "Pause" at bounding box center [268, 42] width 29 height 15
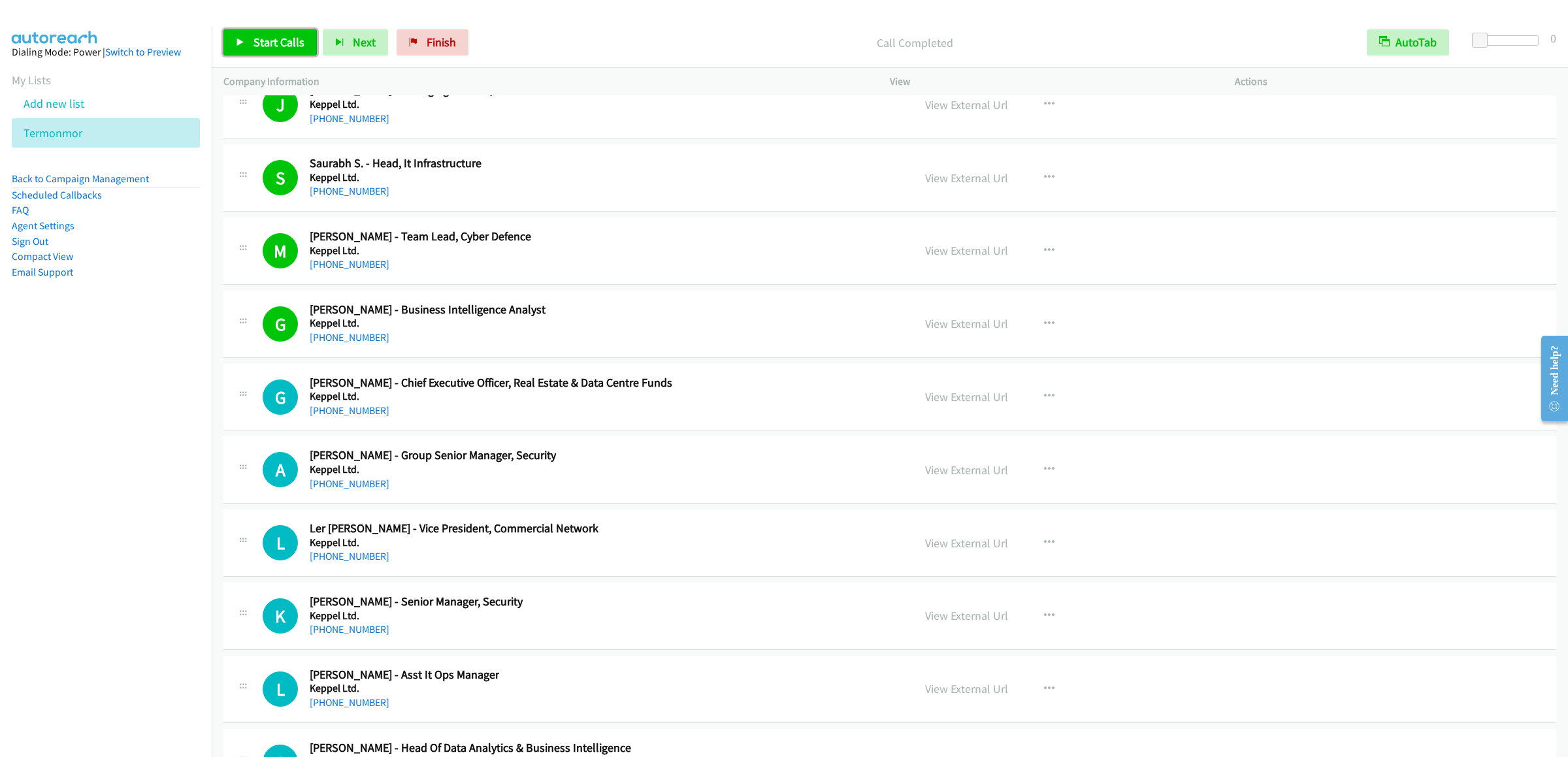
click at [277, 49] on link "Start Calls" at bounding box center [270, 42] width 93 height 26
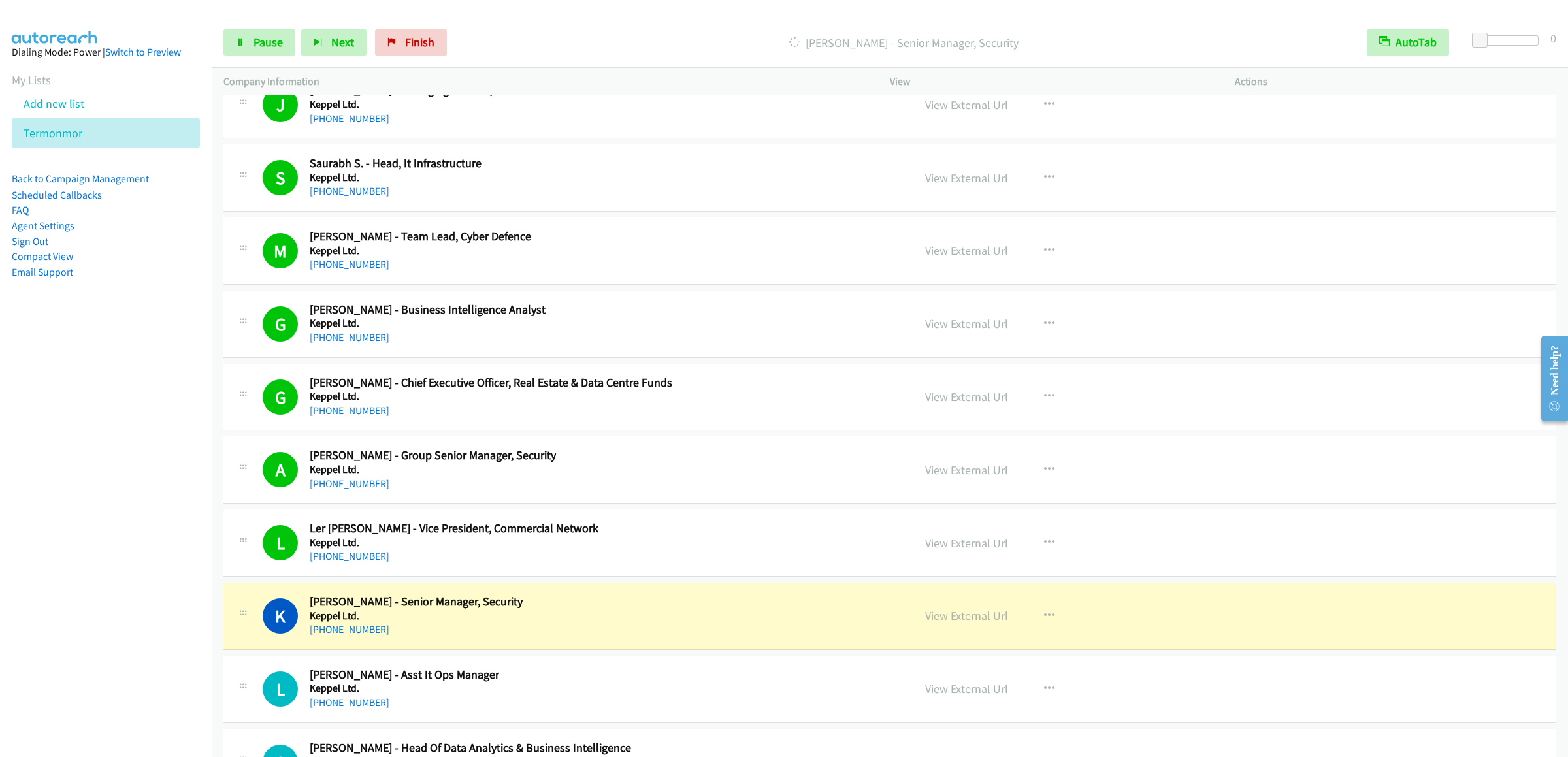
scroll to position [19724, 0]
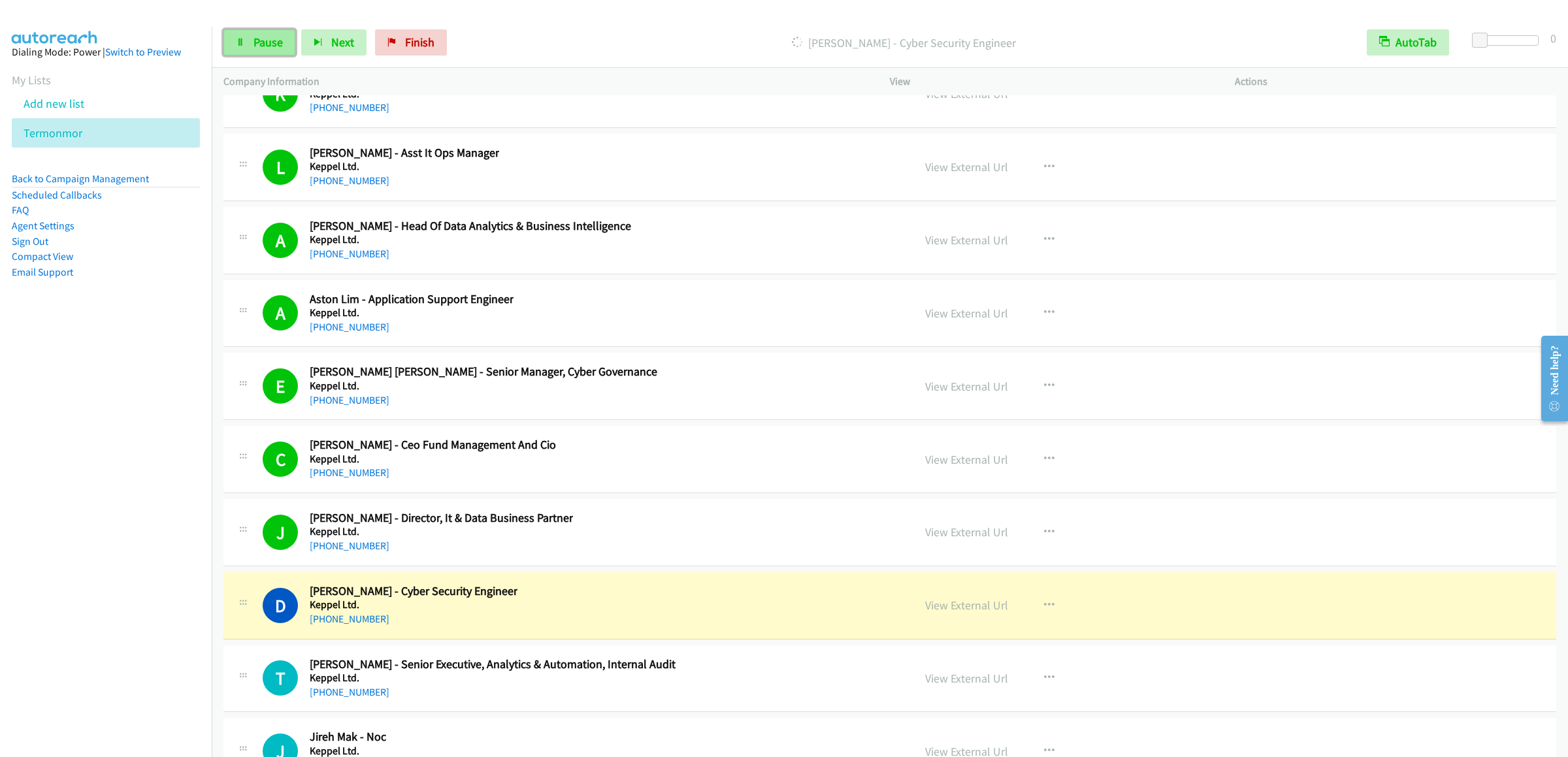
click at [241, 47] on link "Pause" at bounding box center [259, 42] width 72 height 26
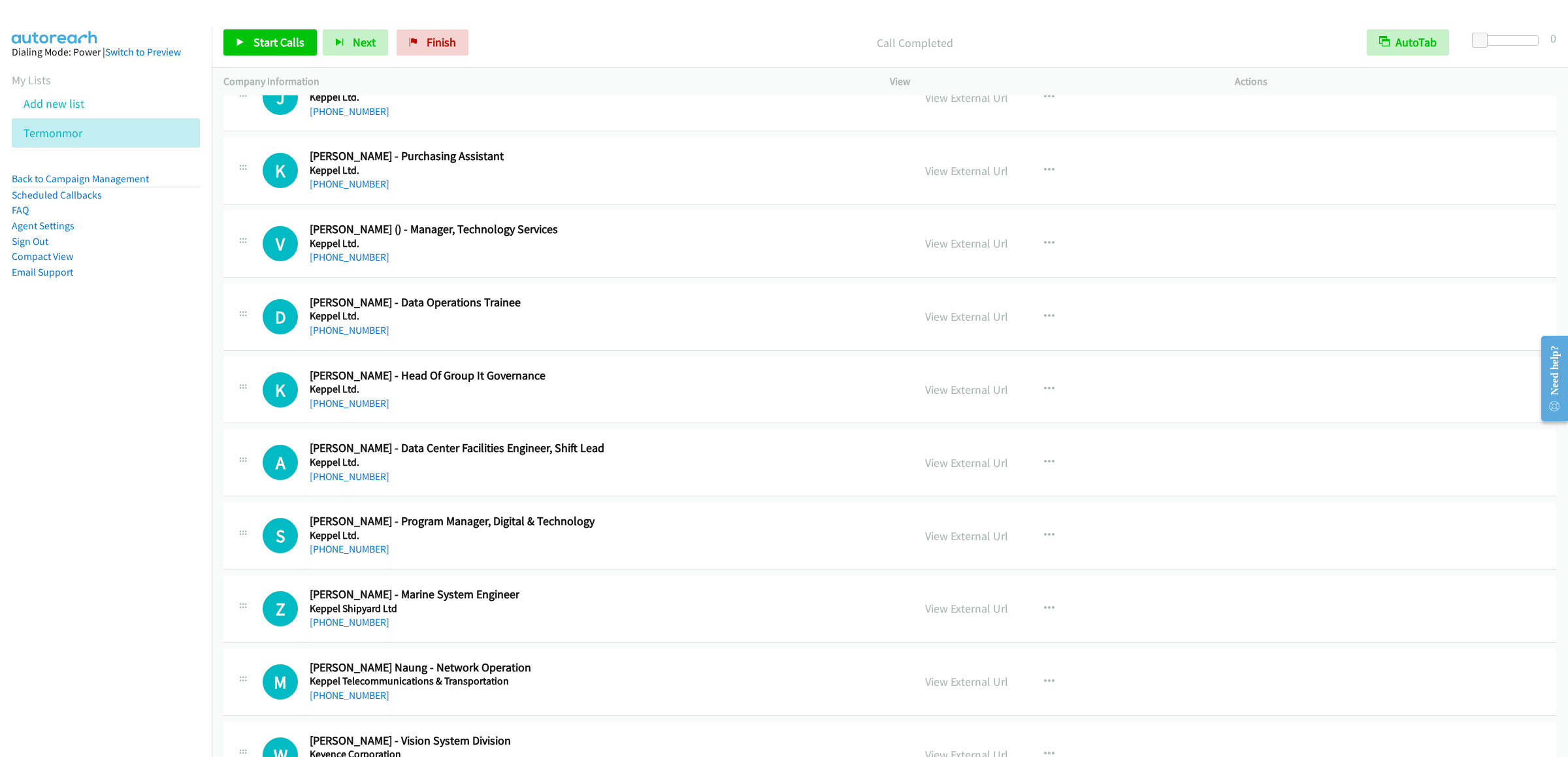
scroll to position [20247, 0]
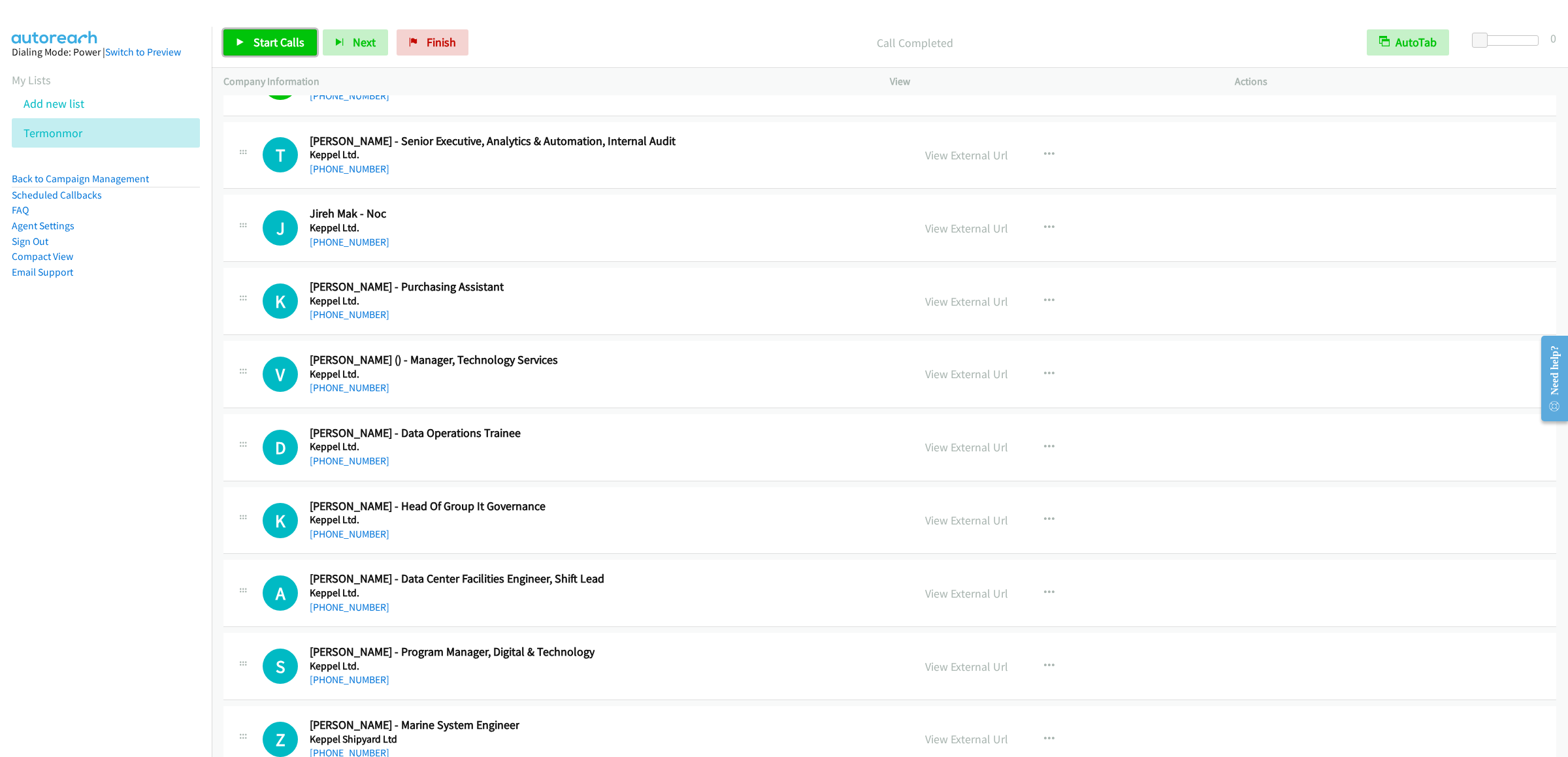
click at [261, 47] on span "Start Calls" at bounding box center [279, 42] width 51 height 15
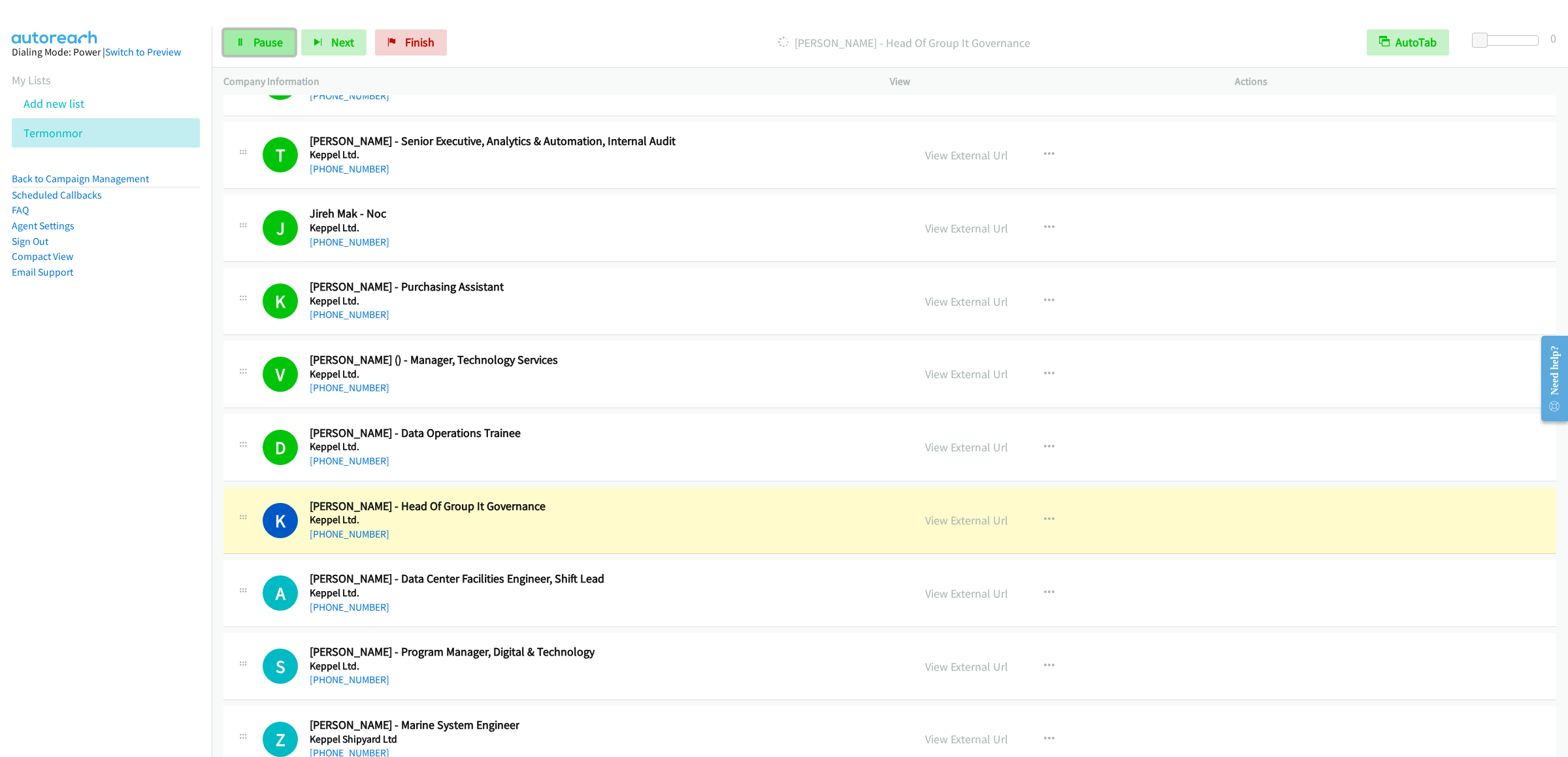
click at [241, 36] on link "Pause" at bounding box center [259, 42] width 72 height 26
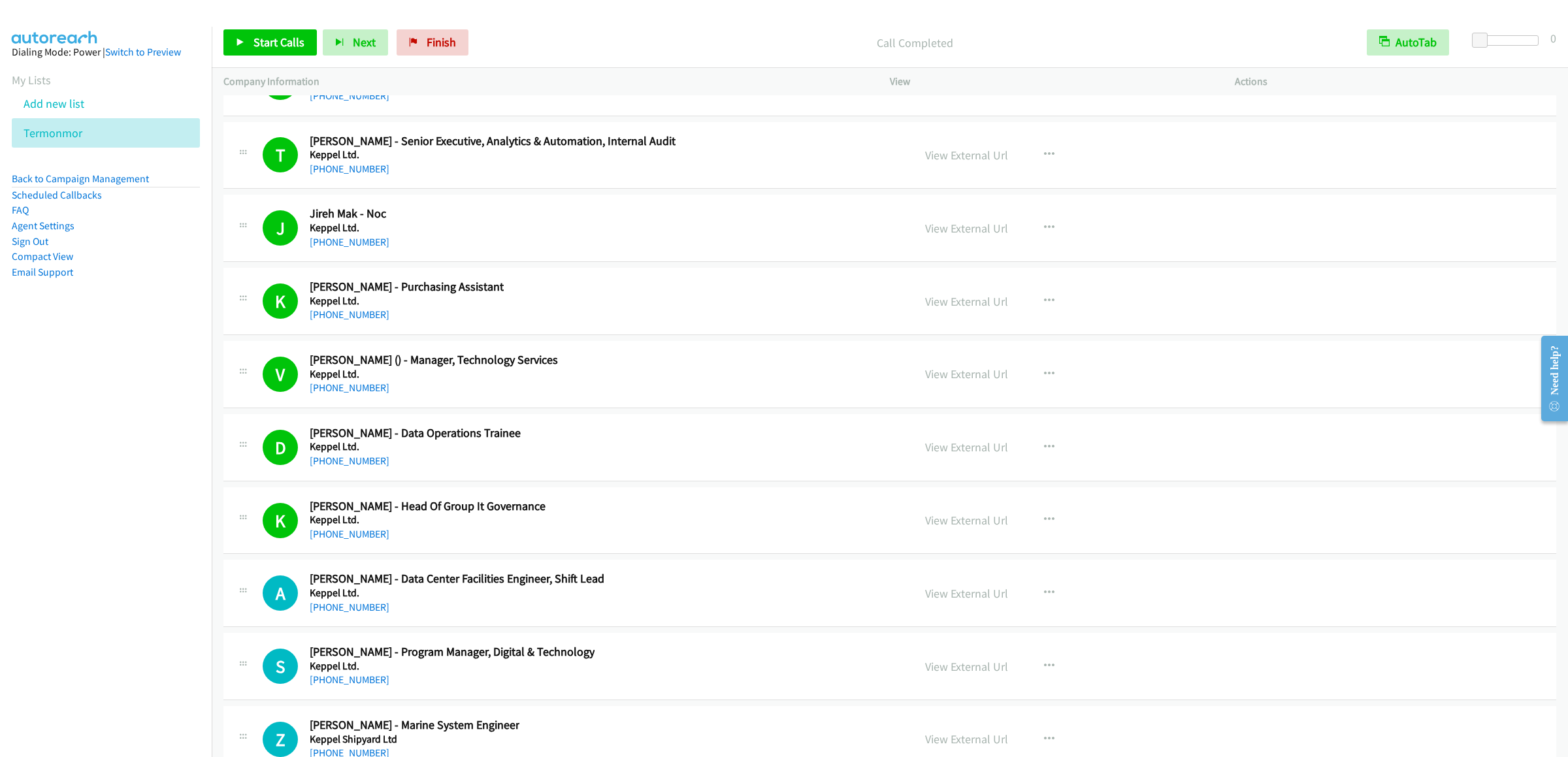
scroll to position [20769, 0]
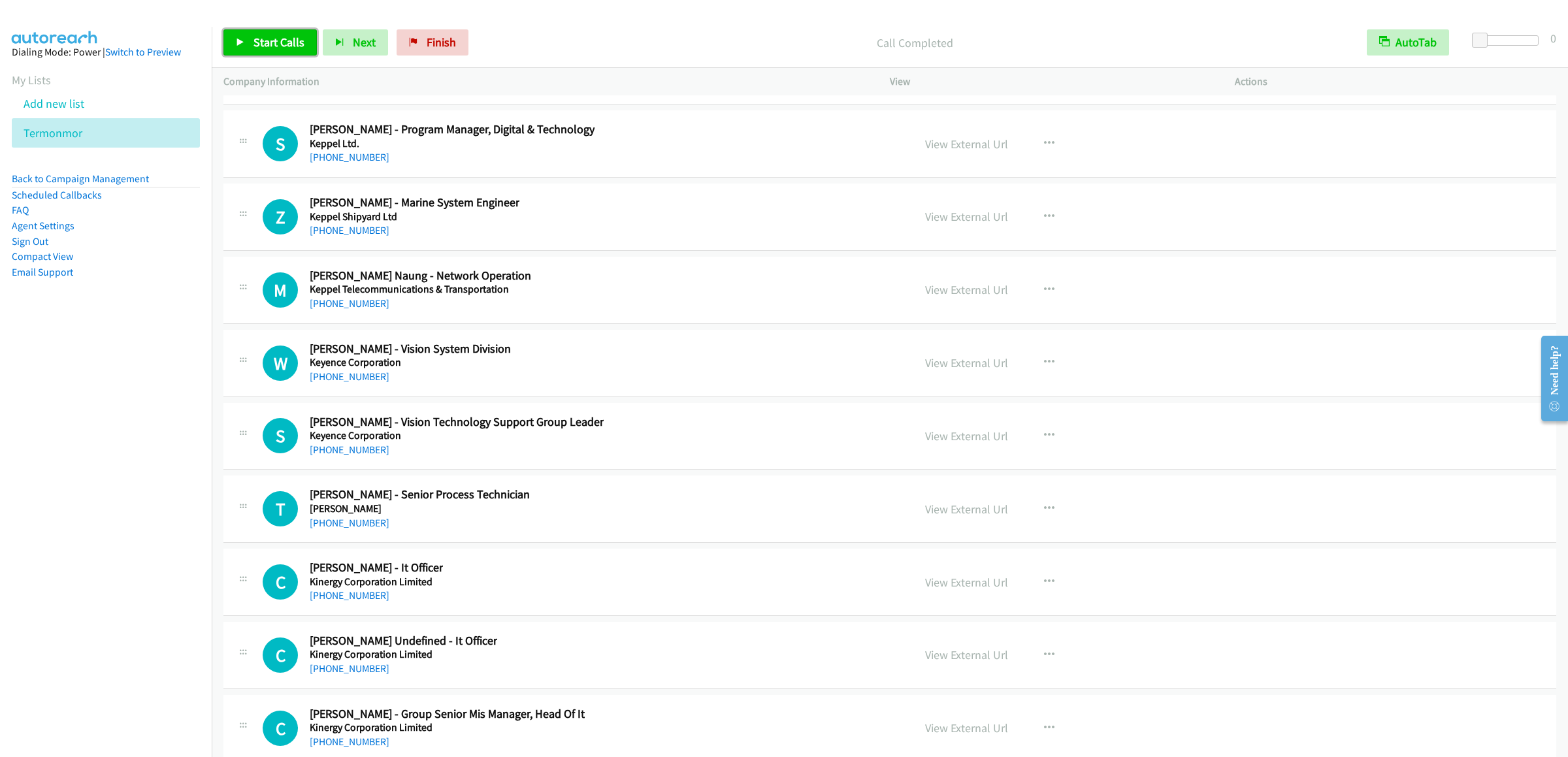
click at [272, 41] on span "Start Calls" at bounding box center [279, 42] width 51 height 15
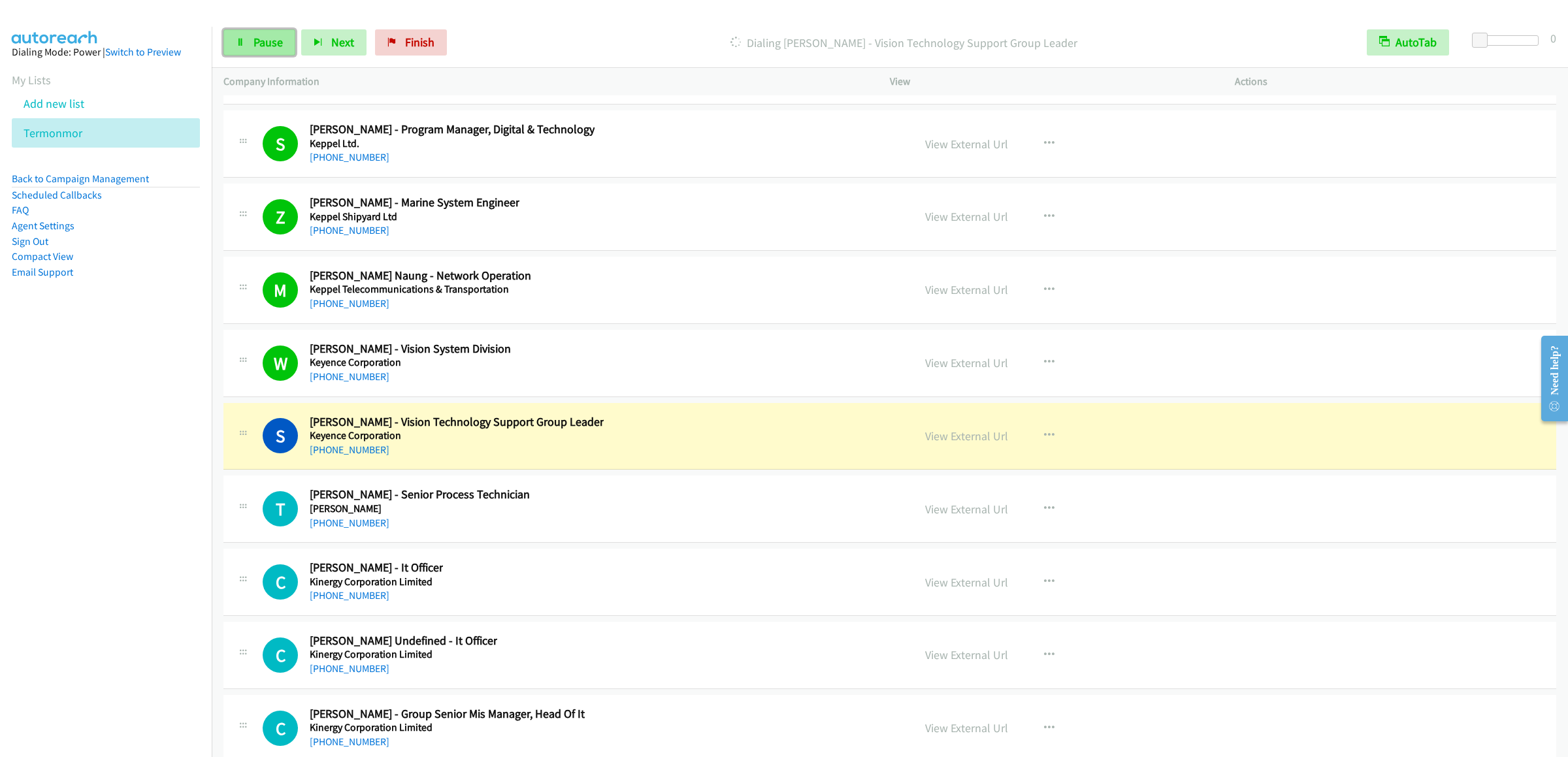
click at [257, 39] on span "Pause" at bounding box center [268, 42] width 29 height 15
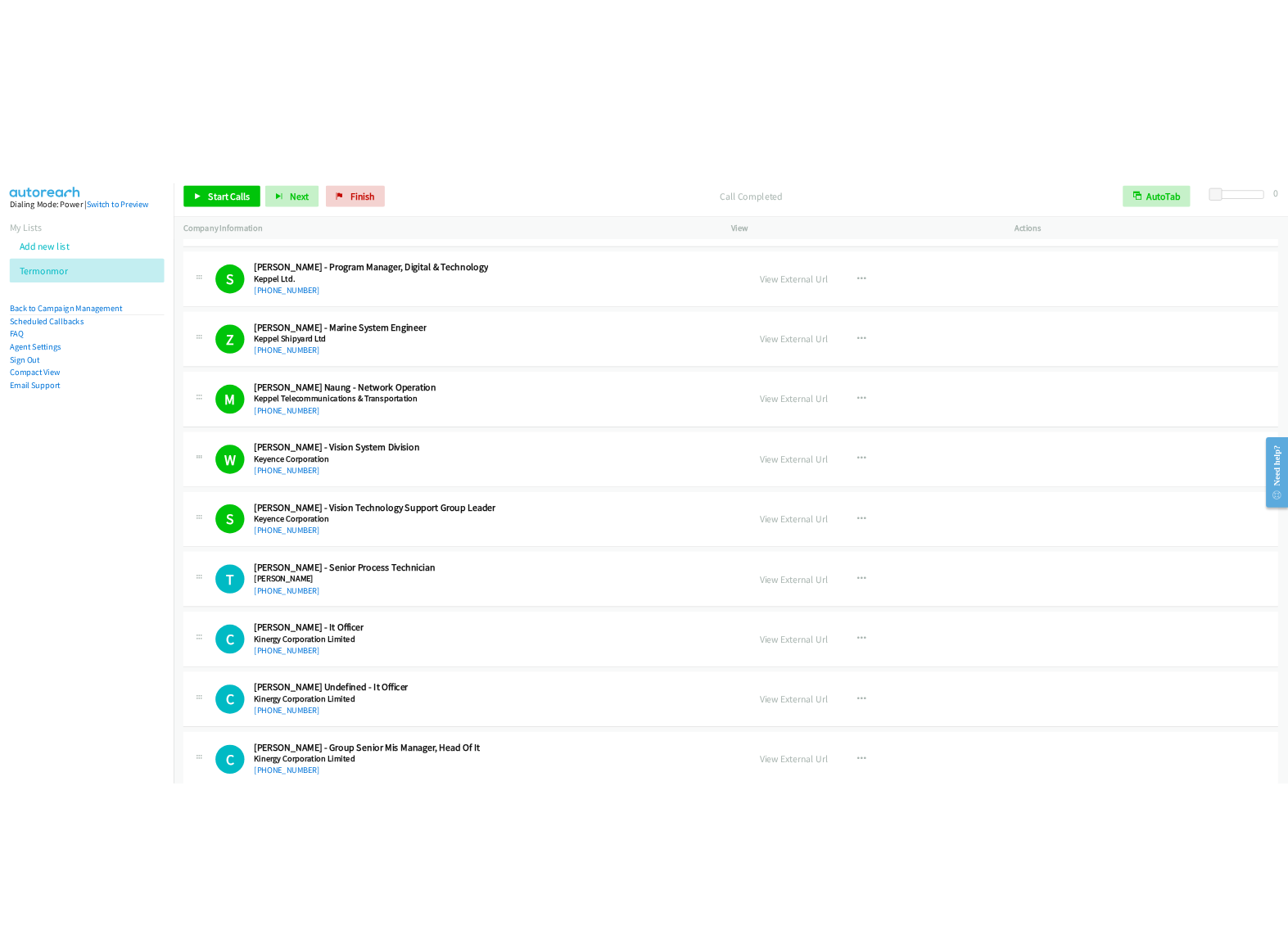
scroll to position [26372, 0]
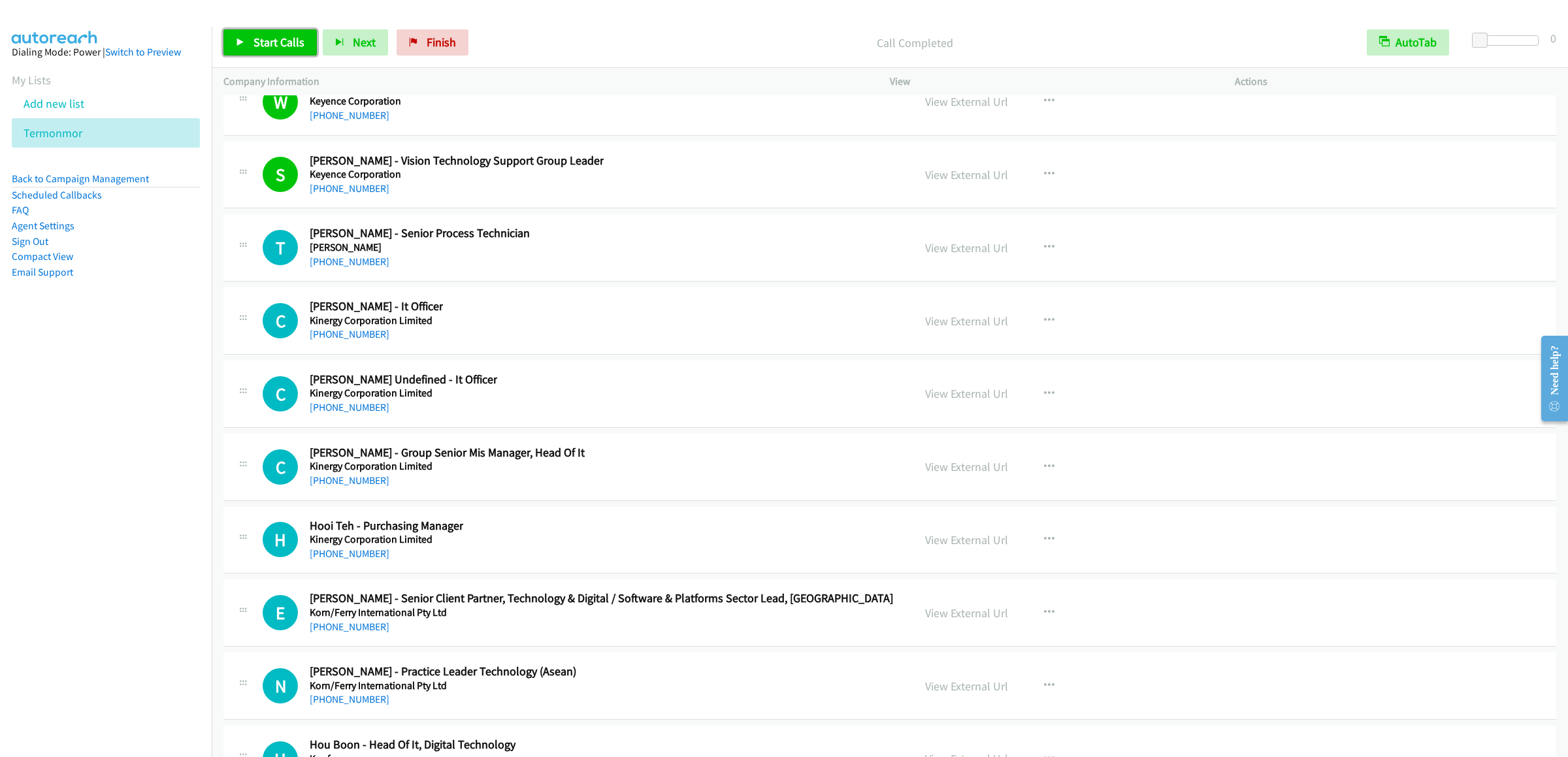
click at [247, 43] on link "Start Calls" at bounding box center [270, 42] width 93 height 26
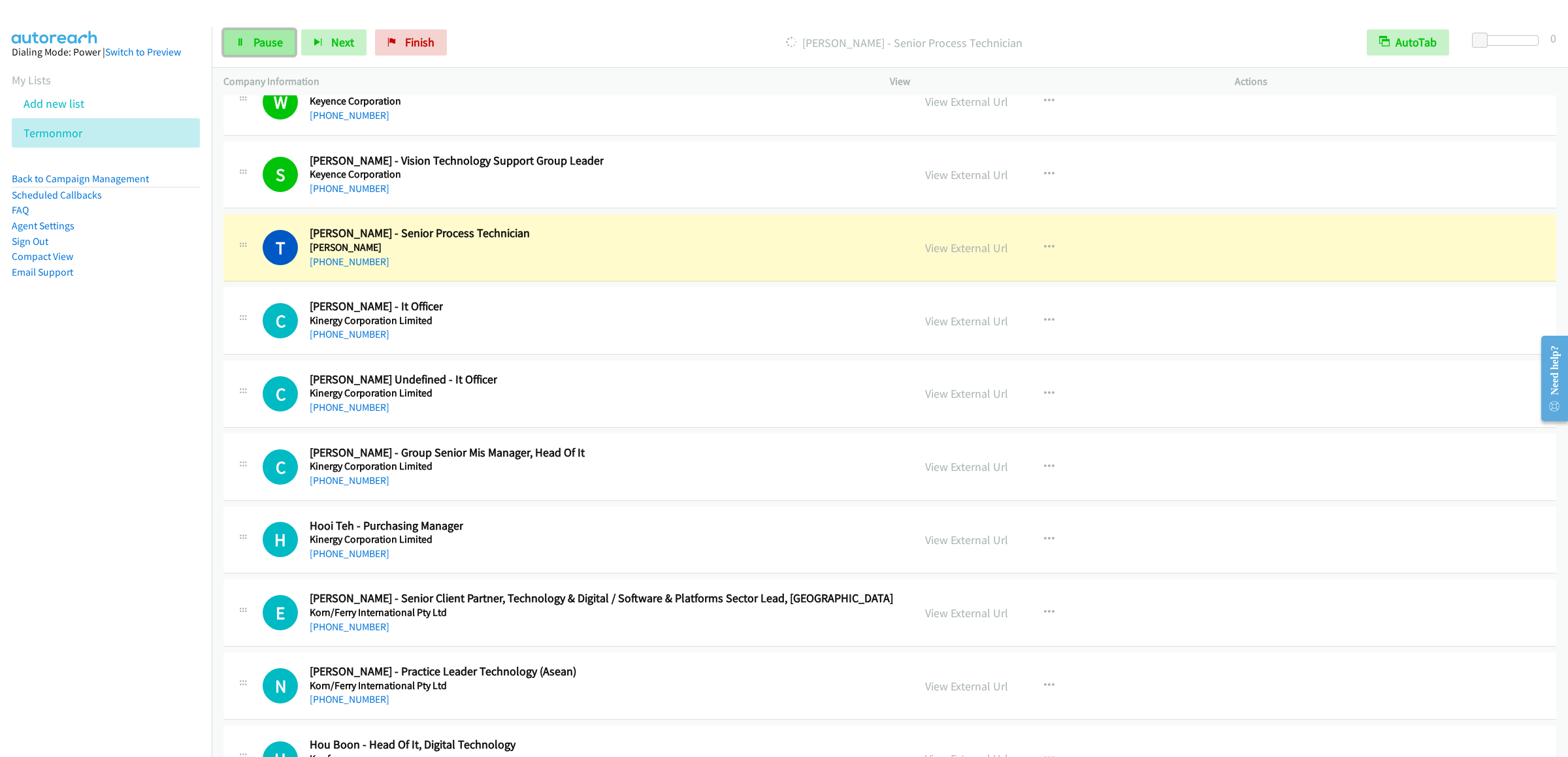
click at [257, 49] on span "Pause" at bounding box center [268, 42] width 29 height 15
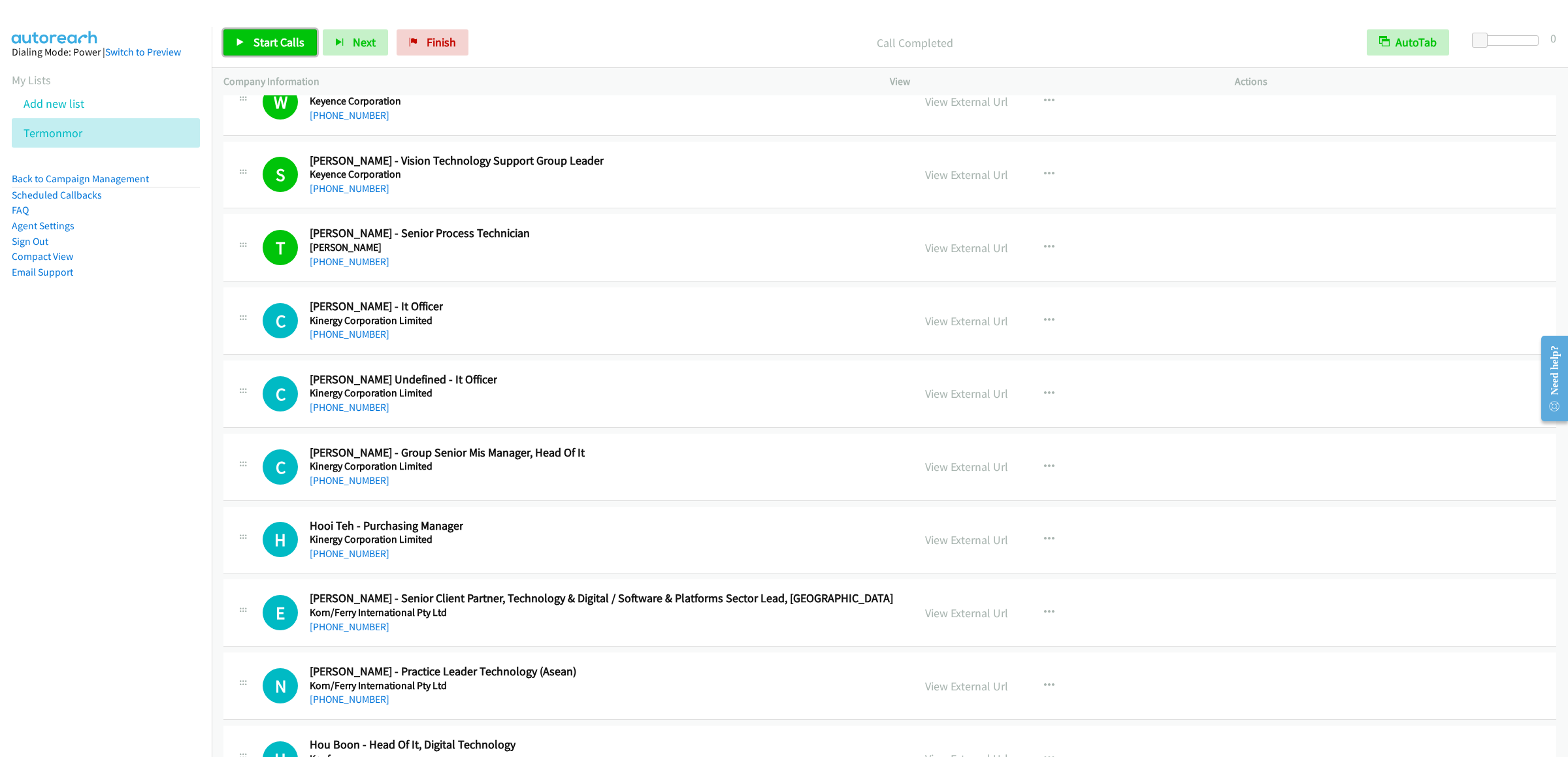
click at [263, 36] on span "Start Calls" at bounding box center [279, 42] width 51 height 15
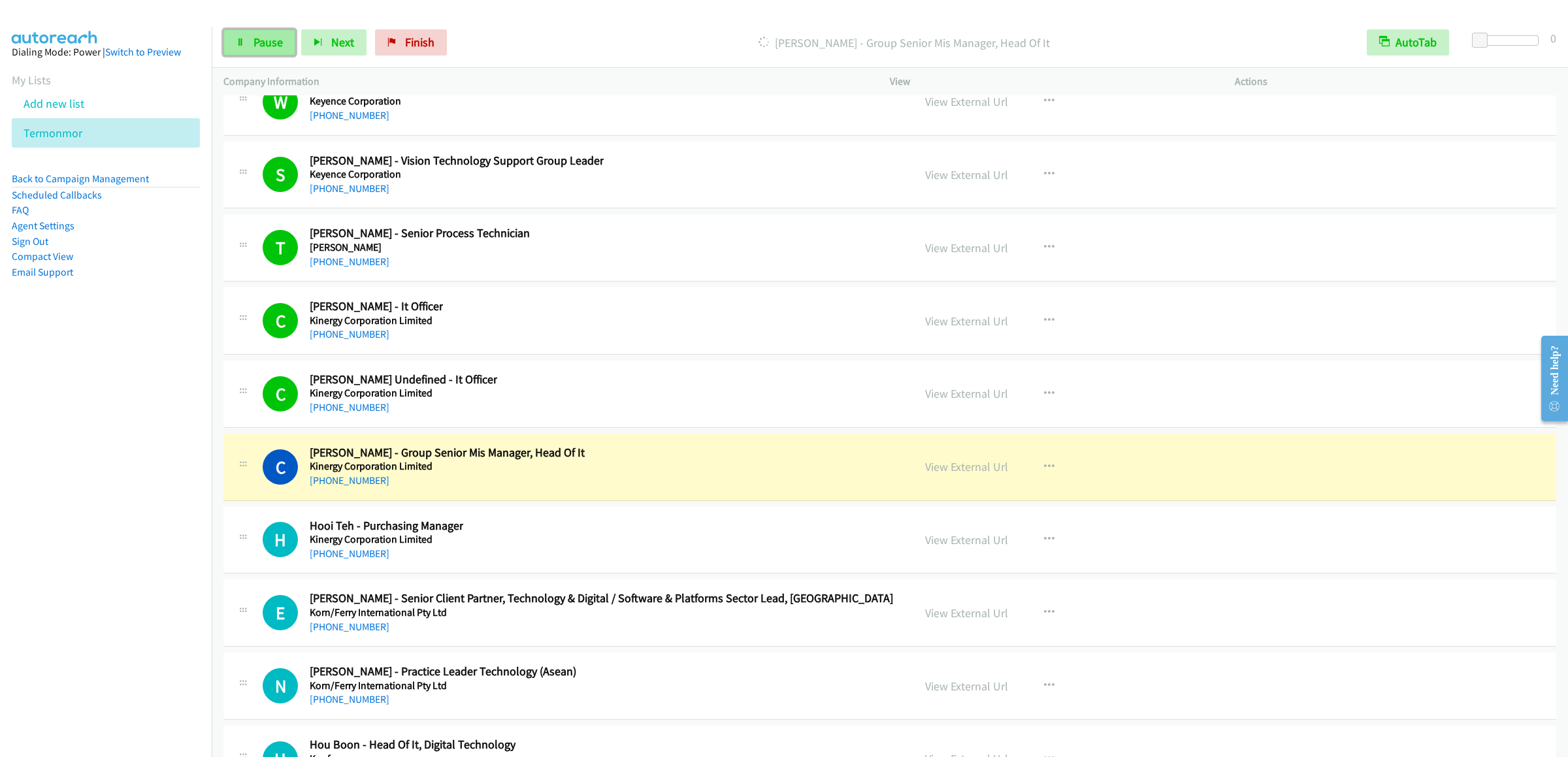
click at [263, 47] on span "Pause" at bounding box center [268, 42] width 29 height 15
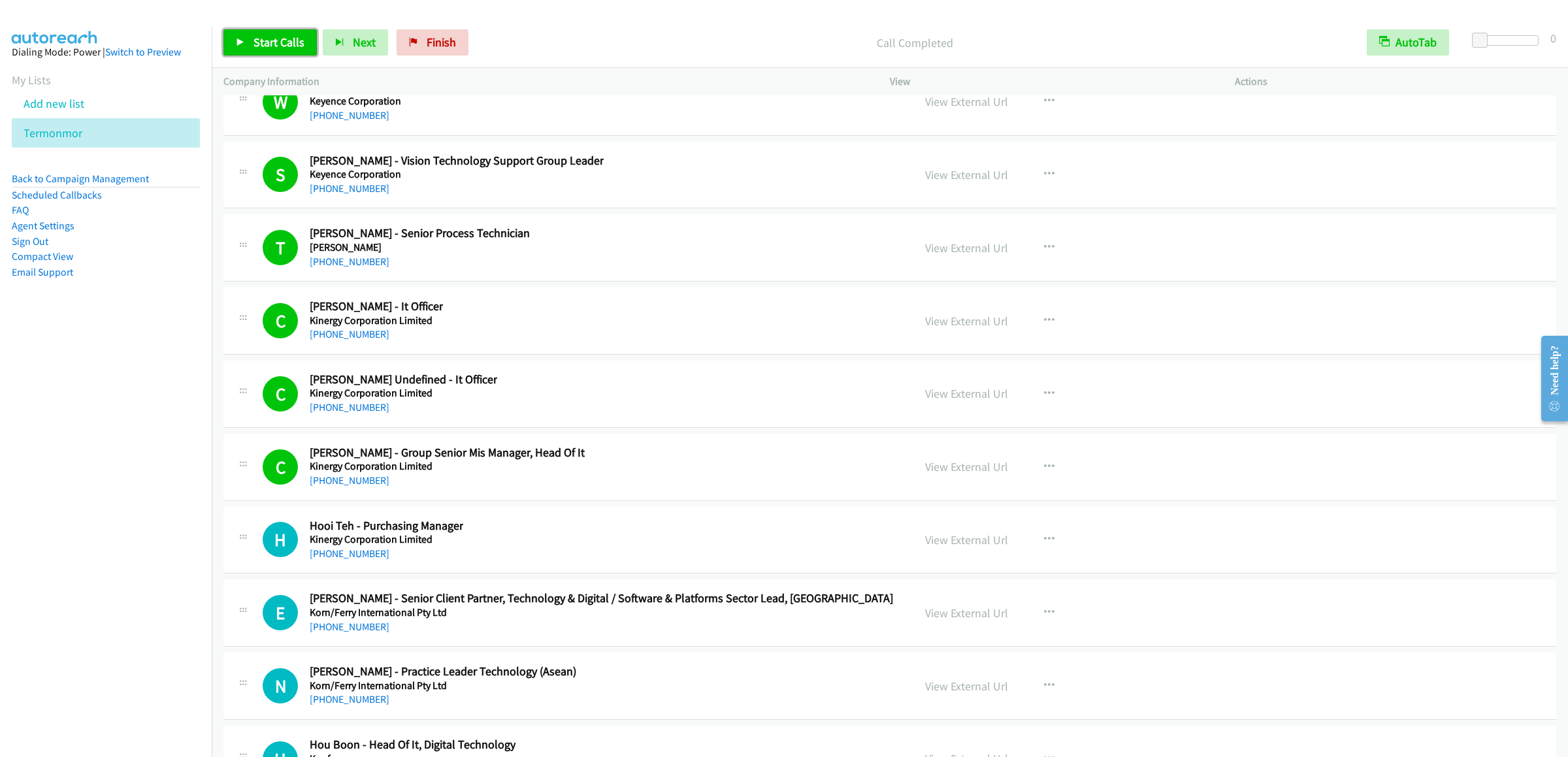
click at [261, 39] on span "Start Calls" at bounding box center [279, 42] width 51 height 15
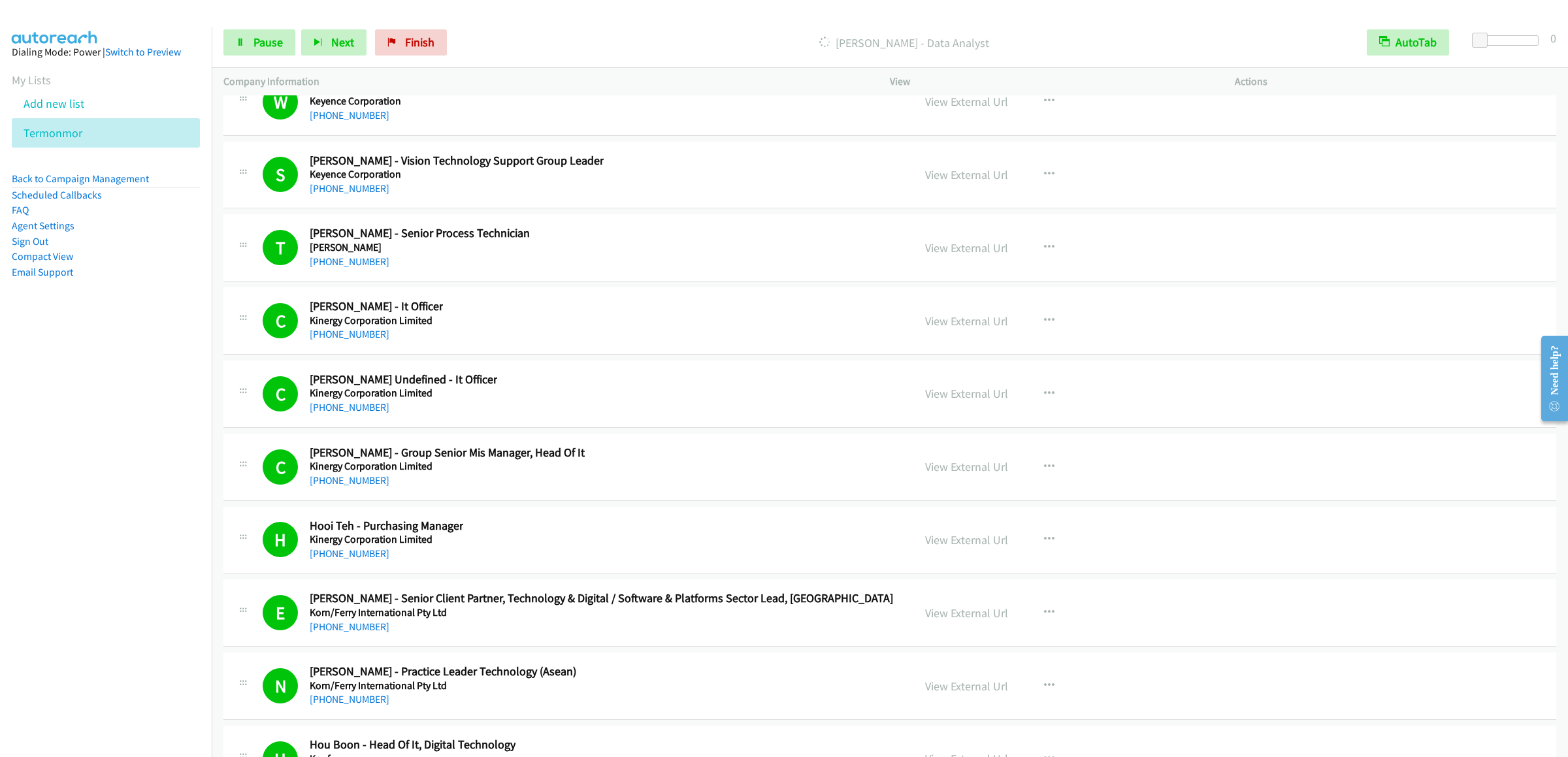
click at [217, 44] on div "Start Calls Pause Next Finish [PERSON_NAME] - Data Analyst AutoTab AutoTab 0" at bounding box center [890, 42] width 1356 height 50
click at [237, 47] on link "Pause" at bounding box center [259, 42] width 72 height 26
